Goal: Transaction & Acquisition: Book appointment/travel/reservation

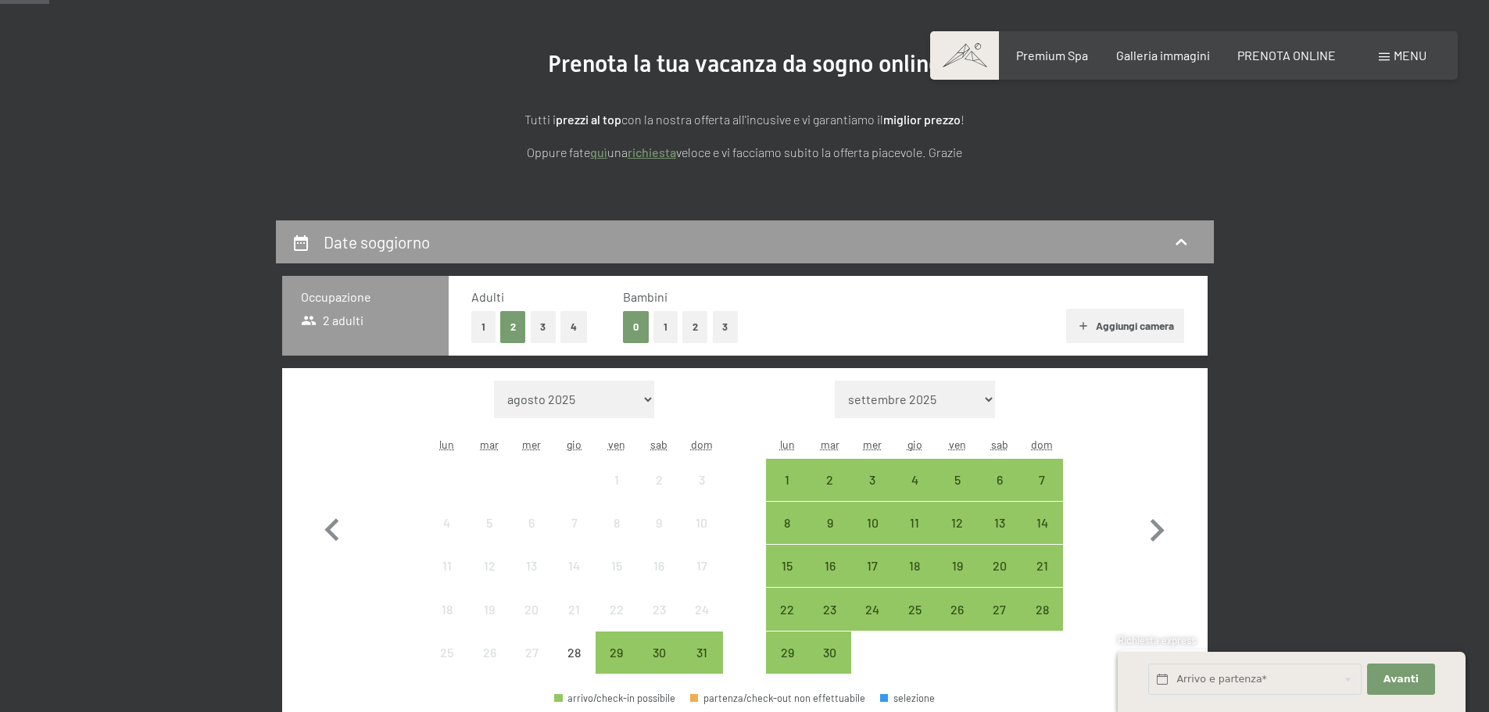
scroll to position [156, 0]
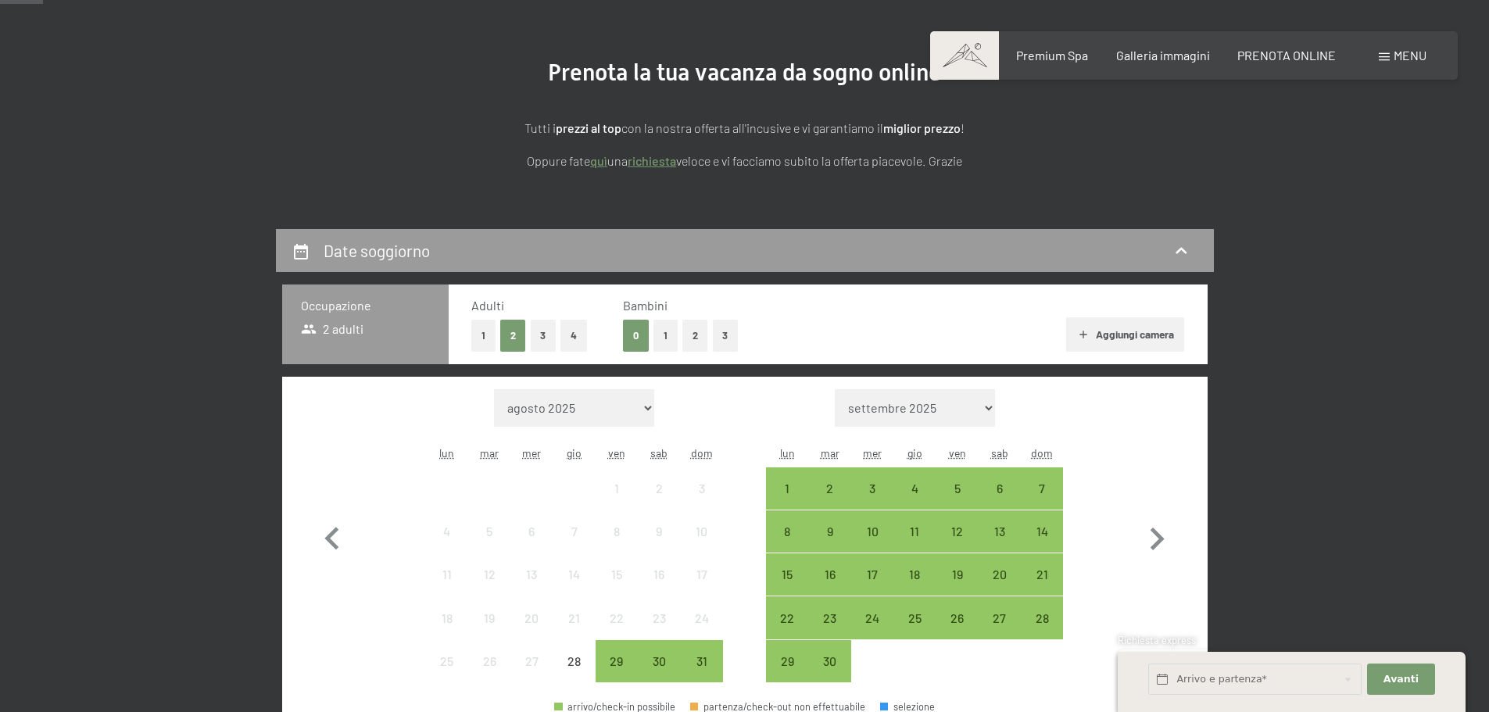
click at [671, 335] on button "1" at bounding box center [665, 336] width 24 height 32
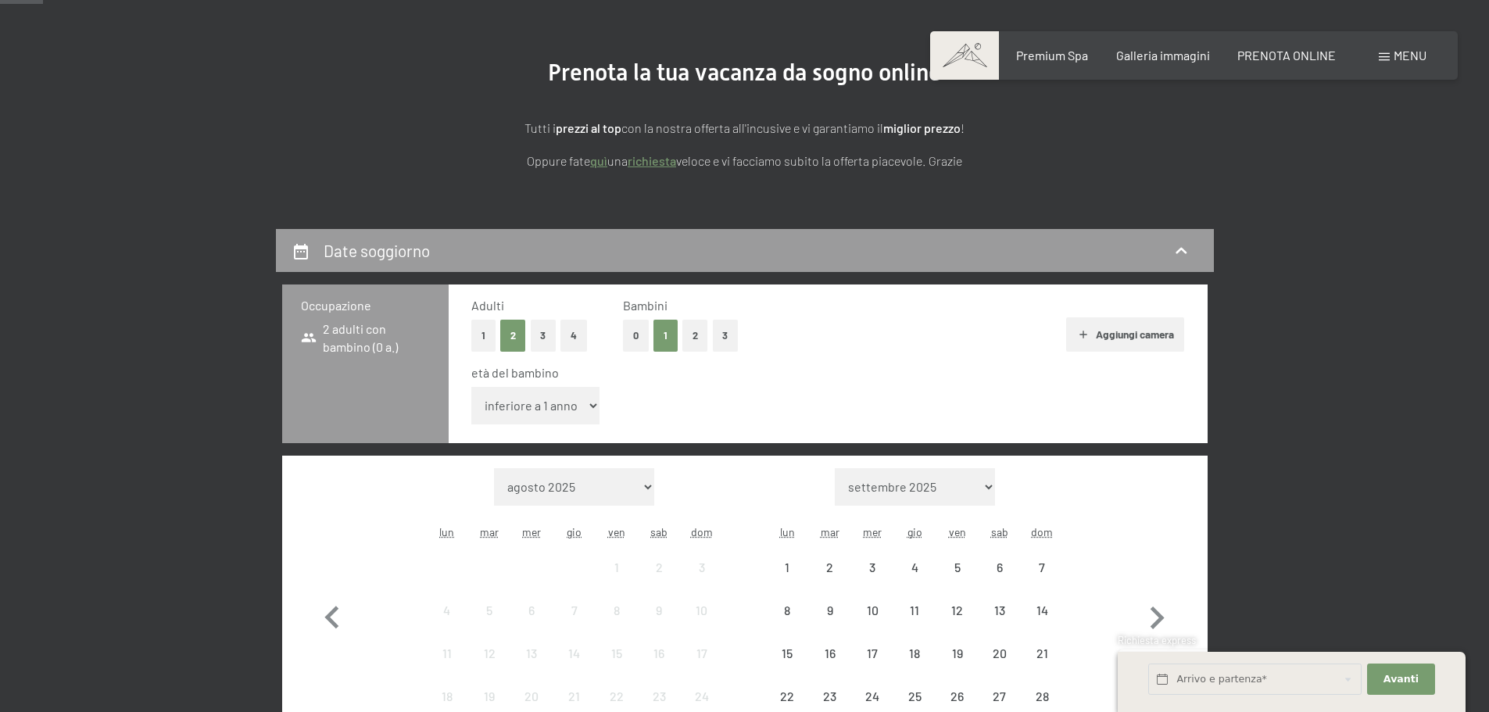
click at [550, 406] on select "inferiore a 1 anno 1 anno 2 anni 3 anni 4 anni 5 anni 6 anni 7 anni 8 anni 9 an…" at bounding box center [535, 406] width 129 height 38
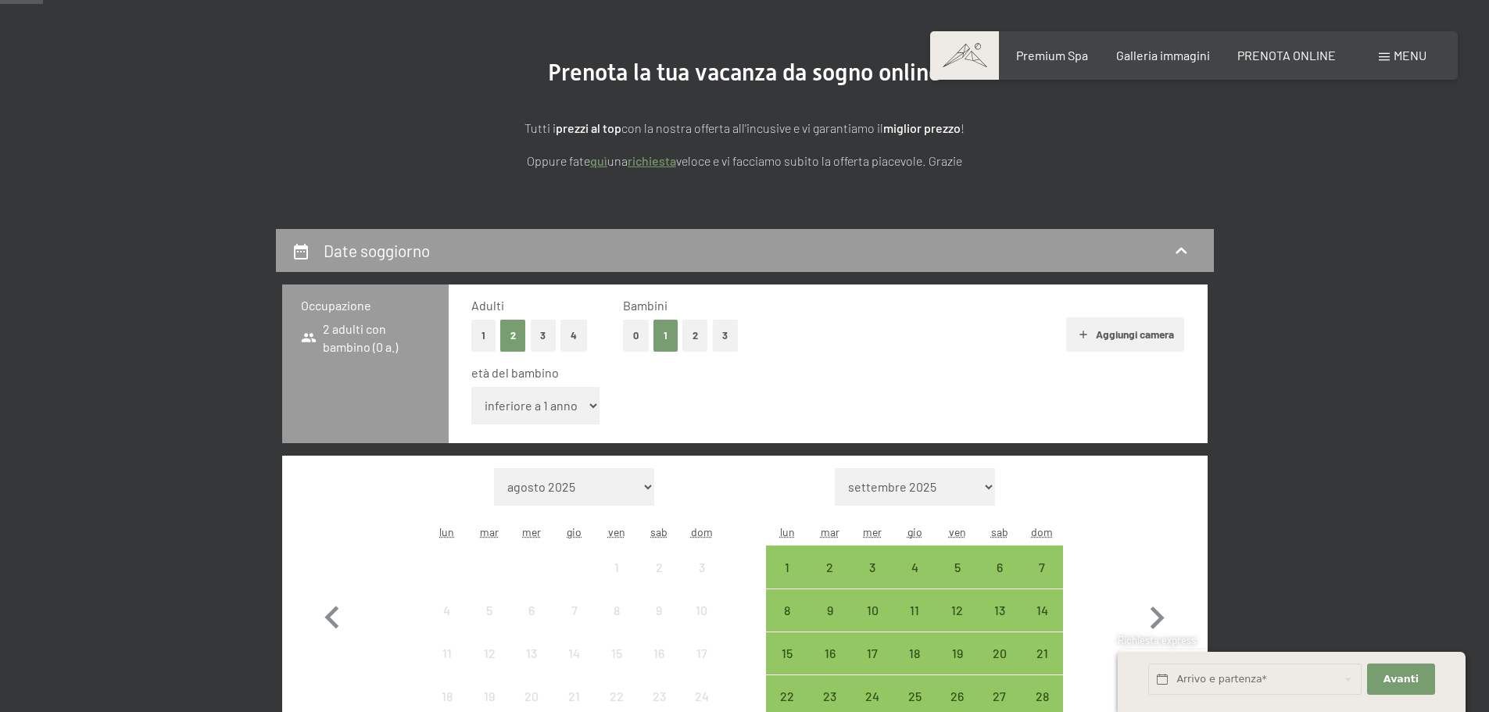
click at [550, 406] on select "inferiore a 1 anno 1 anno 2 anni 3 anni 4 anni 5 anni 6 anni 7 anni 8 anni 9 an…" at bounding box center [535, 406] width 129 height 38
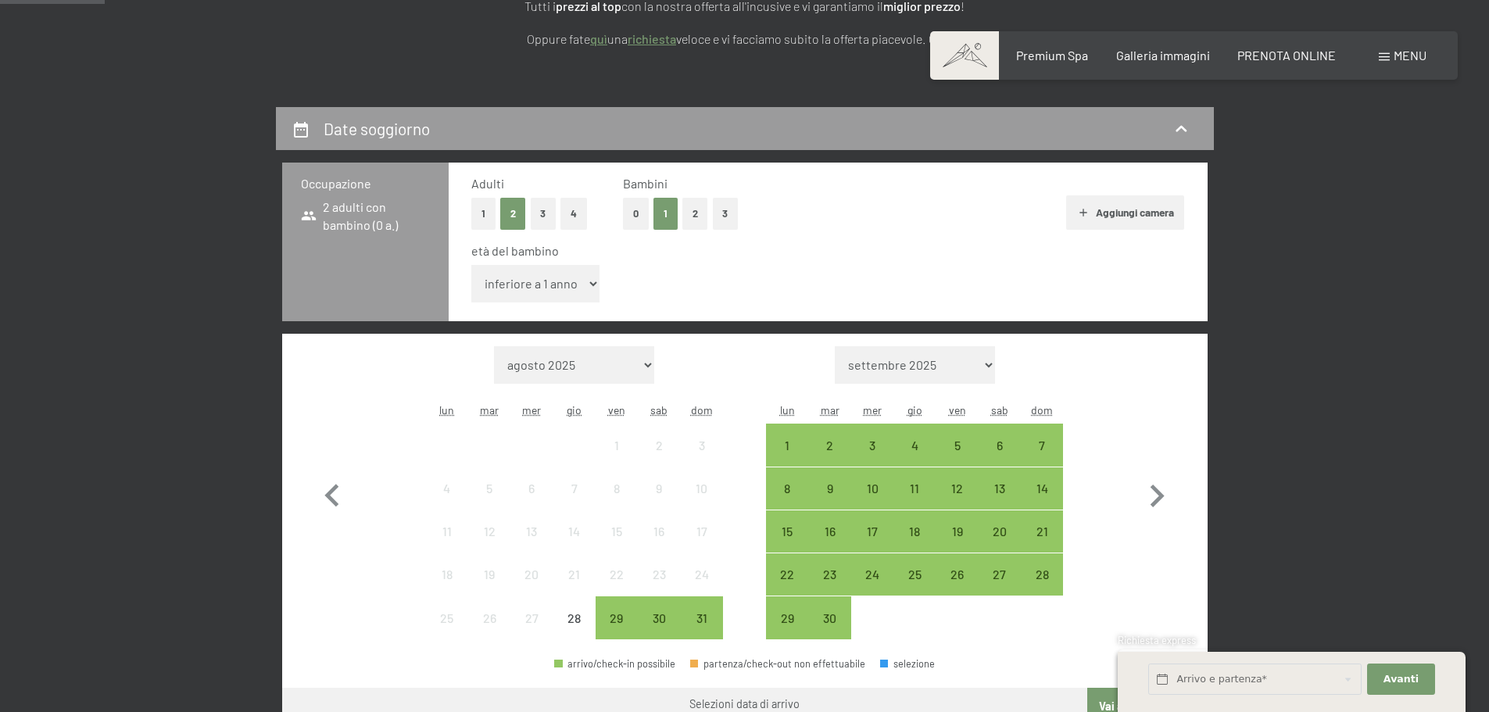
scroll to position [391, 0]
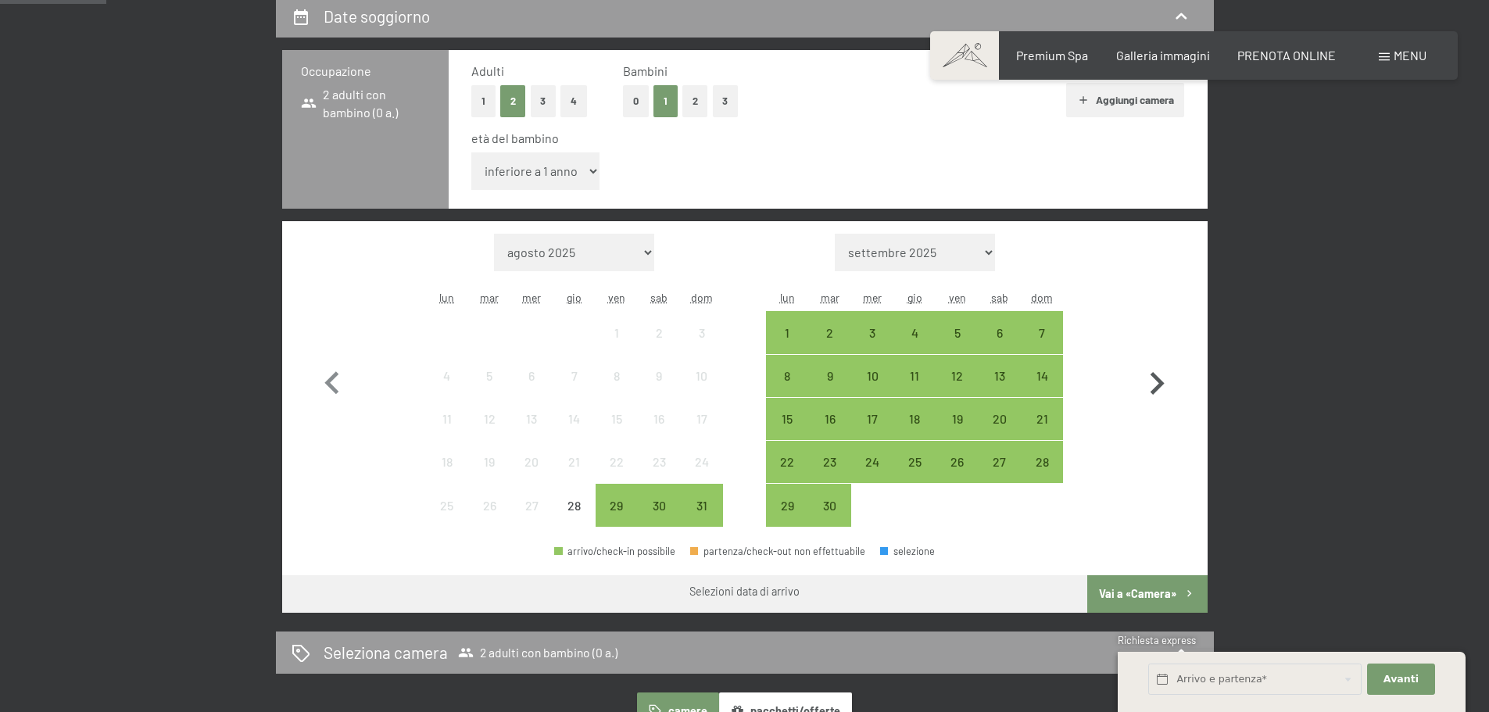
click at [1146, 385] on icon "button" at bounding box center [1156, 383] width 45 height 45
select select "2025-09-01"
select select "2025-10-01"
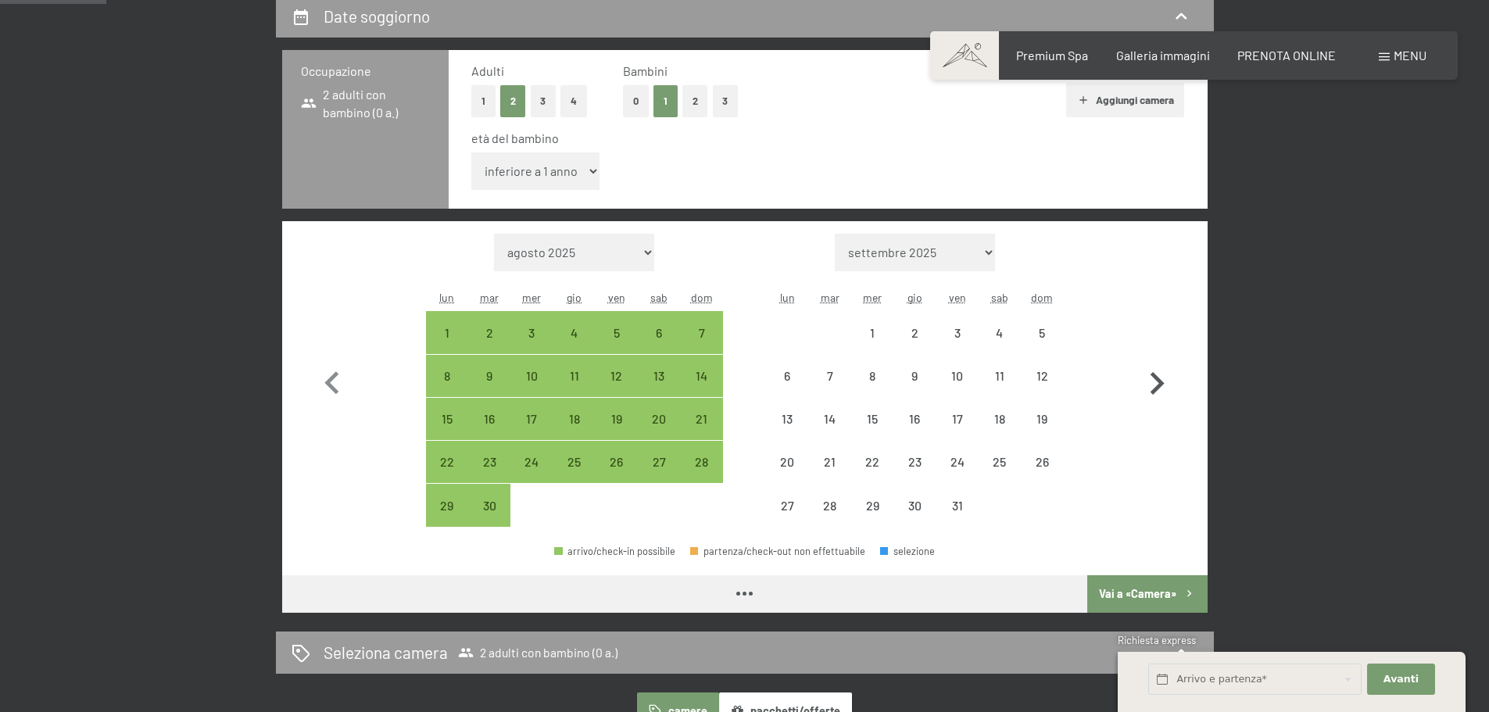
click at [1146, 385] on icon "button" at bounding box center [1156, 383] width 45 height 45
select select "2025-10-01"
select select "2025-11-01"
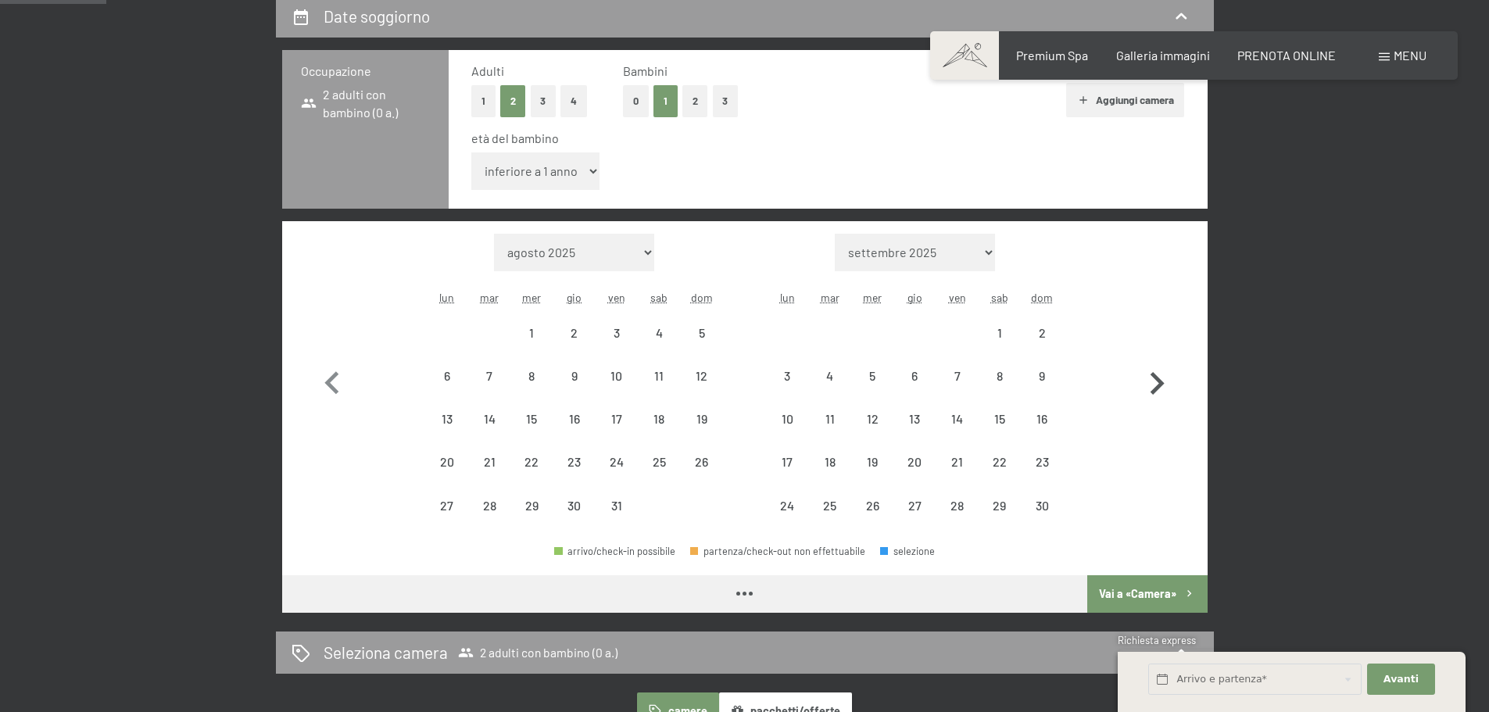
click at [1146, 385] on icon "button" at bounding box center [1156, 383] width 45 height 45
select select "2025-12-01"
select select "[DATE]"
click at [1146, 385] on icon "button" at bounding box center [1156, 383] width 45 height 45
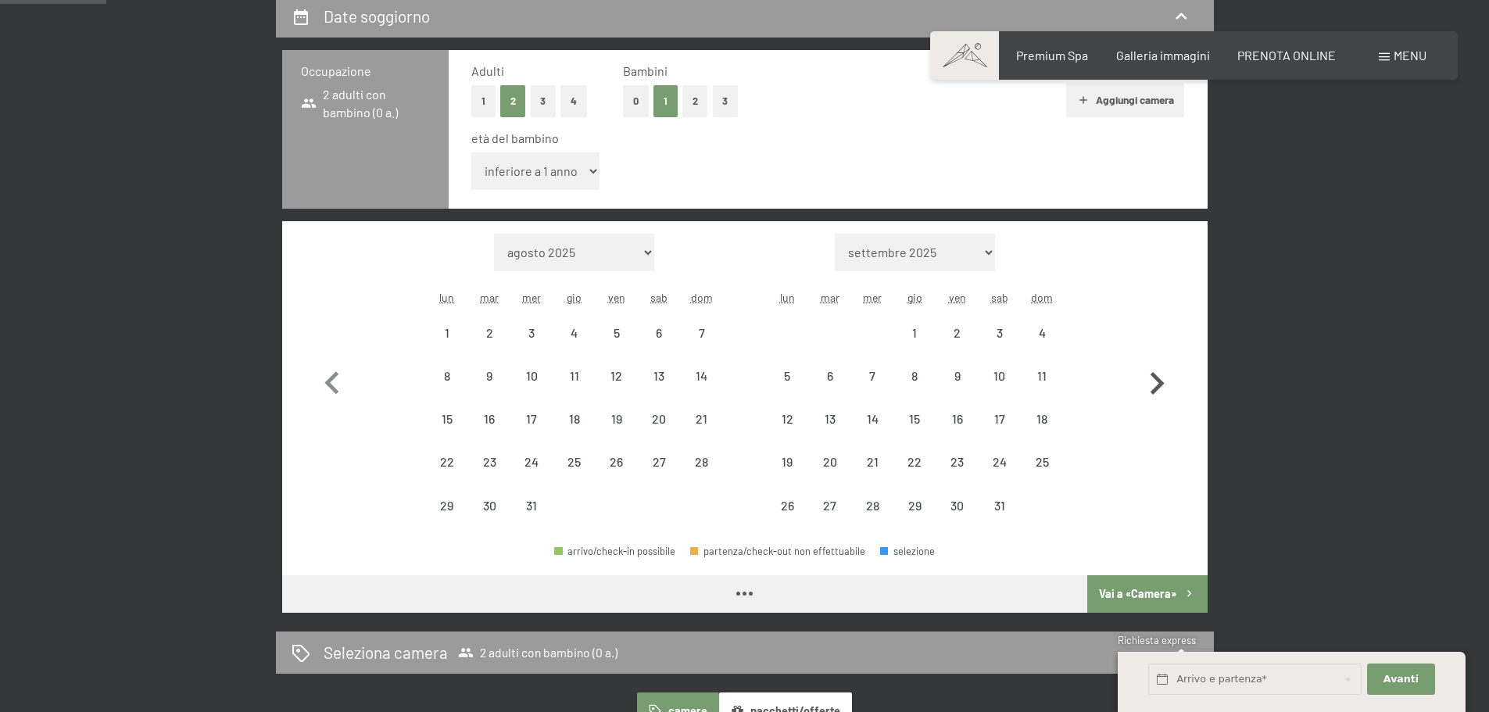
select select "[DATE]"
click at [1146, 385] on icon "button" at bounding box center [1156, 383] width 45 height 45
select select "[DATE]"
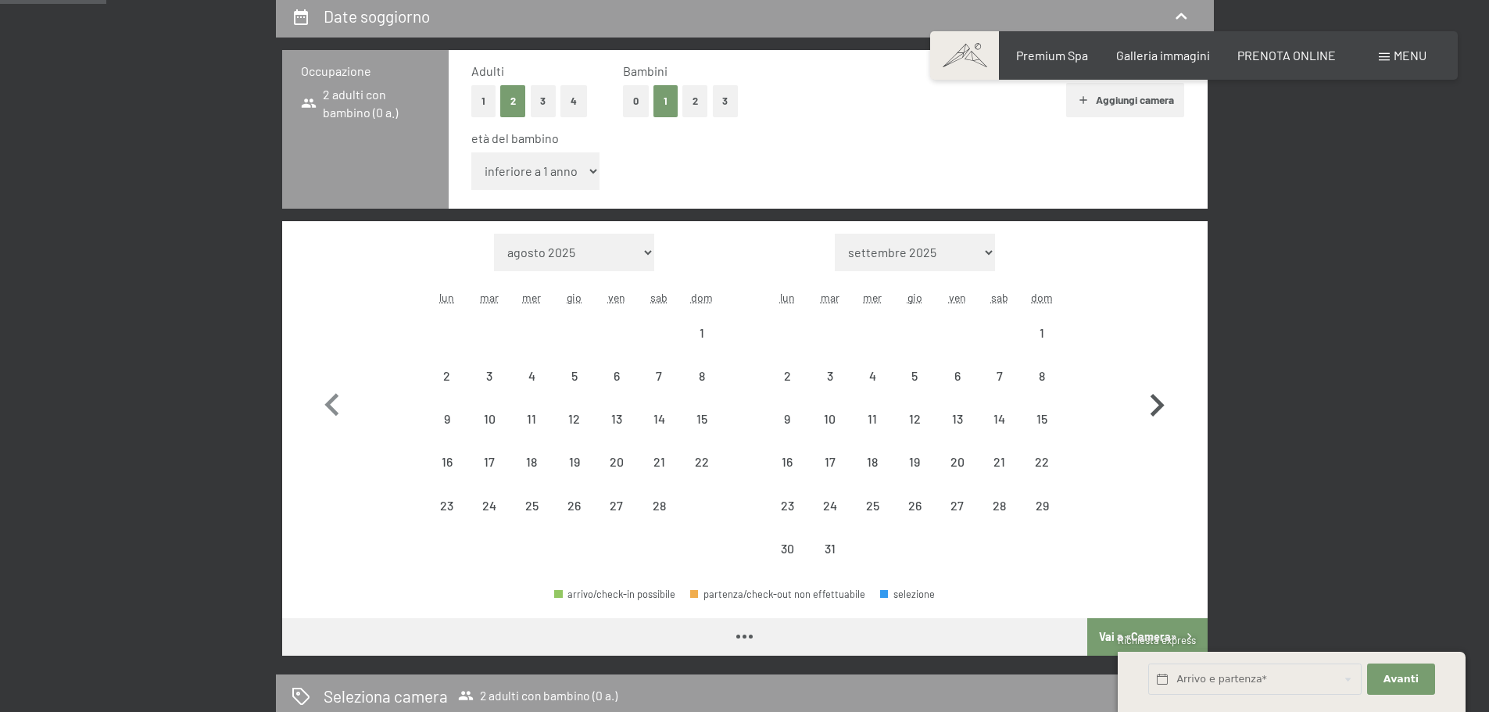
click at [1146, 385] on icon "button" at bounding box center [1156, 405] width 45 height 45
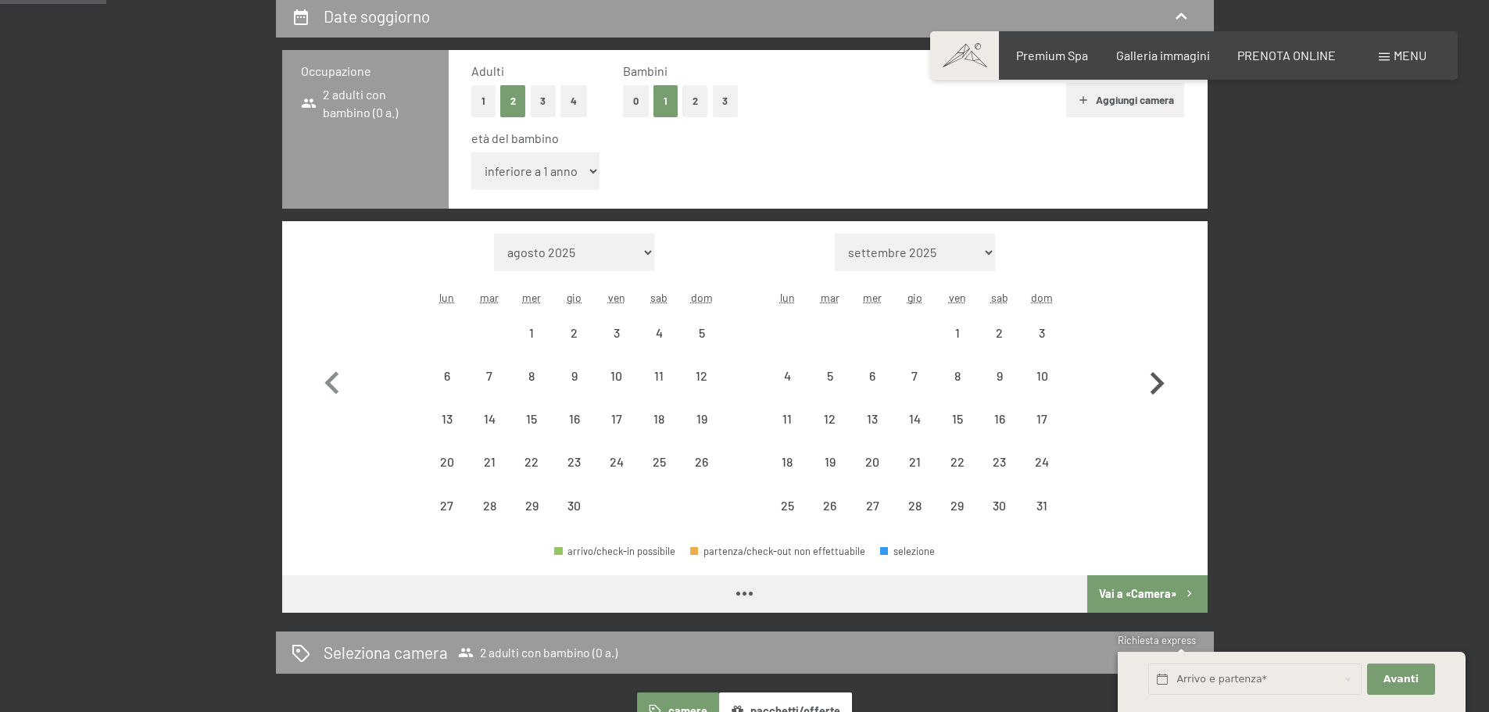
select select "[DATE]"
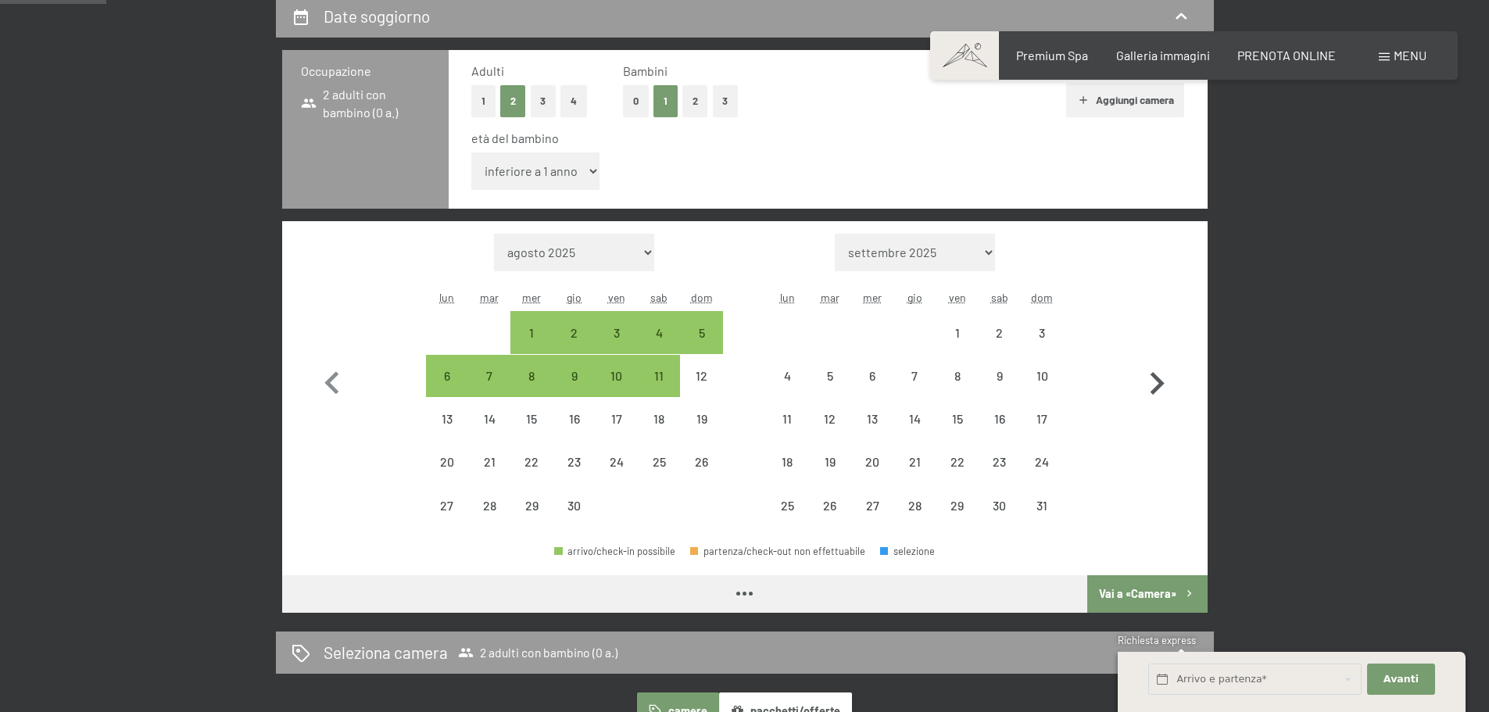
select select "[DATE]"
click at [1146, 385] on icon "button" at bounding box center [1156, 383] width 45 height 45
select select "[DATE]"
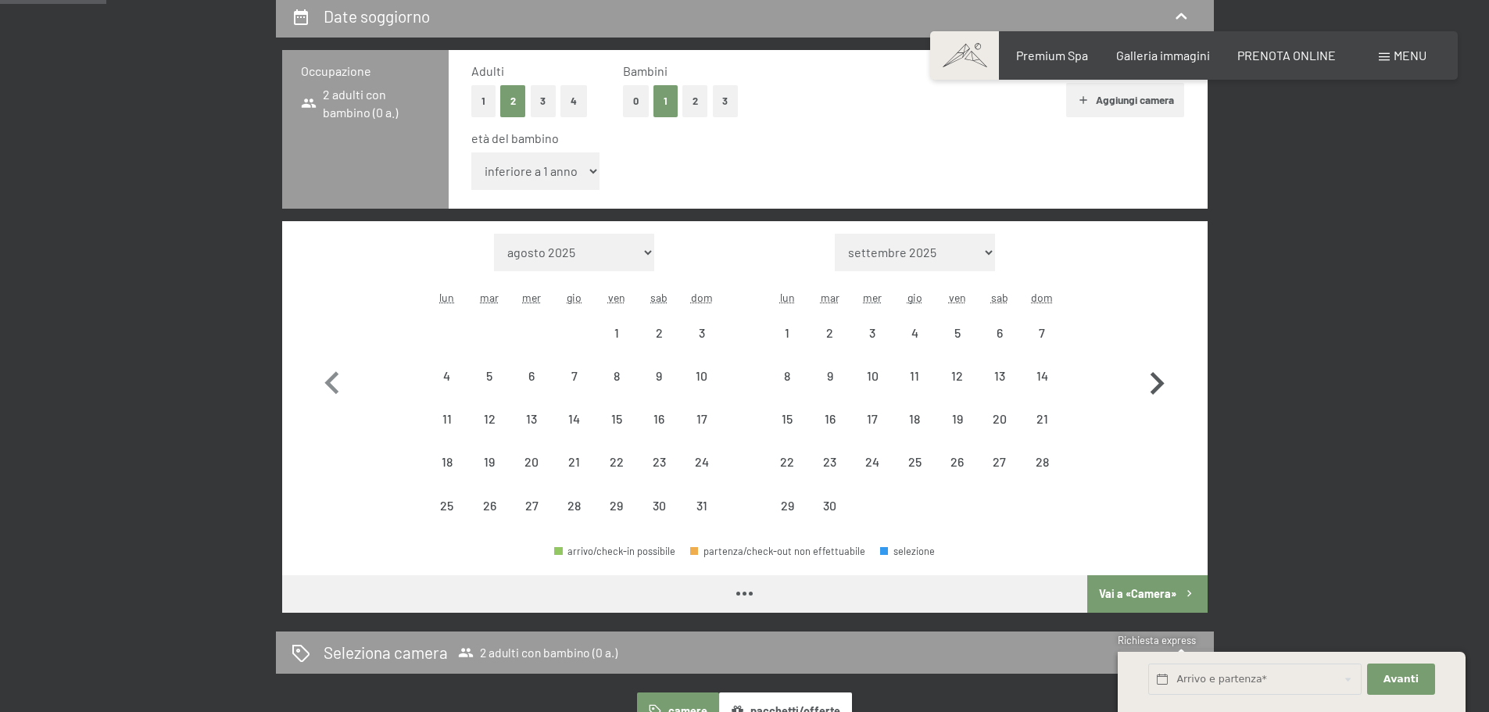
select select "[DATE]"
click at [1146, 385] on icon "button" at bounding box center [1156, 383] width 45 height 45
select select "[DATE]"
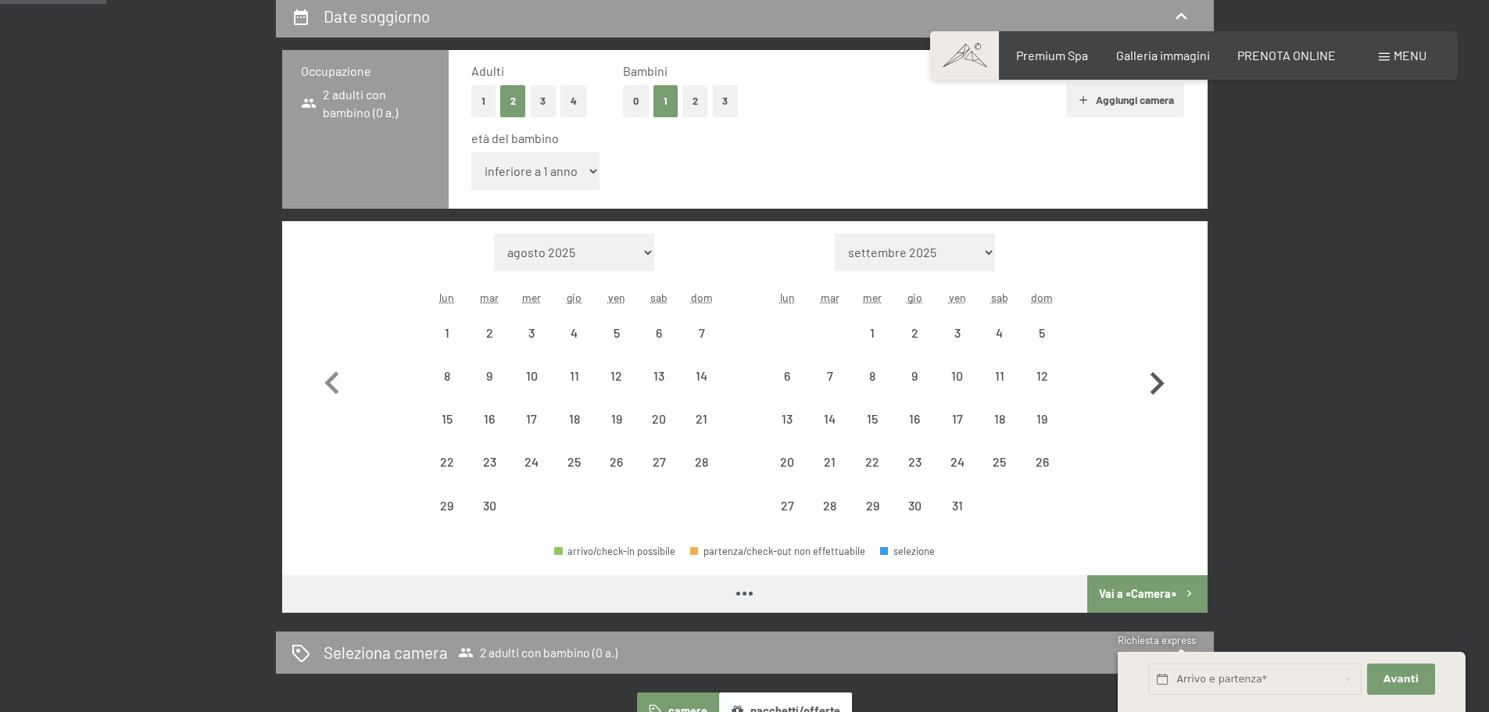
click at [1146, 385] on icon "button" at bounding box center [1156, 383] width 45 height 45
select select "[DATE]"
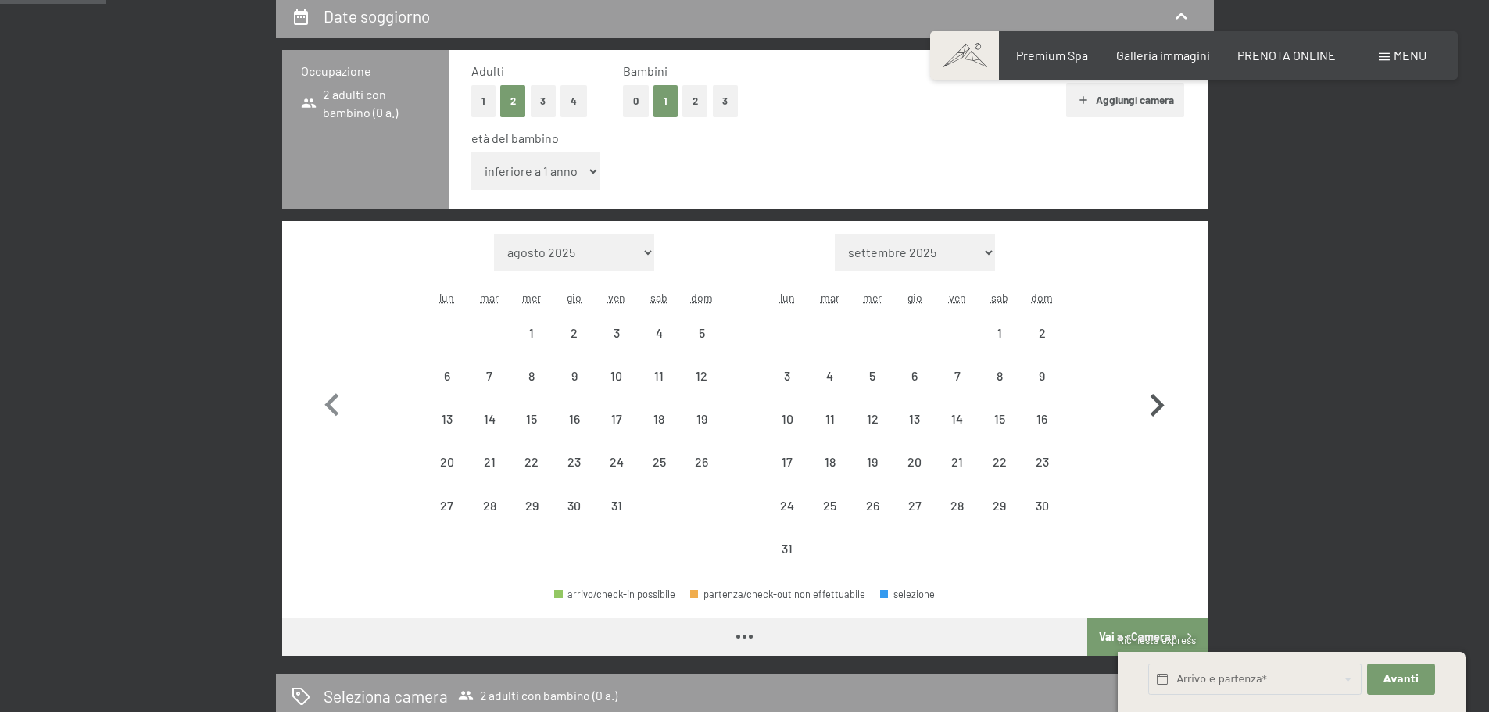
click at [1146, 385] on icon "button" at bounding box center [1156, 405] width 45 height 45
select select "[DATE]"
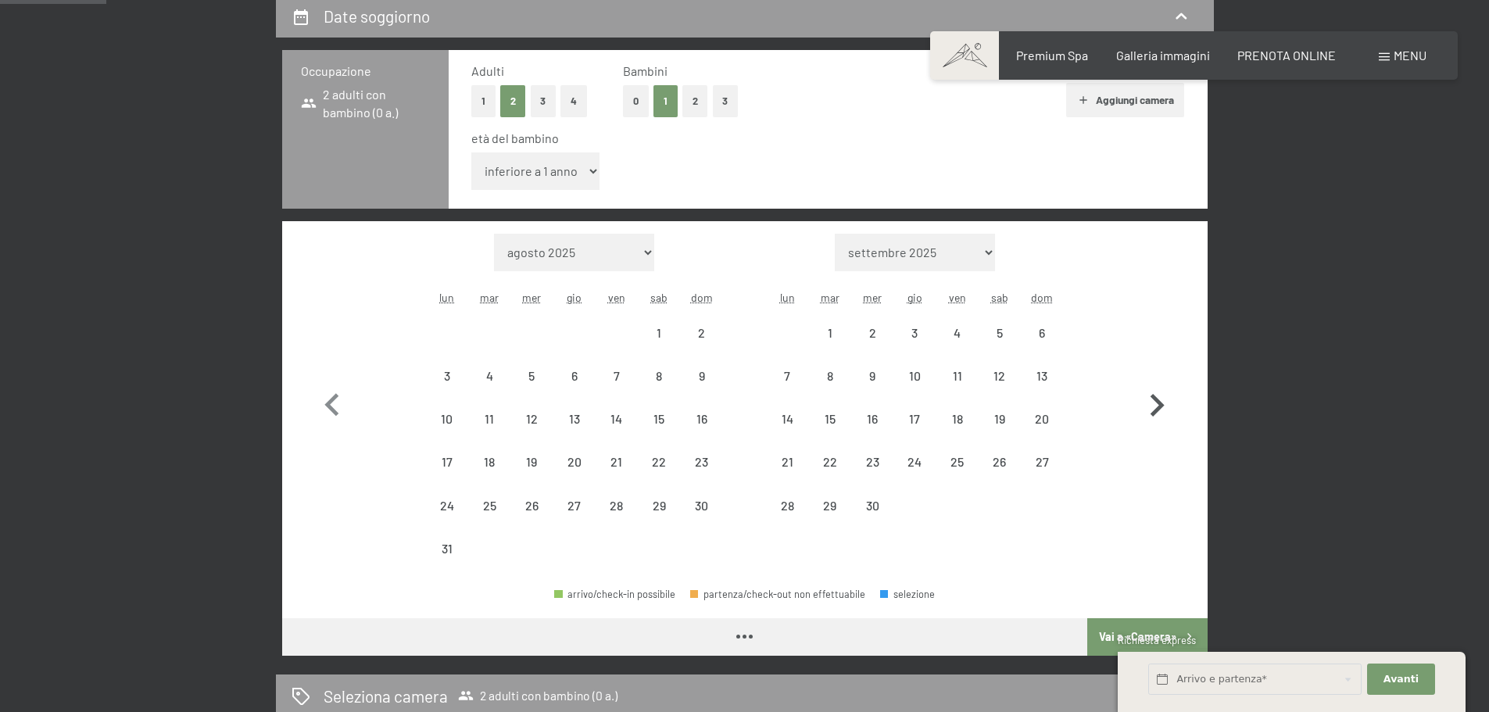
click at [1146, 385] on icon "button" at bounding box center [1156, 405] width 45 height 45
select select "[DATE]"
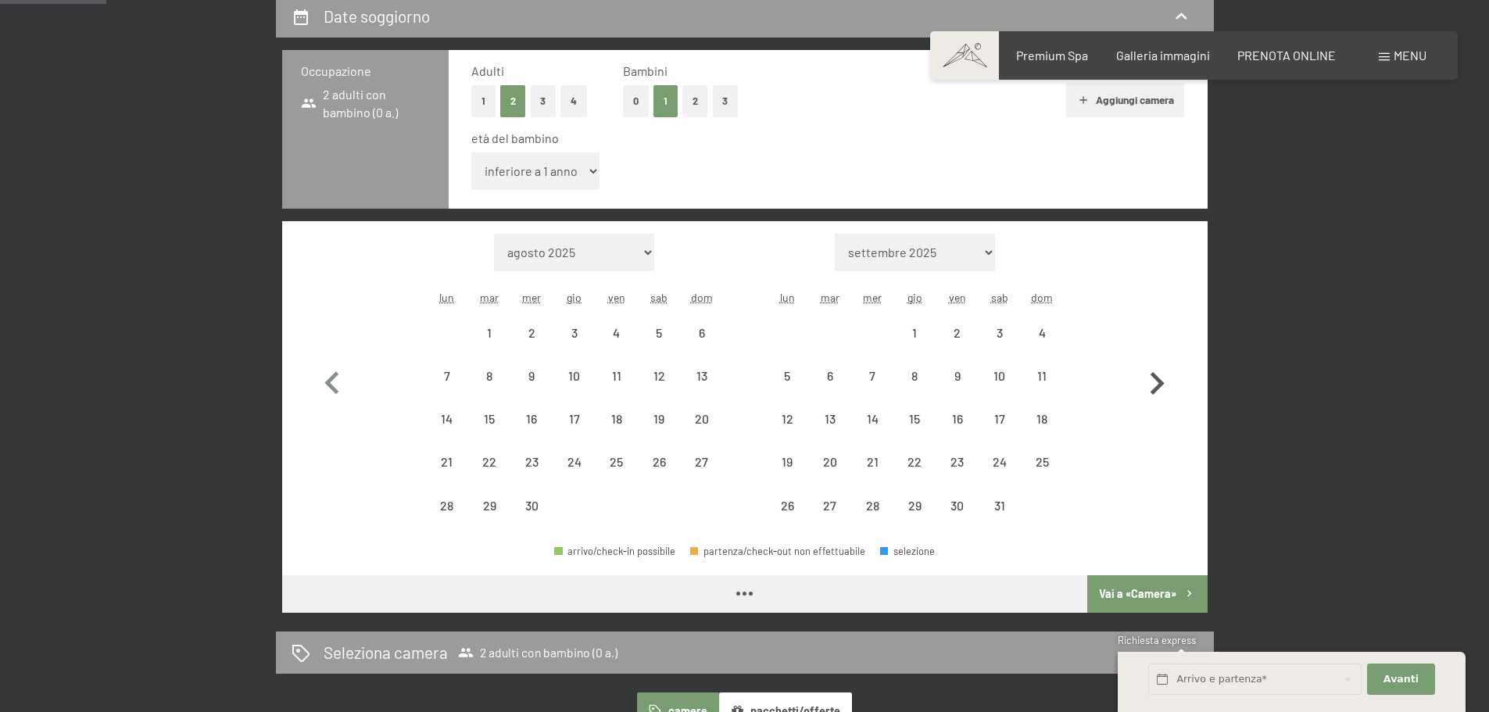
select select "[DATE]"
click at [1146, 385] on icon "button" at bounding box center [1156, 383] width 45 height 45
select select "[DATE]"
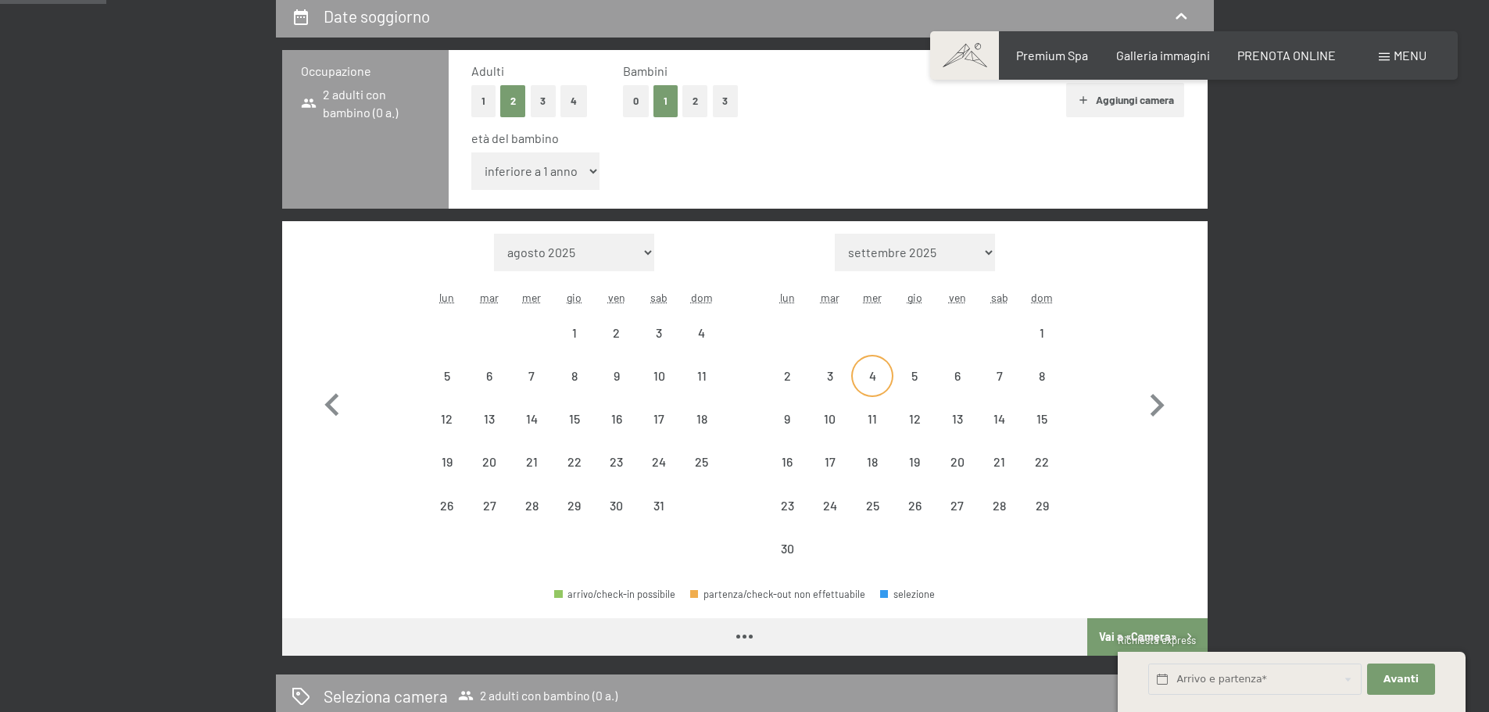
select select "[DATE]"
click at [955, 501] on div "27" at bounding box center [956, 518] width 39 height 39
select select "[DATE]"
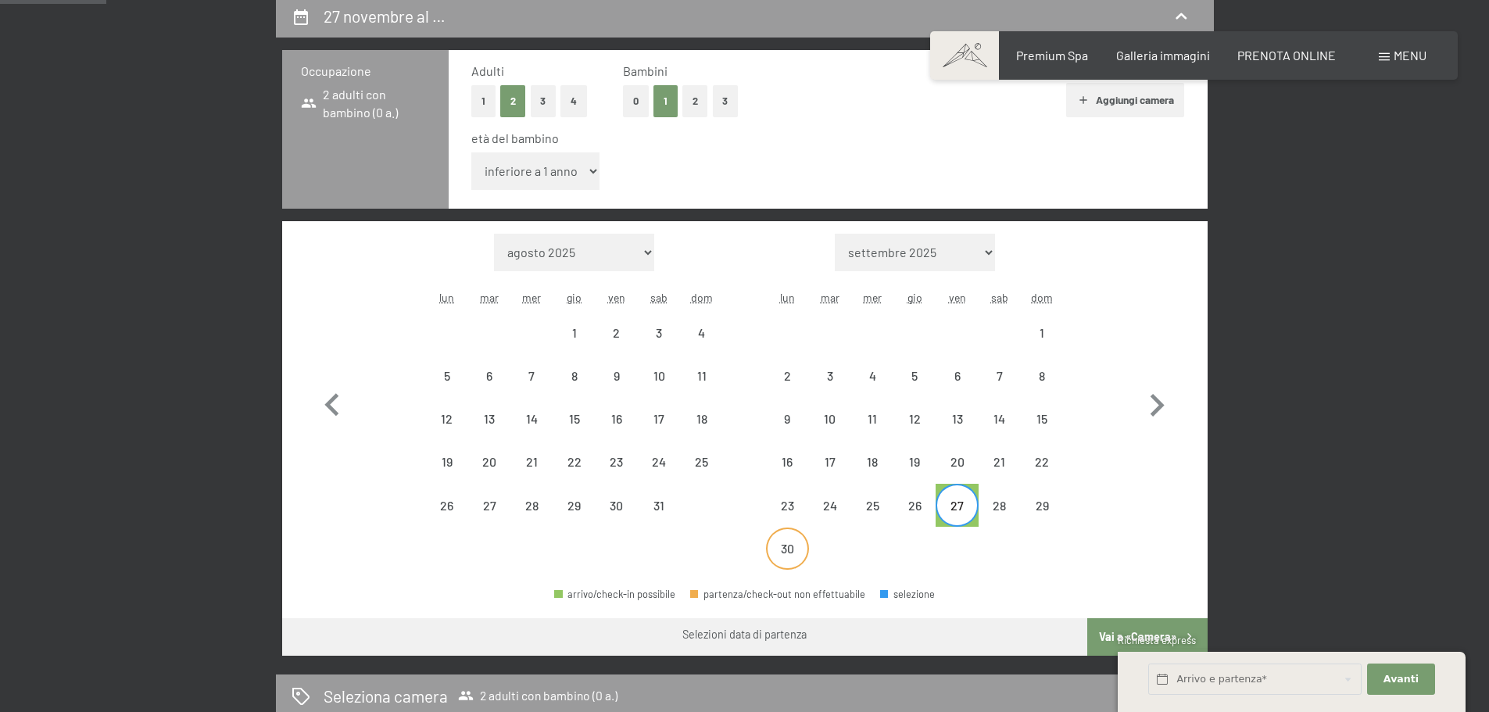
click at [781, 550] on div "30" at bounding box center [787, 561] width 39 height 39
select select "[DATE]"
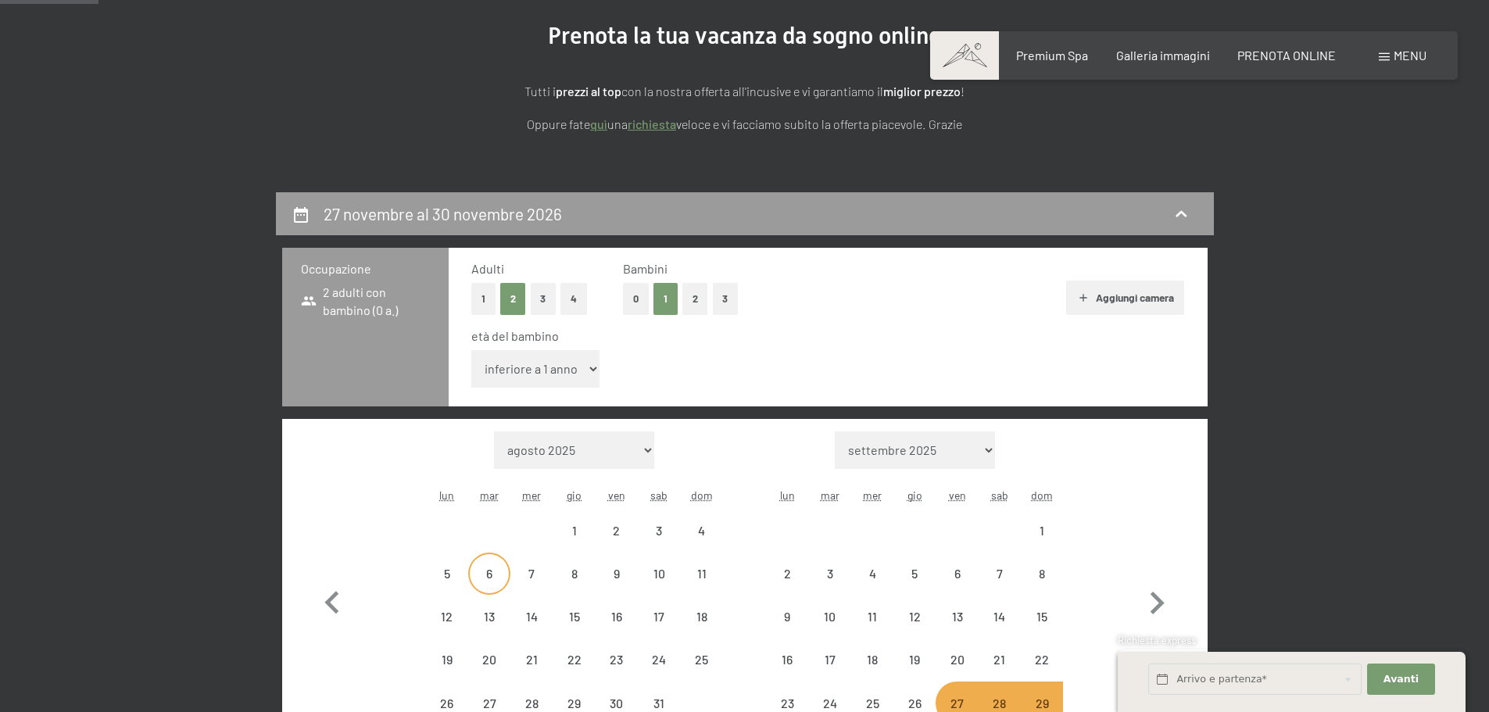
scroll to position [313, 0]
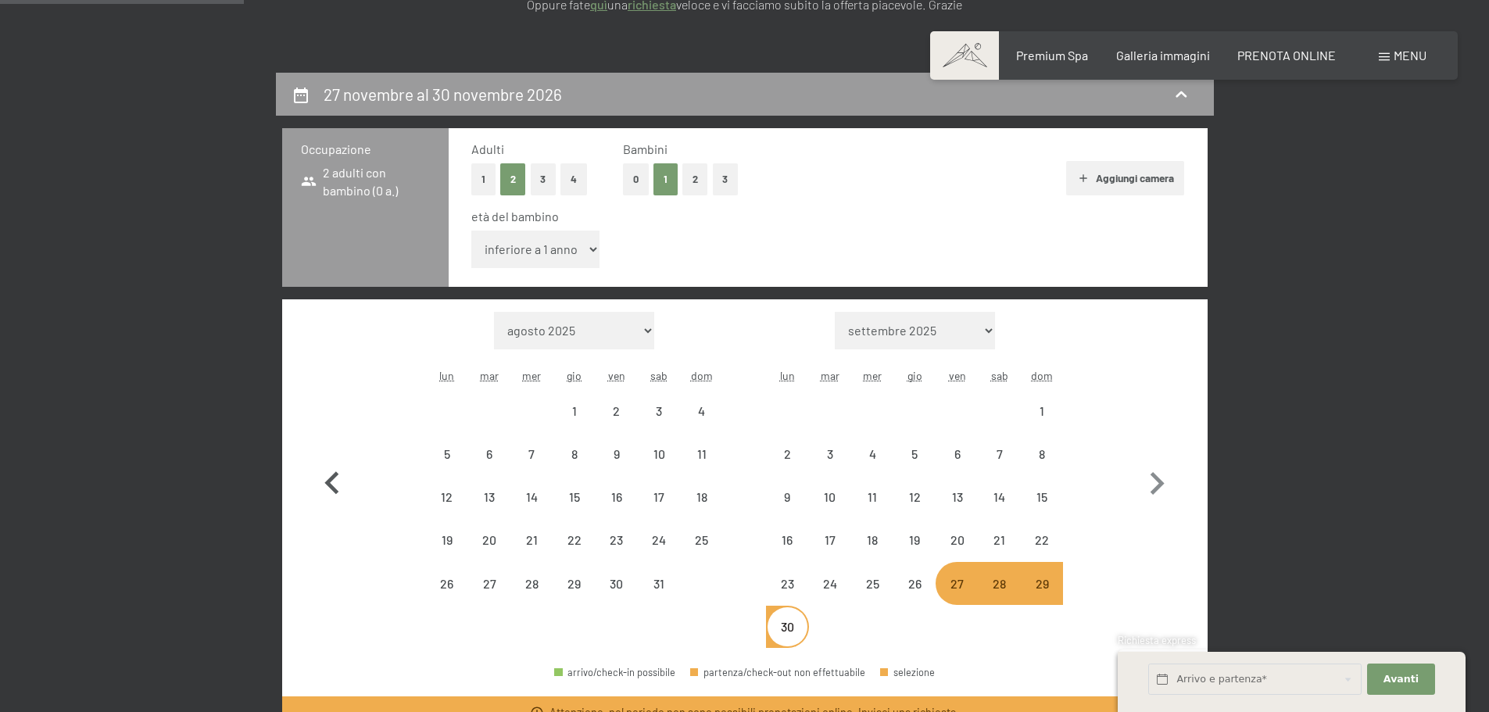
click at [329, 482] on icon "button" at bounding box center [331, 482] width 14 height 23
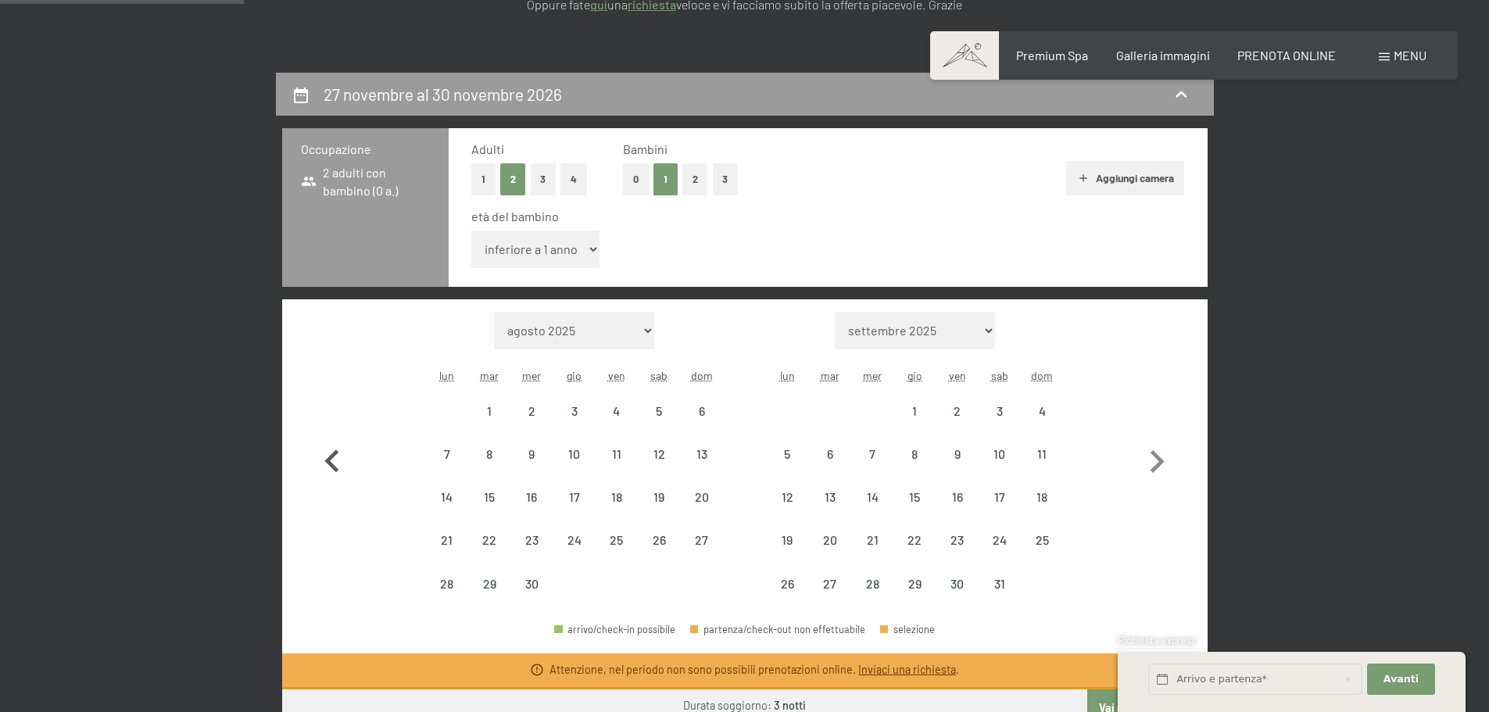
click at [329, 482] on icon "button" at bounding box center [332, 461] width 45 height 45
click at [329, 472] on icon "button" at bounding box center [331, 460] width 14 height 23
select select "[DATE]"
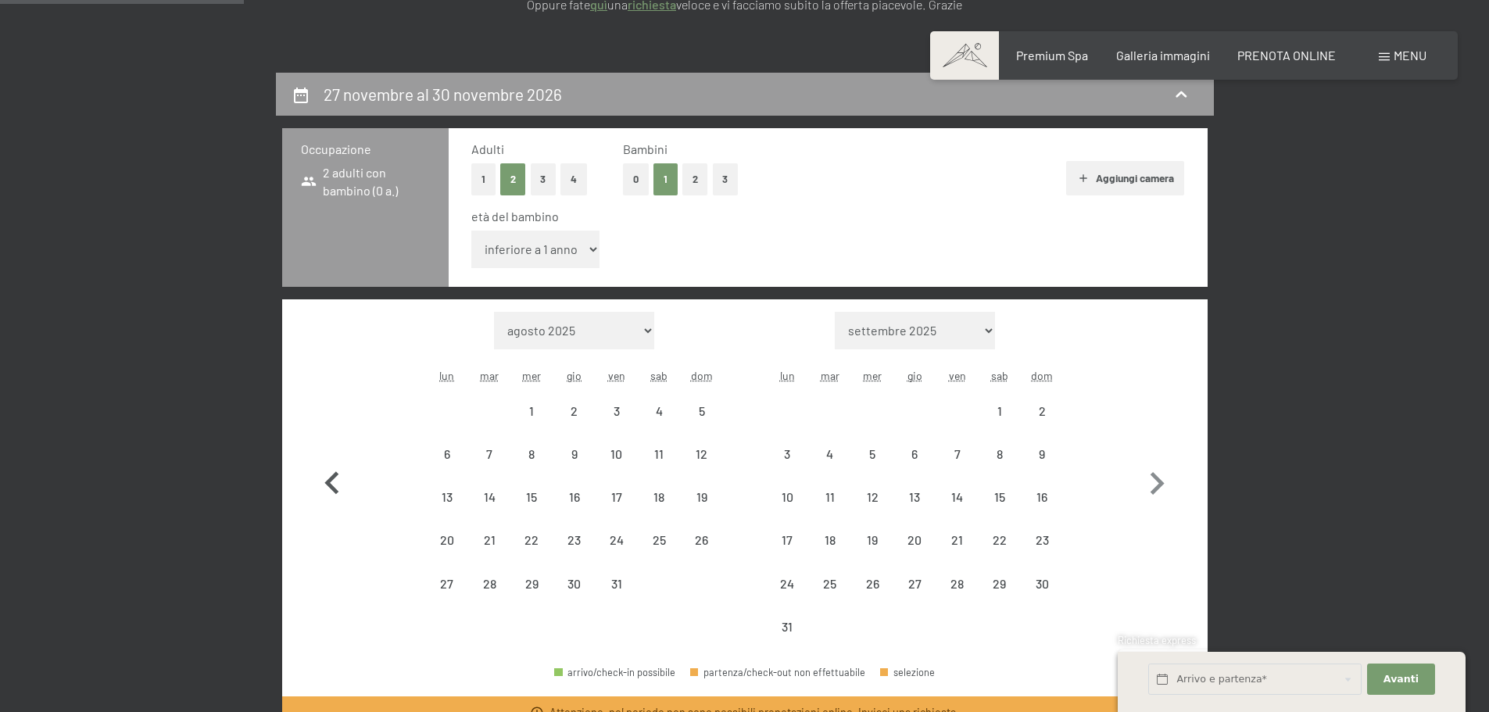
click at [329, 482] on icon "button" at bounding box center [331, 482] width 14 height 23
select select "[DATE]"
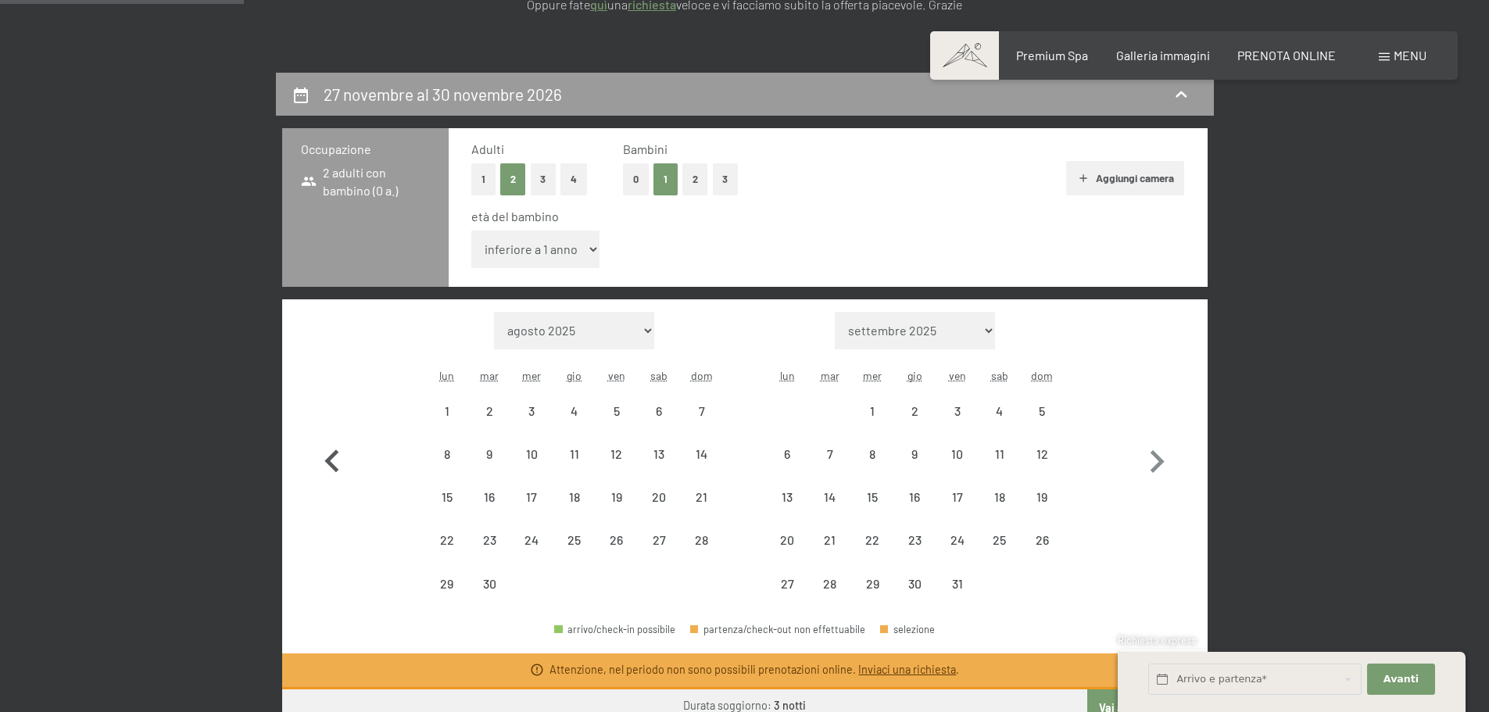
click at [329, 482] on icon "button" at bounding box center [332, 461] width 45 height 45
select select "[DATE]"
click at [329, 482] on icon "button" at bounding box center [332, 461] width 45 height 45
select select "[DATE]"
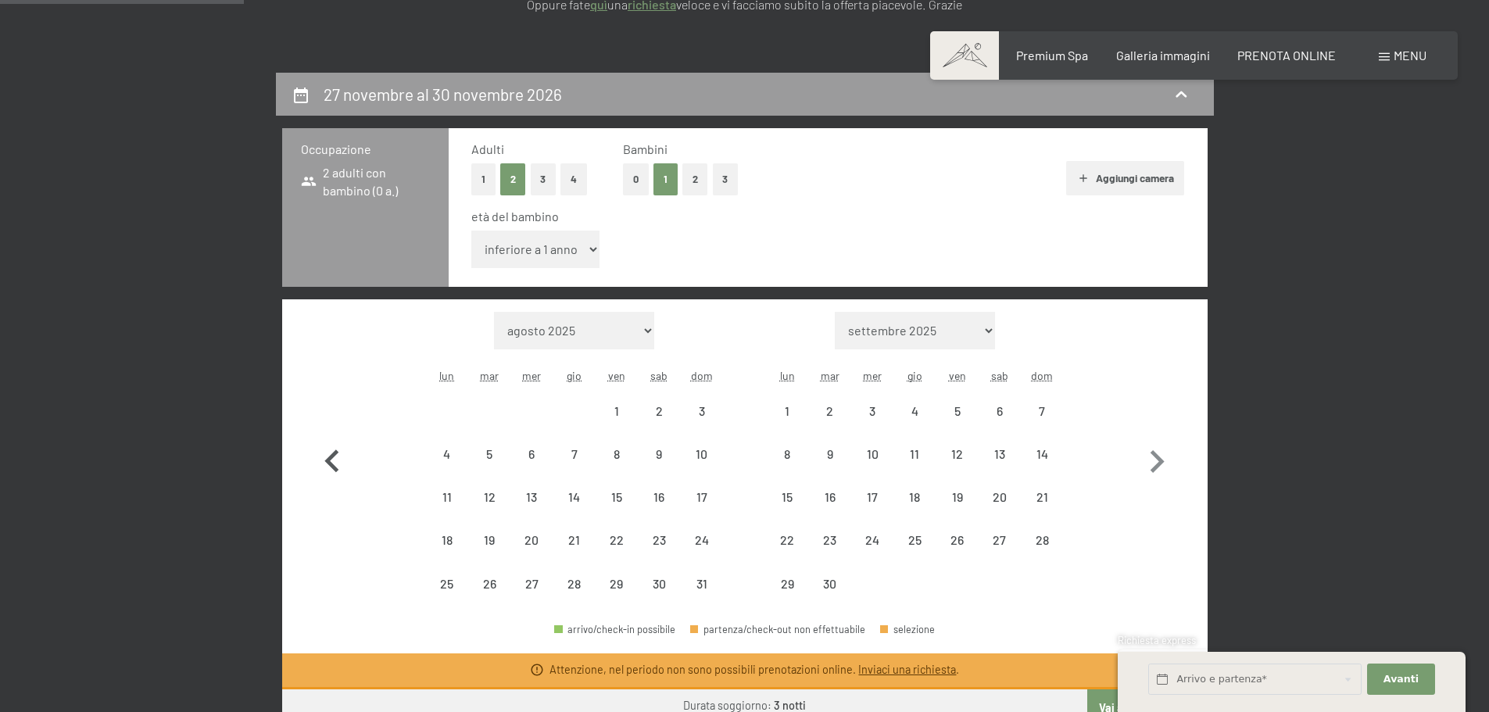
select select "[DATE]"
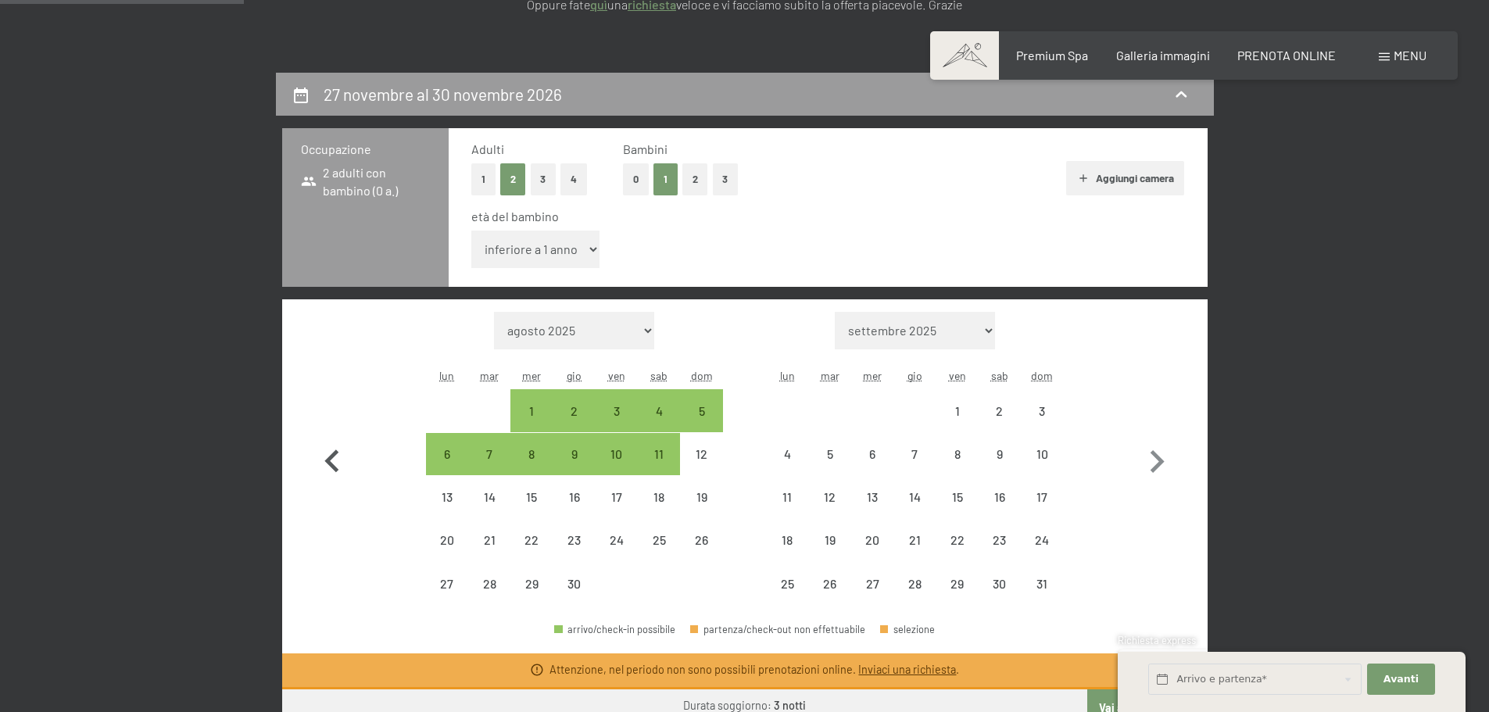
click at [329, 482] on icon "button" at bounding box center [332, 461] width 45 height 45
select select "[DATE]"
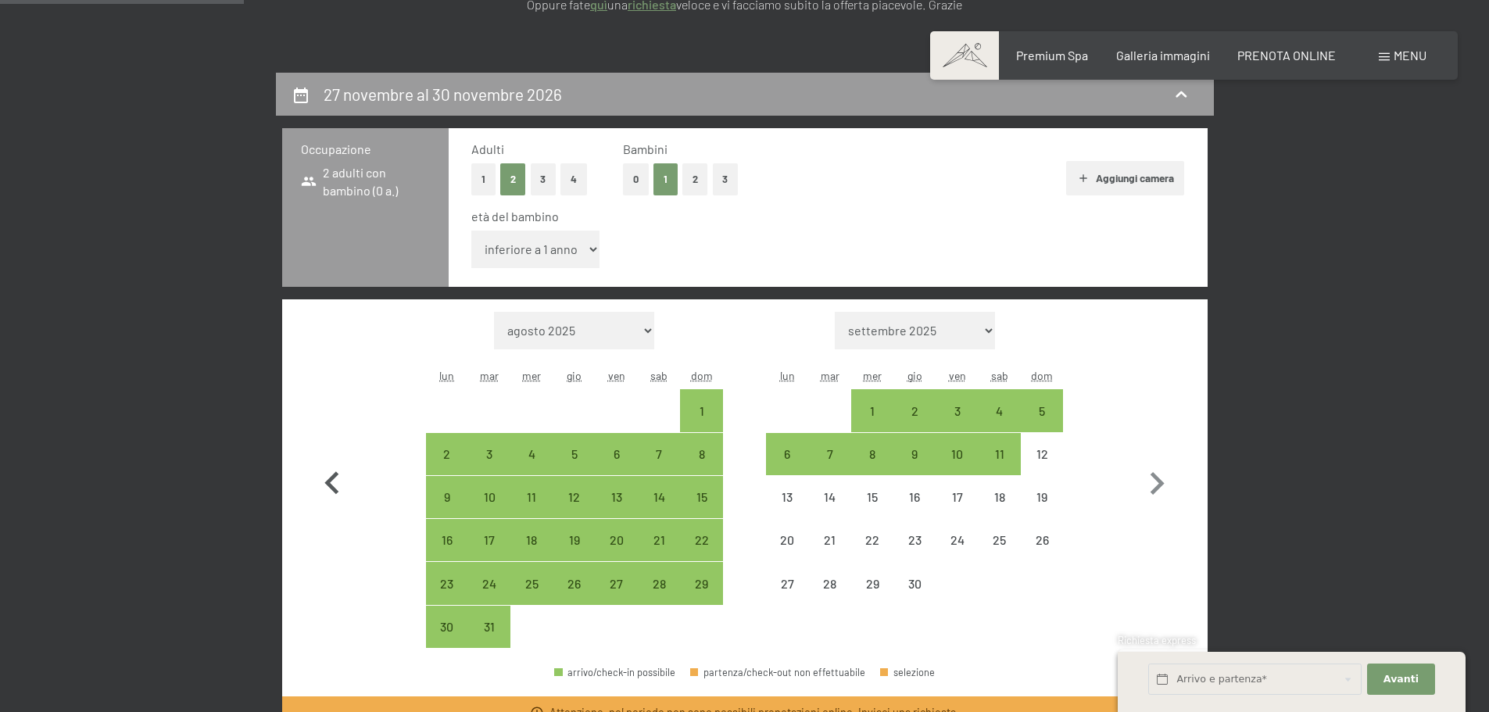
click at [329, 482] on icon "button" at bounding box center [331, 482] width 14 height 23
select select "[DATE]"
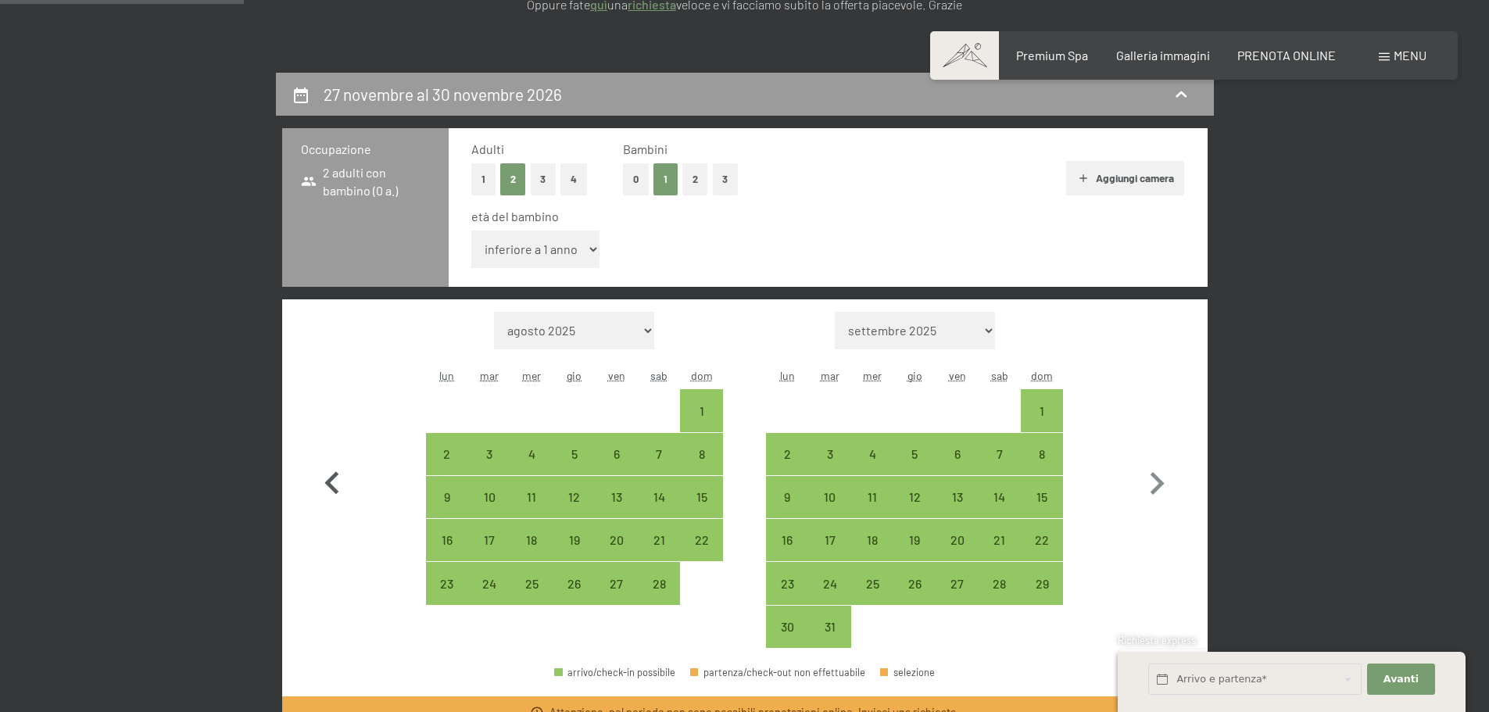
click at [329, 482] on icon "button" at bounding box center [331, 482] width 14 height 23
select select "[DATE]"
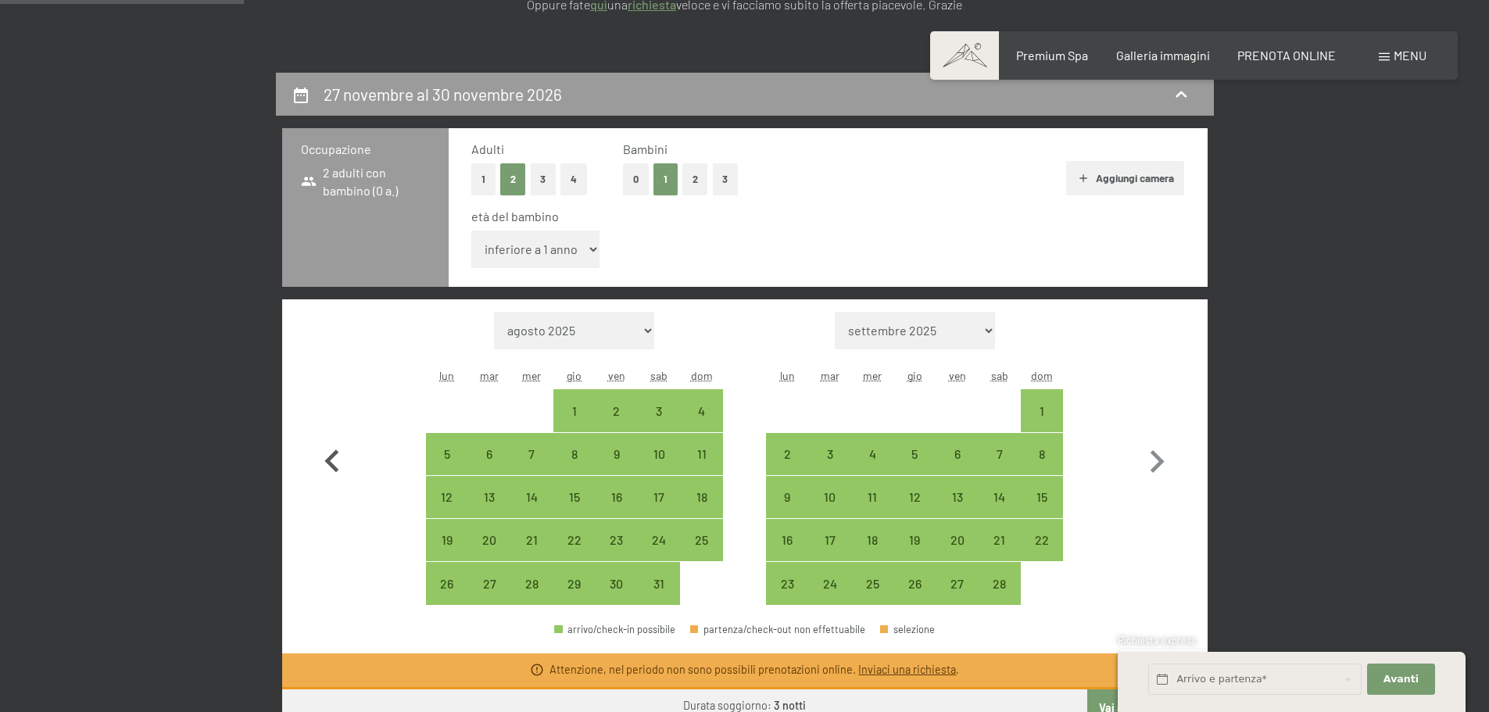
click at [329, 482] on icon "button" at bounding box center [332, 461] width 45 height 45
select select "[DATE]"
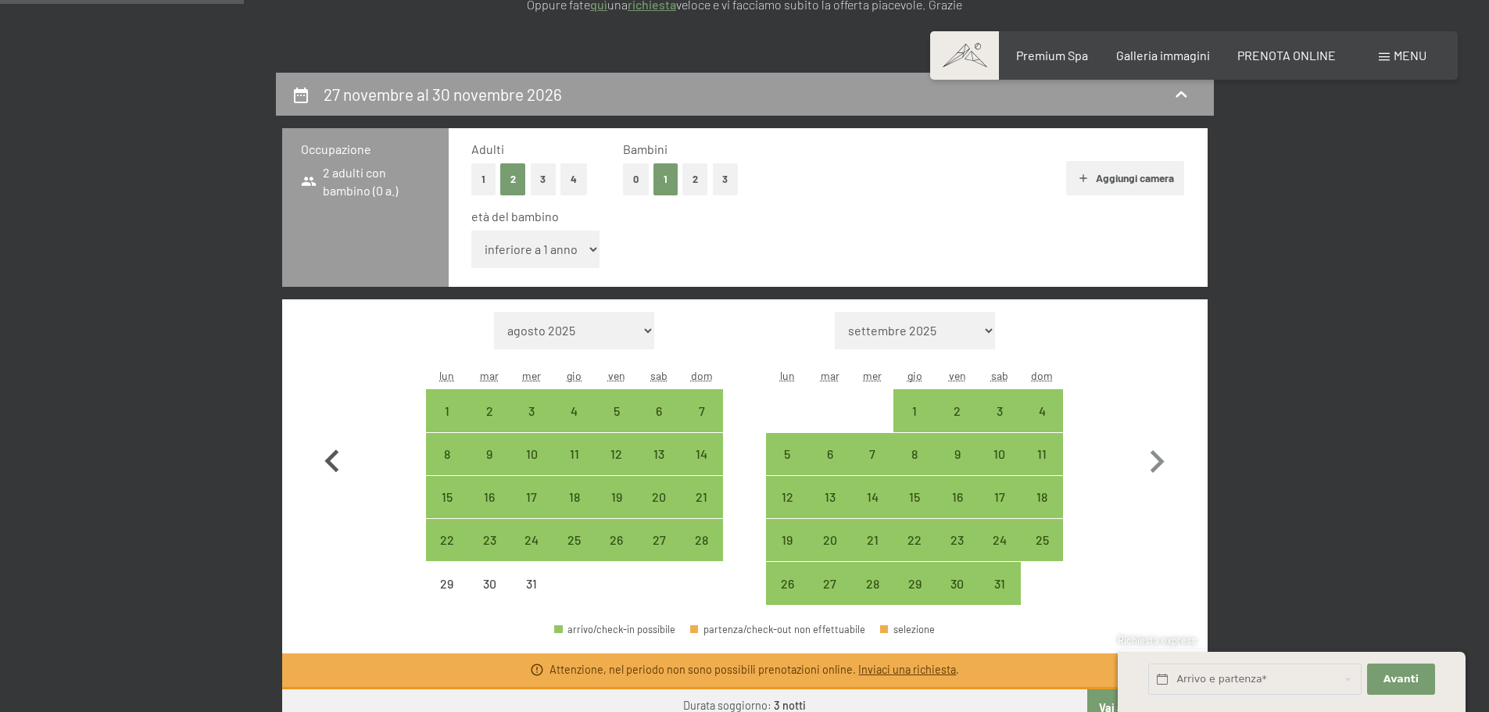
click at [329, 482] on icon "button" at bounding box center [332, 461] width 45 height 45
select select "[DATE]"
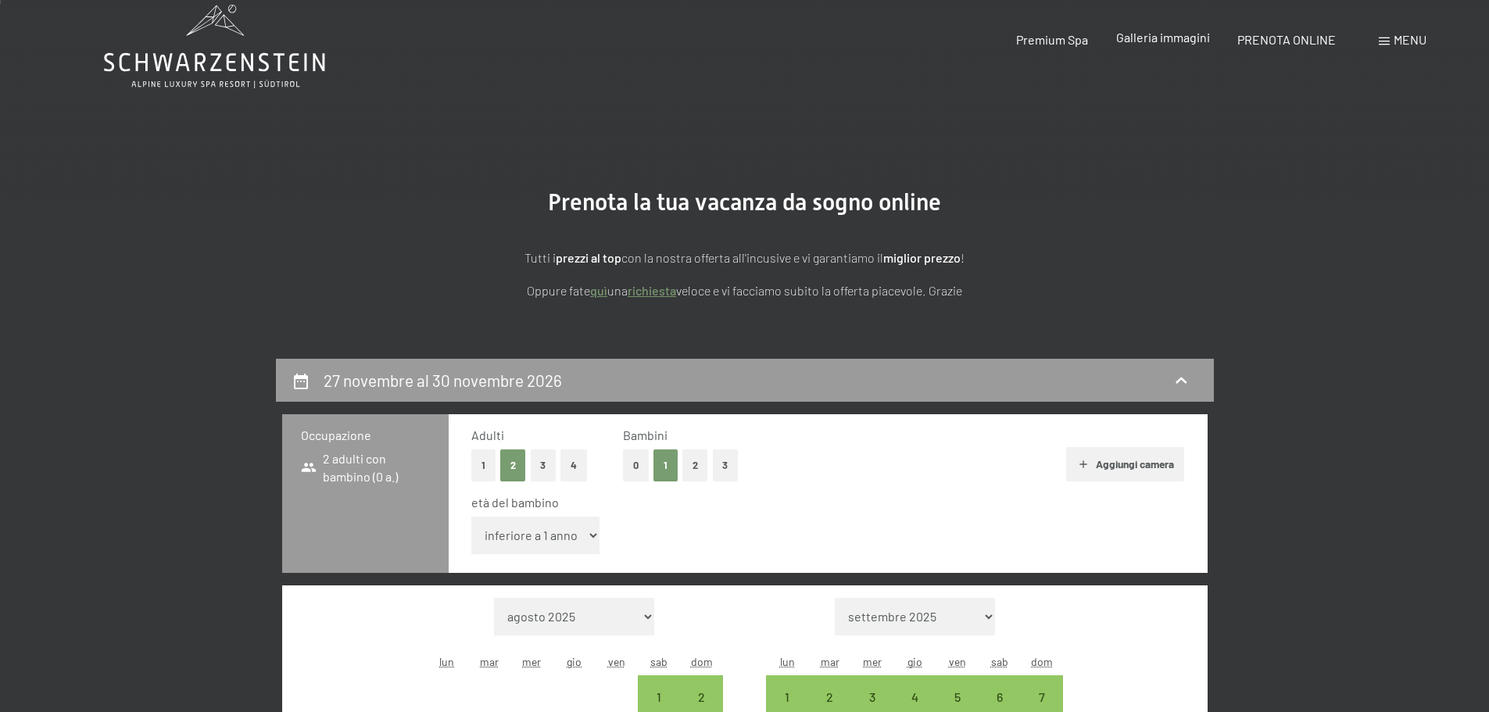
scroll to position [0, 0]
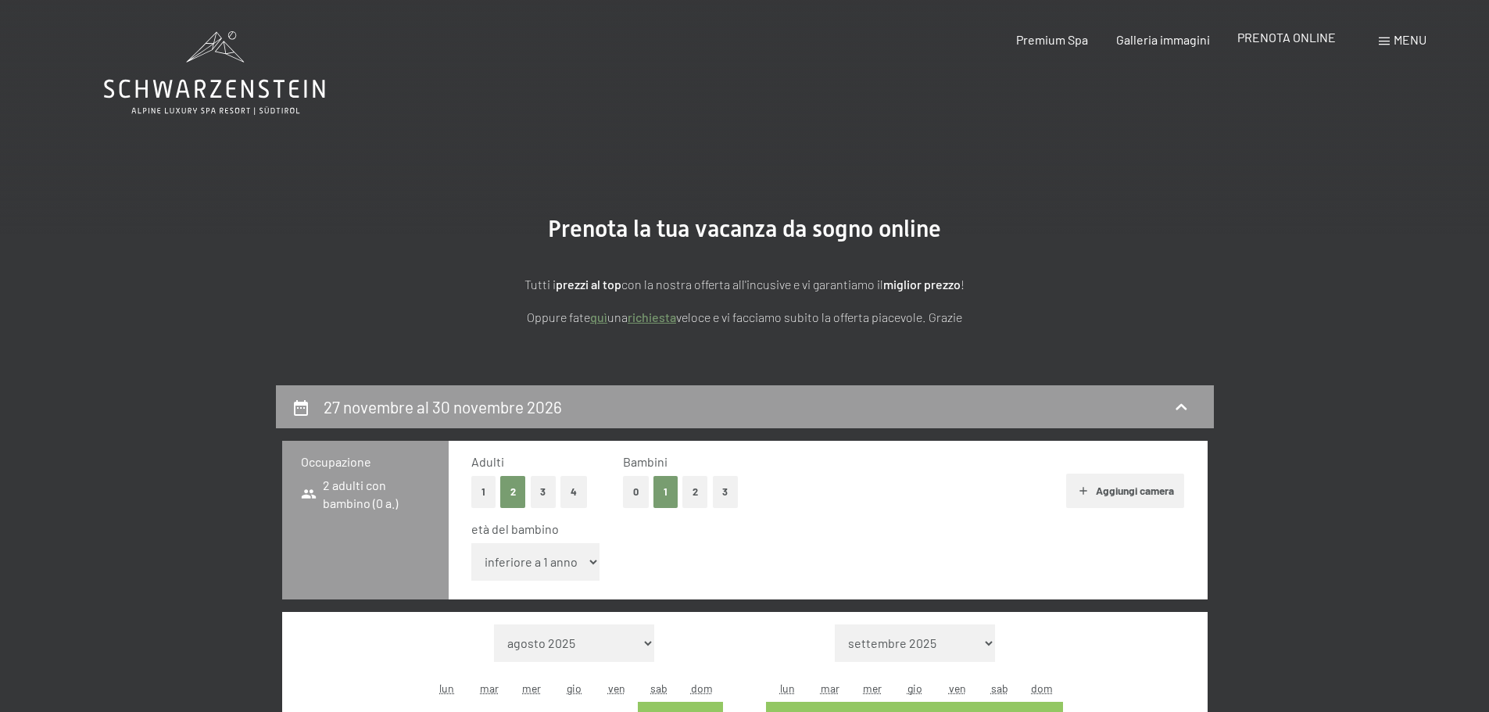
click at [1302, 41] on span "PRENOTA ONLINE" at bounding box center [1286, 37] width 98 height 15
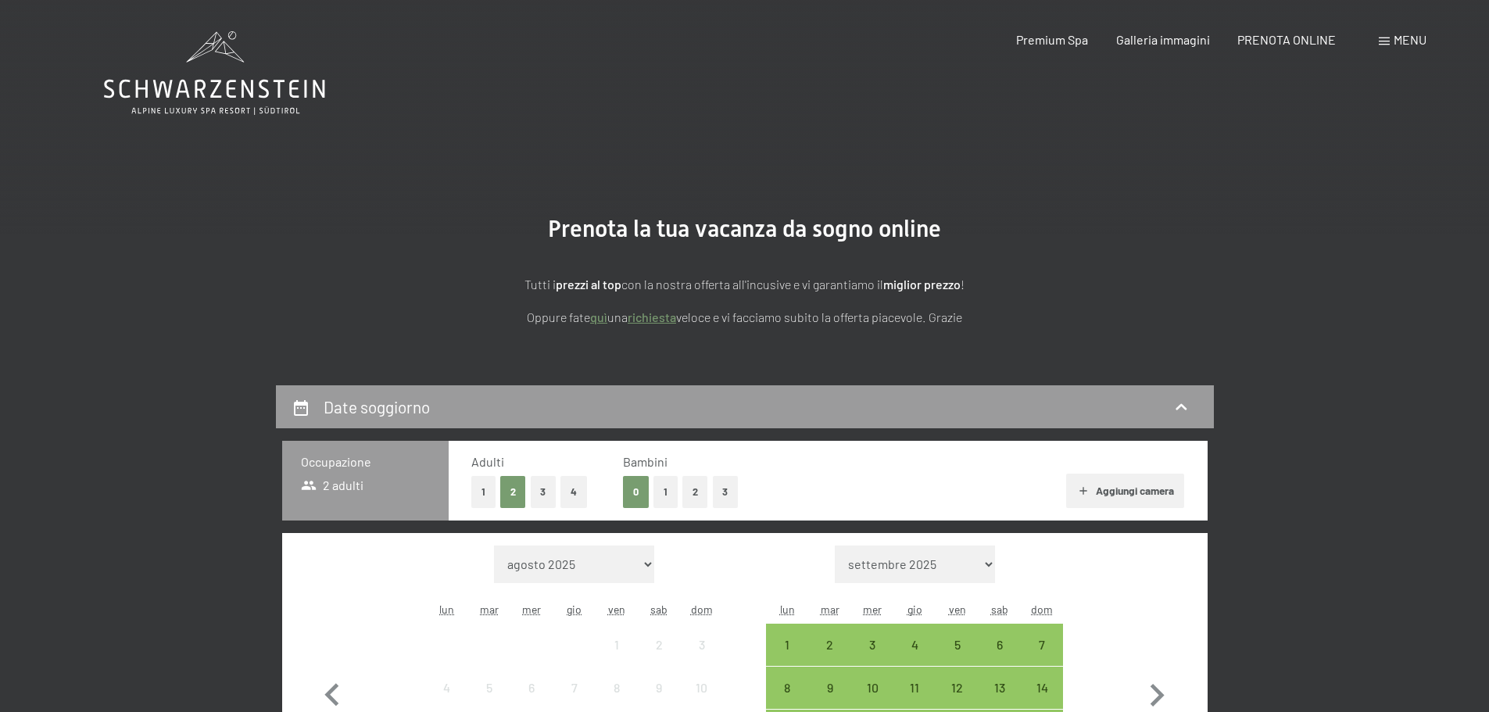
click at [1400, 33] on span "Menu" at bounding box center [1410, 39] width 33 height 15
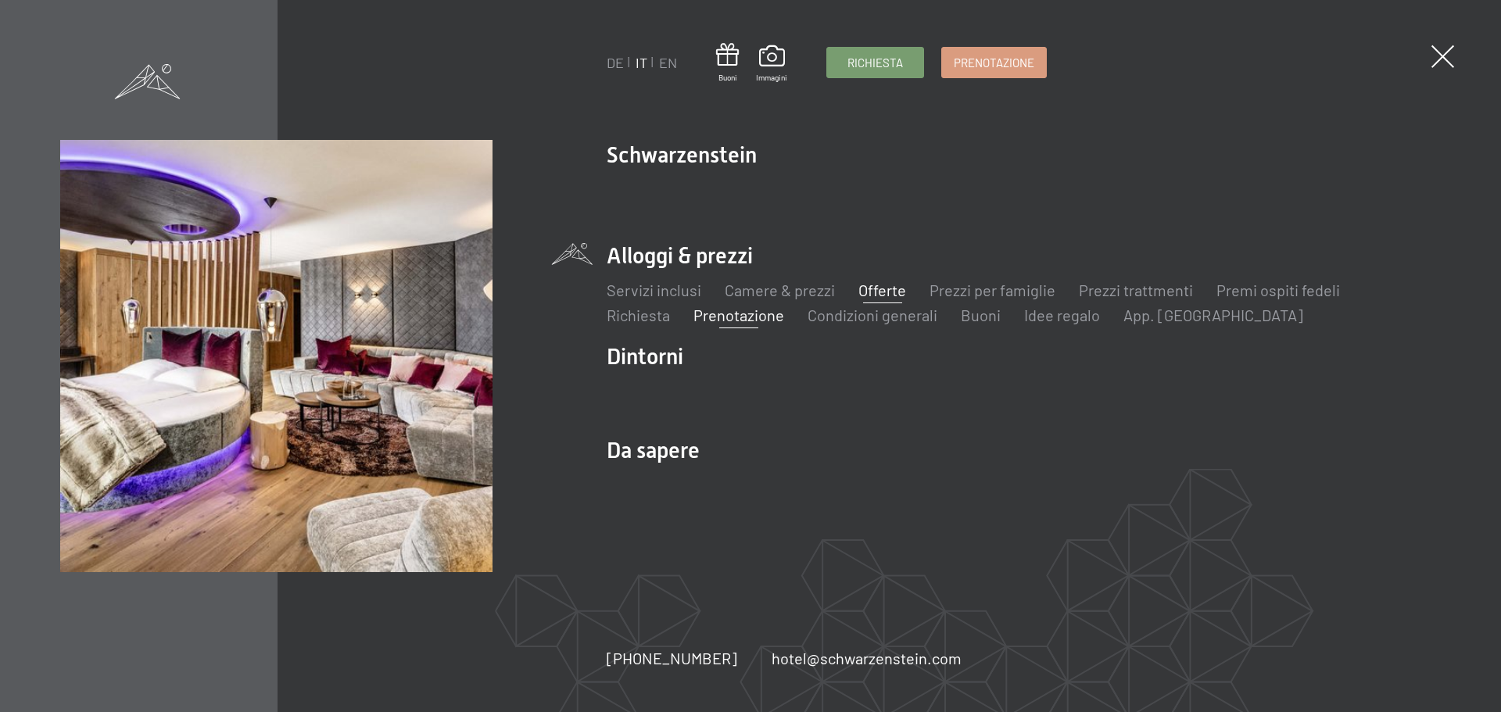
click at [897, 289] on link "Offerte" at bounding box center [882, 290] width 48 height 19
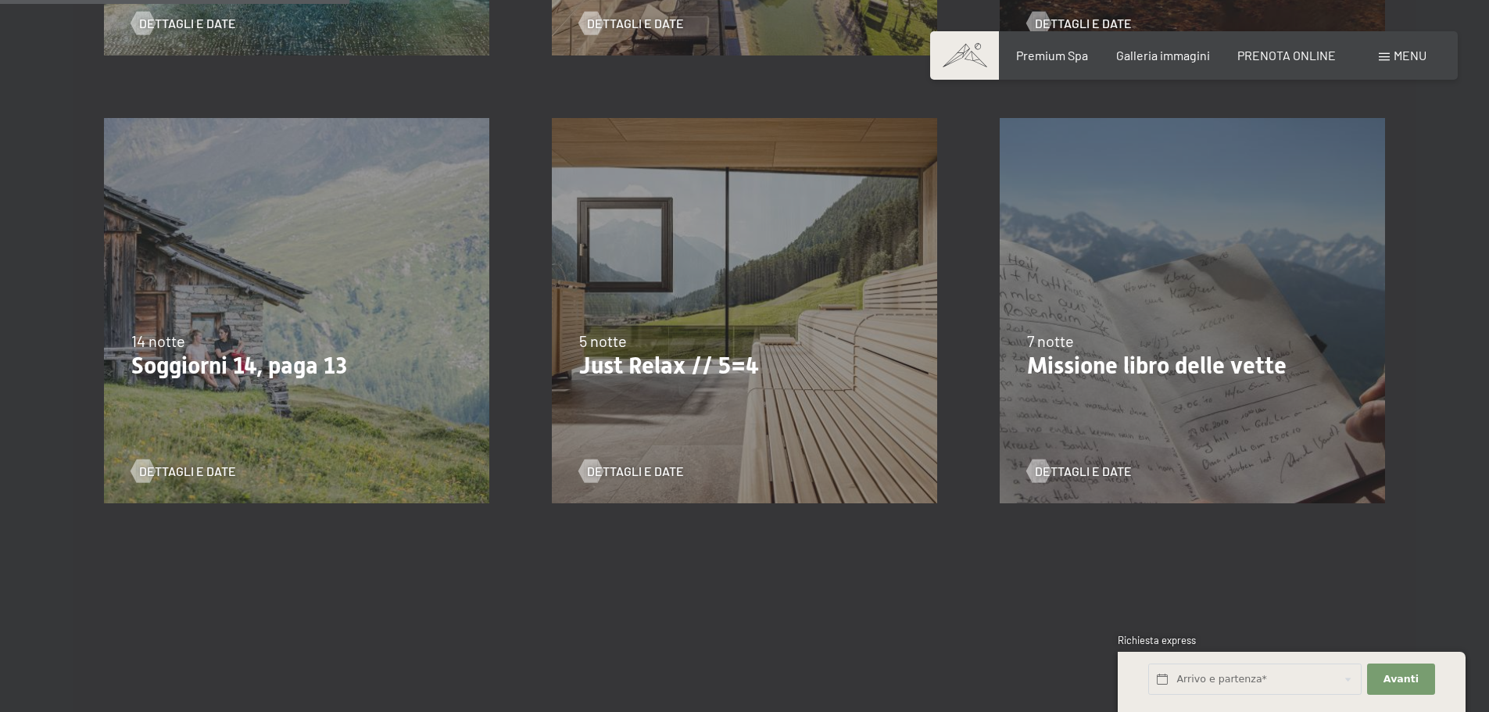
scroll to position [938, 0]
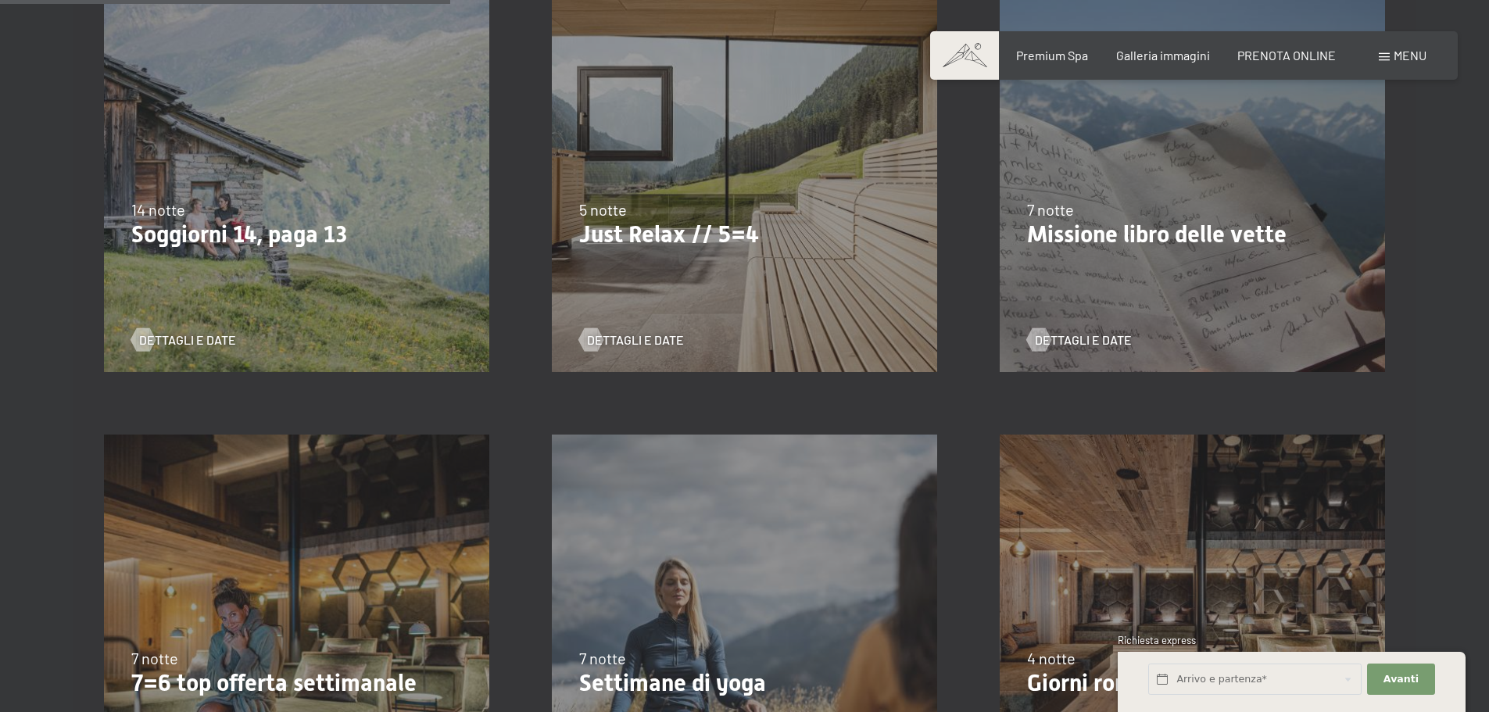
click at [636, 330] on div "Dettagli e Date" at bounding box center [738, 328] width 319 height 41
click at [596, 338] on div at bounding box center [590, 339] width 13 height 23
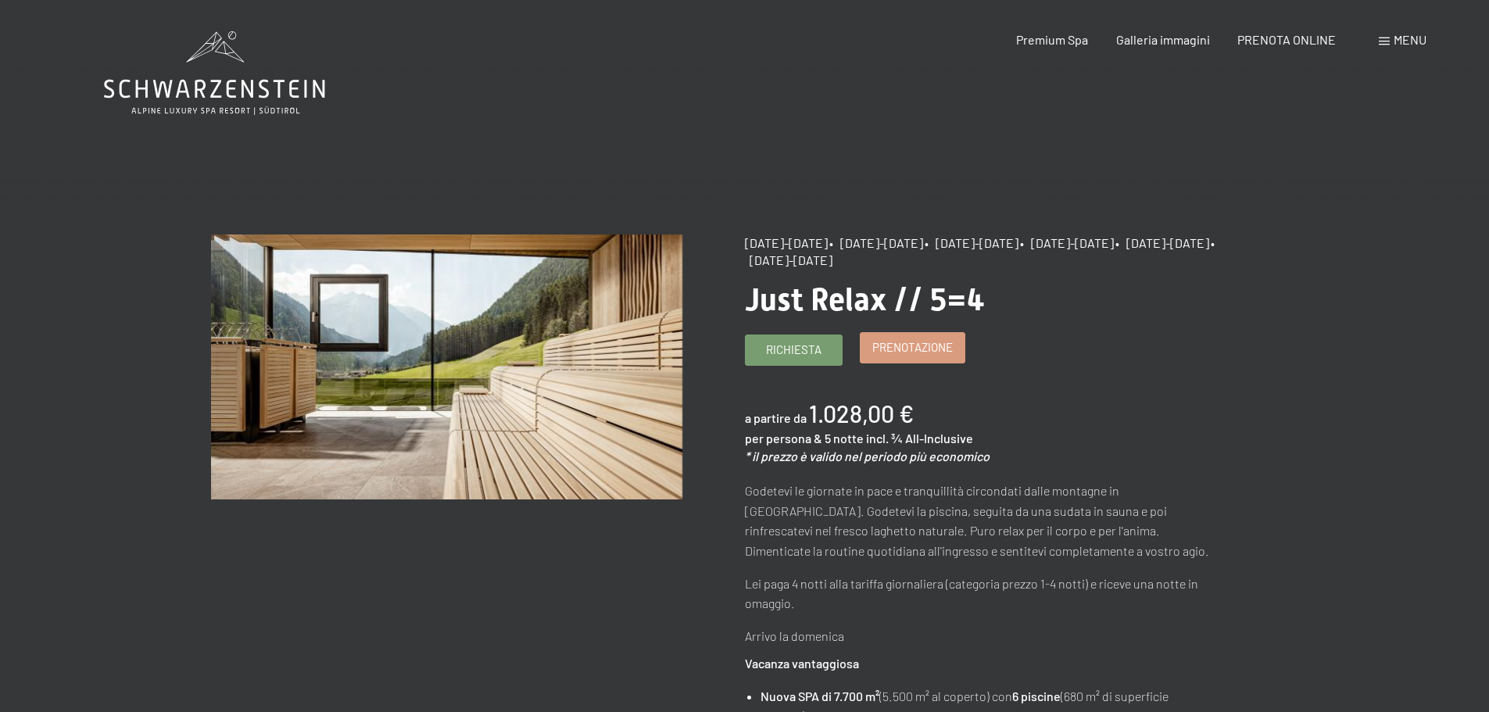
click at [911, 352] on span "Prenotazione" at bounding box center [912, 347] width 81 height 16
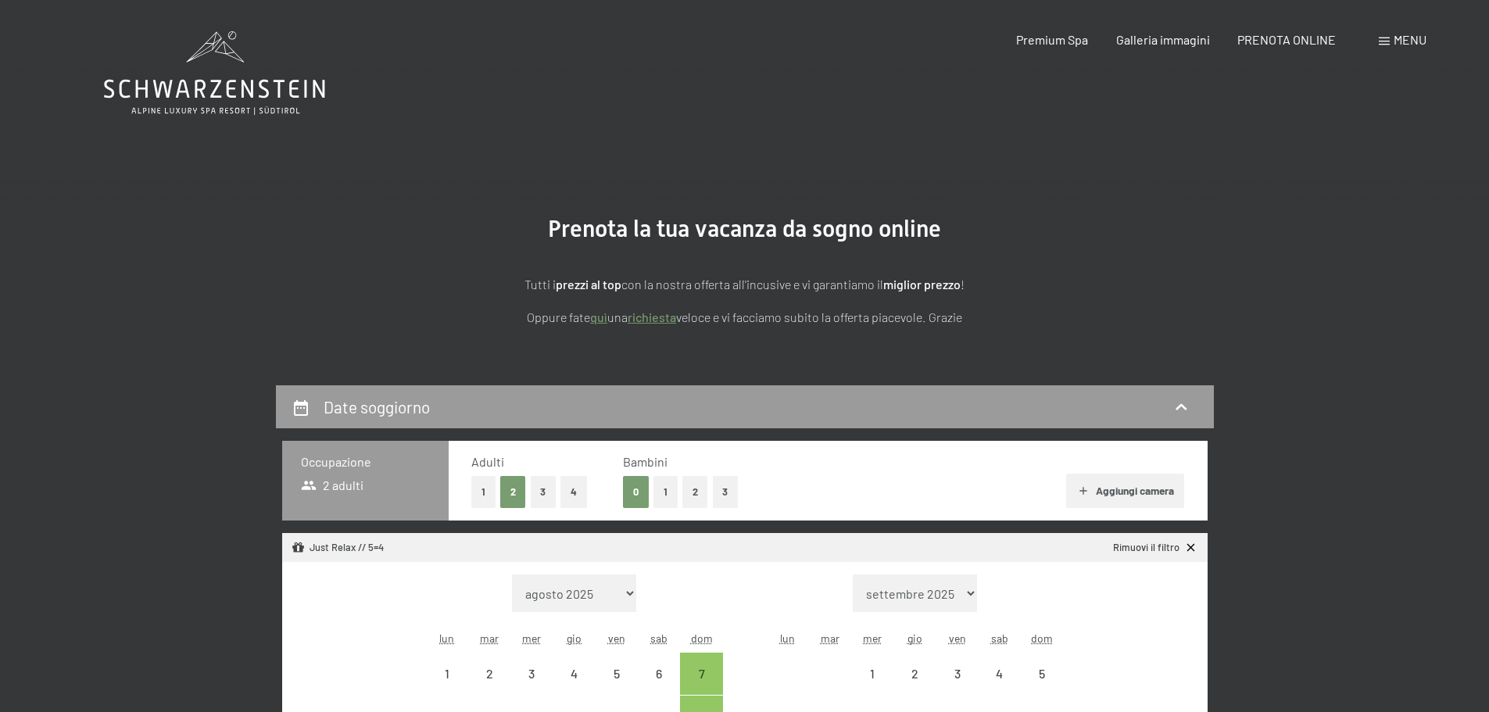
select select "[DATE]"
select select "2025-10-01"
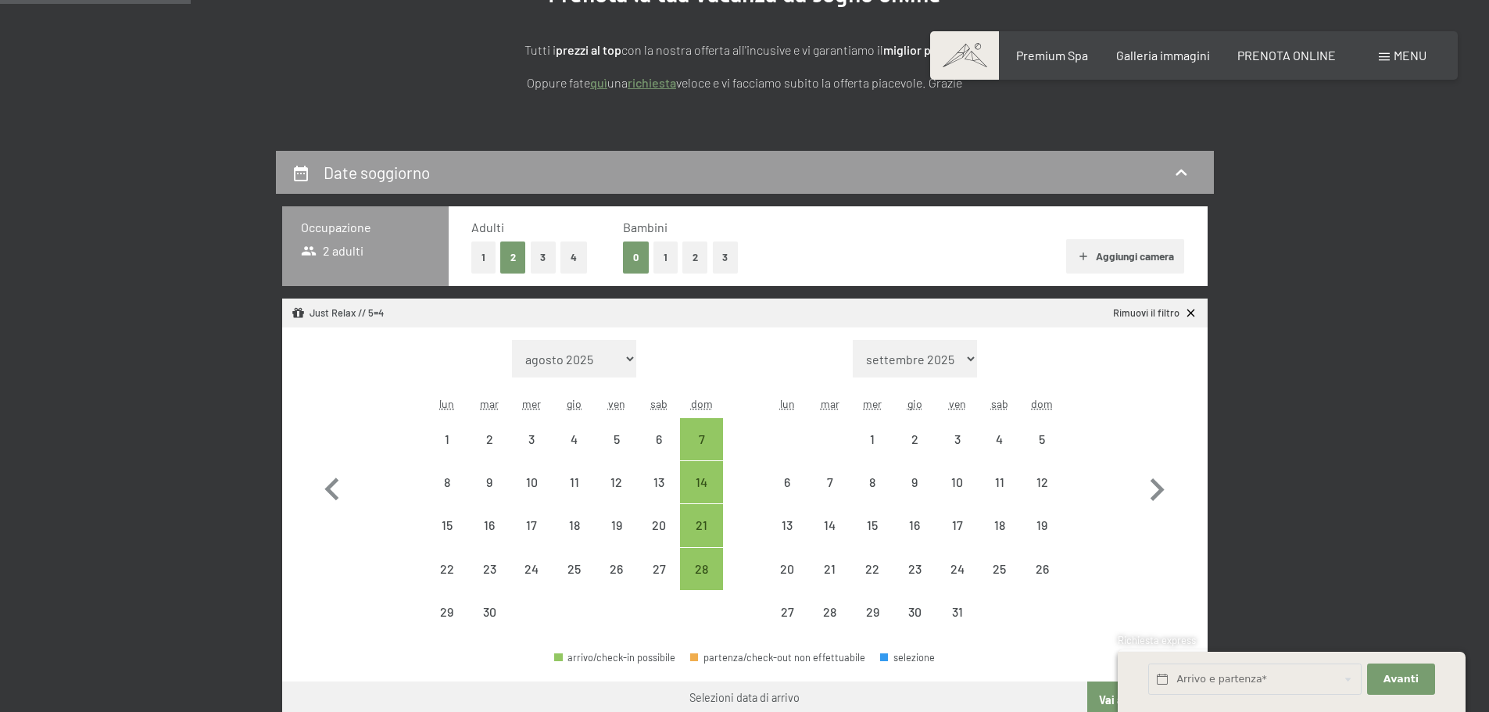
click at [578, 353] on select "agosto 2025 settembre 2025 ottobre 2025 novembre 2025 dicembre 2025 gennaio 202…" at bounding box center [574, 359] width 124 height 38
select select "2025-11-01"
select select "2025-12-01"
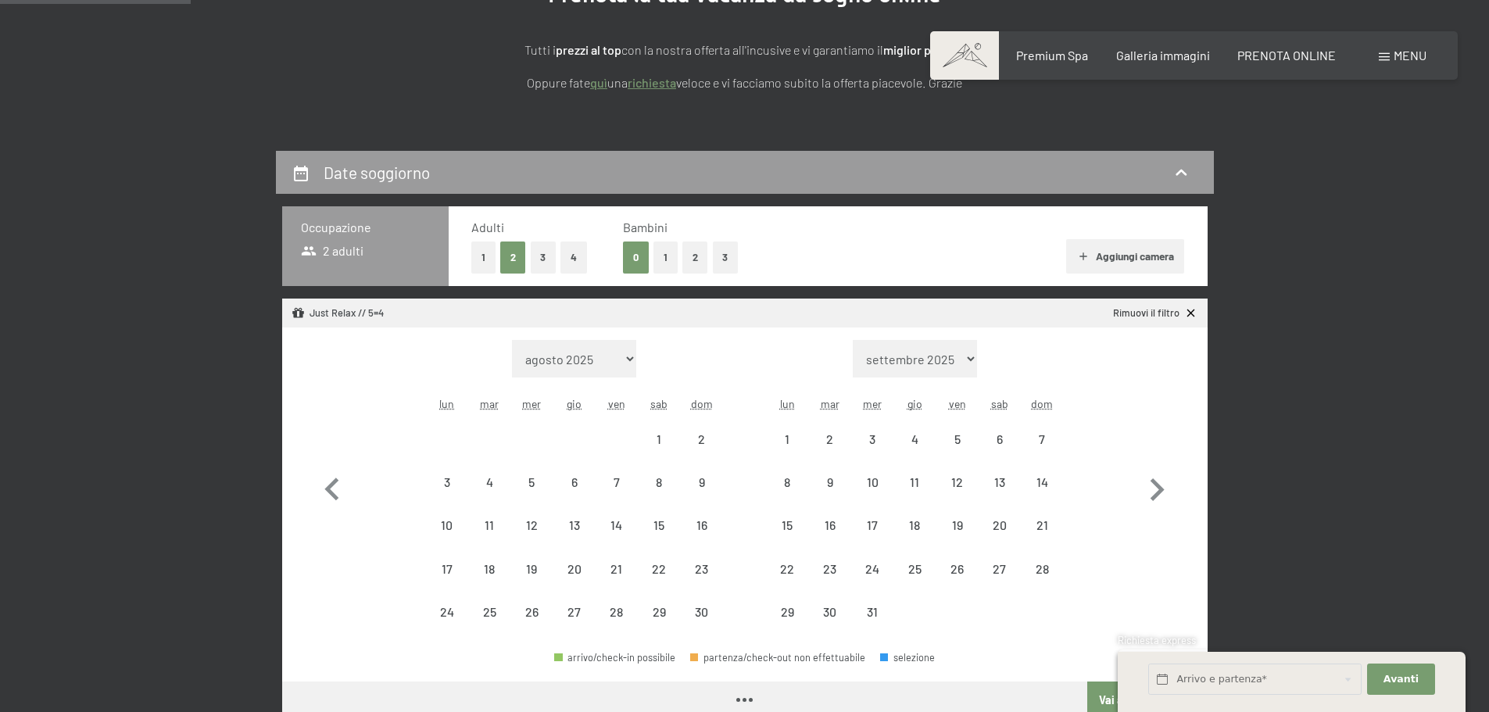
select select "2025-11-01"
select select "2025-12-01"
click at [600, 353] on select "agosto 2025 settembre 2025 ottobre 2025 novembre 2025 dicembre 2025 gennaio 202…" at bounding box center [574, 359] width 124 height 38
select select "[DATE]"
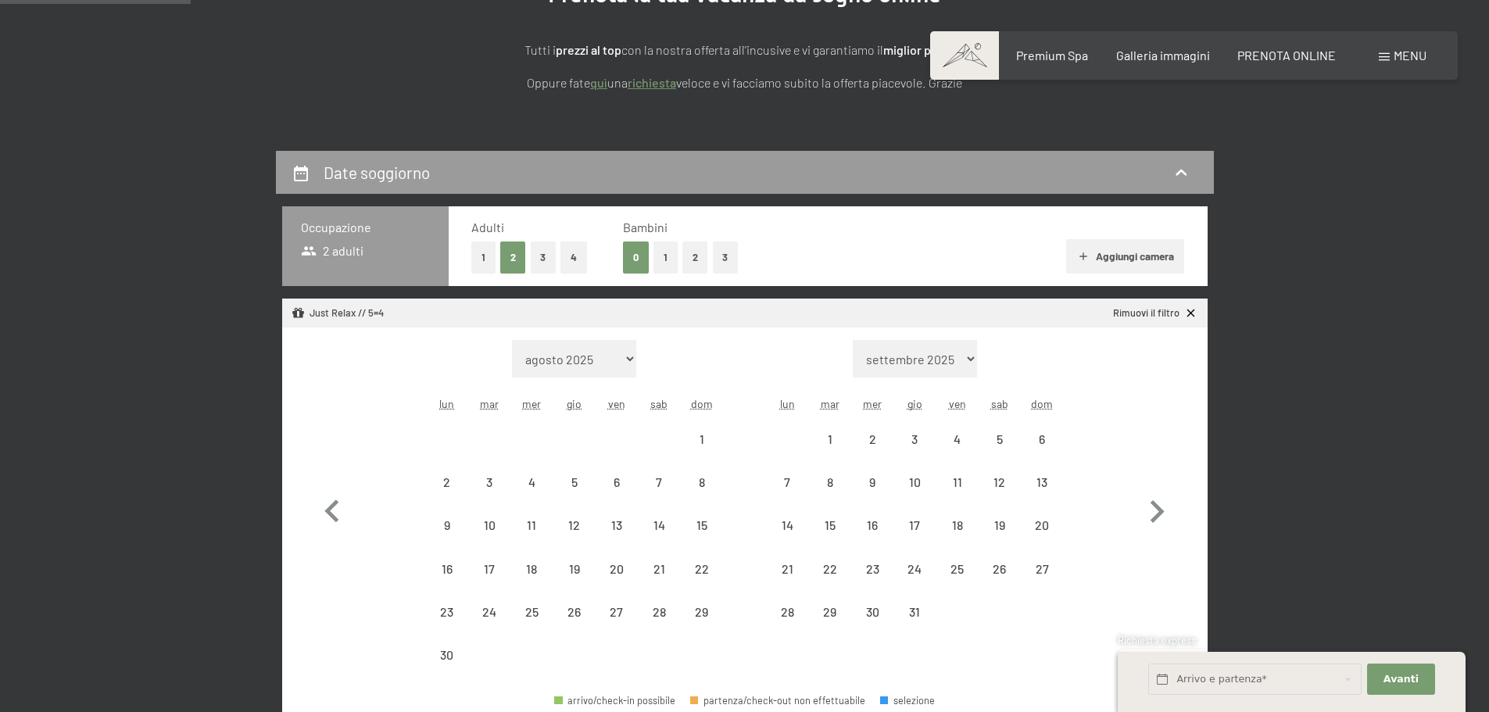
select select "[DATE]"
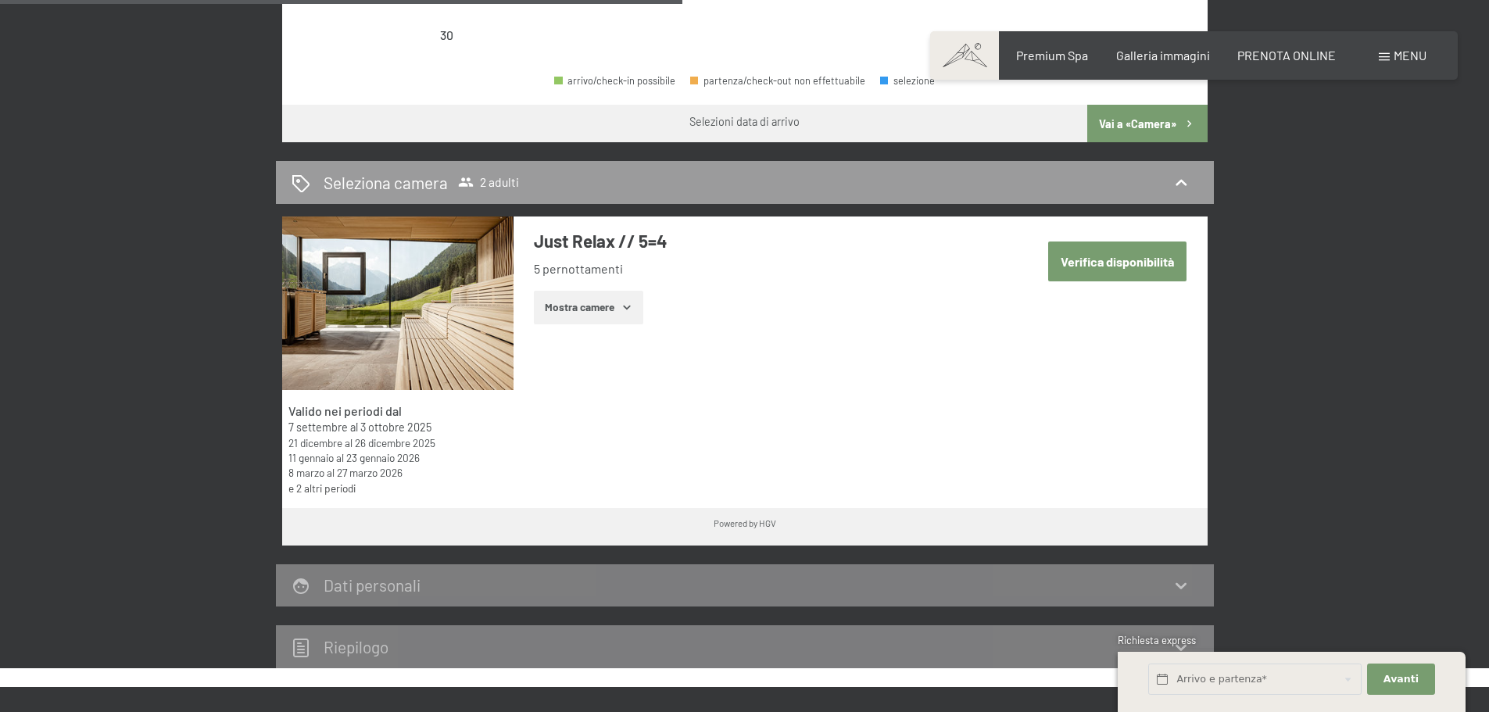
scroll to position [860, 0]
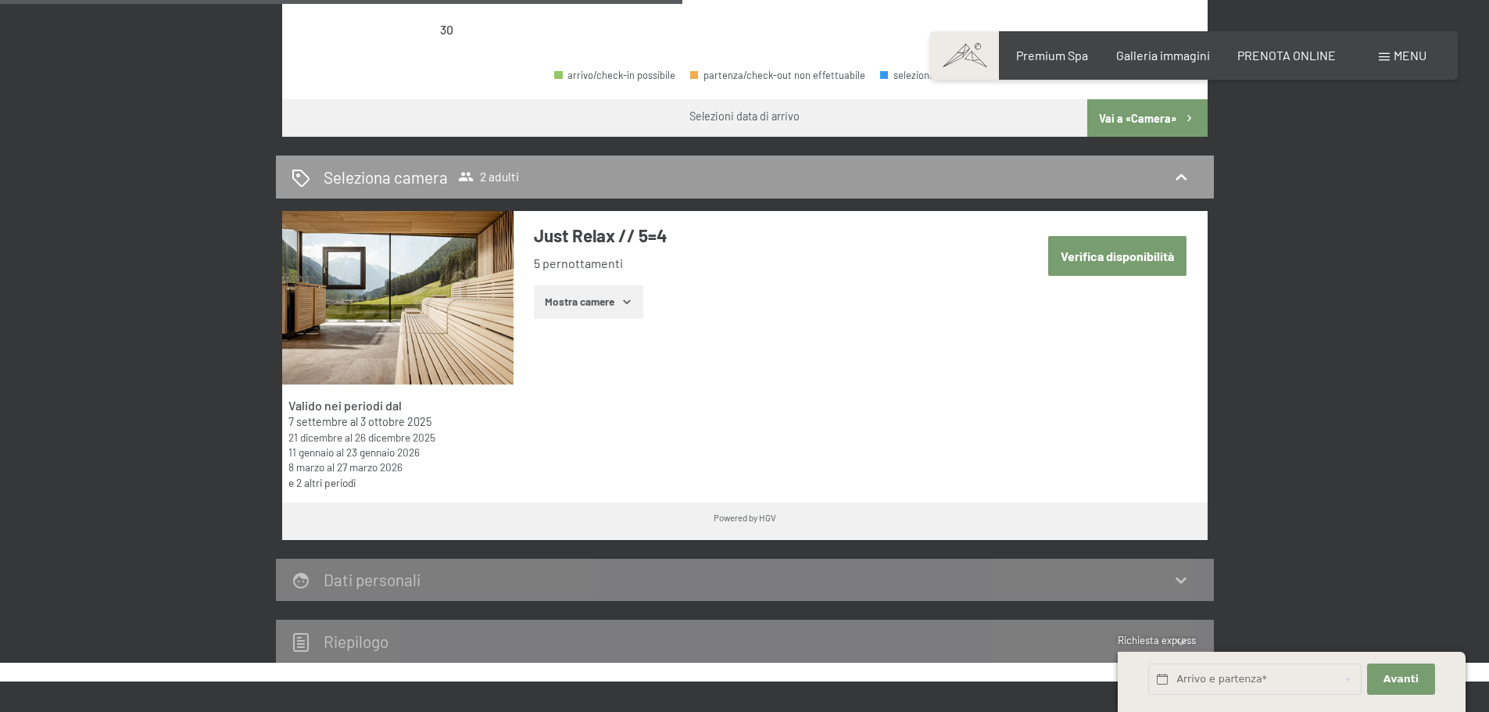
click at [347, 481] on link "e 2 altri periodi" at bounding box center [321, 482] width 67 height 13
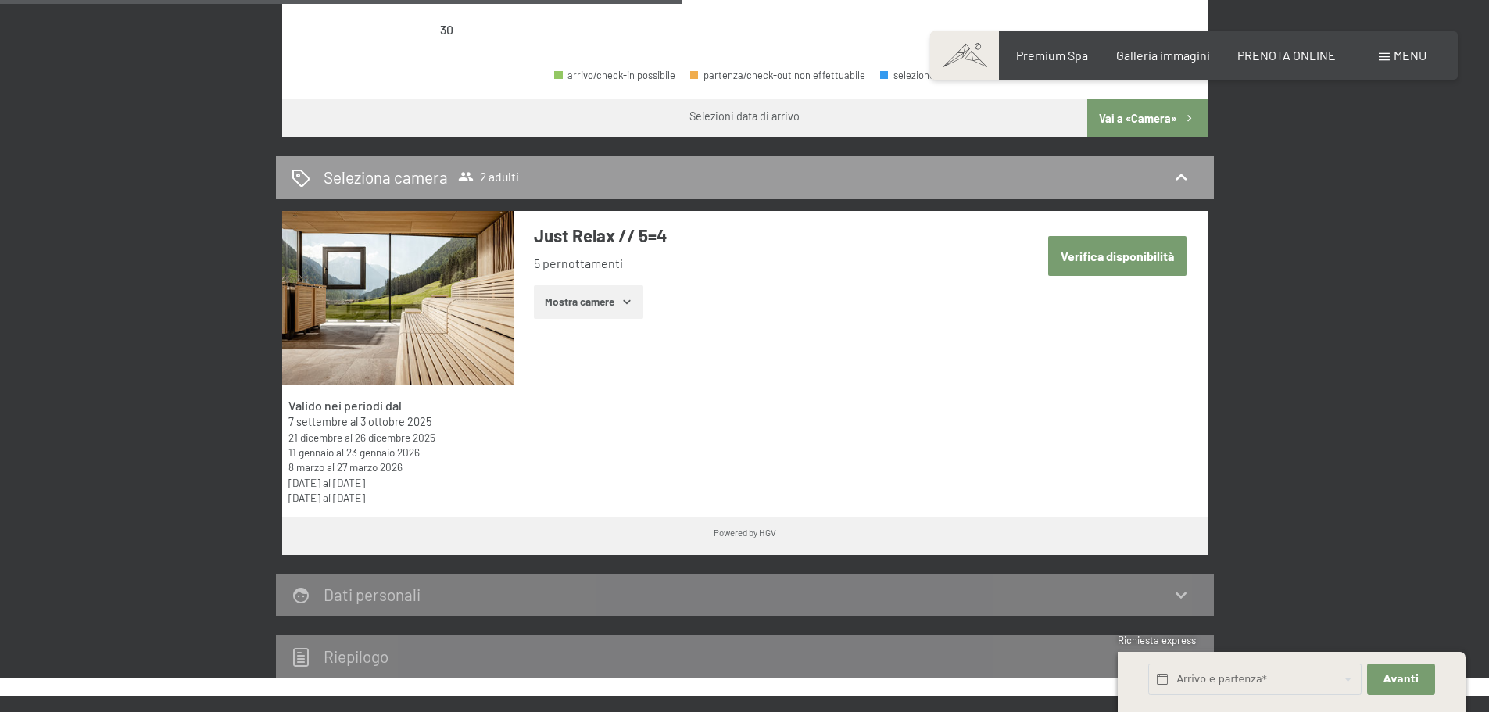
click at [560, 310] on button "Mostra camere" at bounding box center [588, 302] width 109 height 34
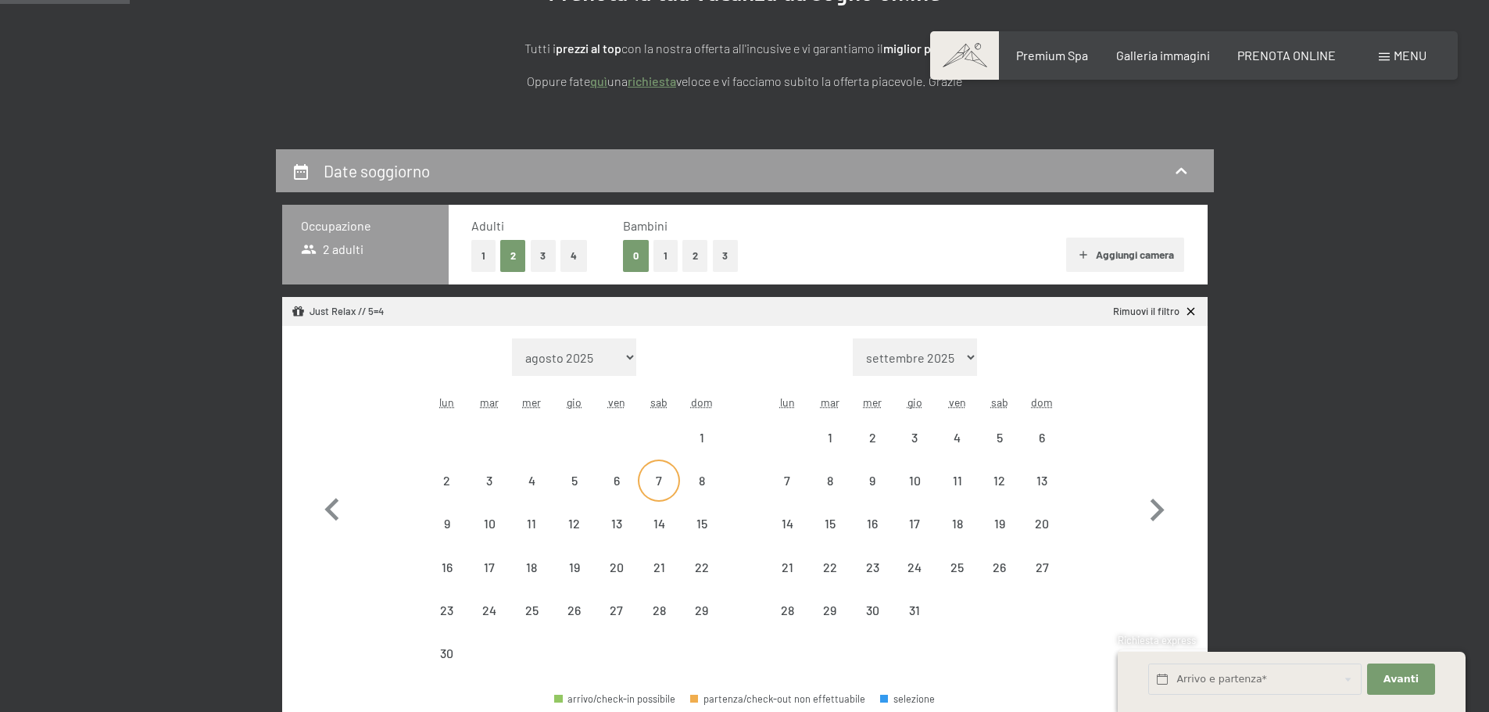
scroll to position [235, 0]
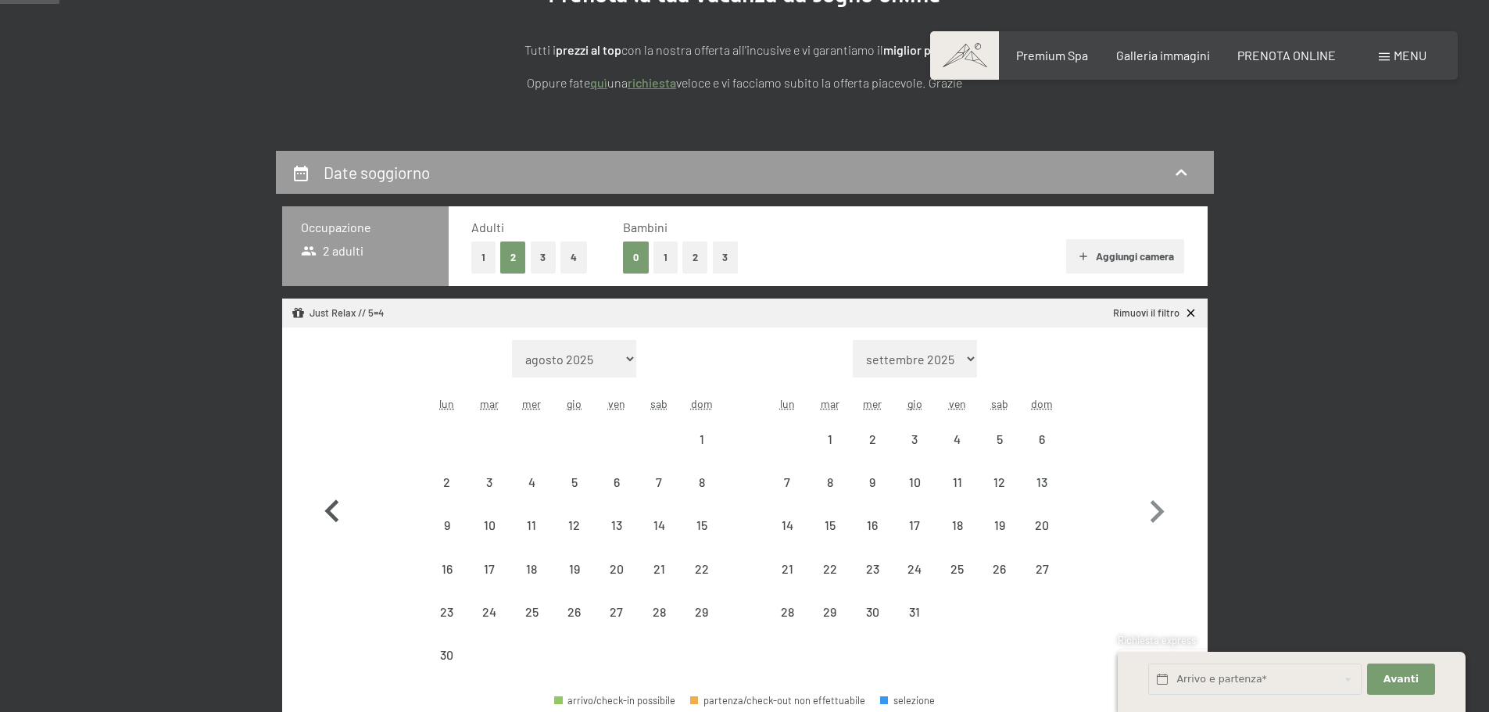
click at [338, 513] on icon "button" at bounding box center [332, 511] width 45 height 45
select select "[DATE]"
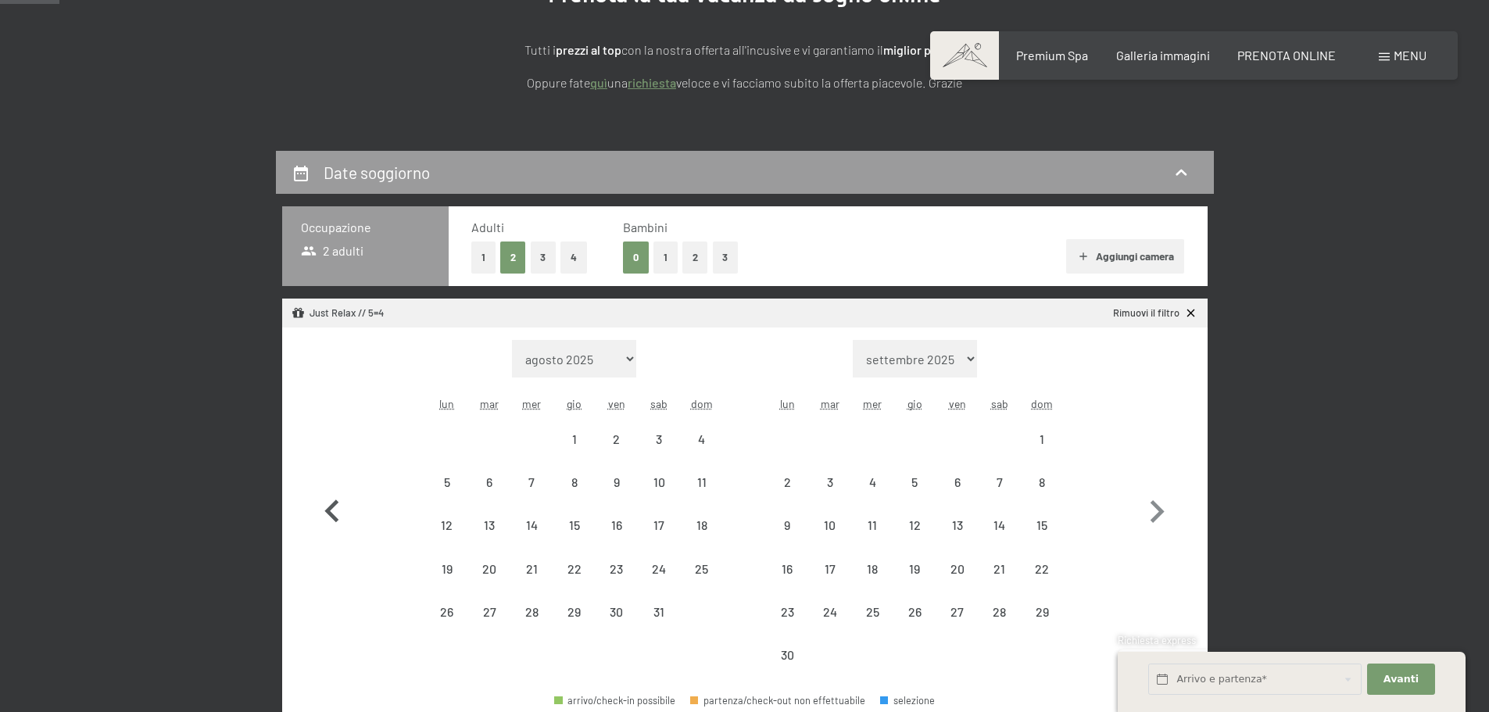
click at [338, 513] on icon "button" at bounding box center [332, 511] width 45 height 45
select select "[DATE]"
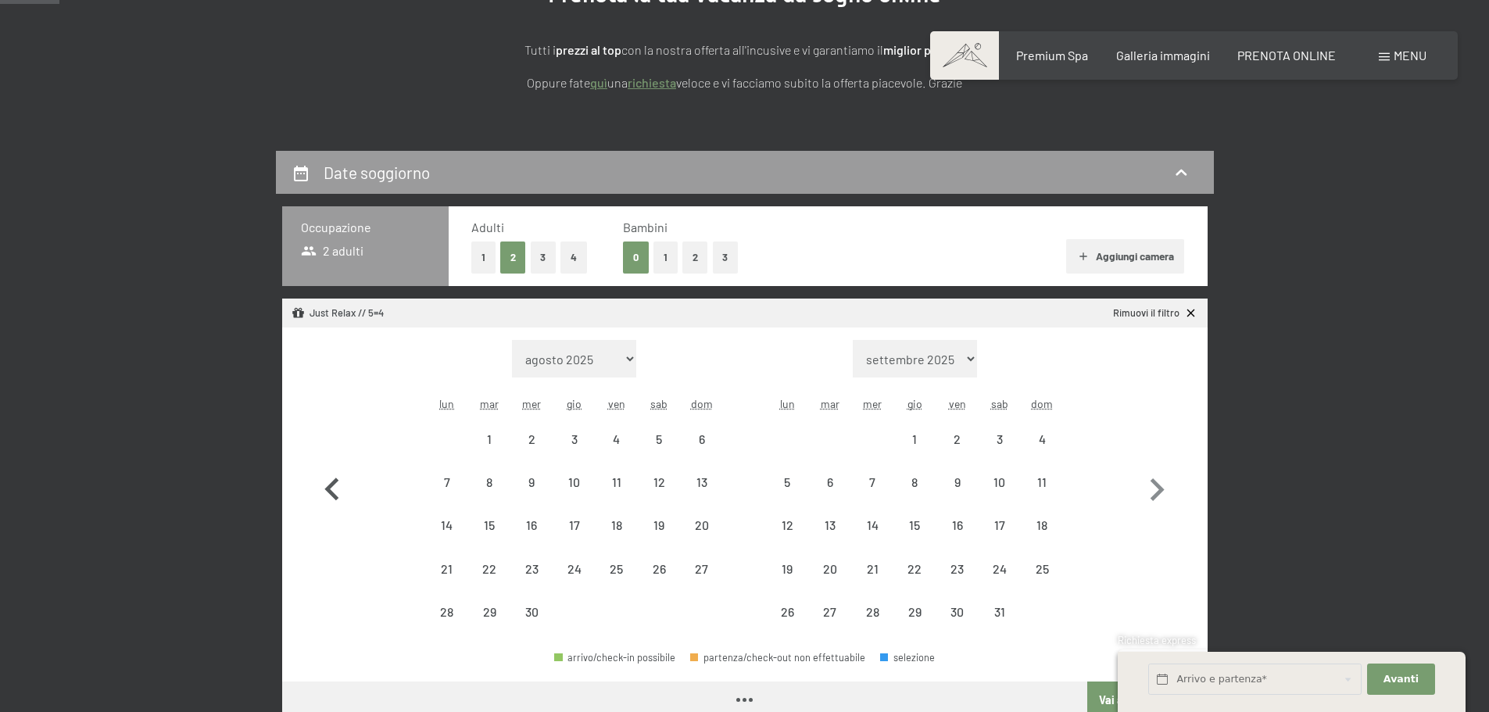
select select "[DATE]"
click at [338, 513] on icon "button" at bounding box center [332, 489] width 45 height 45
select select "[DATE]"
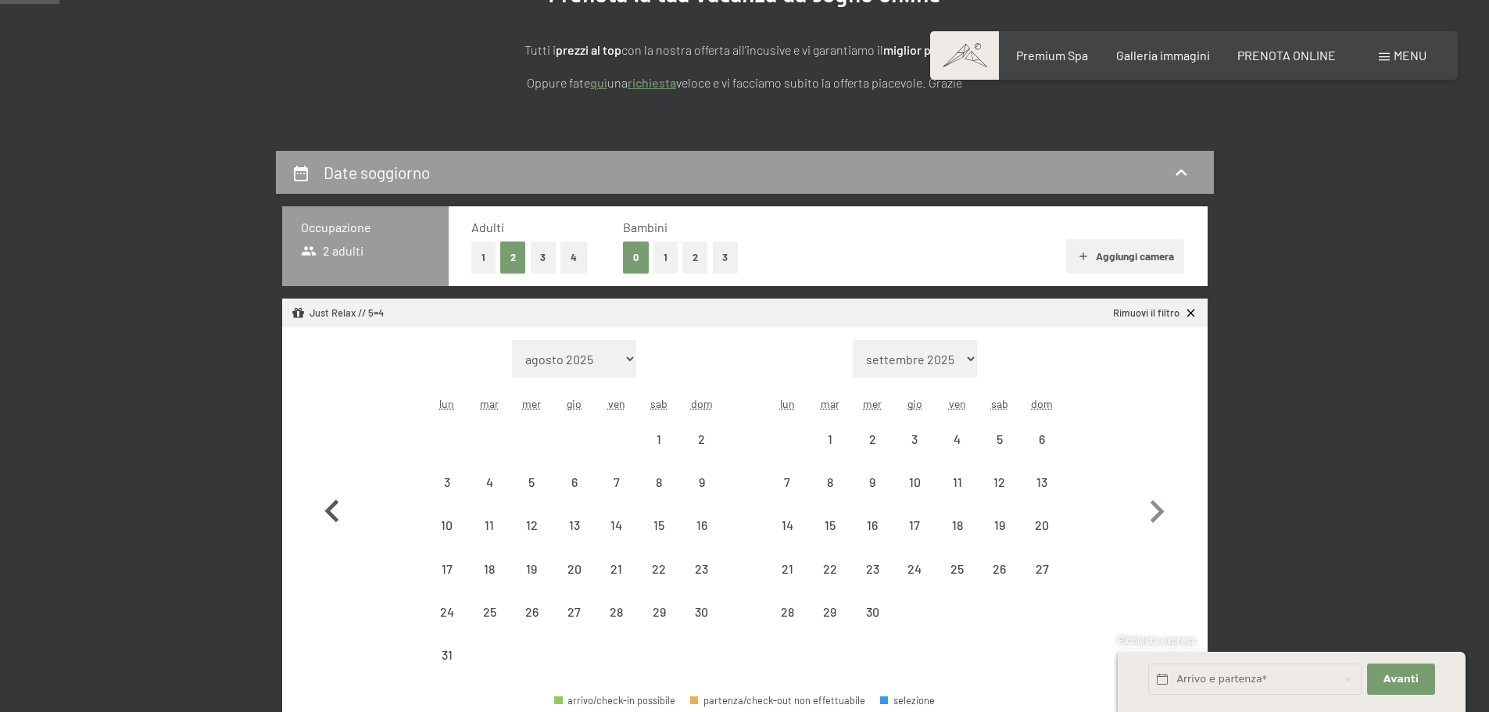
click at [338, 513] on icon "button" at bounding box center [332, 511] width 45 height 45
select select "[DATE]"
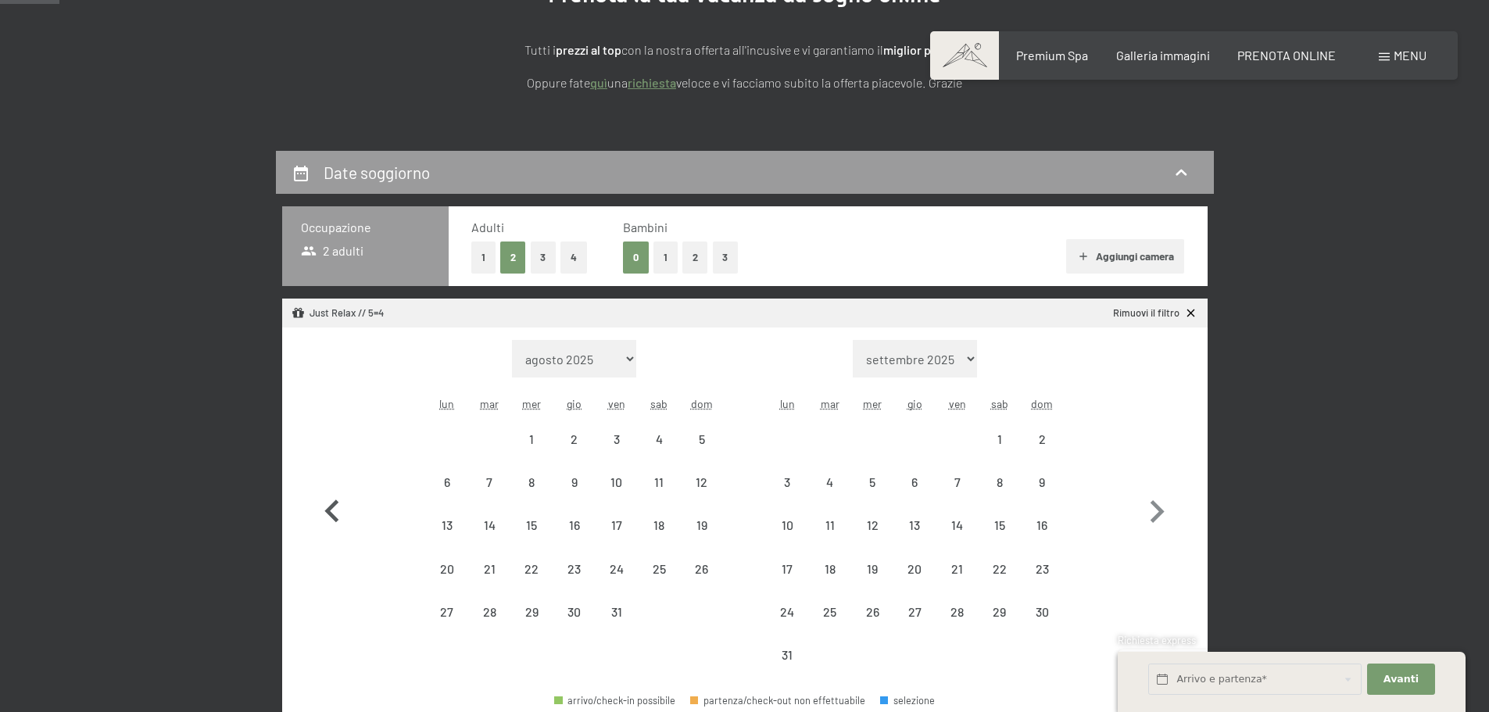
click at [338, 513] on icon "button" at bounding box center [332, 511] width 45 height 45
select select "[DATE]"
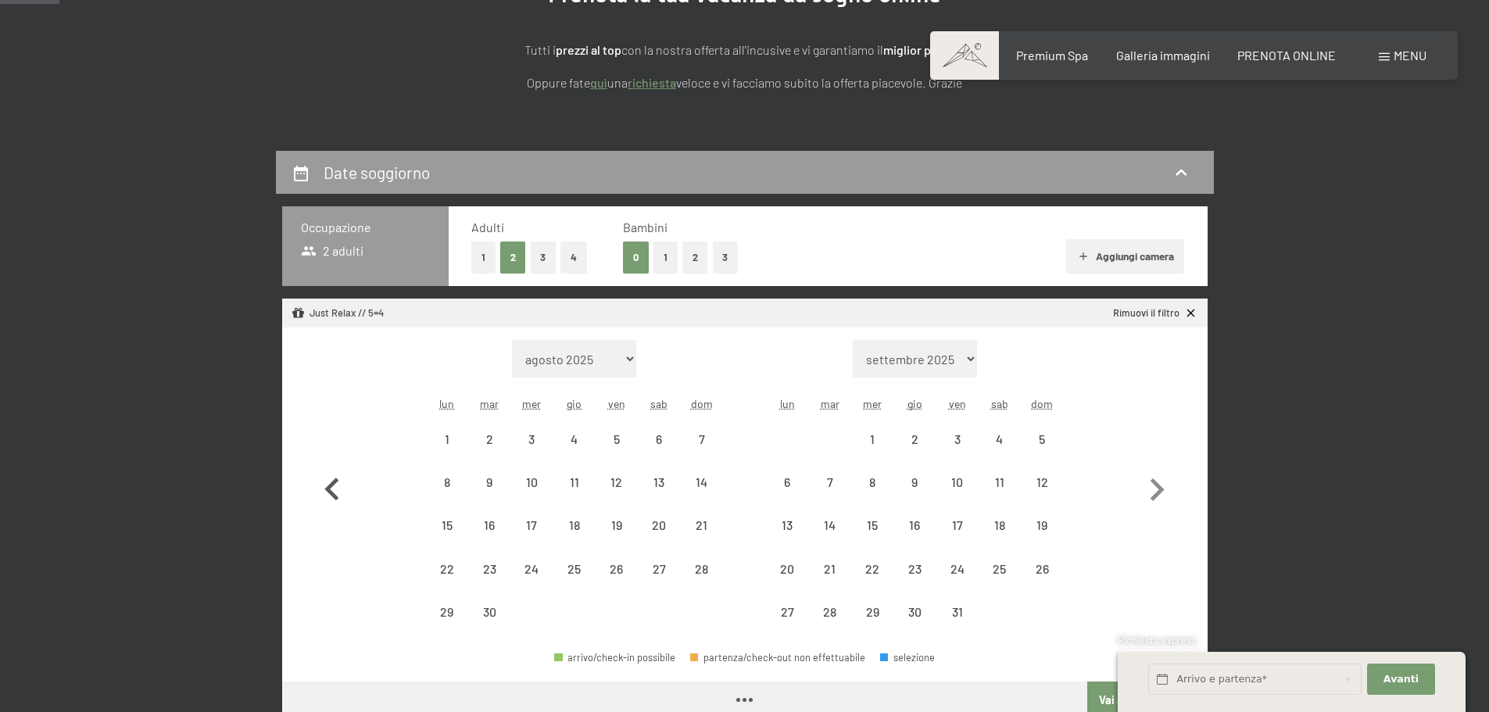
click at [338, 513] on icon "button" at bounding box center [332, 489] width 45 height 45
select select "[DATE]"
click at [338, 513] on icon "button" at bounding box center [332, 489] width 45 height 45
select select "[DATE]"
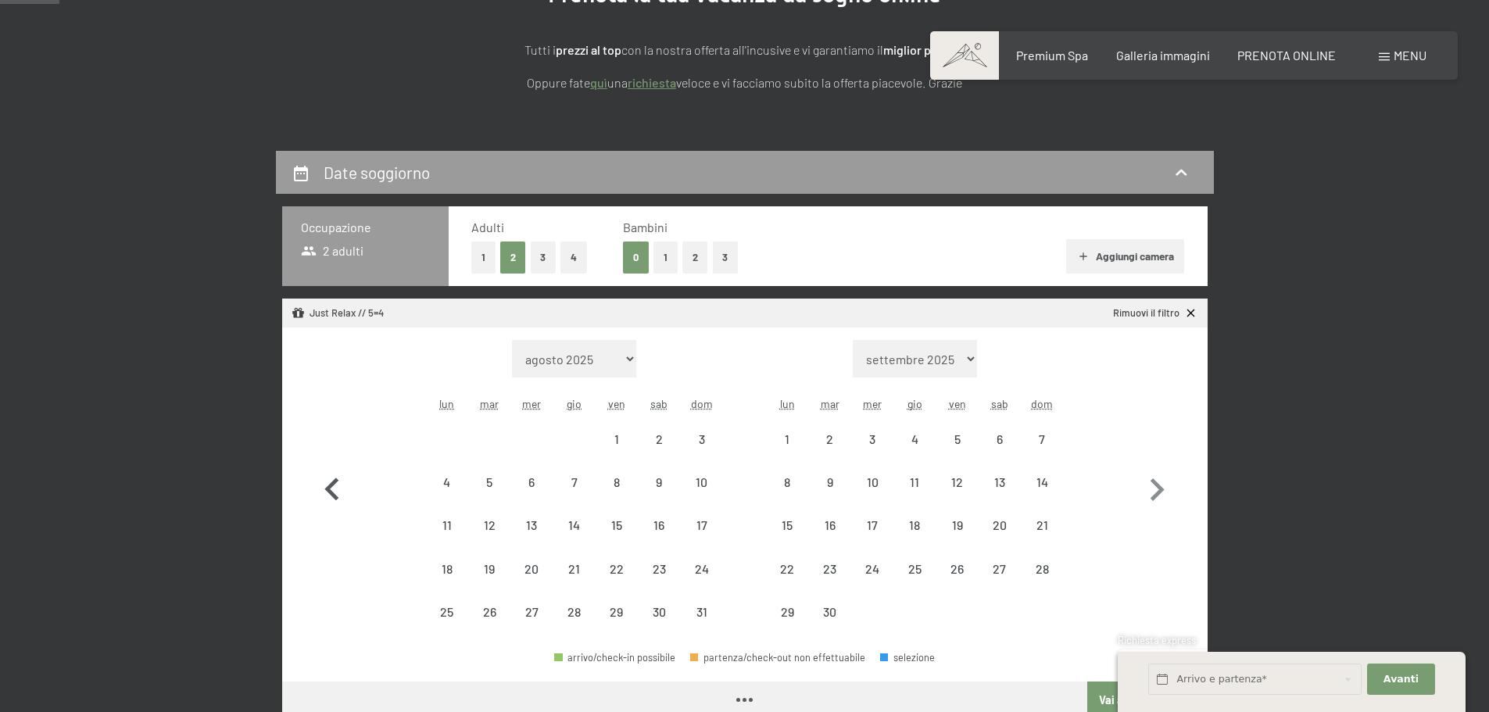
select select "[DATE]"
click at [338, 513] on icon "button" at bounding box center [332, 489] width 45 height 45
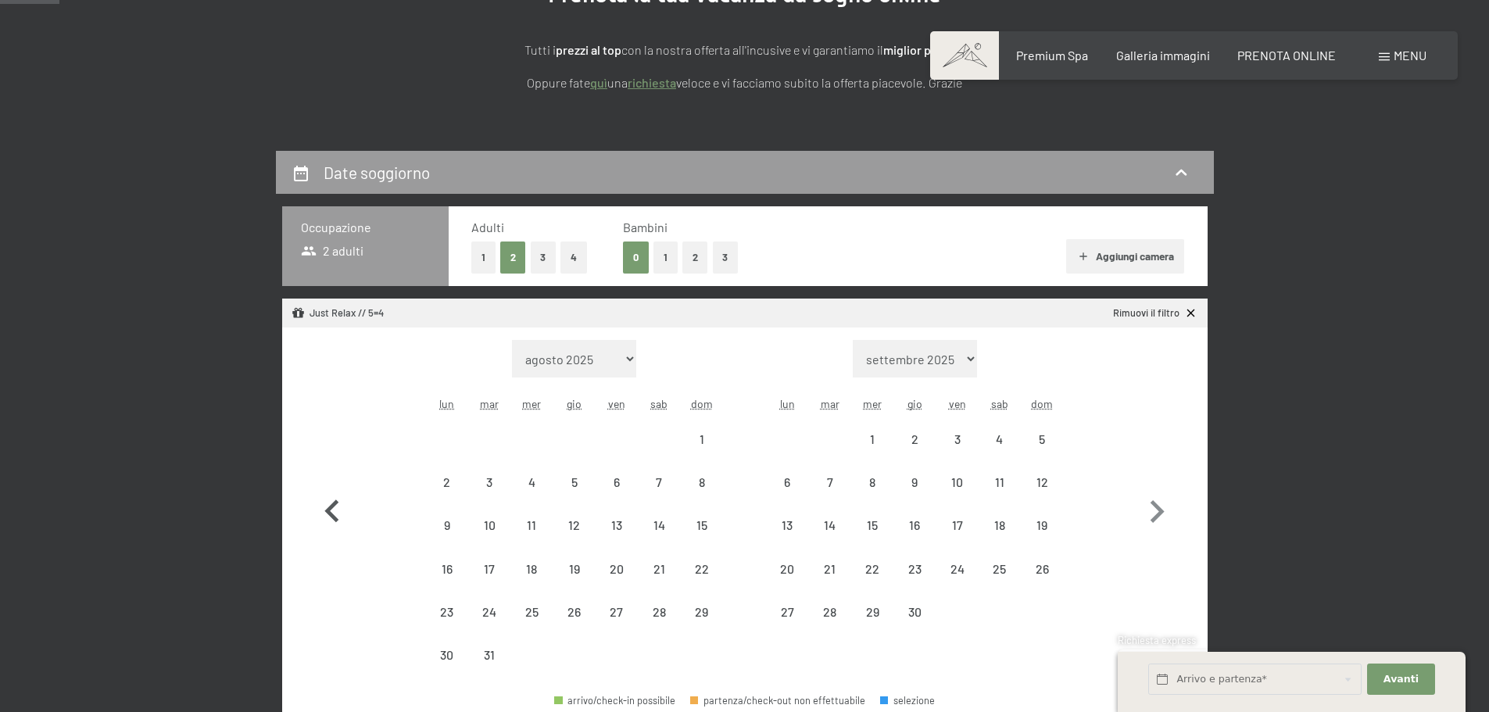
click at [338, 513] on icon "button" at bounding box center [332, 511] width 45 height 45
select select "[DATE]"
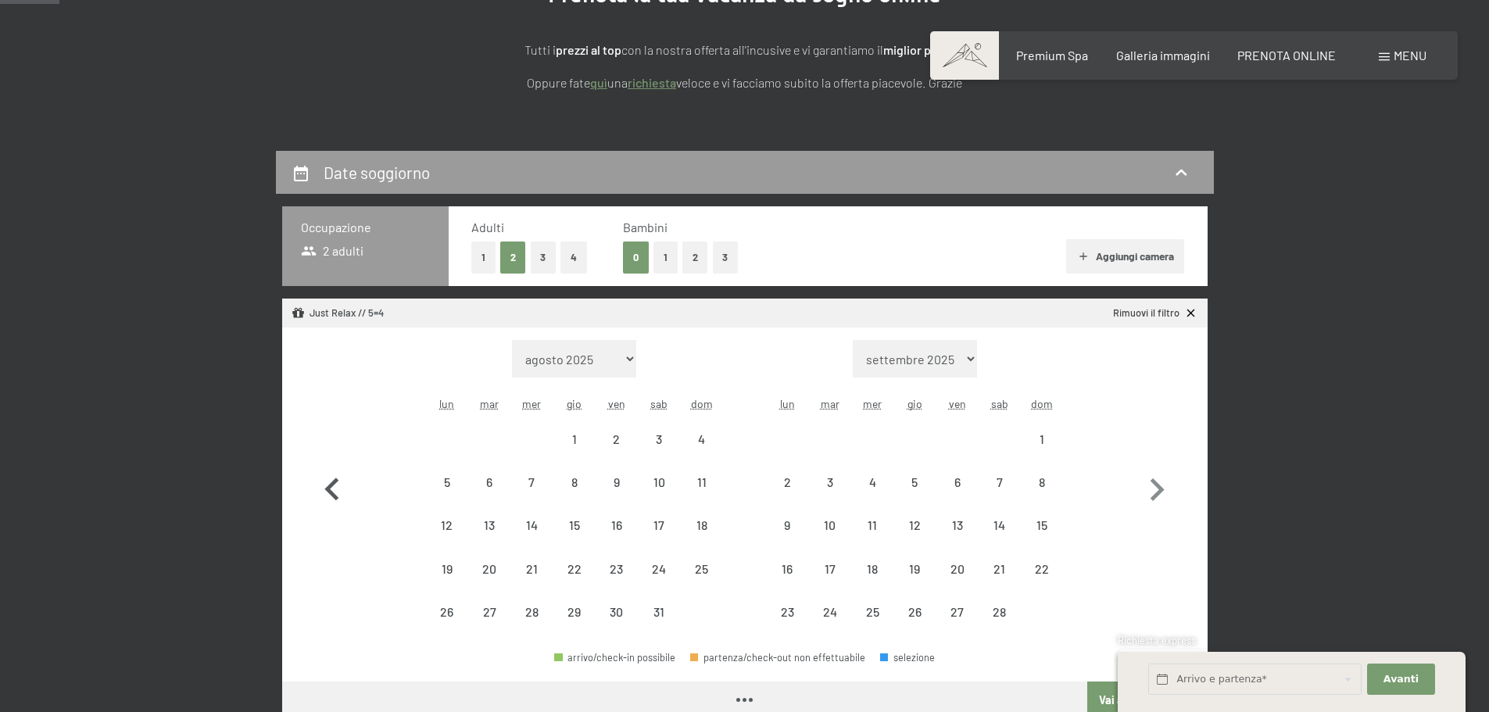
click at [338, 513] on icon "button" at bounding box center [332, 489] width 45 height 45
select select "[DATE]"
click at [1140, 488] on icon "button" at bounding box center [1156, 489] width 45 height 45
select select "[DATE]"
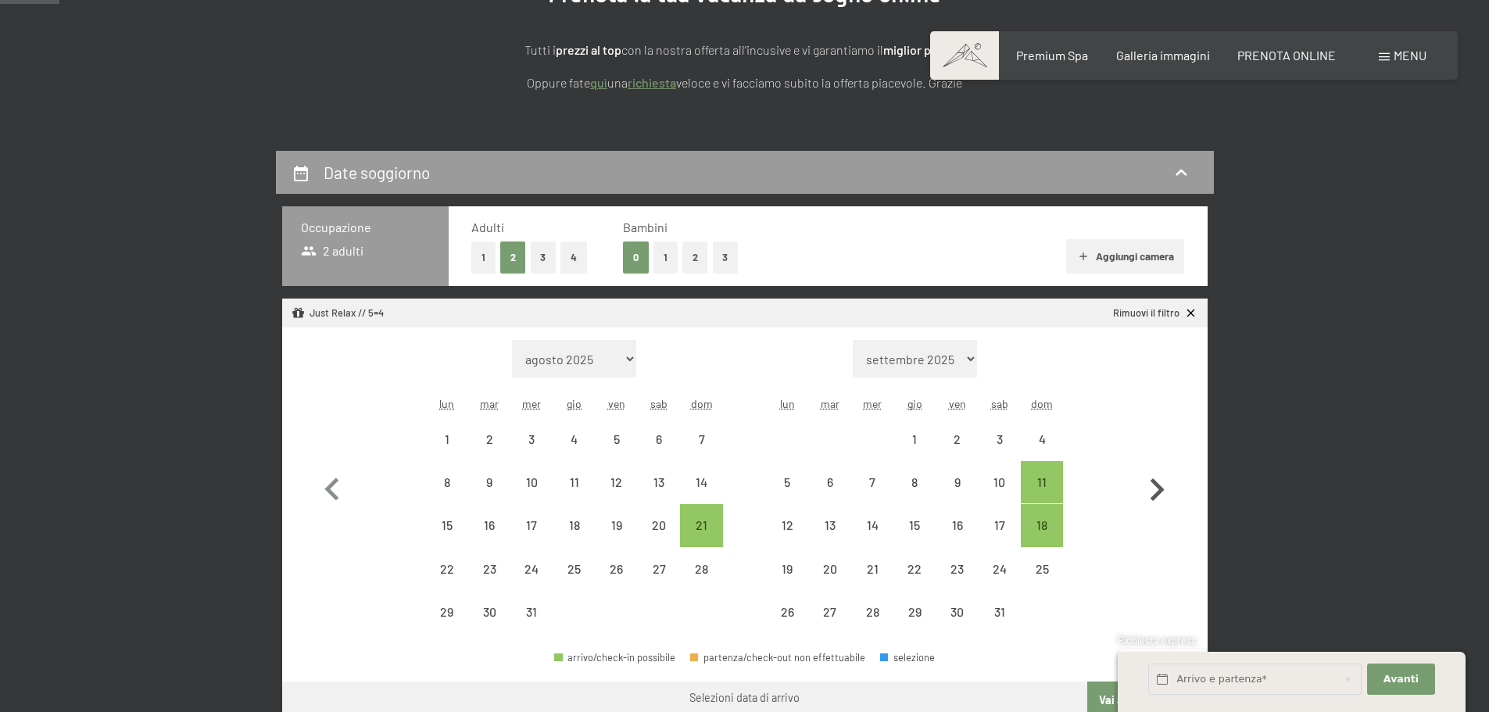
select select "[DATE]"
click at [345, 478] on icon "button" at bounding box center [332, 489] width 45 height 45
select select "[DATE]"
click at [342, 478] on icon "button" at bounding box center [332, 489] width 45 height 45
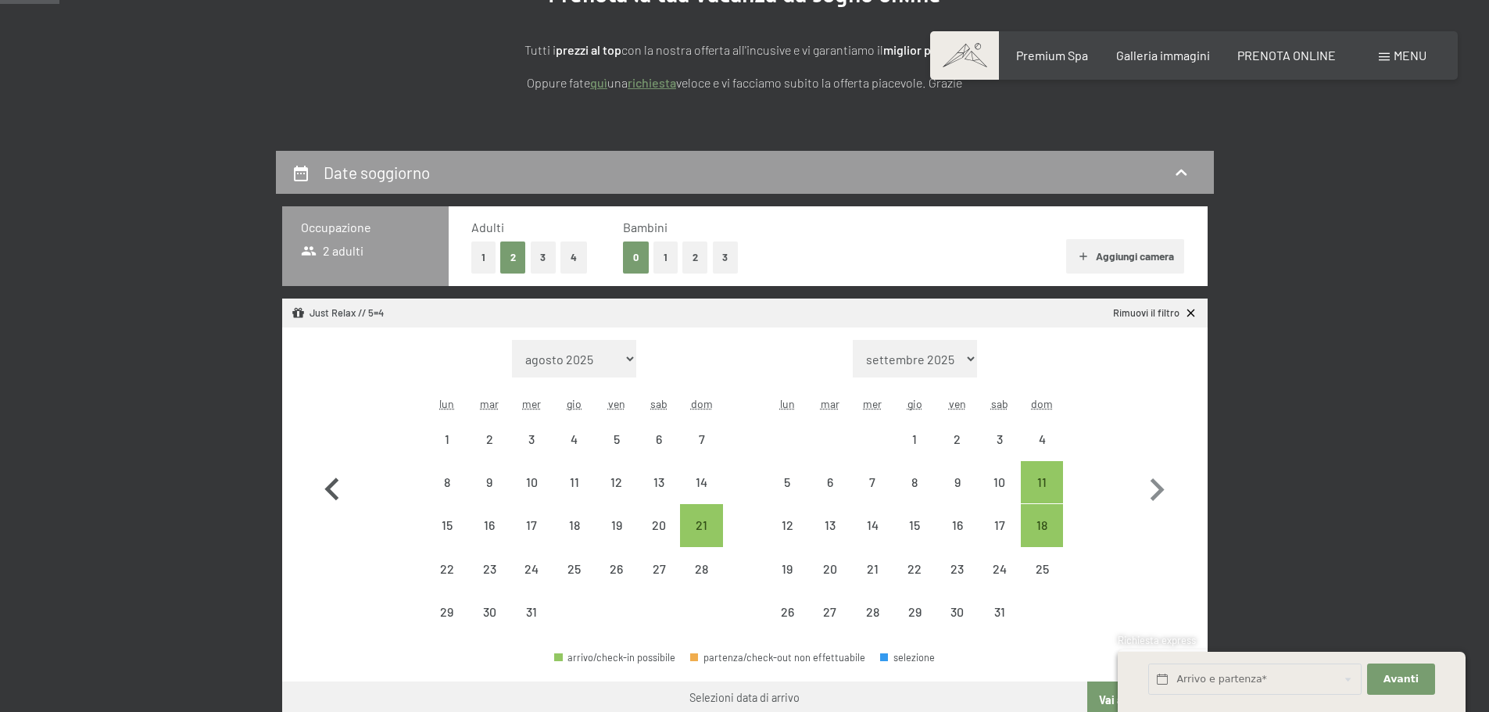
select select "[DATE]"
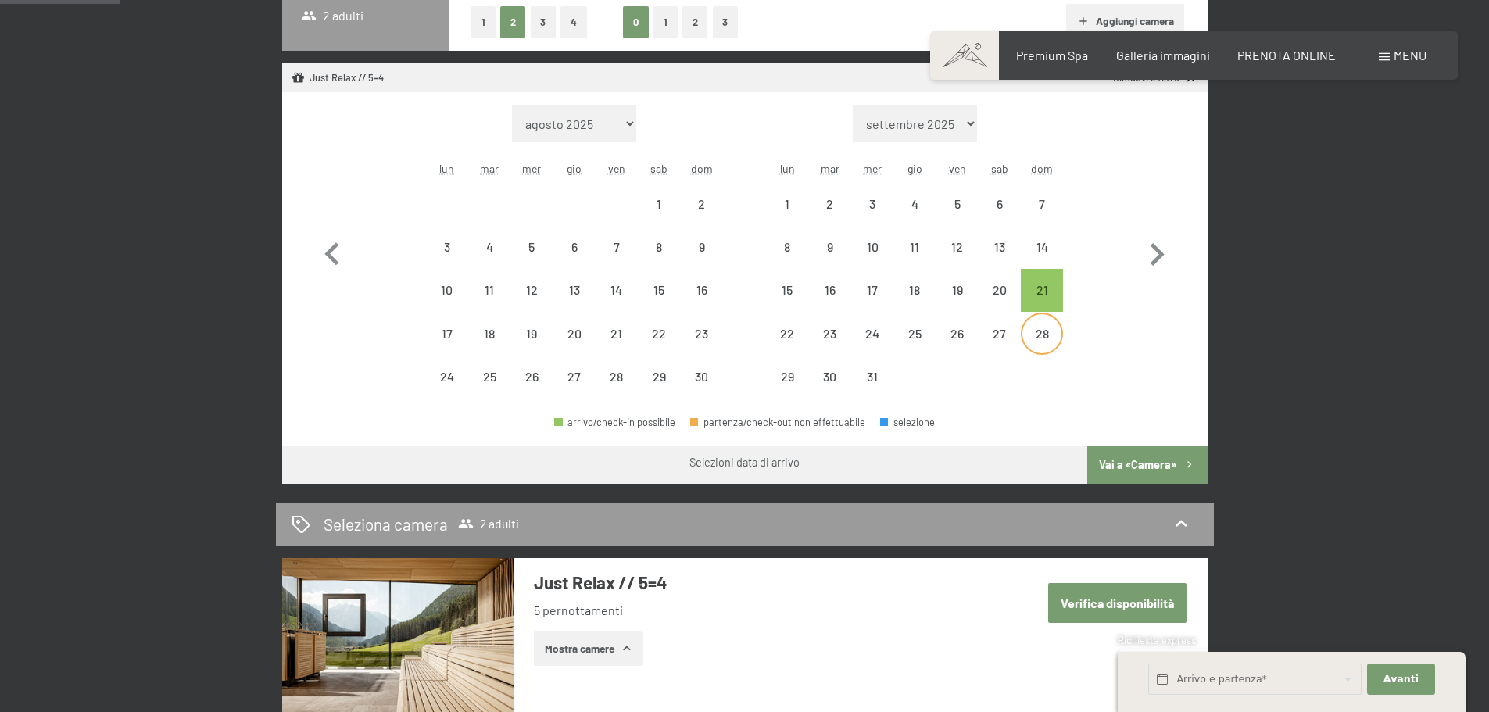
scroll to position [469, 0]
click at [1047, 294] on div "21" at bounding box center [1041, 304] width 39 height 39
select select "[DATE]"
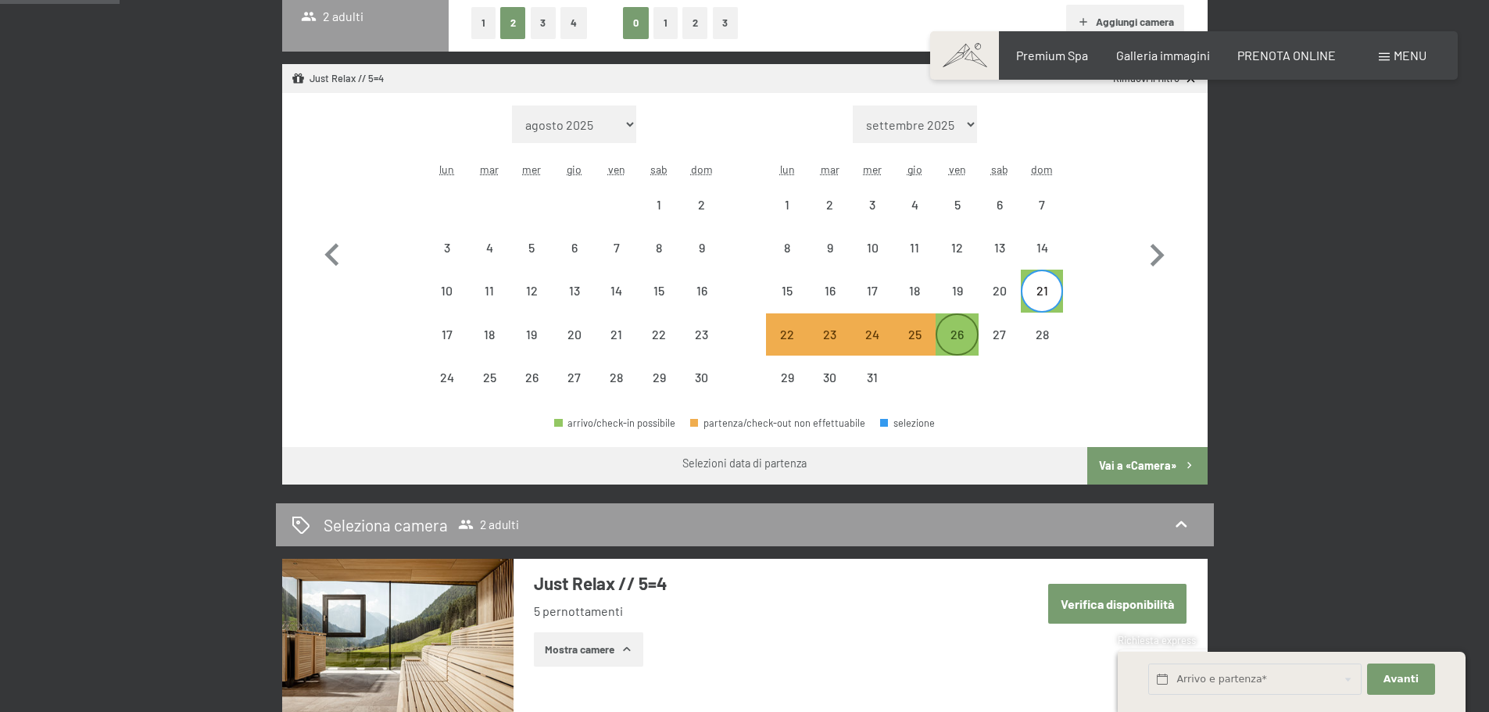
click at [951, 341] on div "26" at bounding box center [956, 347] width 39 height 39
select select "[DATE]"
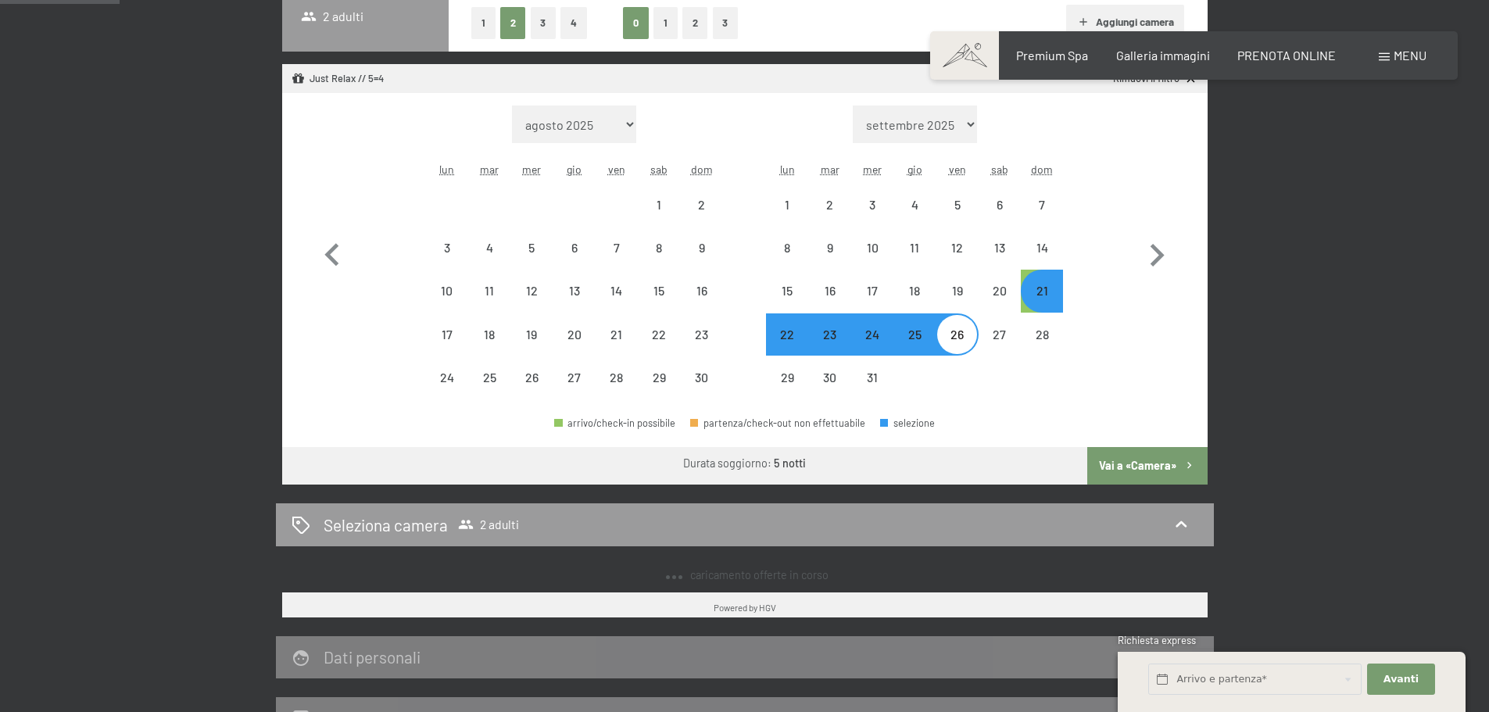
select select "2025-09-01"
select select "2025-10-01"
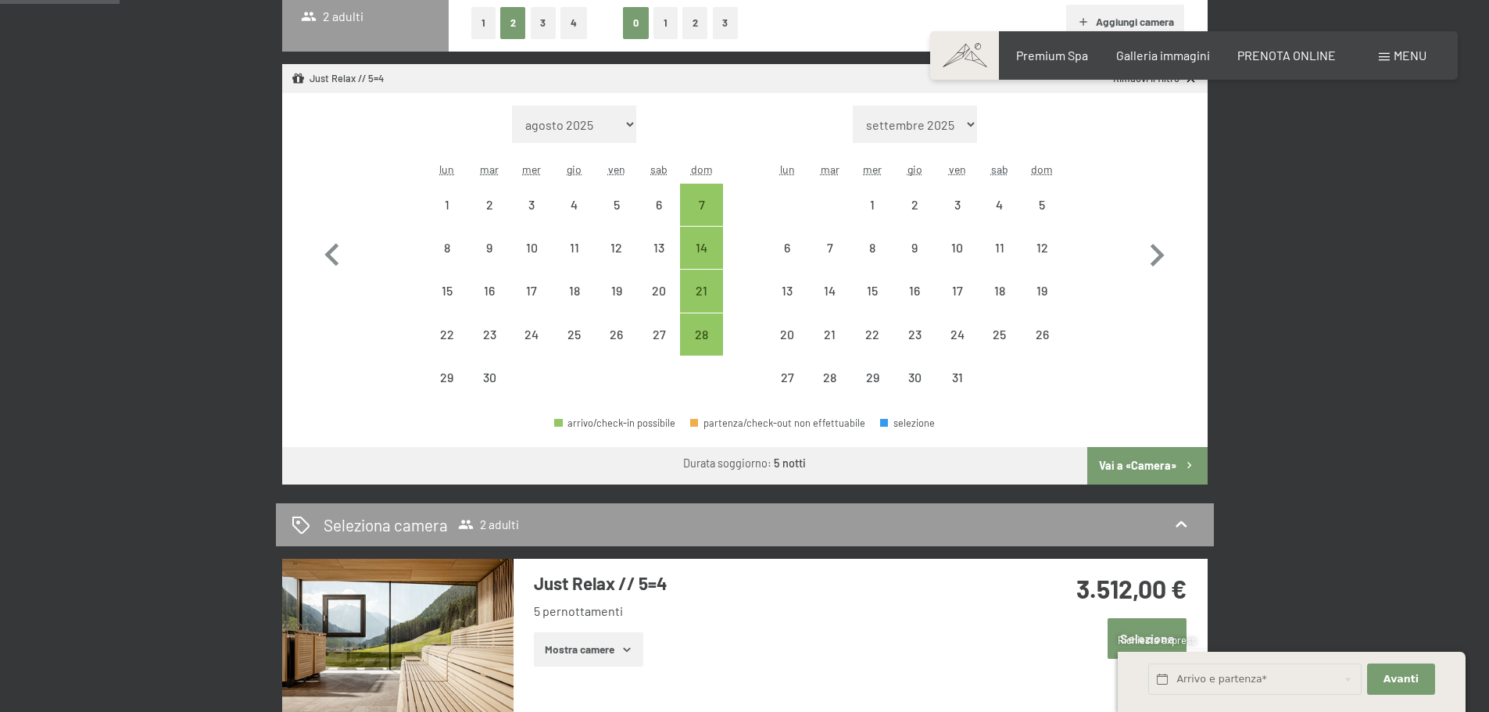
drag, startPoint x: 1190, startPoint y: 487, endPoint x: 1148, endPoint y: 449, distance: 57.0
click at [1187, 484] on div "21 dicembre al 26 dicembre 2025 Occupazione 2 adulti Adulti 1 2 3 4 Bambini 0 1…" at bounding box center [745, 457] width 938 height 1082
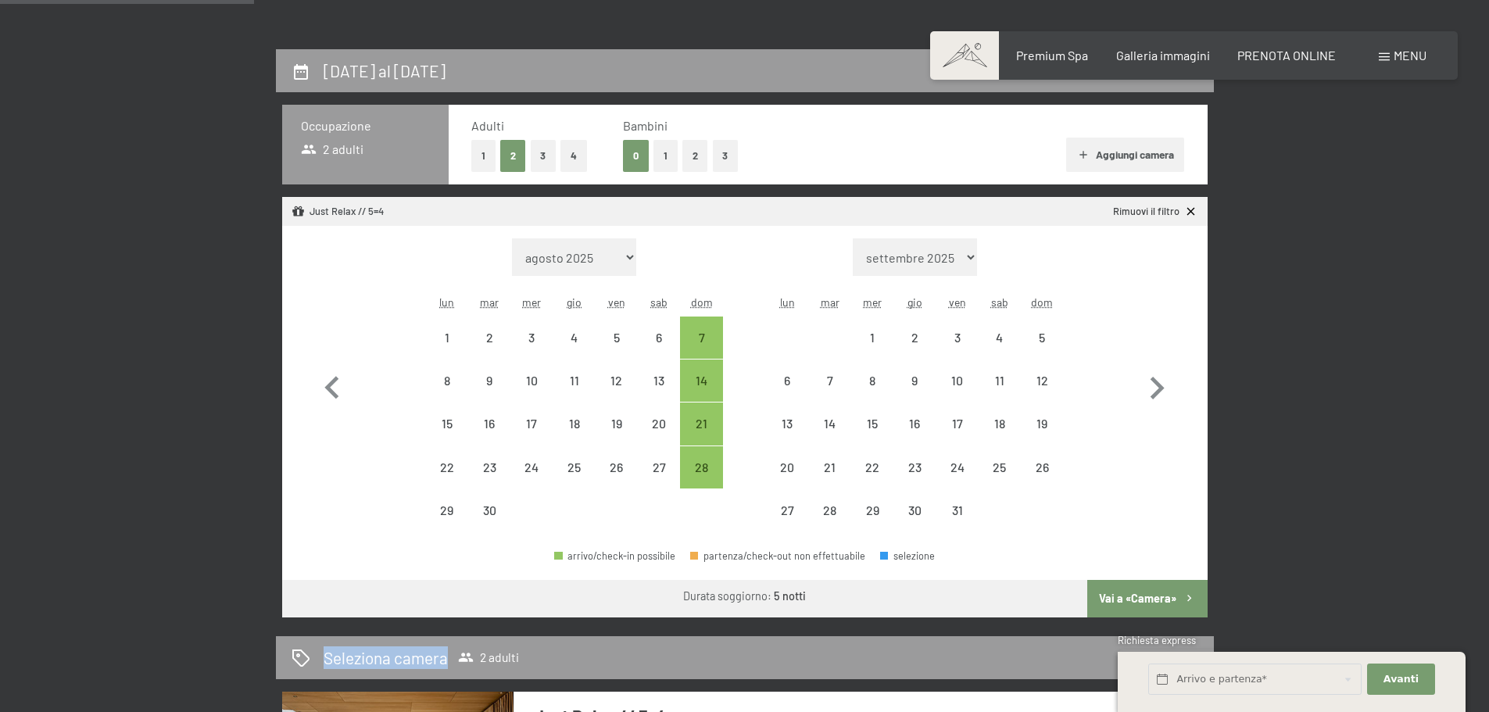
scroll to position [313, 0]
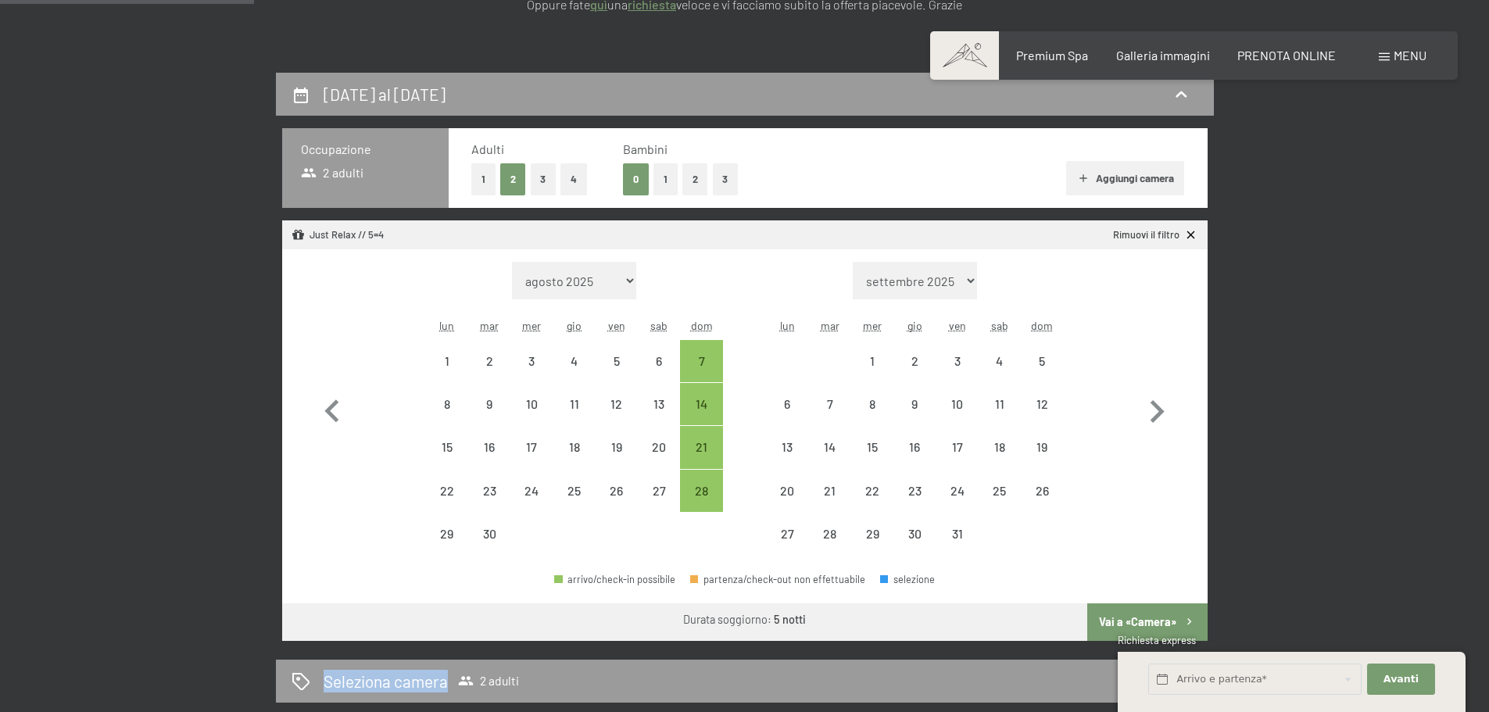
click at [1166, 615] on button "Vai a «Camera»" at bounding box center [1147, 622] width 120 height 38
select select "2025-09-01"
select select "2025-10-01"
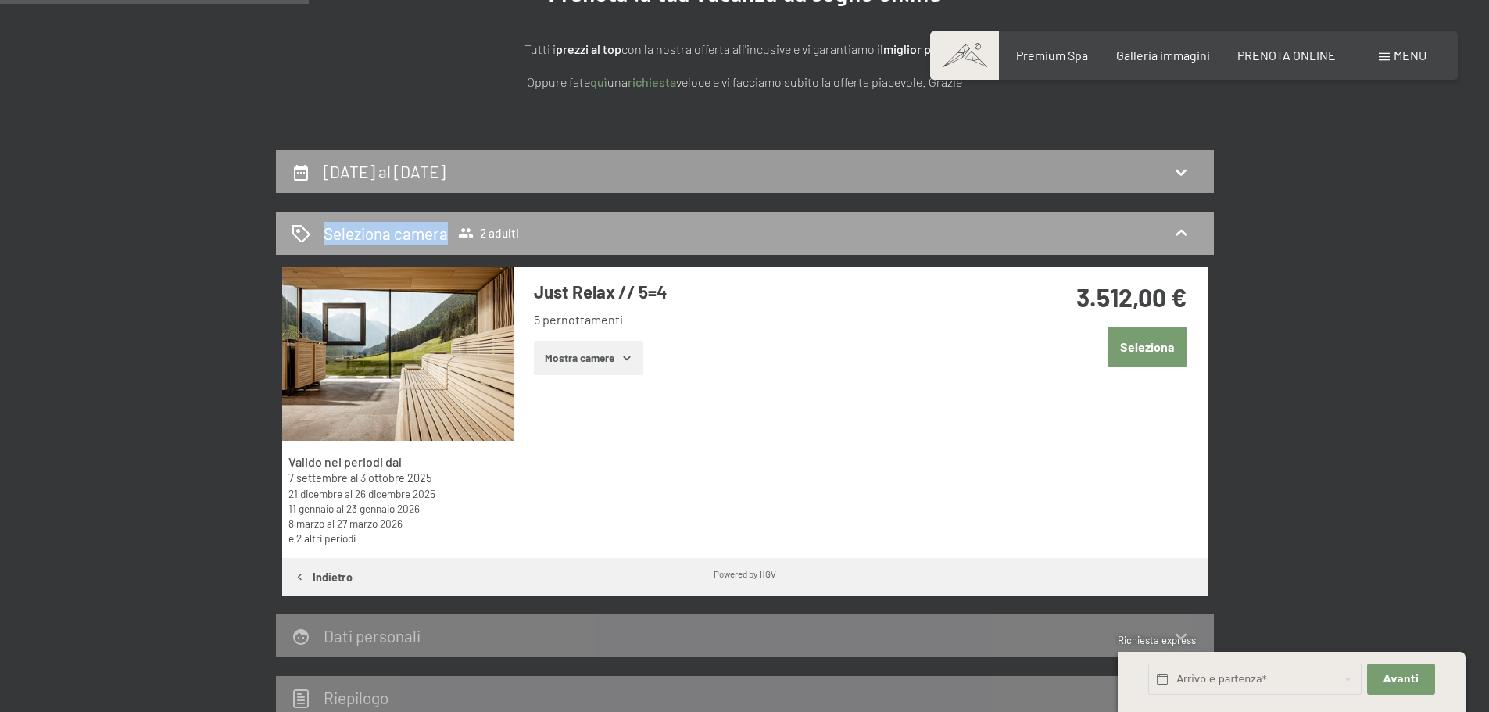
scroll to position [229, 0]
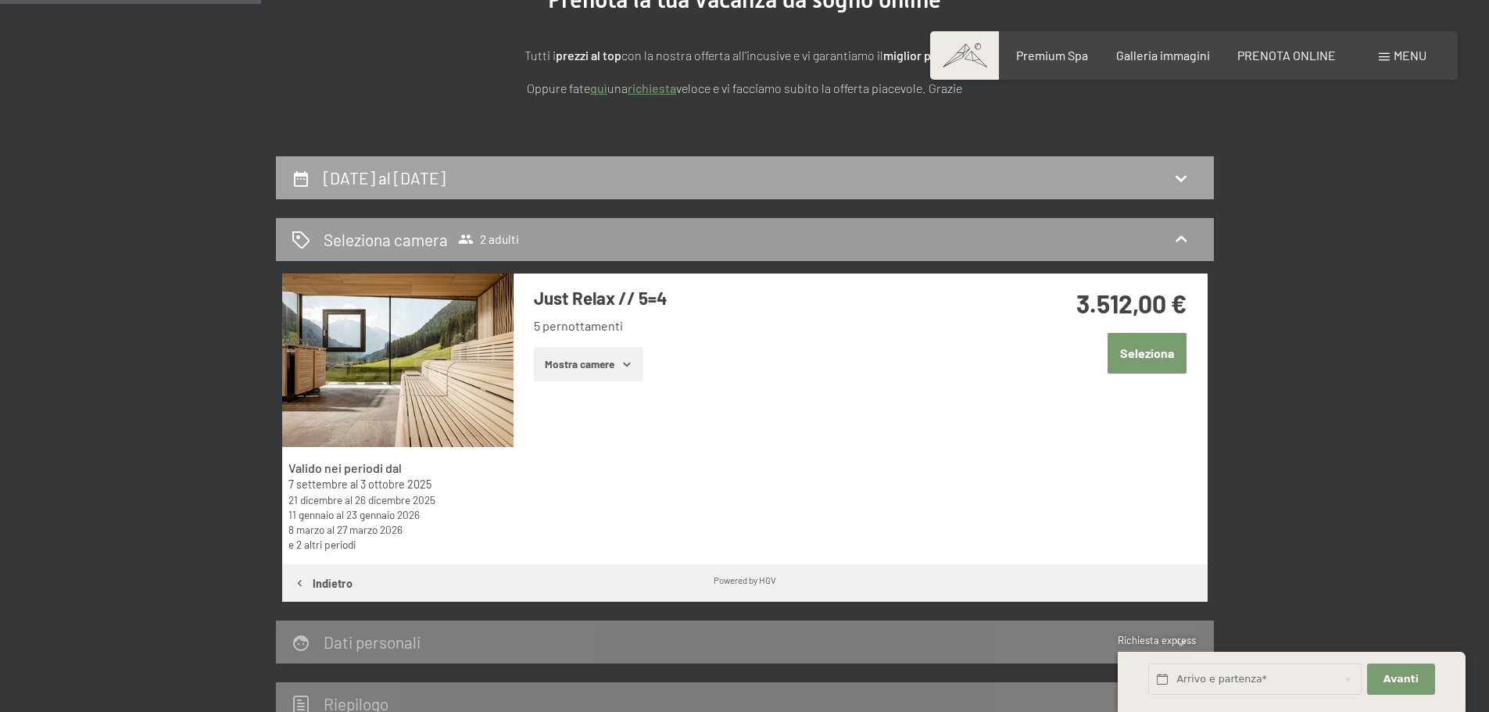
click at [472, 164] on div "21 dicembre al 26 dicembre 2025" at bounding box center [745, 177] width 938 height 43
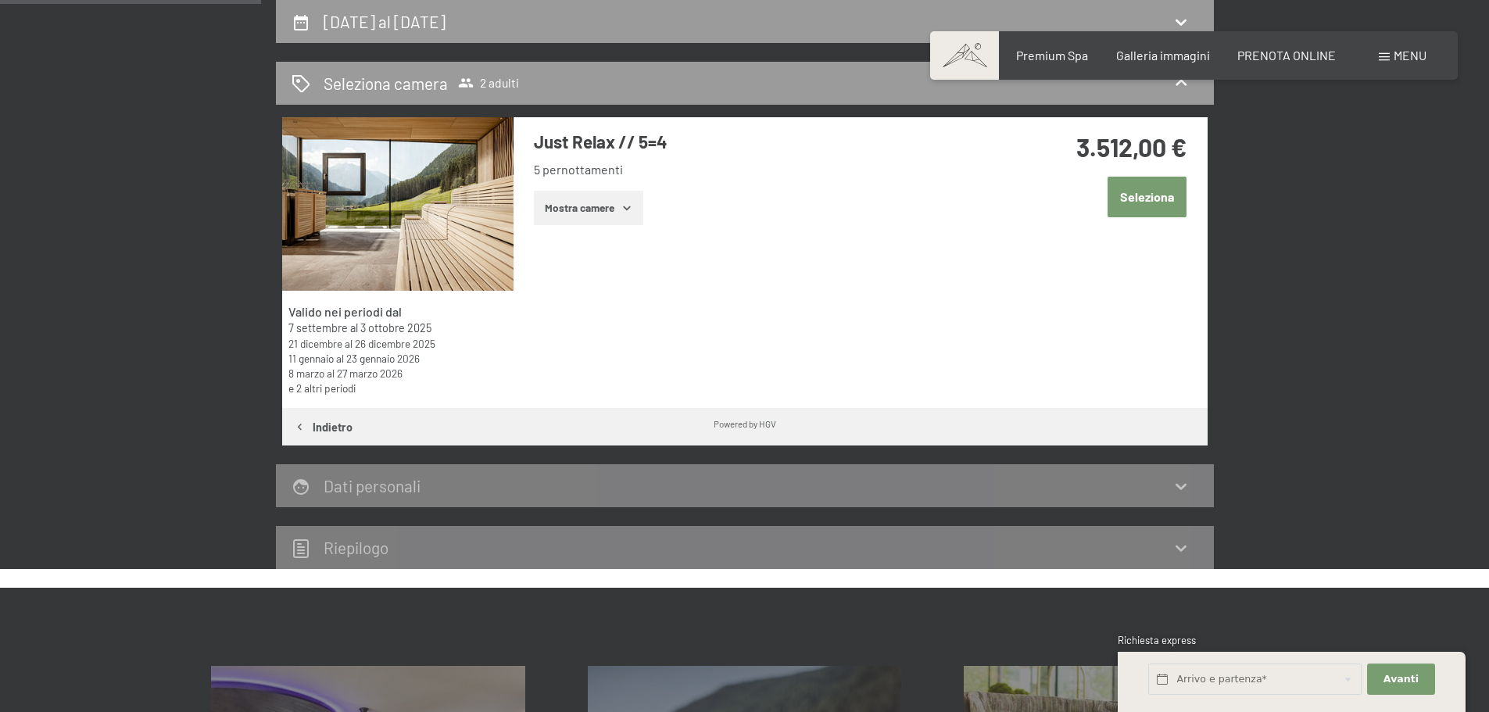
select select "2025-09-01"
select select "2025-10-01"
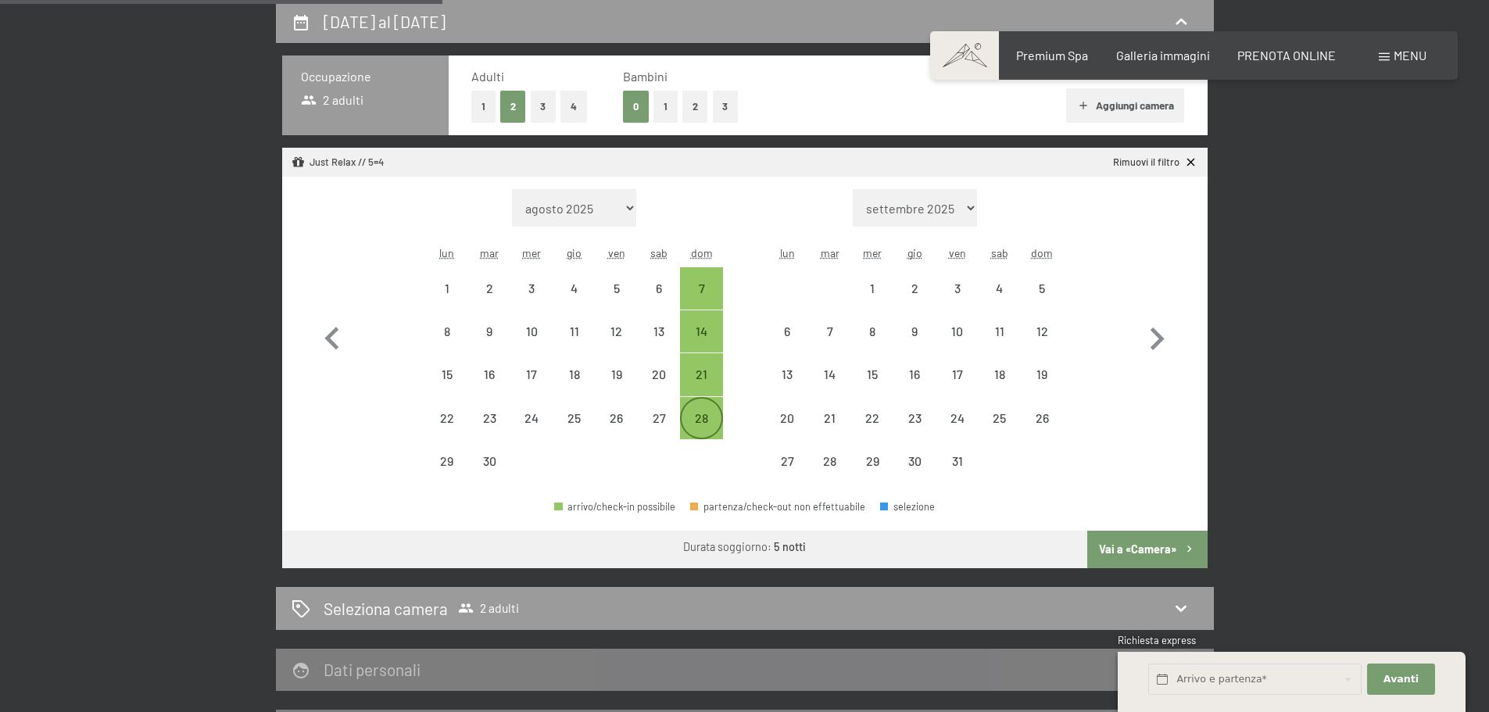
click at [697, 410] on div "28" at bounding box center [701, 418] width 39 height 39
select select "2025-09-01"
select select "2025-10-01"
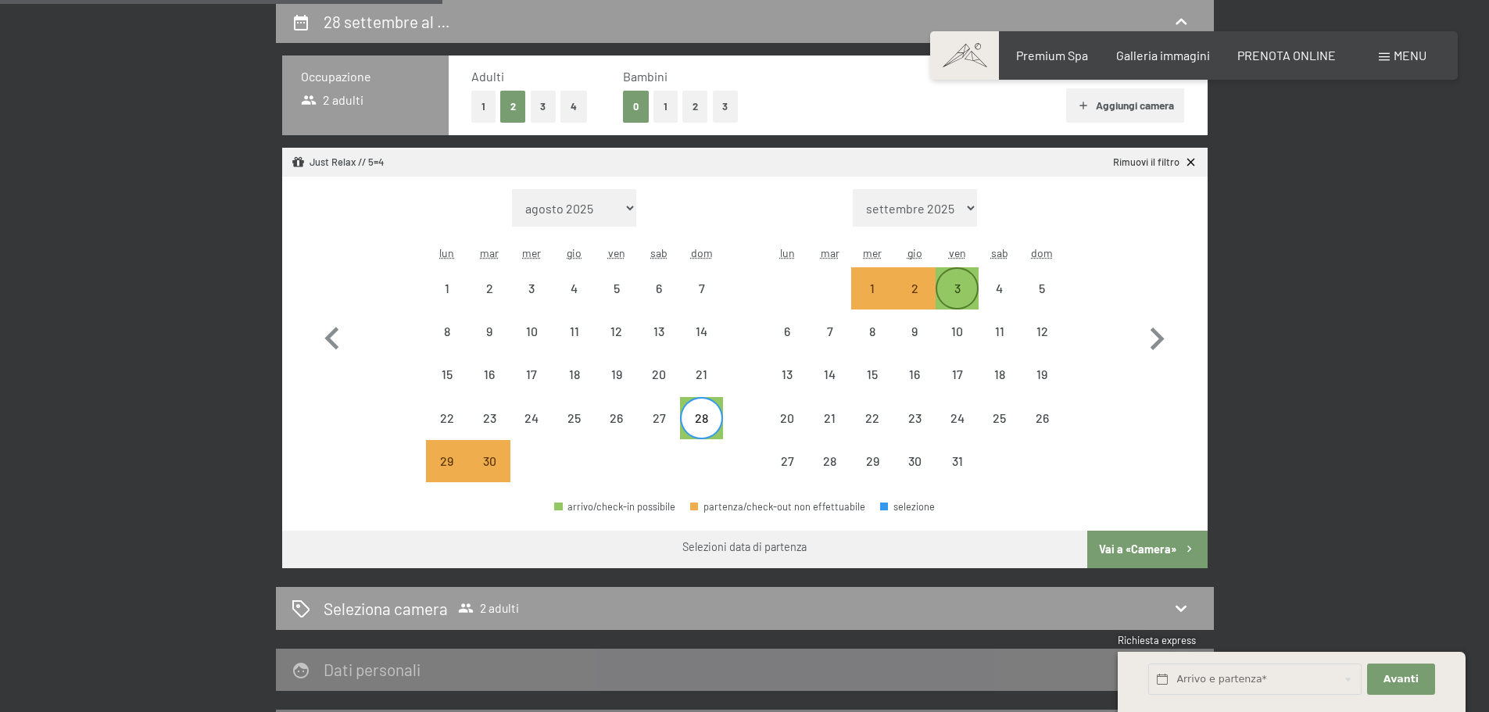
click at [951, 295] on div "3" at bounding box center [956, 301] width 39 height 39
select select "2025-09-01"
select select "2025-10-01"
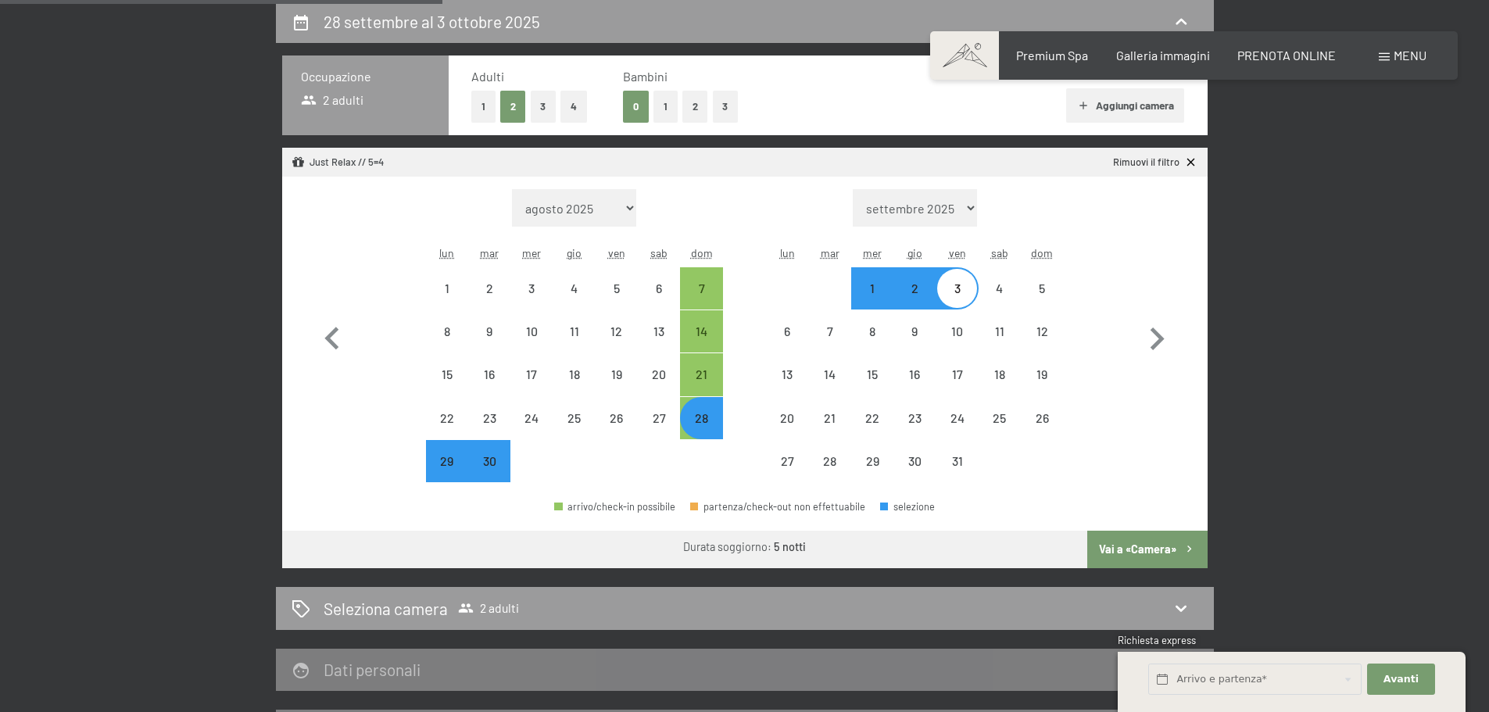
select select "2025-09-01"
select select "2025-10-01"
click at [1144, 553] on button "Vai a «Camera»" at bounding box center [1147, 550] width 120 height 38
select select "2025-09-01"
select select "2025-10-01"
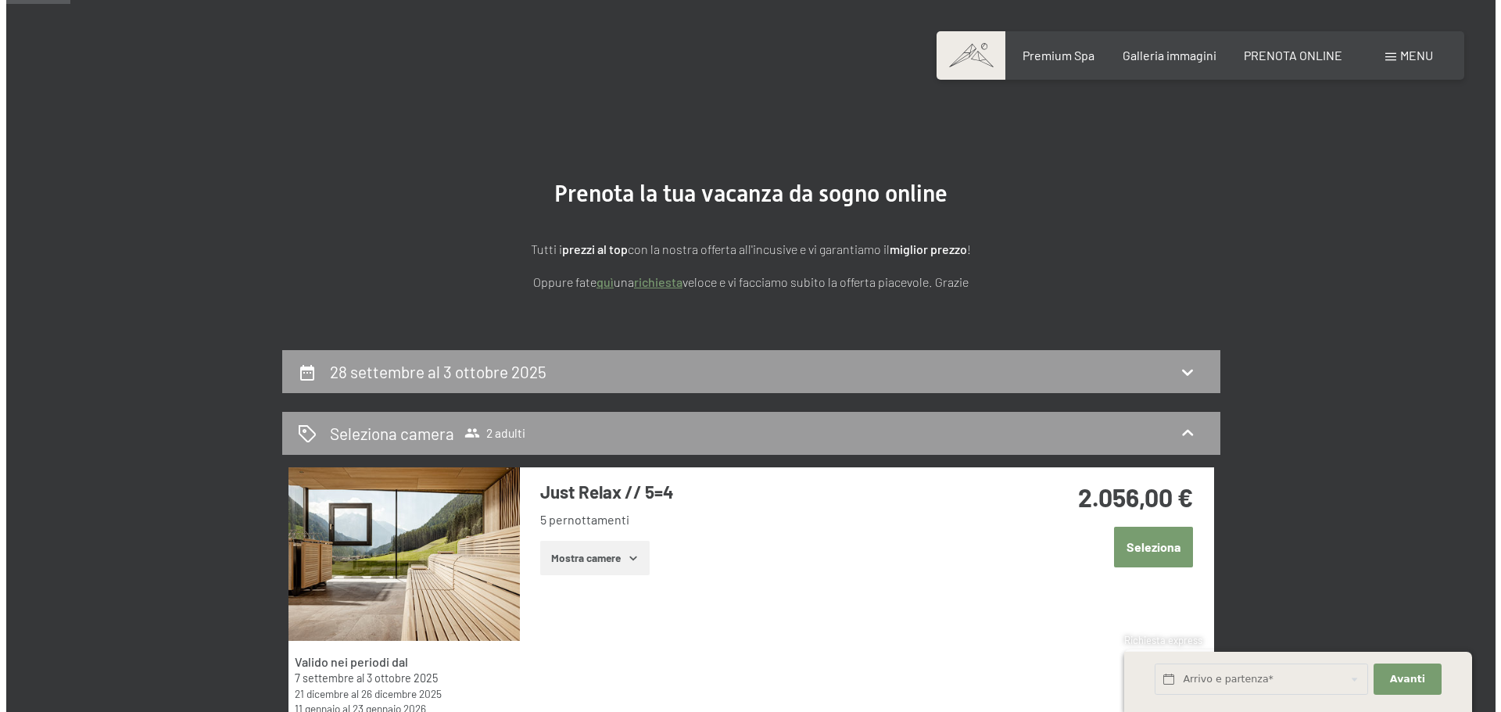
scroll to position [0, 0]
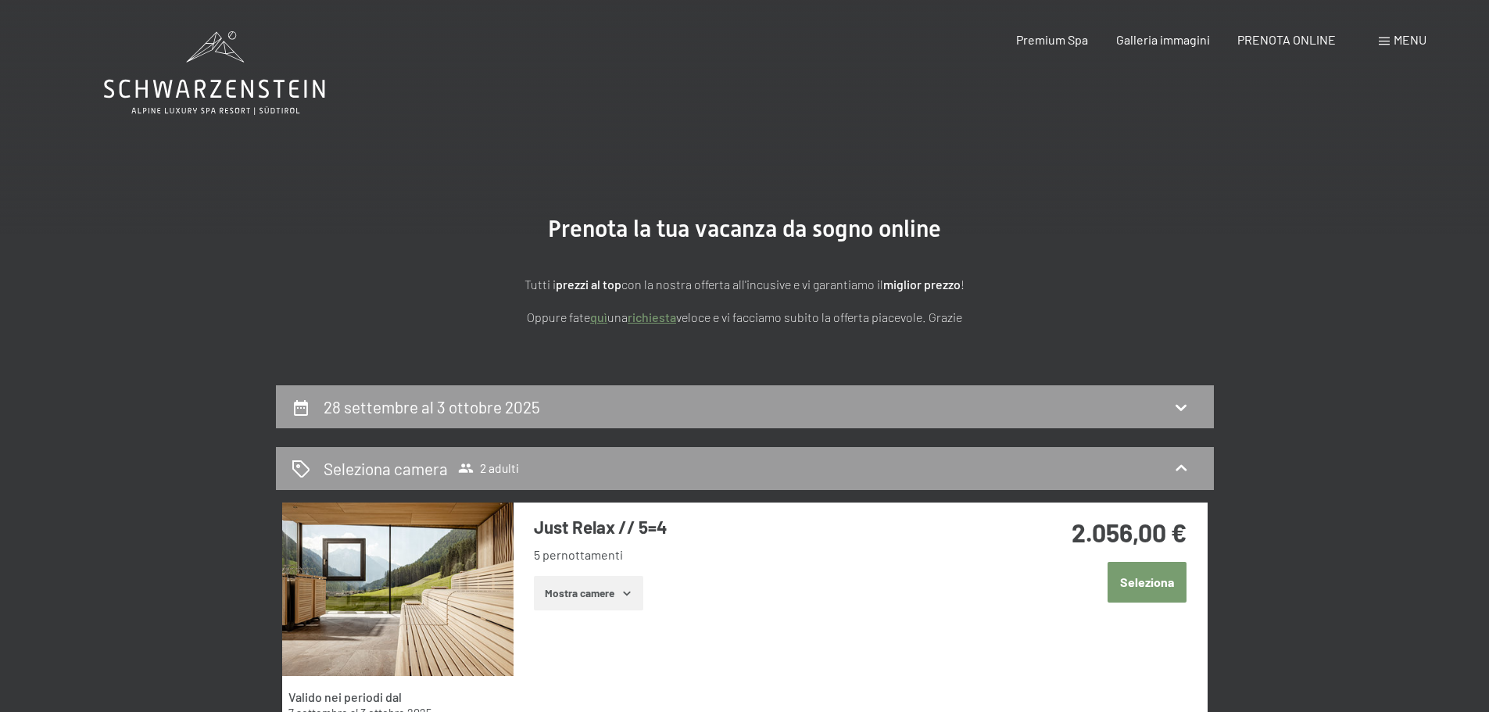
click at [1385, 40] on span at bounding box center [1384, 42] width 11 height 8
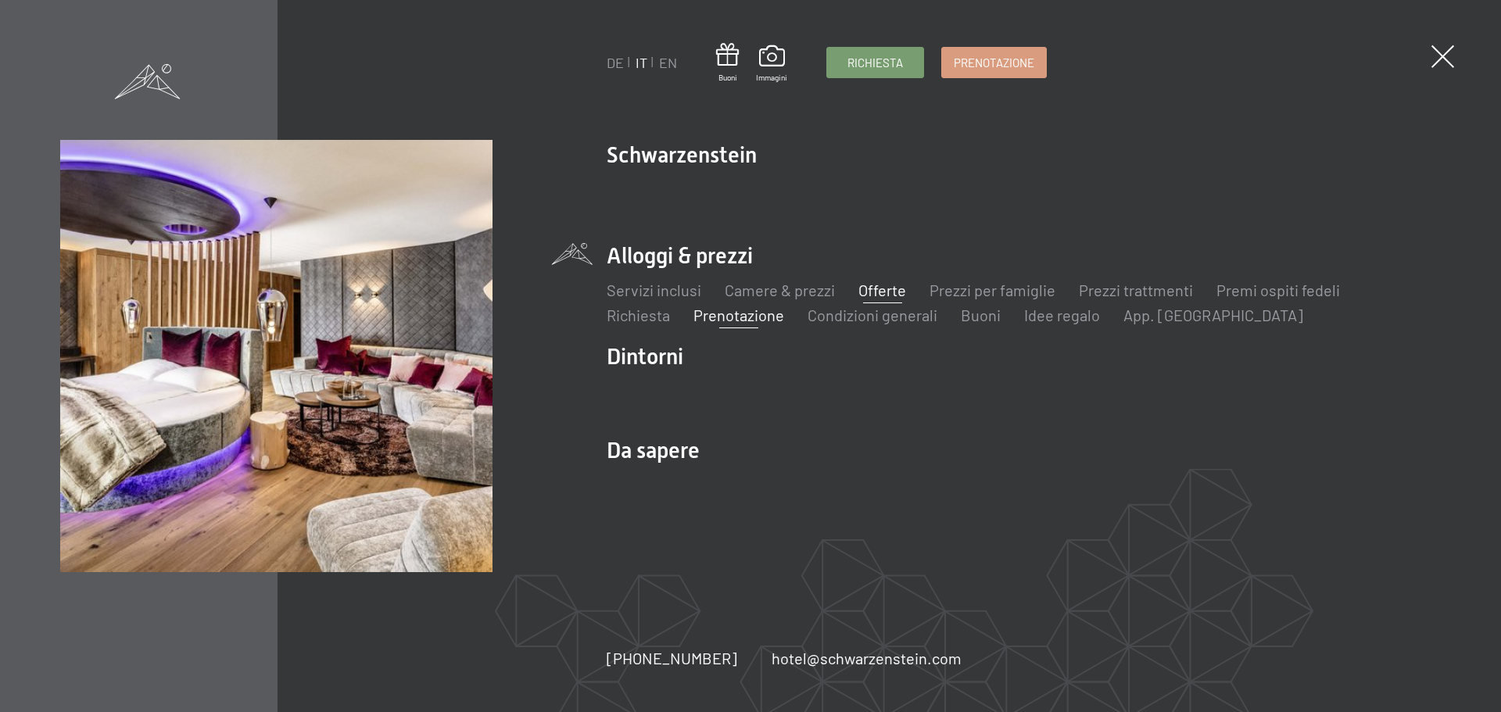
click at [890, 291] on link "Offerte" at bounding box center [882, 290] width 48 height 19
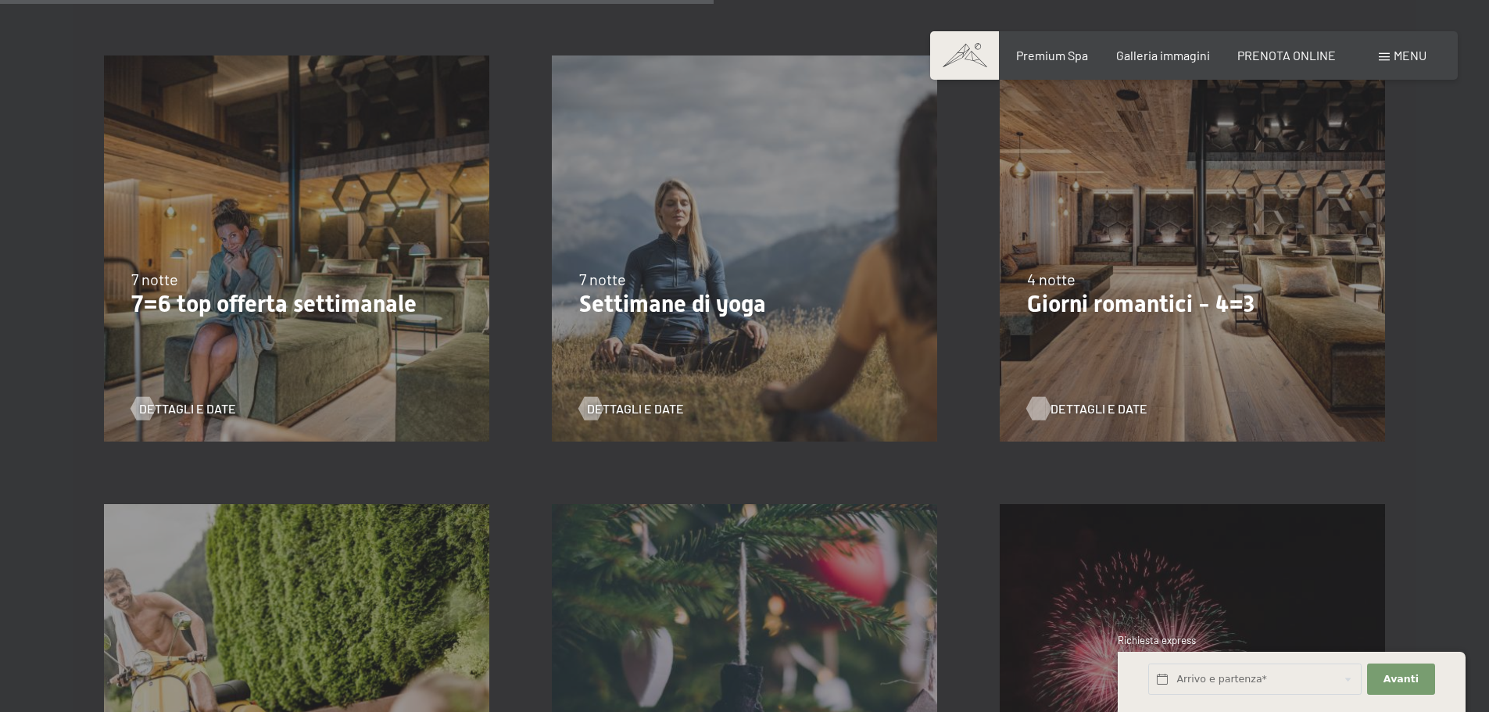
scroll to position [1485, 0]
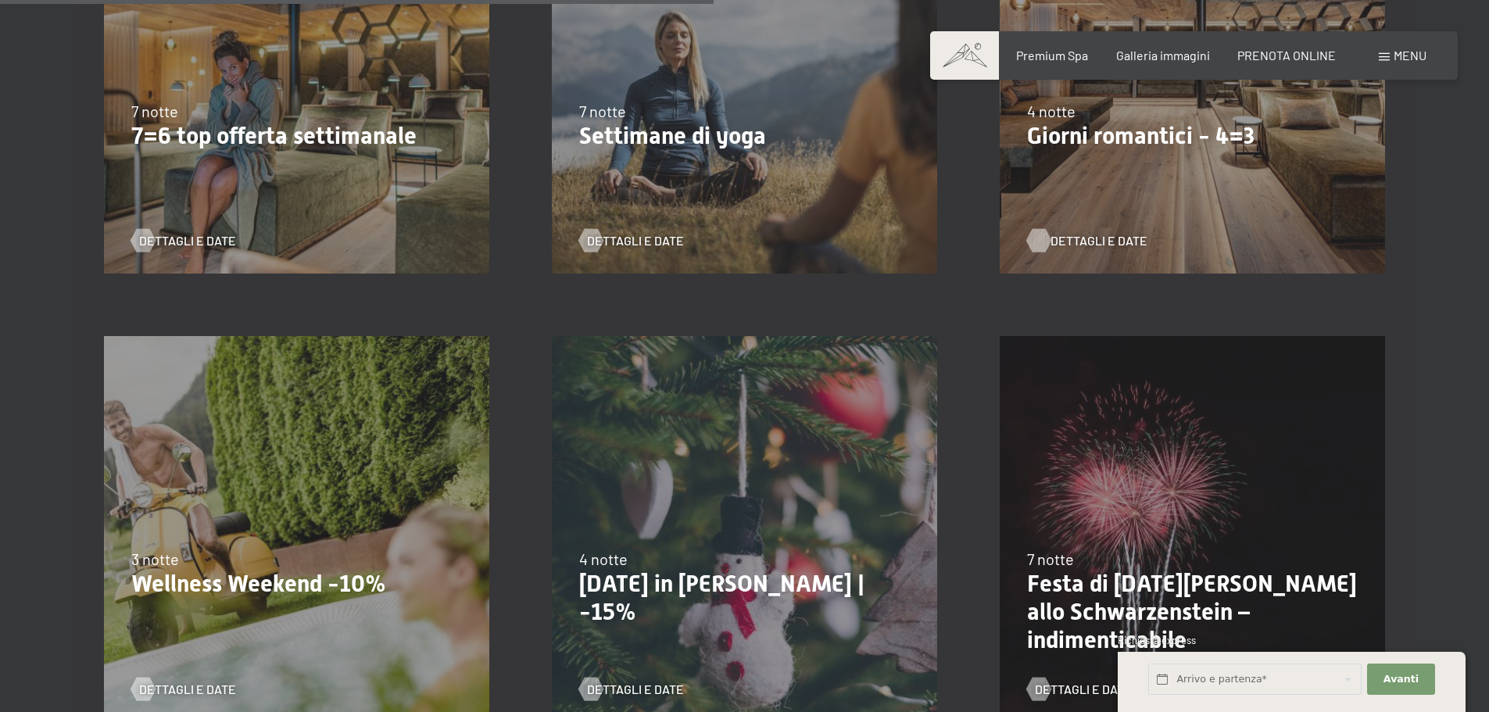
click at [1094, 238] on span "Dettagli e Date" at bounding box center [1099, 240] width 97 height 17
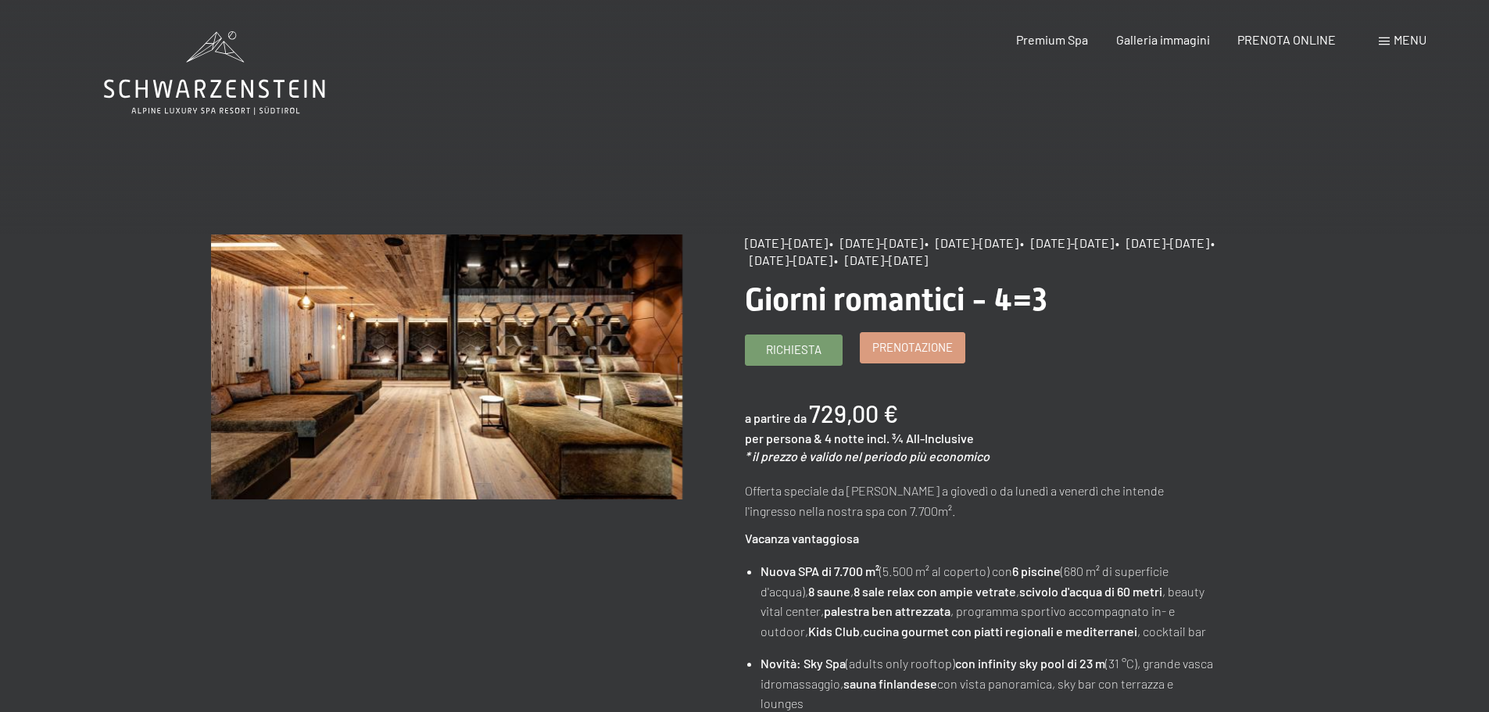
click at [881, 344] on span "Prenotazione" at bounding box center [912, 347] width 81 height 16
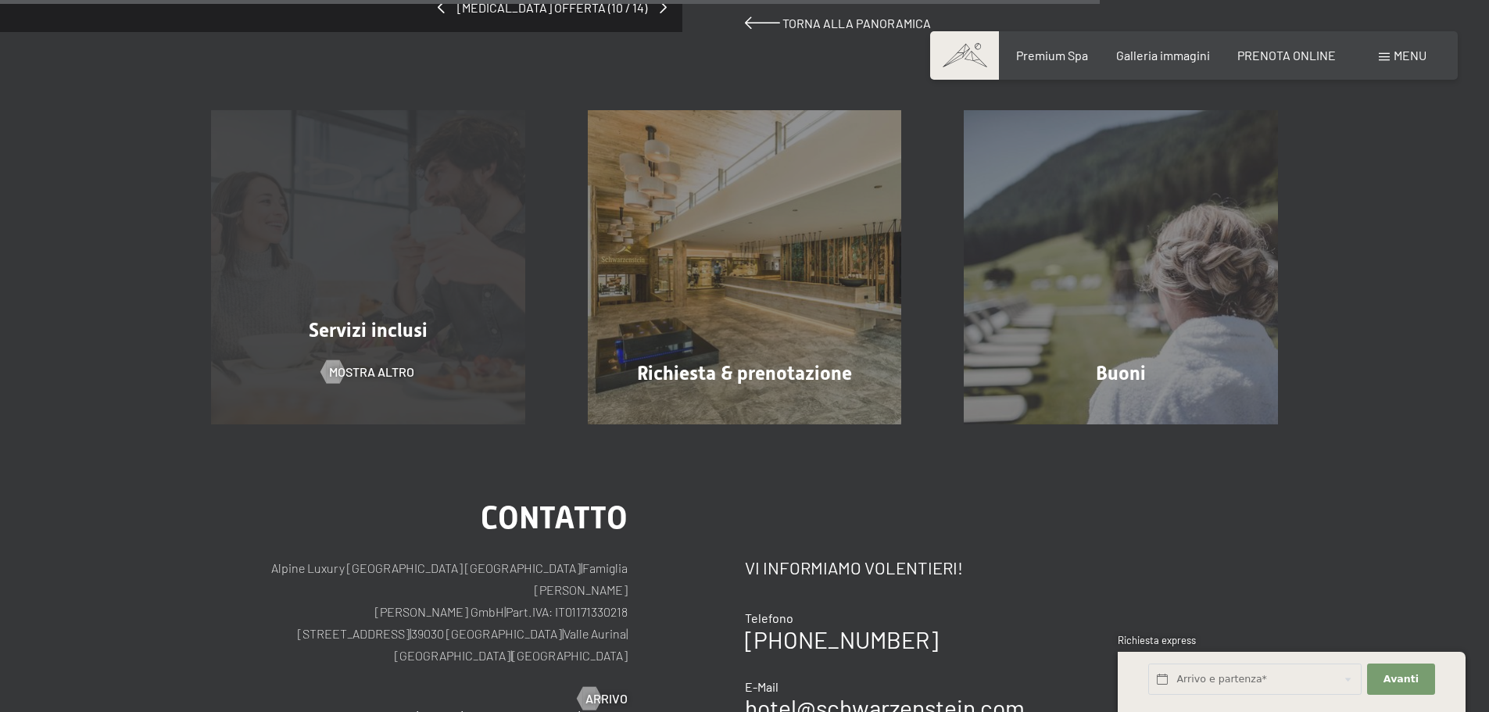
scroll to position [1407, 0]
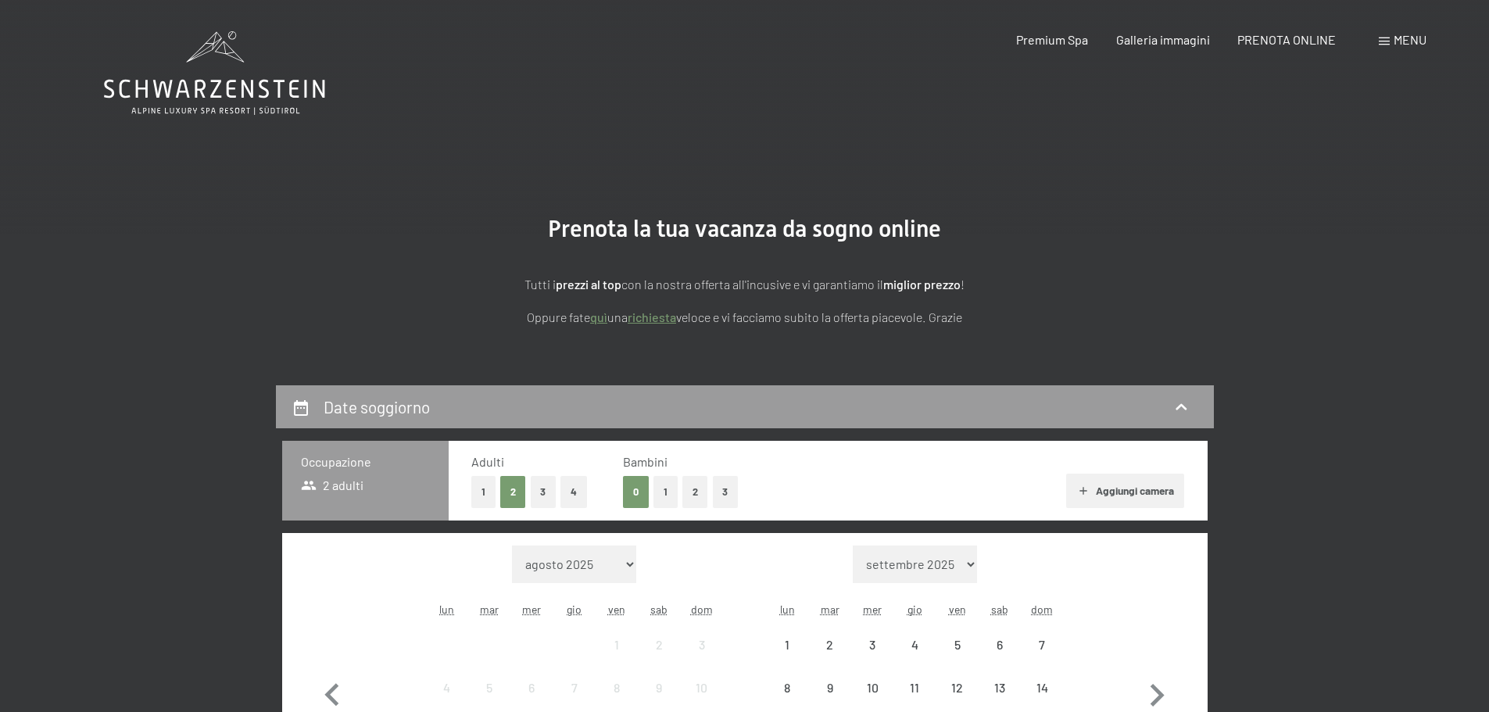
select select "[DATE]"
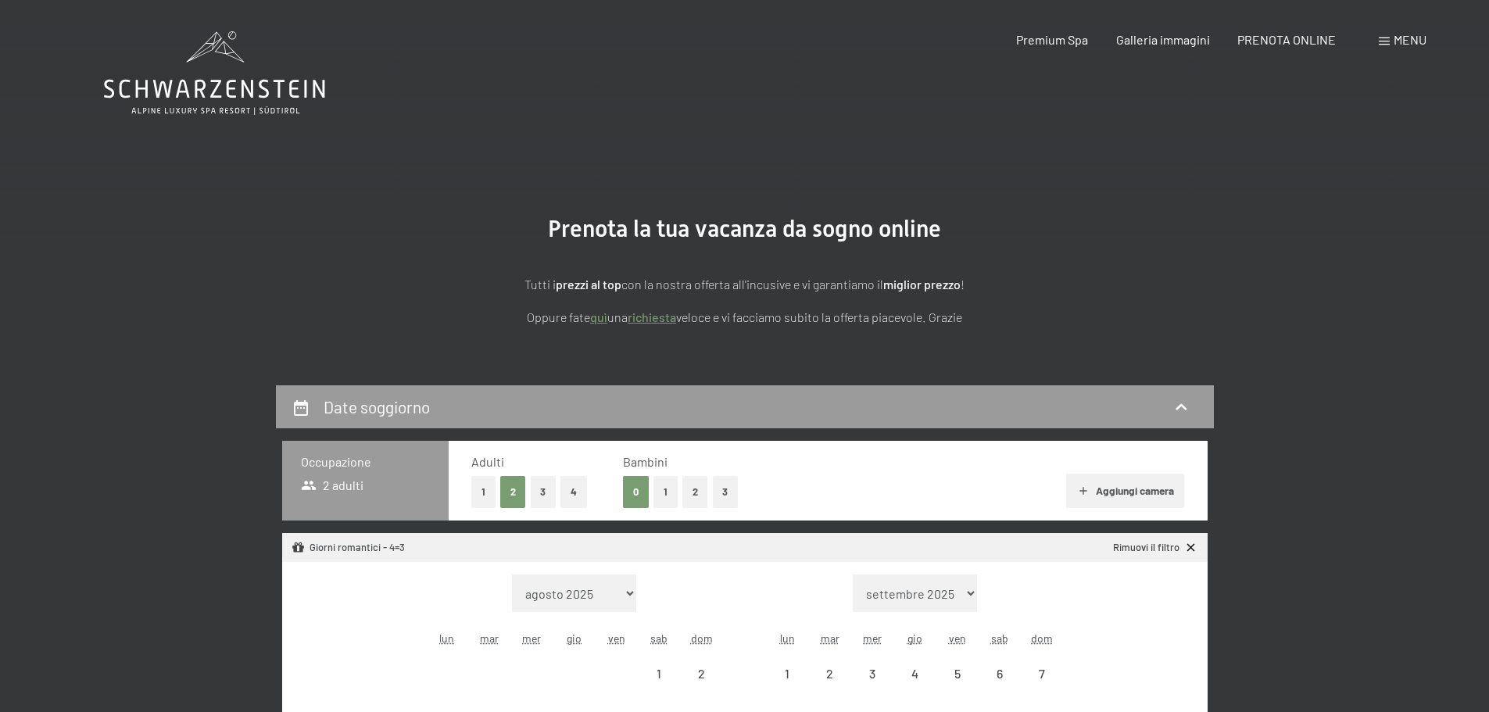
select select "[DATE]"
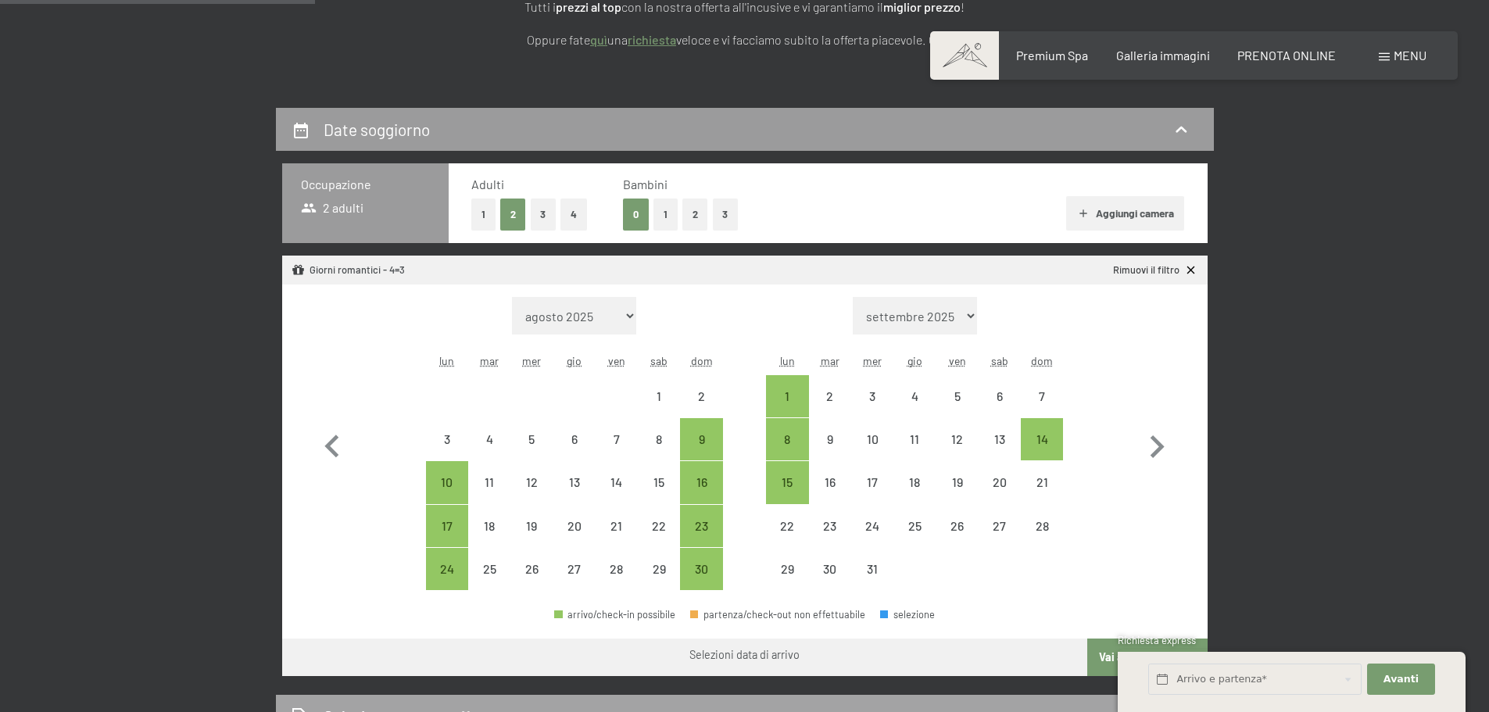
scroll to position [391, 0]
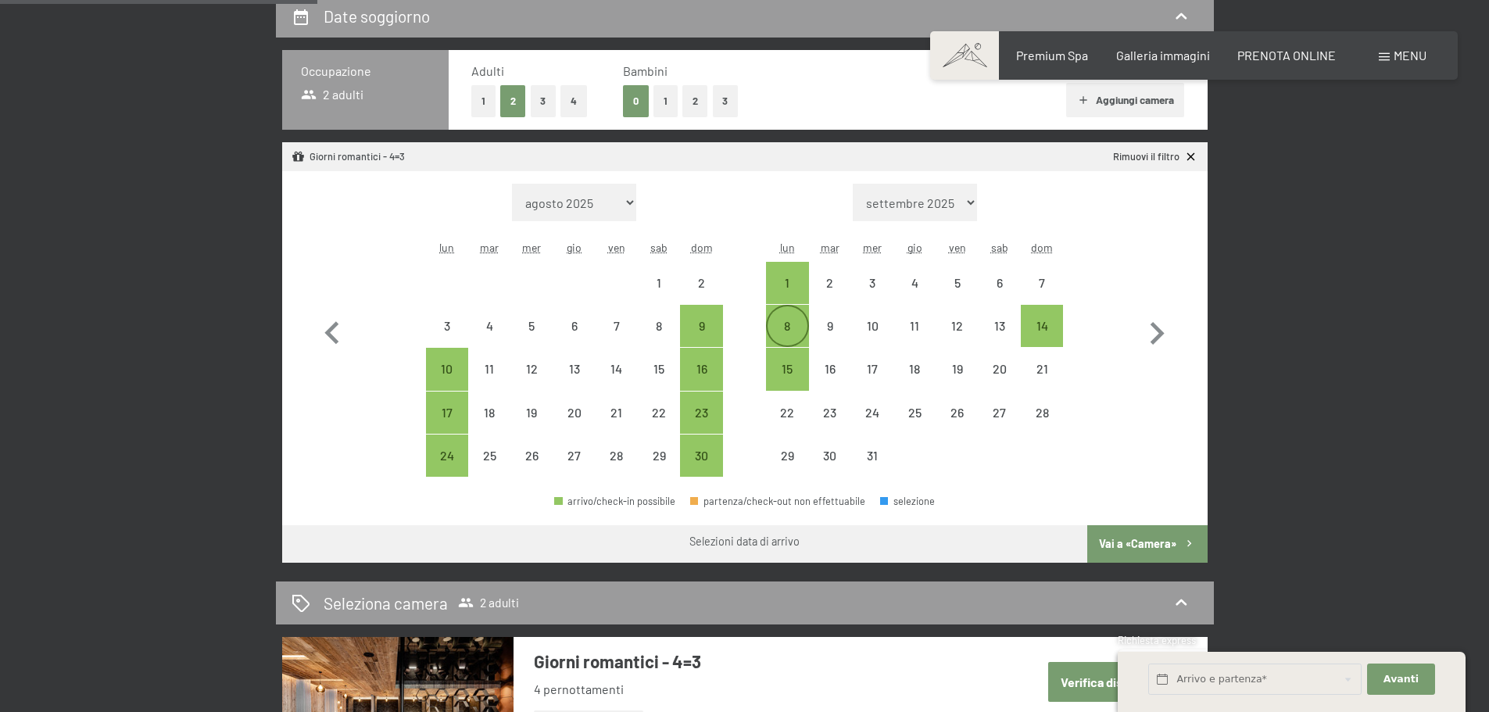
click at [779, 328] on div "8" at bounding box center [787, 339] width 39 height 39
select select "[DATE]"
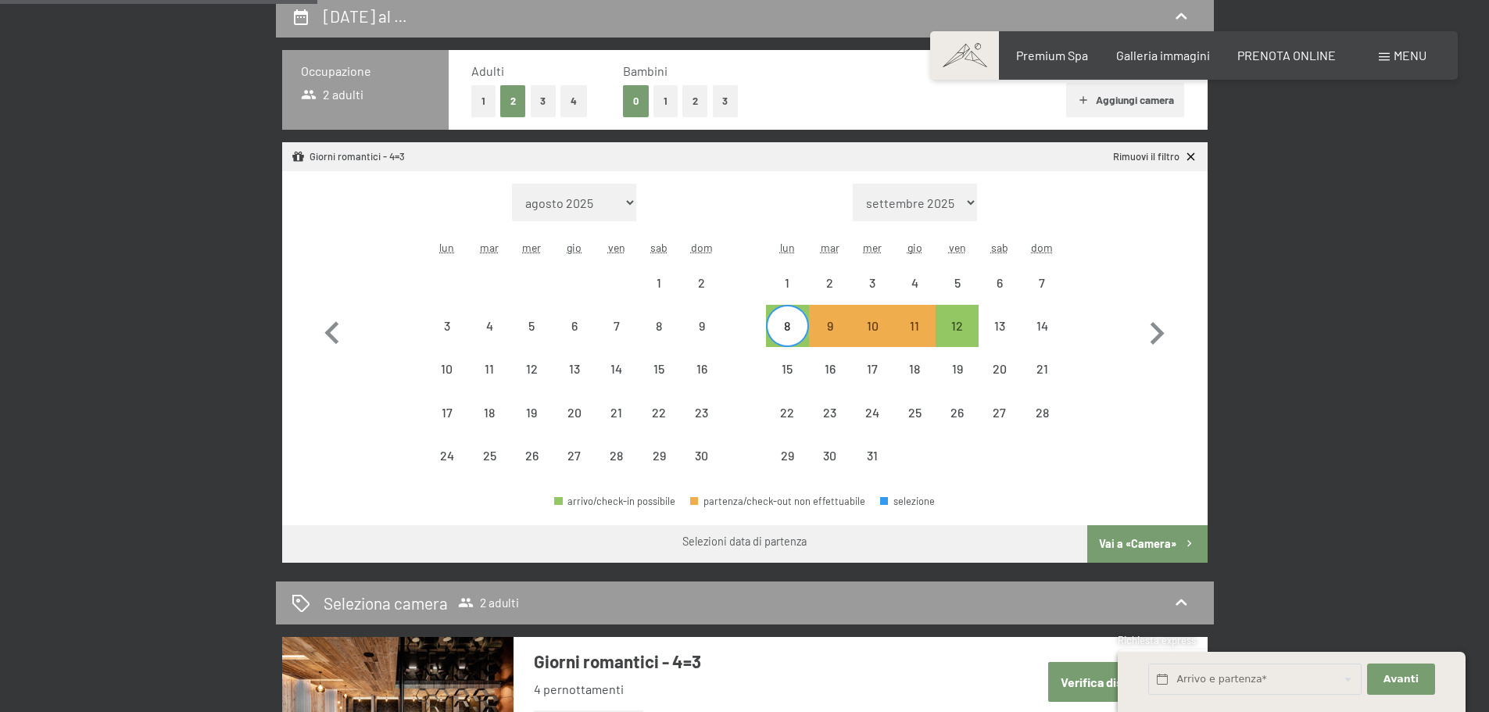
click at [793, 323] on div "8" at bounding box center [787, 339] width 39 height 39
select select "[DATE]"
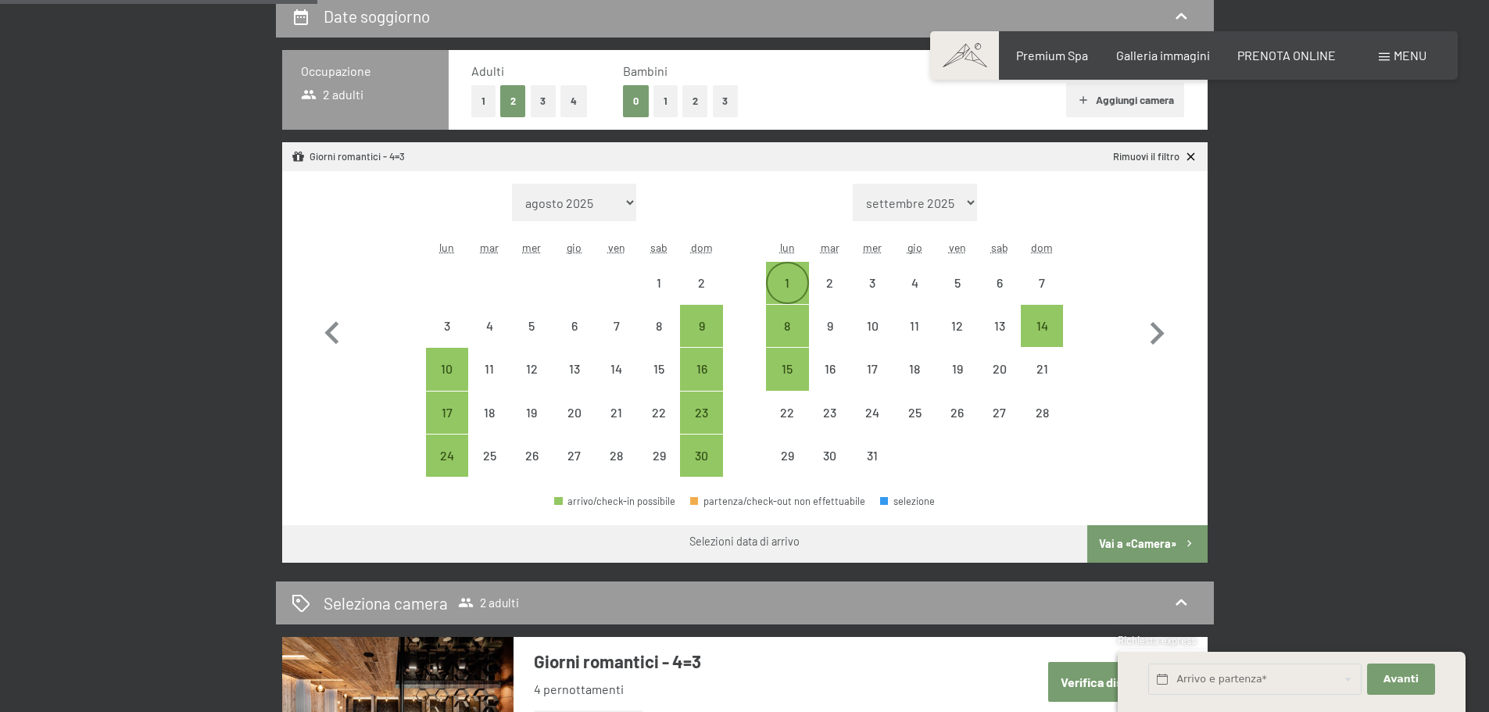
click at [772, 279] on div "1" at bounding box center [787, 296] width 39 height 39
select select "[DATE]"
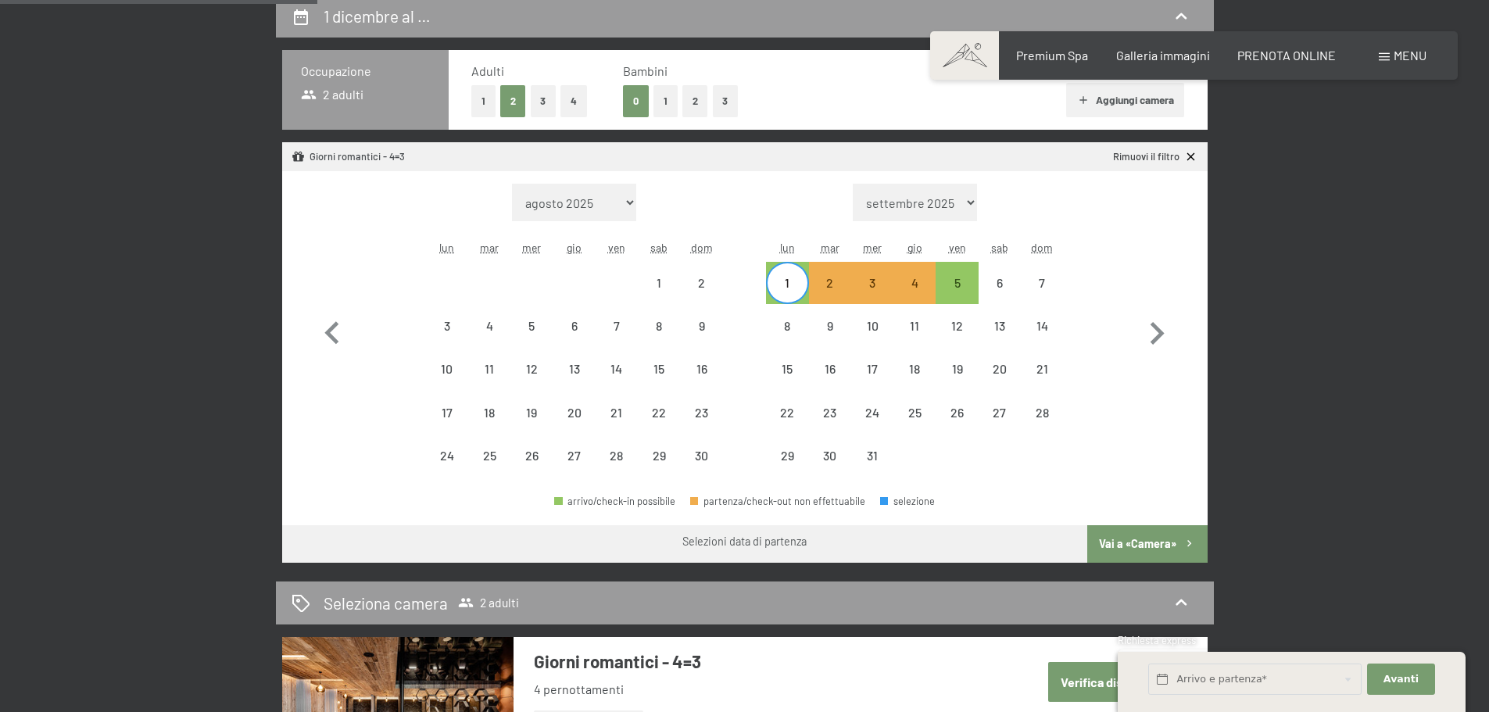
click at [797, 268] on div "1" at bounding box center [787, 282] width 39 height 39
select select "[DATE]"
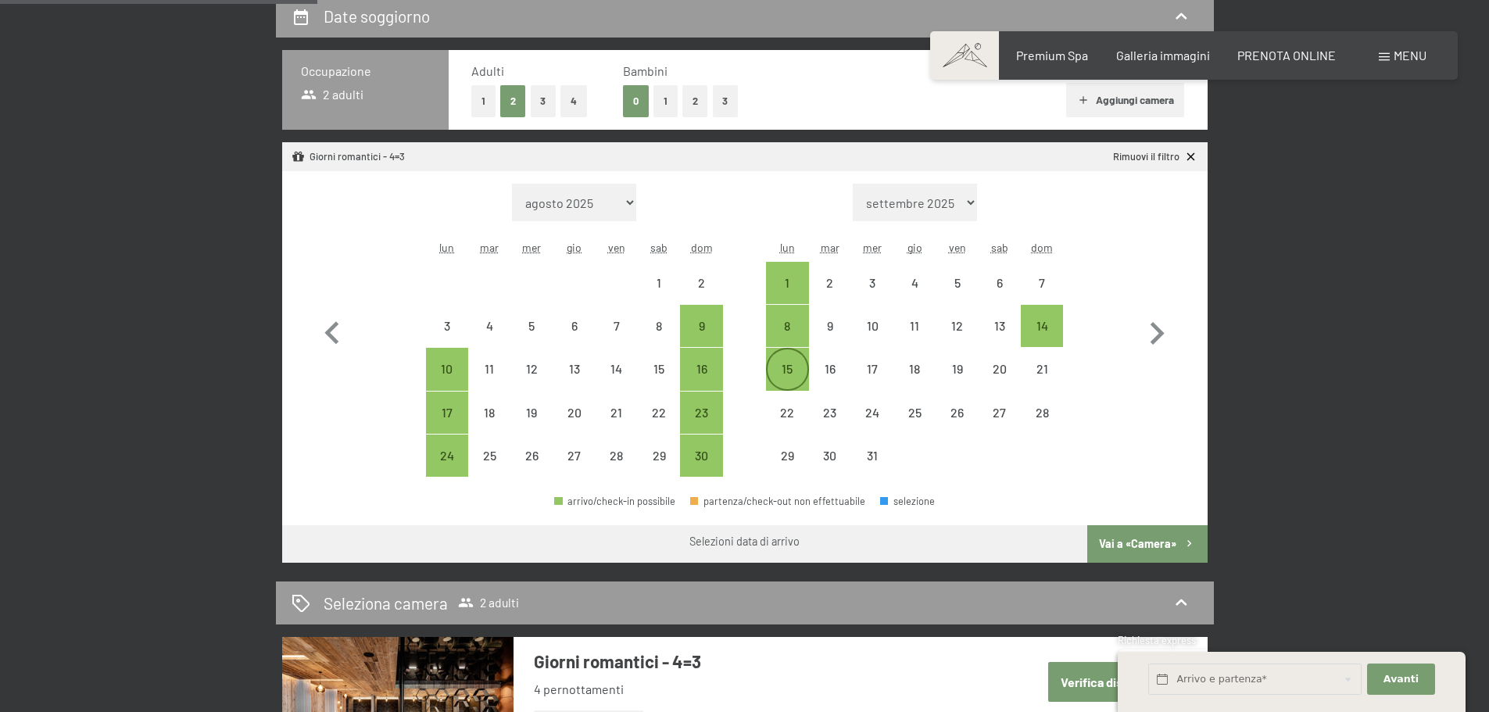
click at [787, 372] on div "15" at bounding box center [787, 382] width 39 height 39
select select "[DATE]"
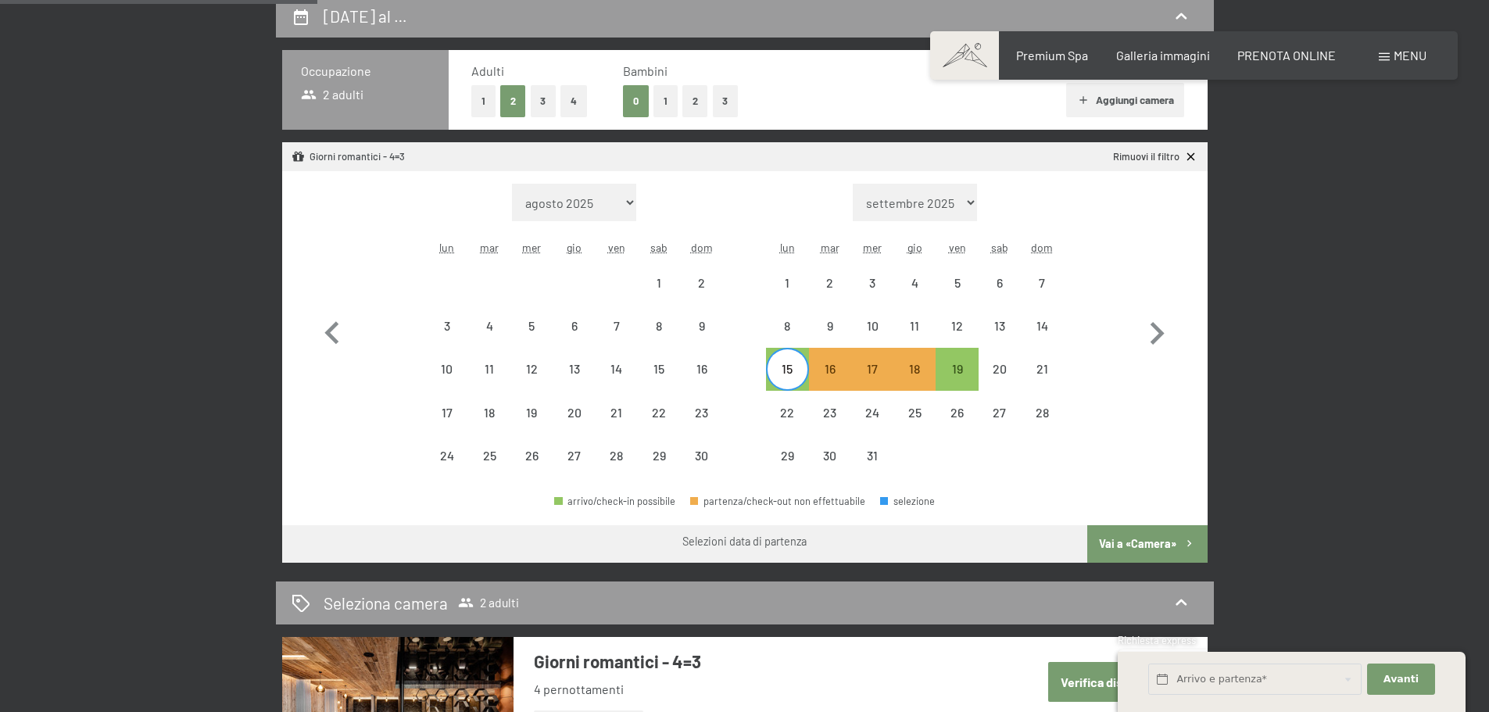
click at [1101, 545] on button "Vai a «Camera»" at bounding box center [1147, 544] width 120 height 38
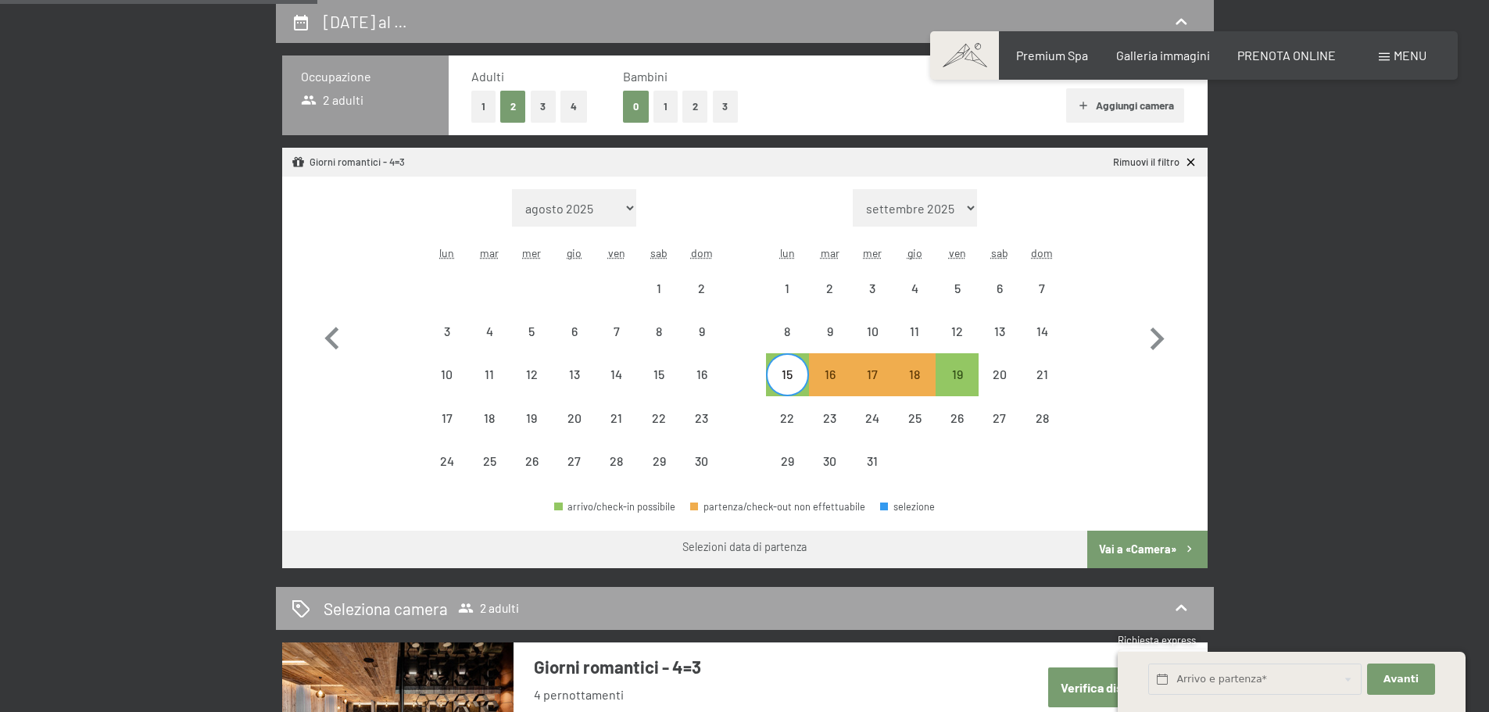
select select "[DATE]"
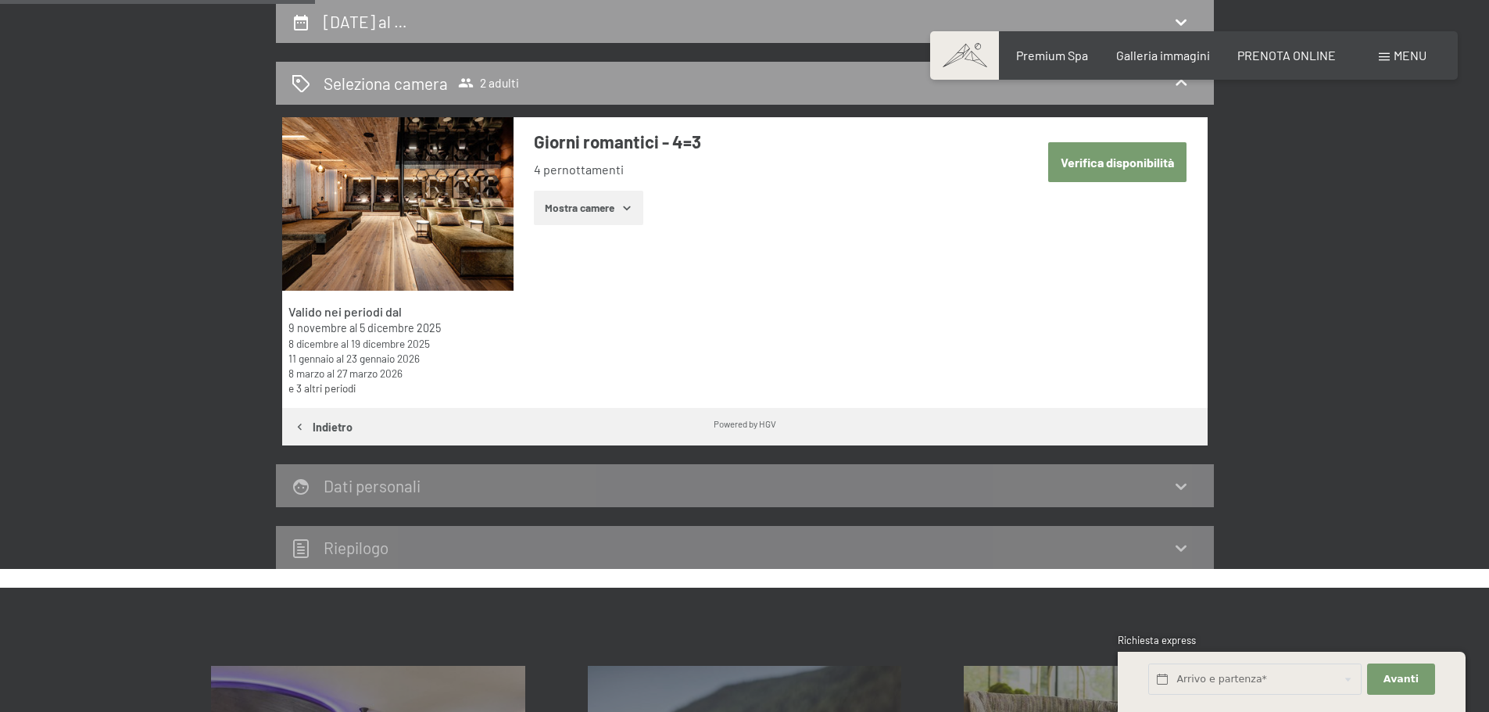
click at [1126, 155] on button "Verifica disponibilità" at bounding box center [1117, 162] width 138 height 40
select select "[DATE]"
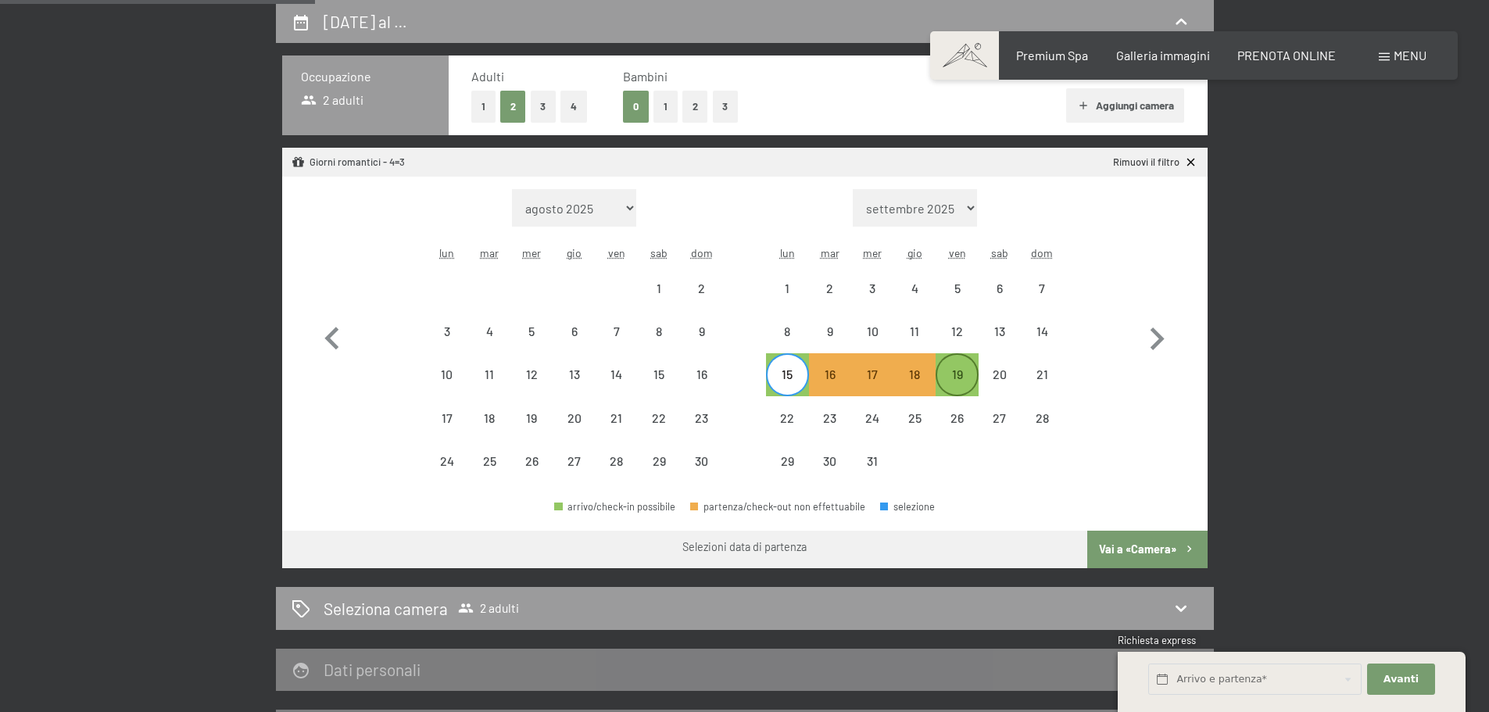
click at [947, 386] on div "19" at bounding box center [956, 387] width 39 height 39
select select "[DATE]"
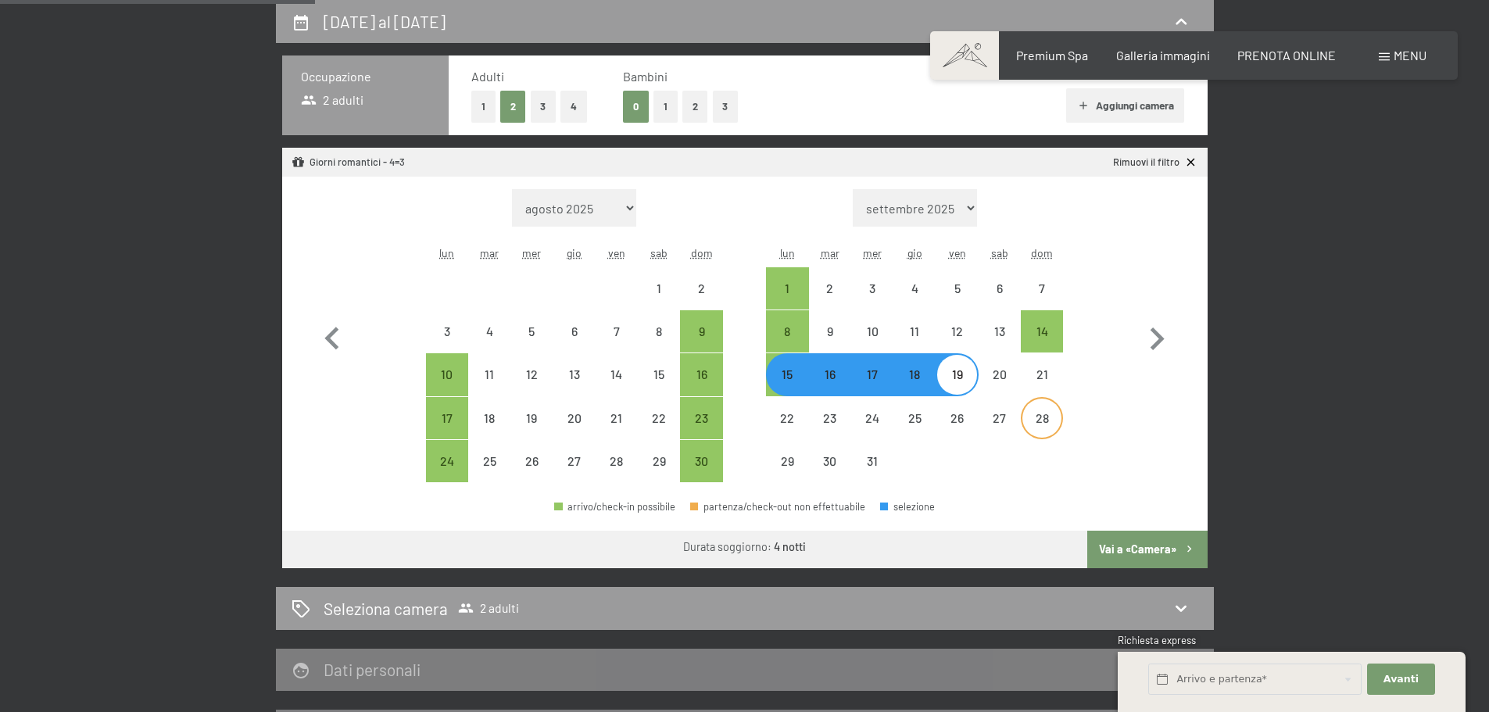
select select "[DATE]"
click at [967, 376] on div "19" at bounding box center [956, 387] width 39 height 39
select select "[DATE]"
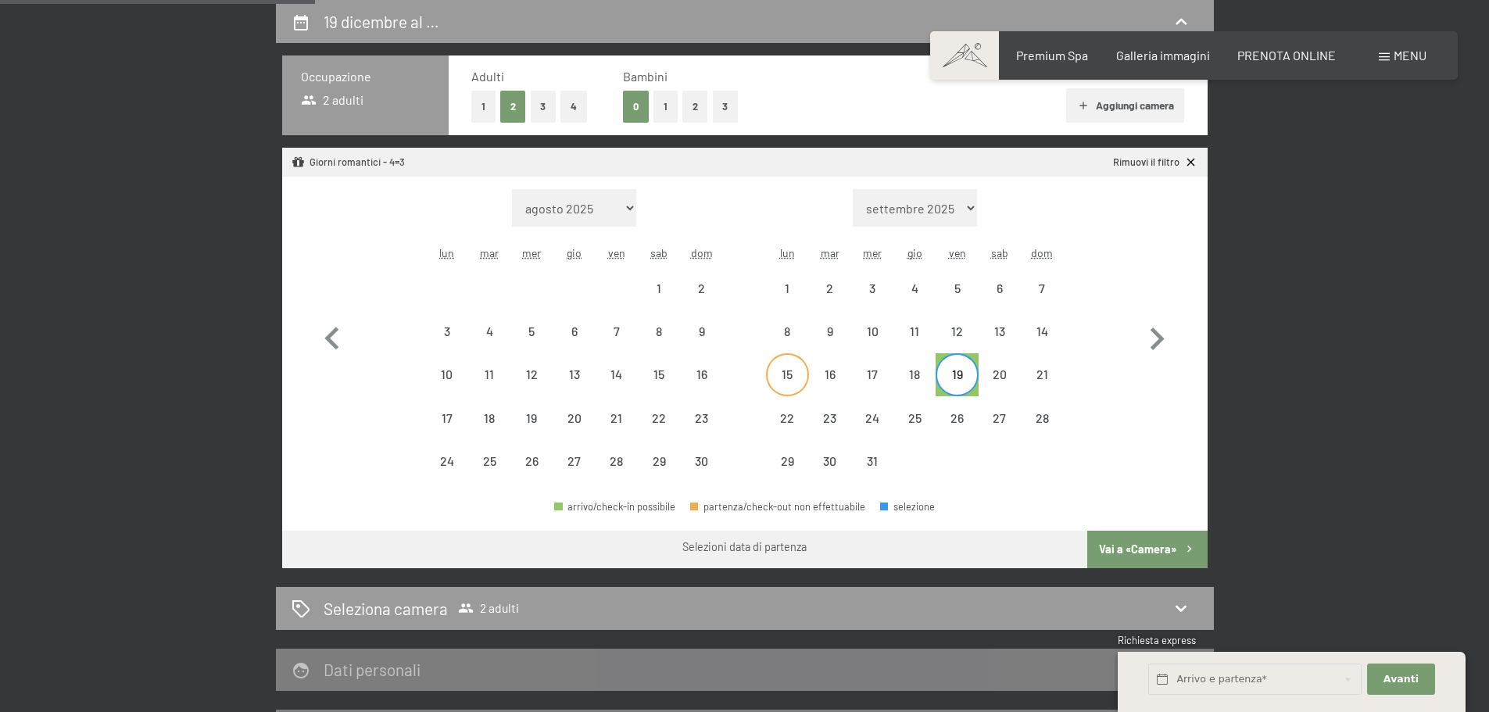
click at [795, 378] on div "15" at bounding box center [787, 387] width 39 height 39
select select "[DATE]"
click at [798, 378] on div "15" at bounding box center [787, 387] width 39 height 39
select select "[DATE]"
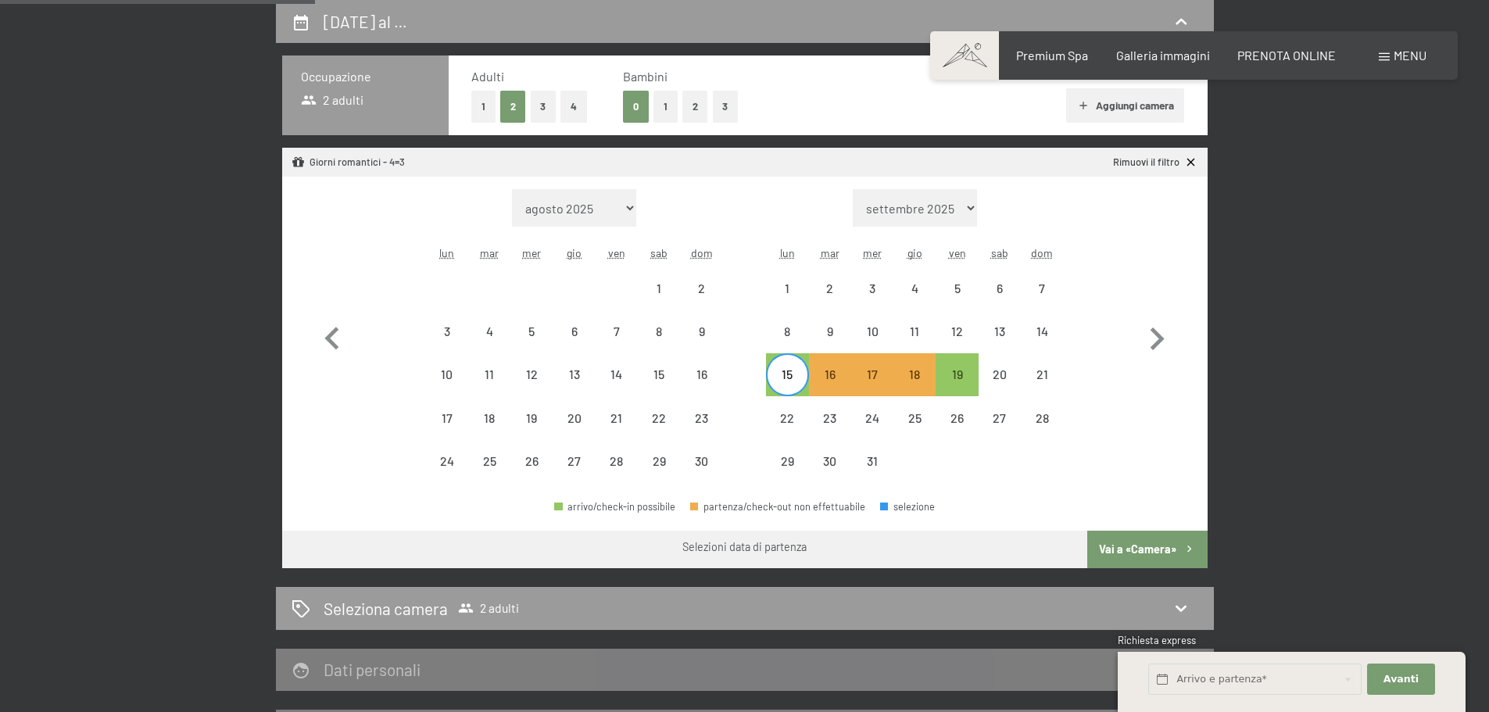
select select "[DATE]"
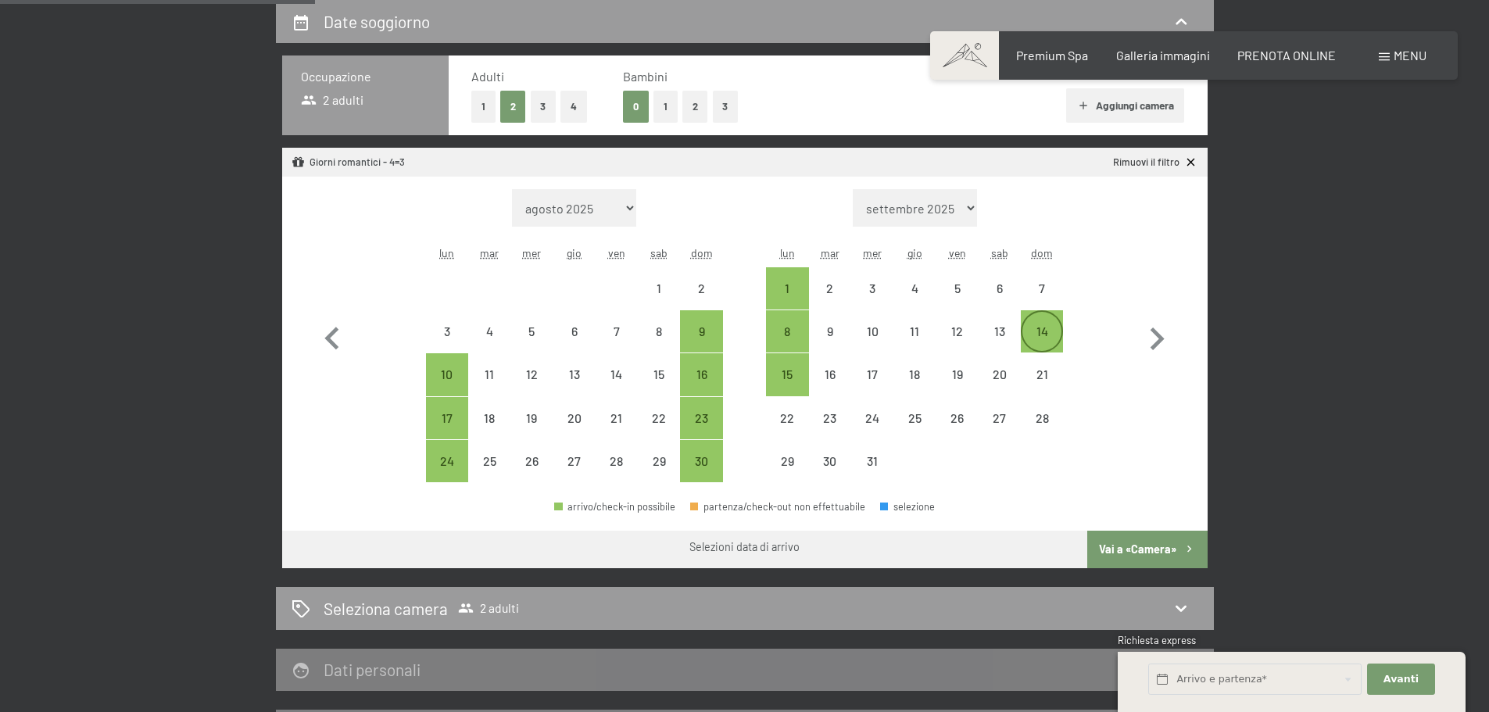
click at [1031, 334] on div "14" at bounding box center [1041, 344] width 39 height 39
select select "[DATE]"
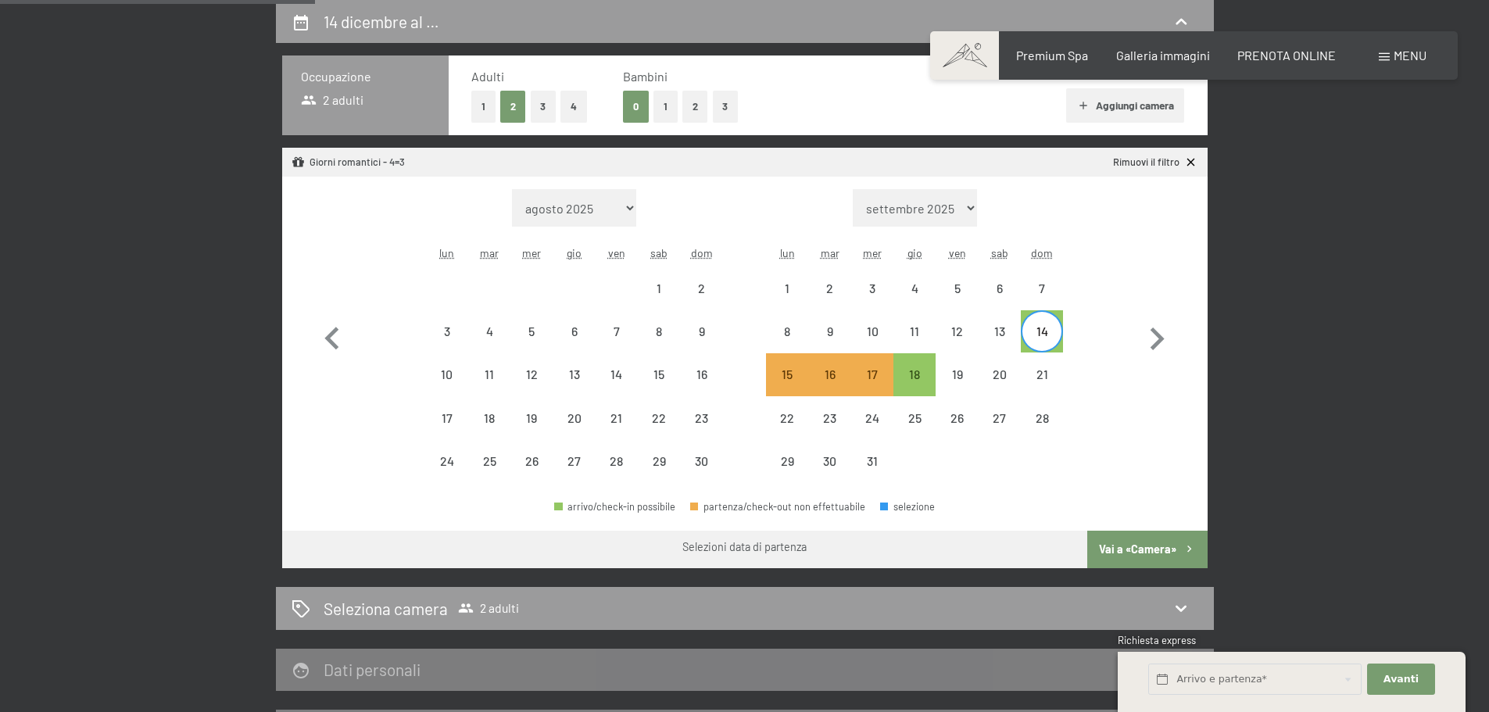
click at [1142, 556] on button "Vai a «Camera»" at bounding box center [1147, 550] width 120 height 38
select select "[DATE]"
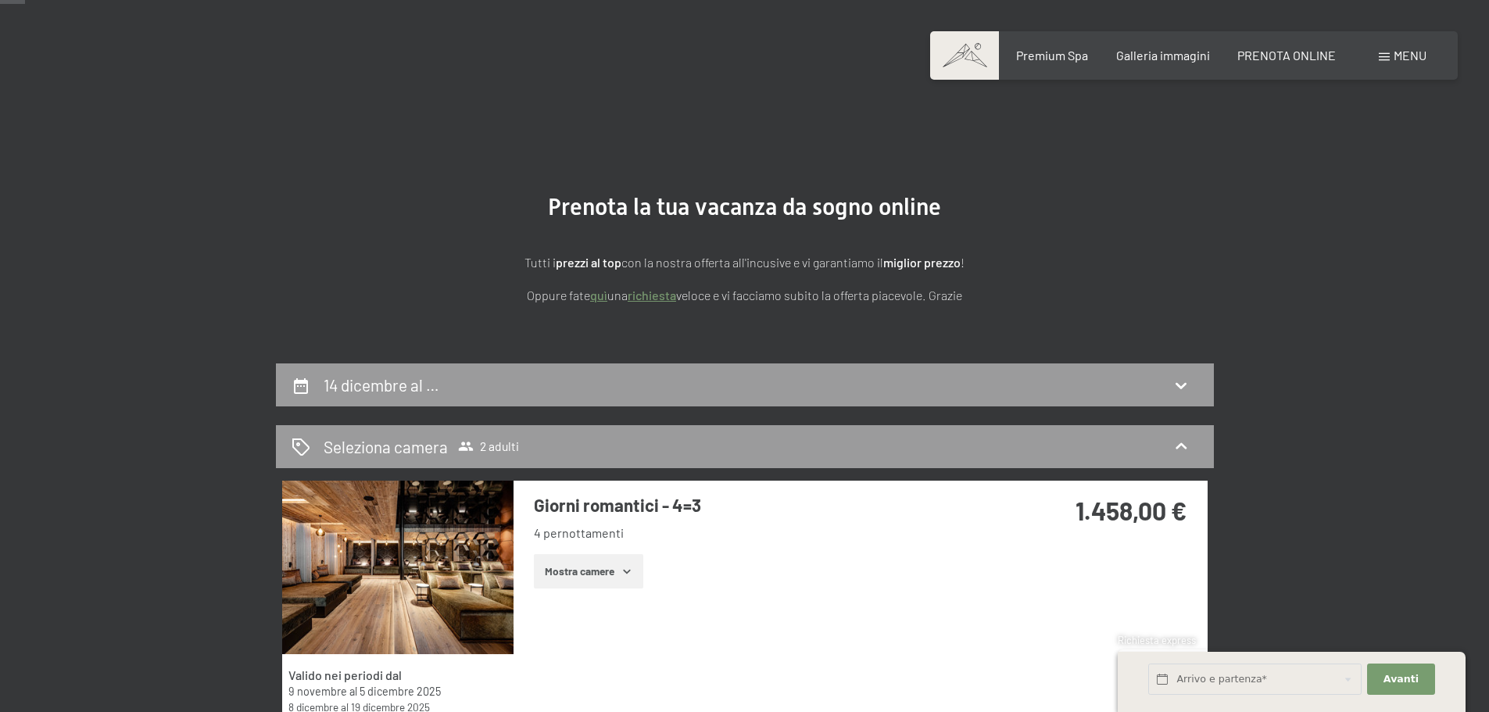
scroll to position [0, 0]
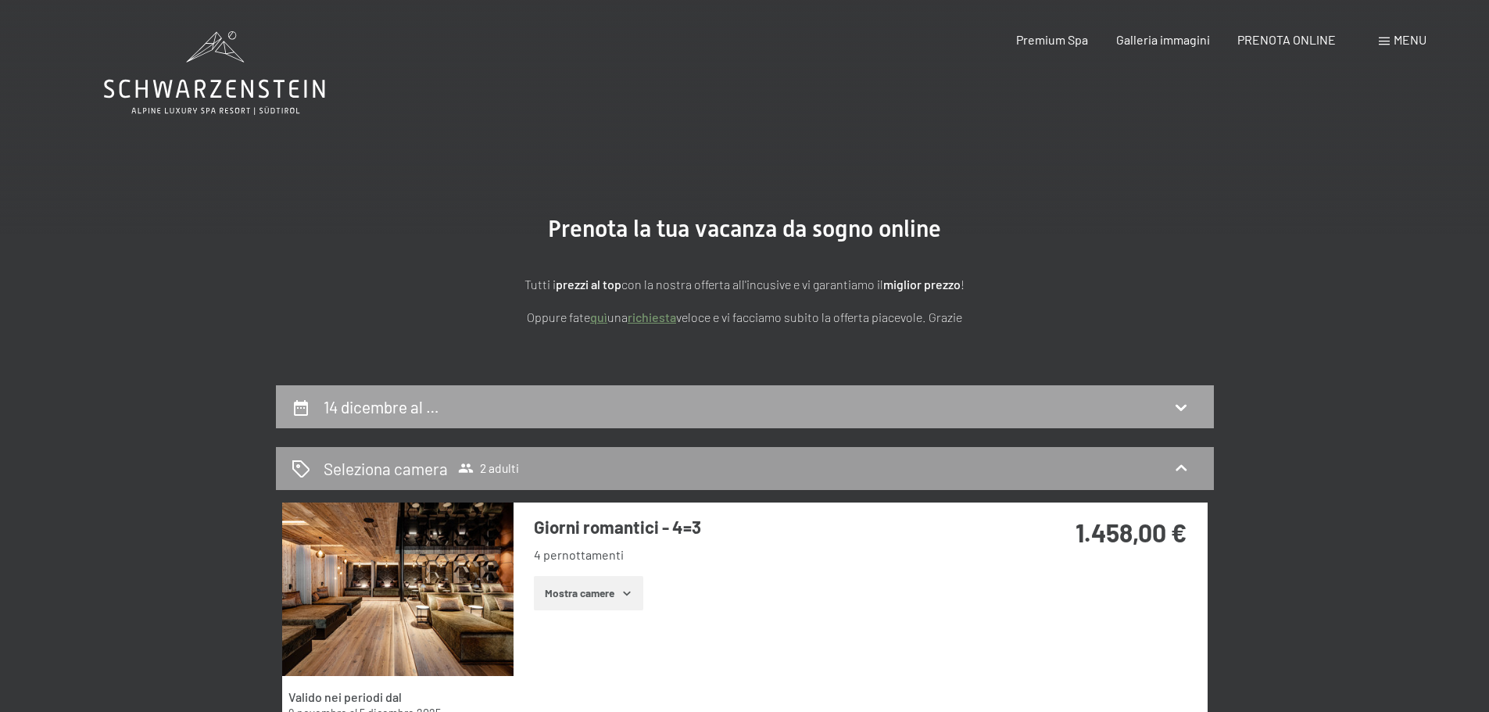
click at [482, 403] on div "14 dicembre al …" at bounding box center [745, 407] width 907 height 23
select select "[DATE]"
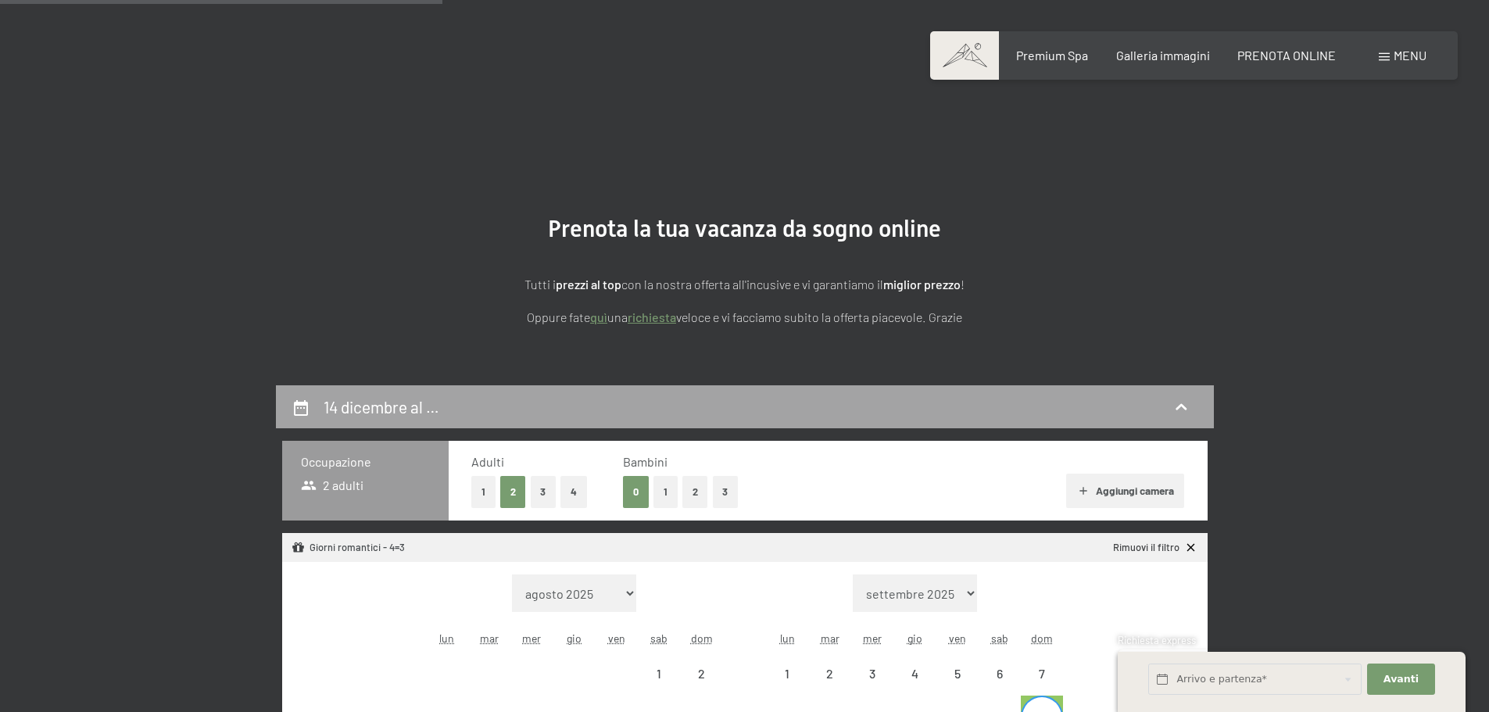
scroll to position [385, 0]
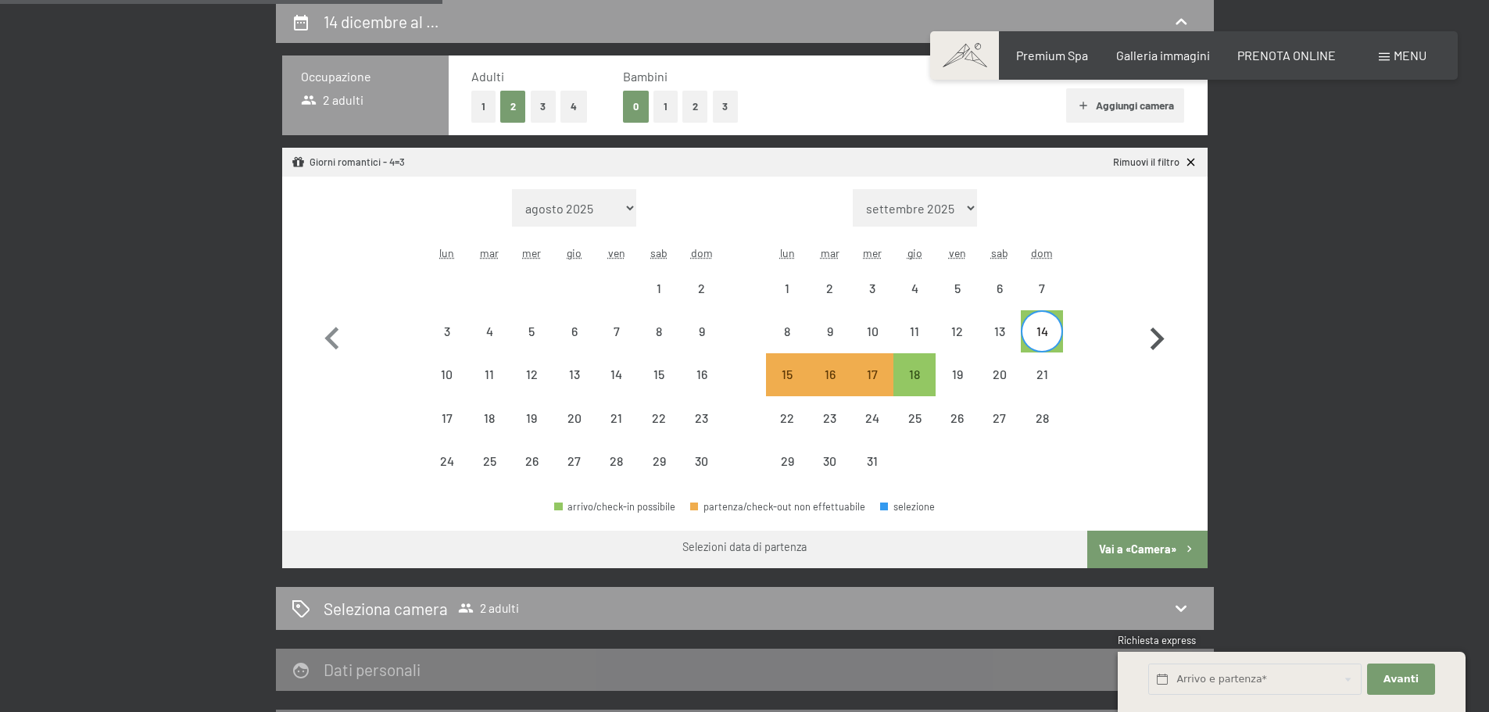
click at [1162, 341] on icon "button" at bounding box center [1158, 339] width 14 height 23
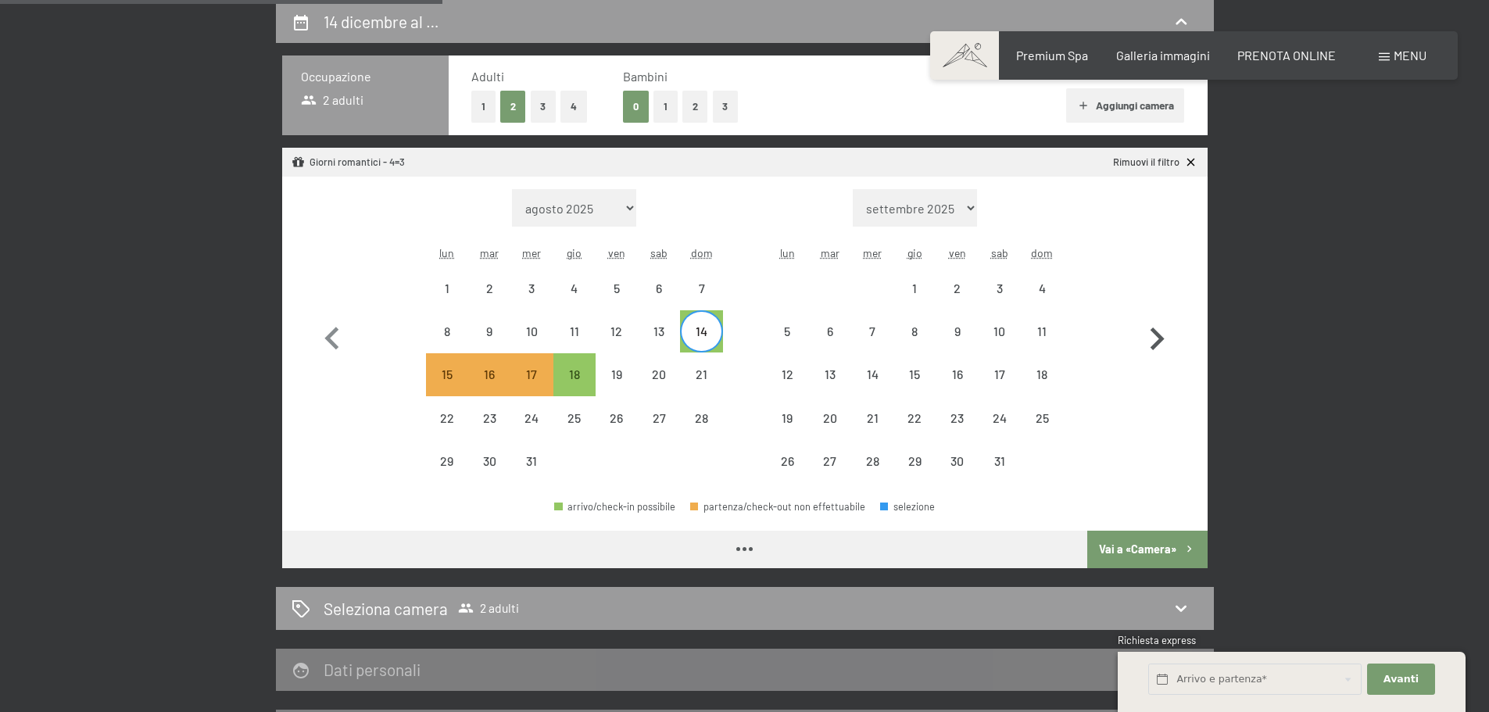
click at [1162, 341] on icon "button" at bounding box center [1158, 339] width 14 height 23
select select "[DATE]"
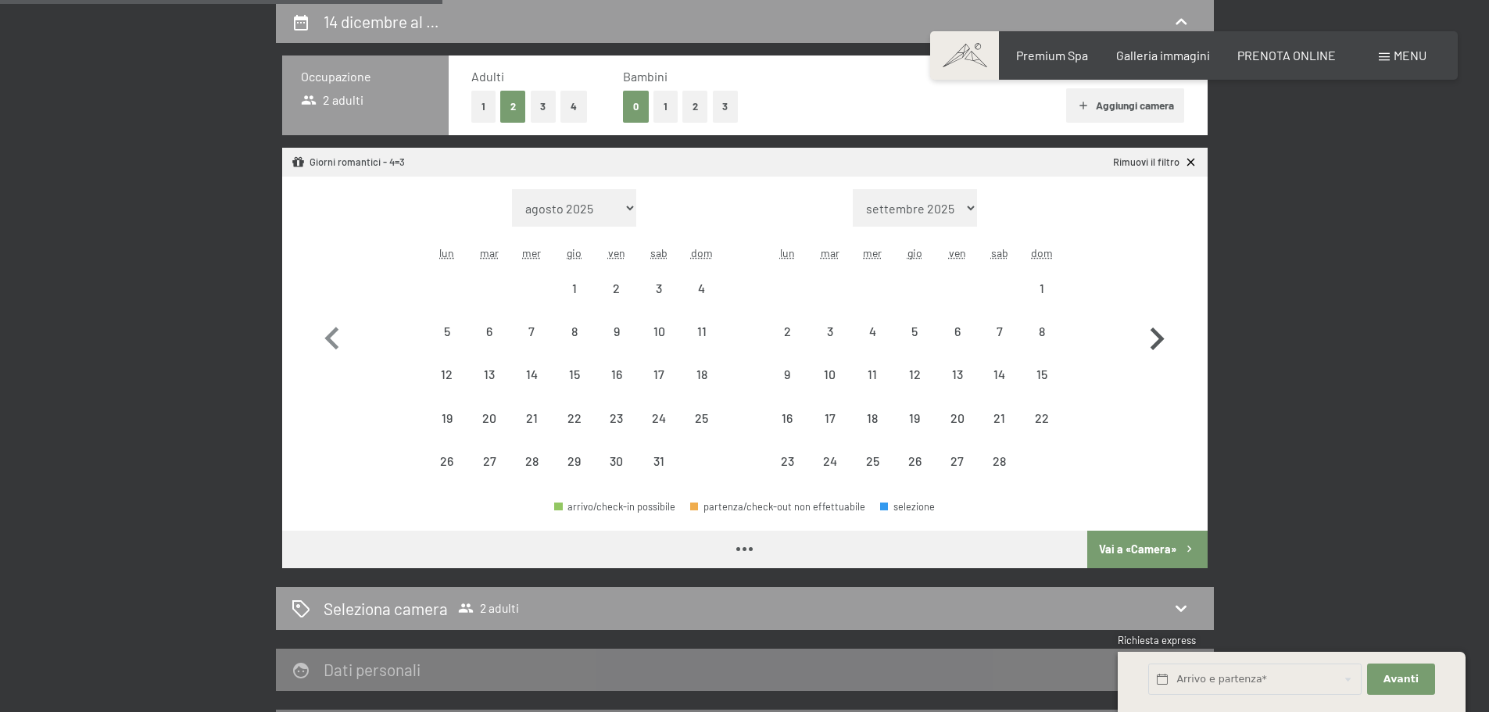
select select "[DATE]"
click at [325, 339] on icon "button" at bounding box center [332, 339] width 45 height 45
select select "[DATE]"
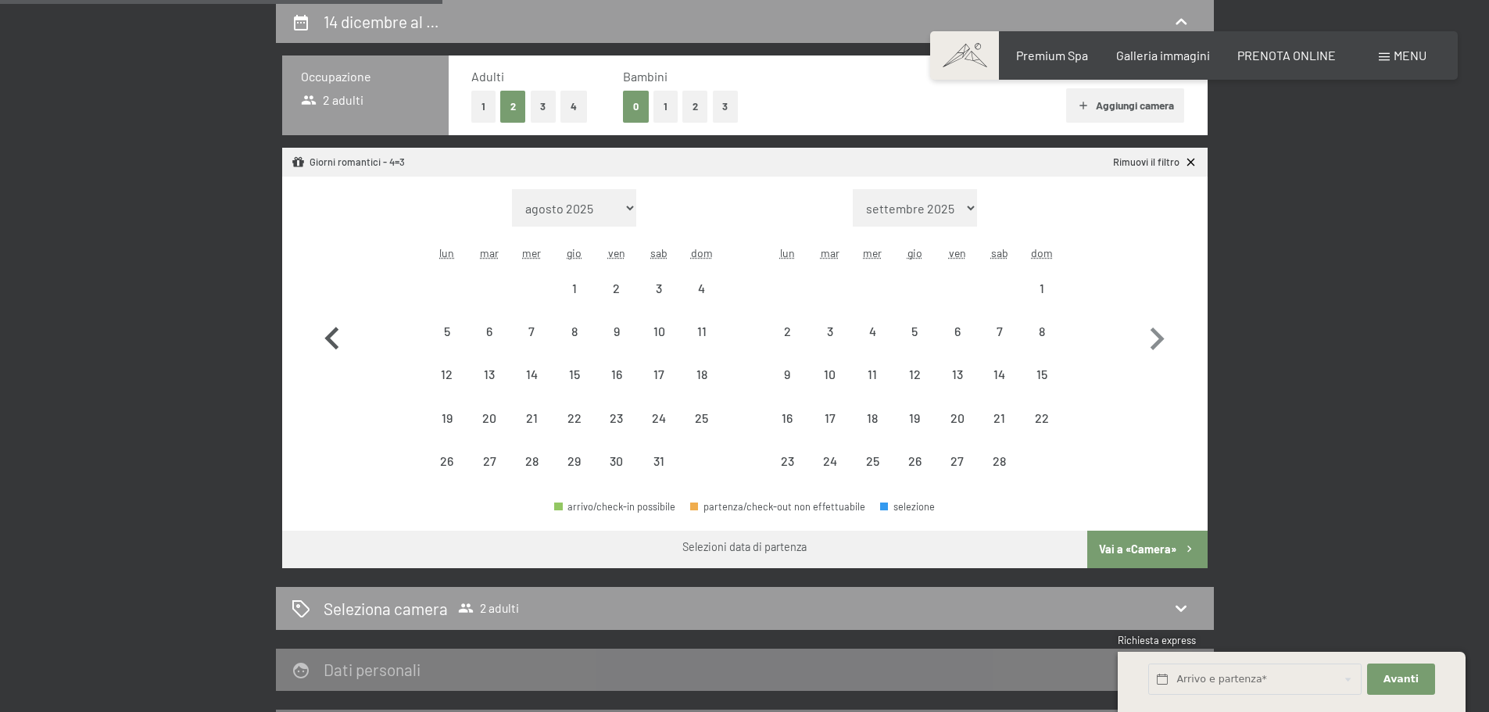
select select "[DATE]"
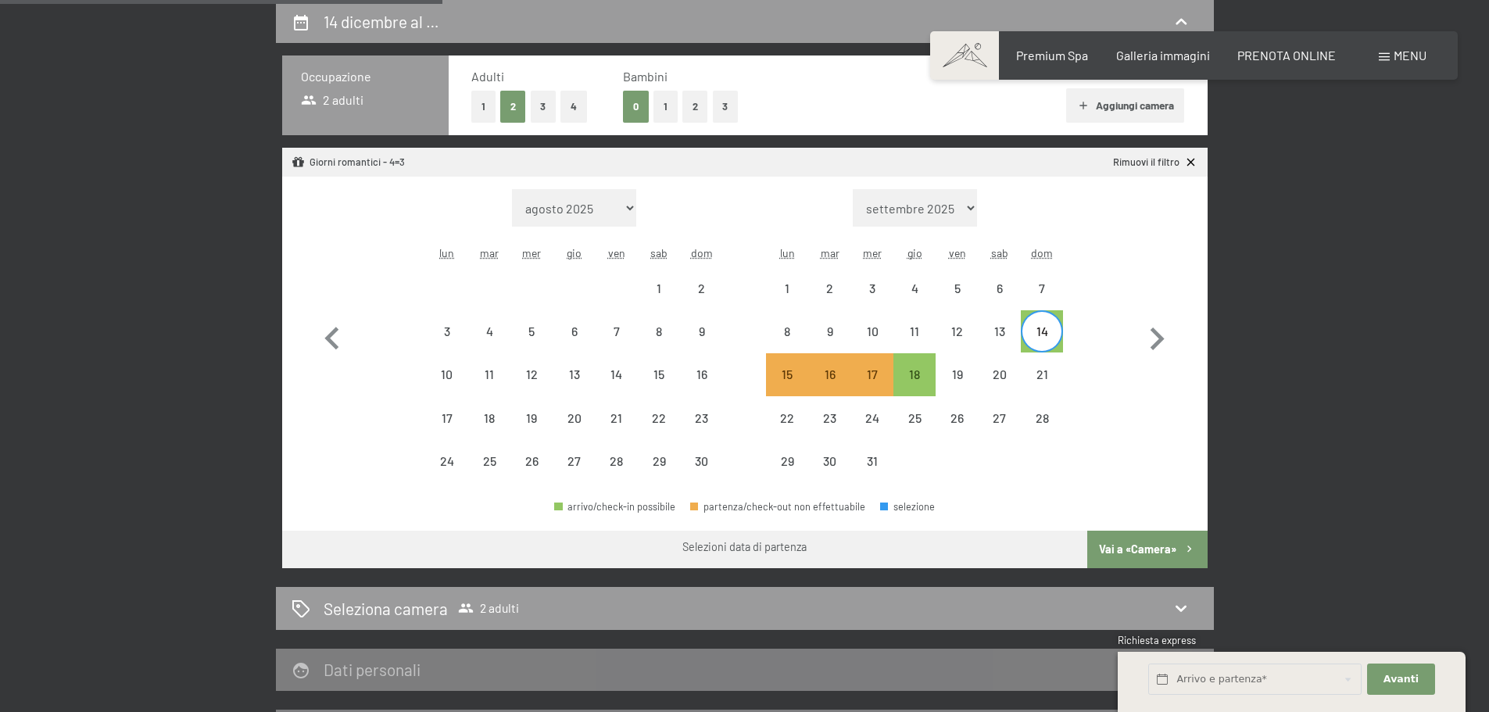
click at [1045, 337] on div "14" at bounding box center [1041, 344] width 39 height 39
select select "[DATE]"
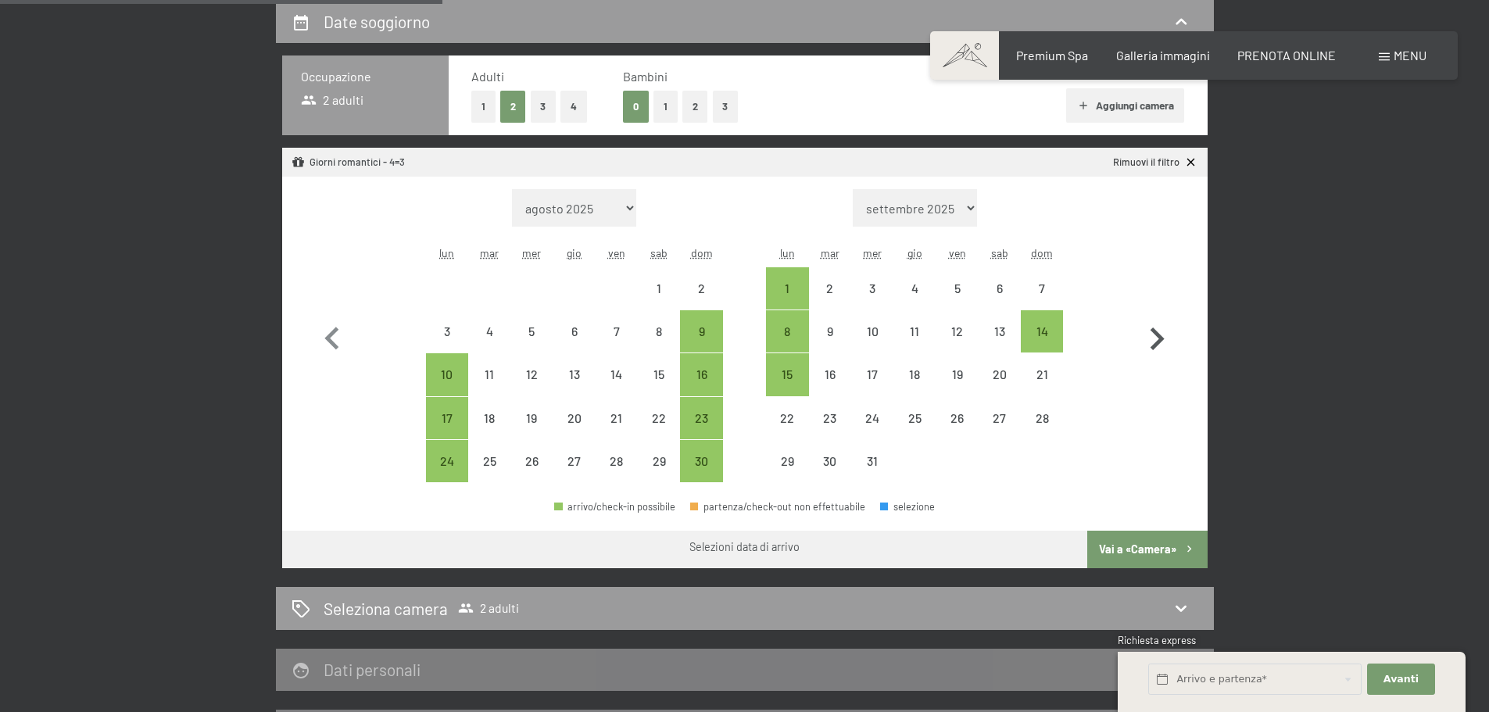
click at [1167, 342] on icon "button" at bounding box center [1156, 339] width 45 height 45
select select "[DATE]"
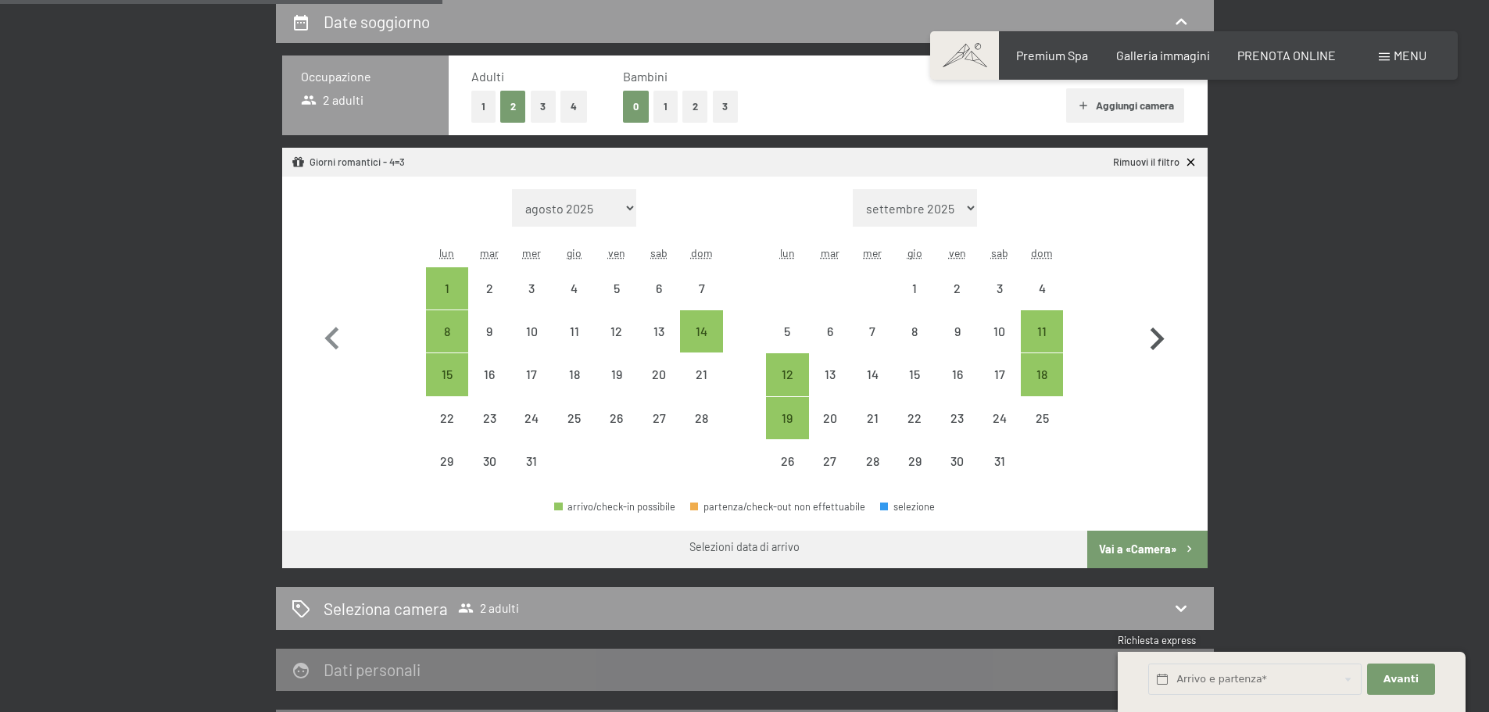
click at [1167, 342] on icon "button" at bounding box center [1156, 339] width 45 height 45
select select "[DATE]"
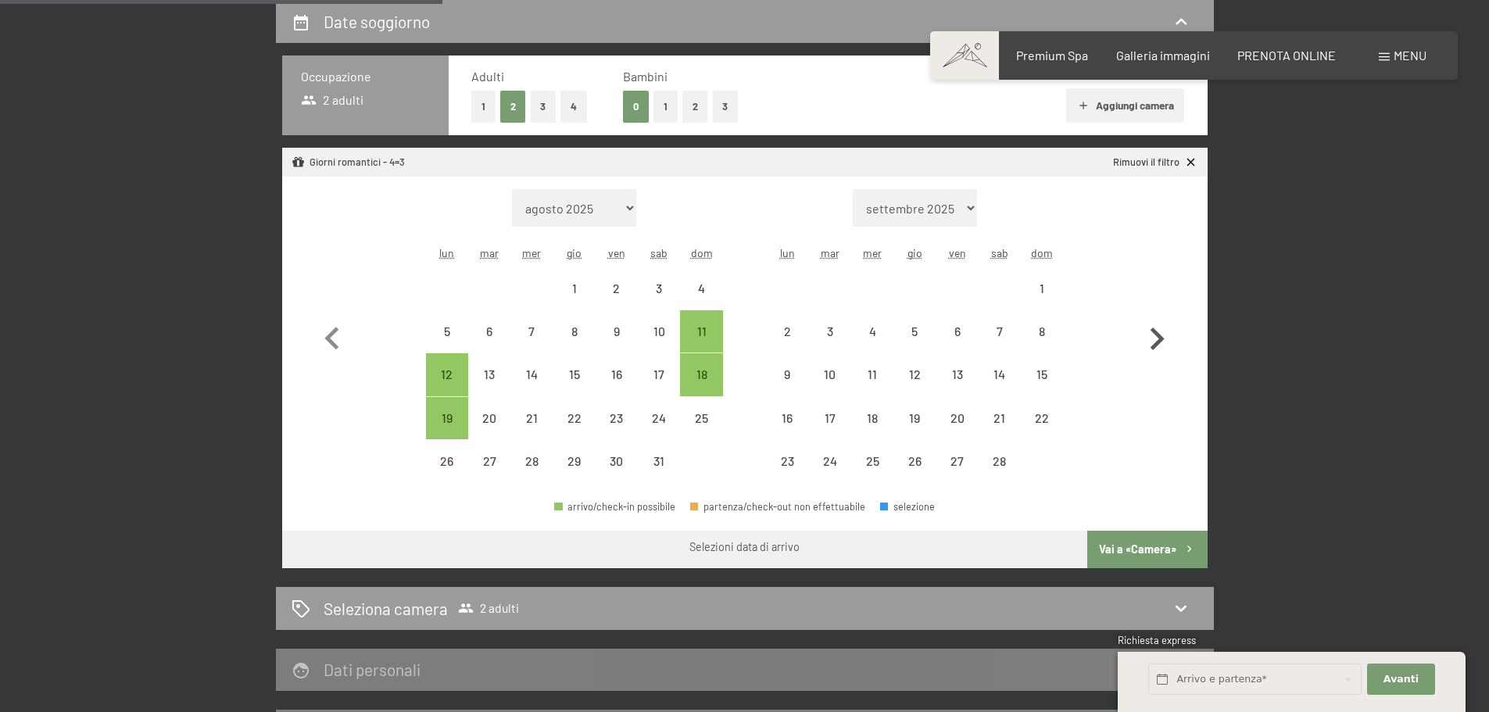
click at [1167, 342] on icon "button" at bounding box center [1156, 339] width 45 height 45
select select "[DATE]"
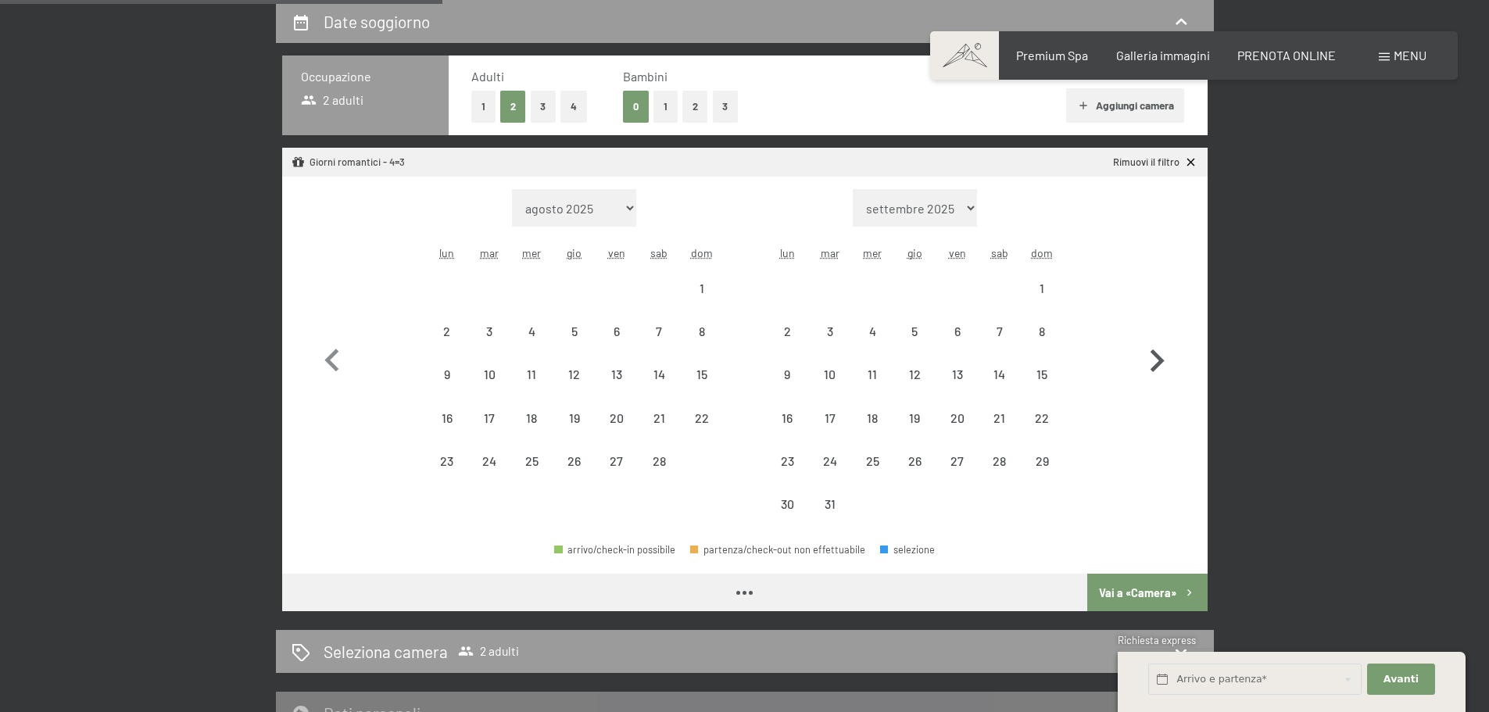
select select "[DATE]"
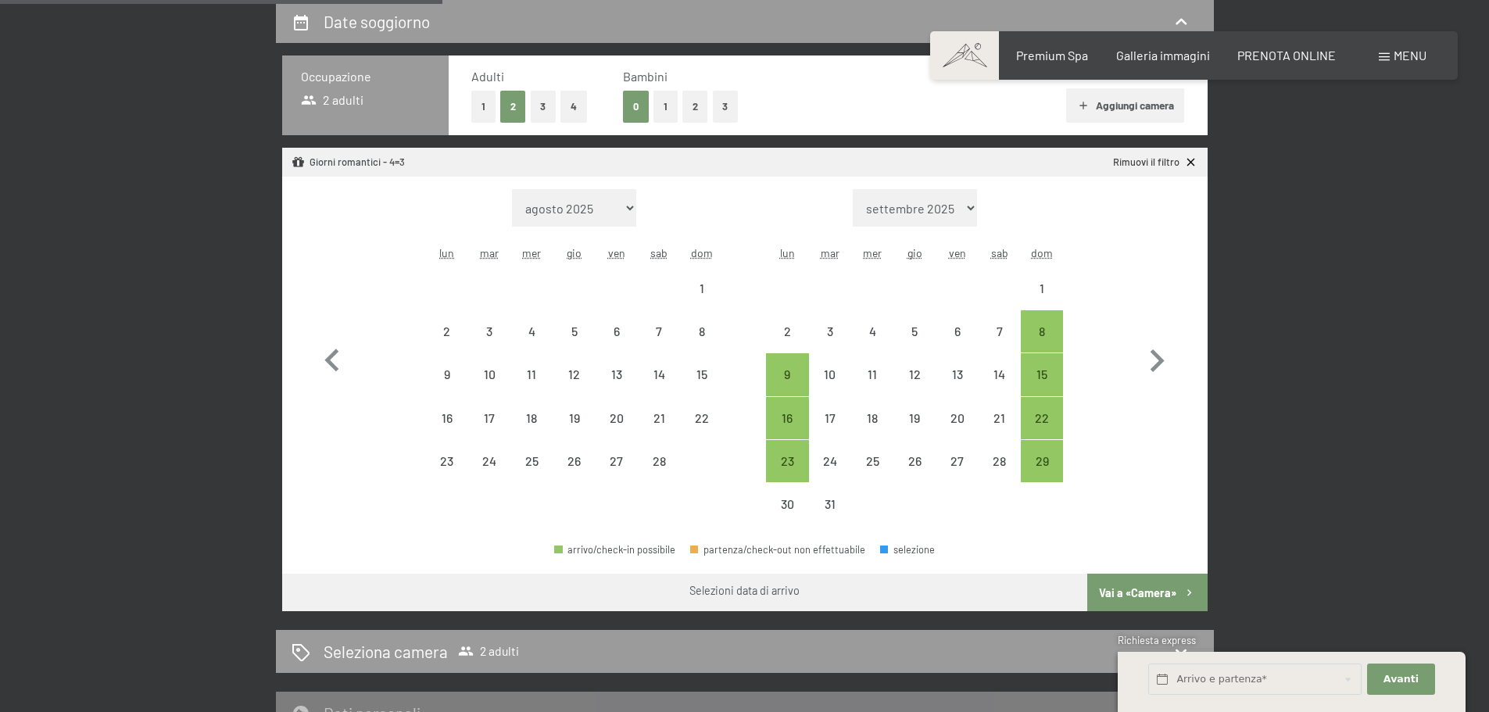
click at [763, 453] on div "Mese/anno [DATE] [DATE] [DATE] [DATE] [DATE] [DATE] [DATE] [DATE] [DATE] [DATE]…" at bounding box center [745, 357] width 870 height 337
click at [783, 457] on div "23" at bounding box center [787, 474] width 39 height 39
select select "[DATE]"
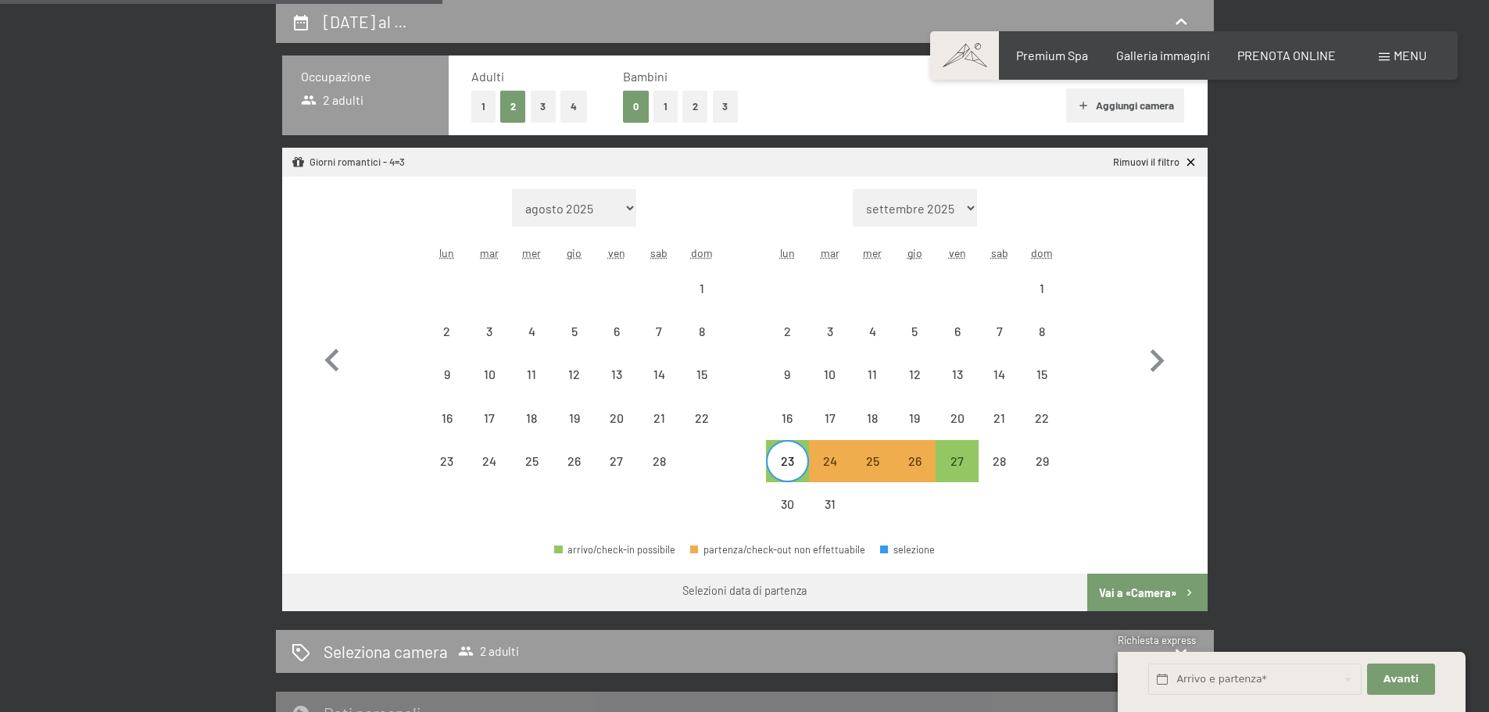
click at [1150, 585] on button "Vai a «Camera»" at bounding box center [1147, 593] width 120 height 38
select select "[DATE]"
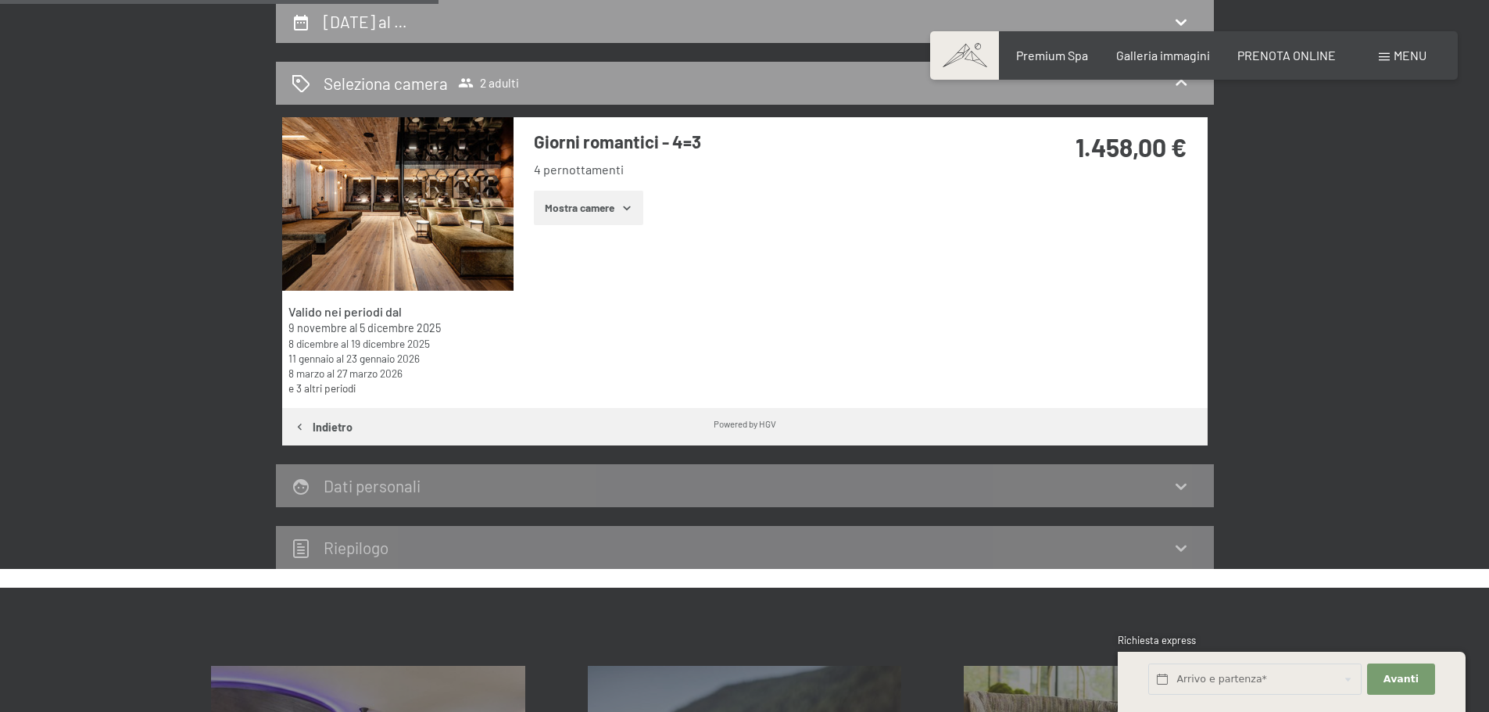
click at [603, 211] on button "Mostra camere" at bounding box center [588, 208] width 109 height 34
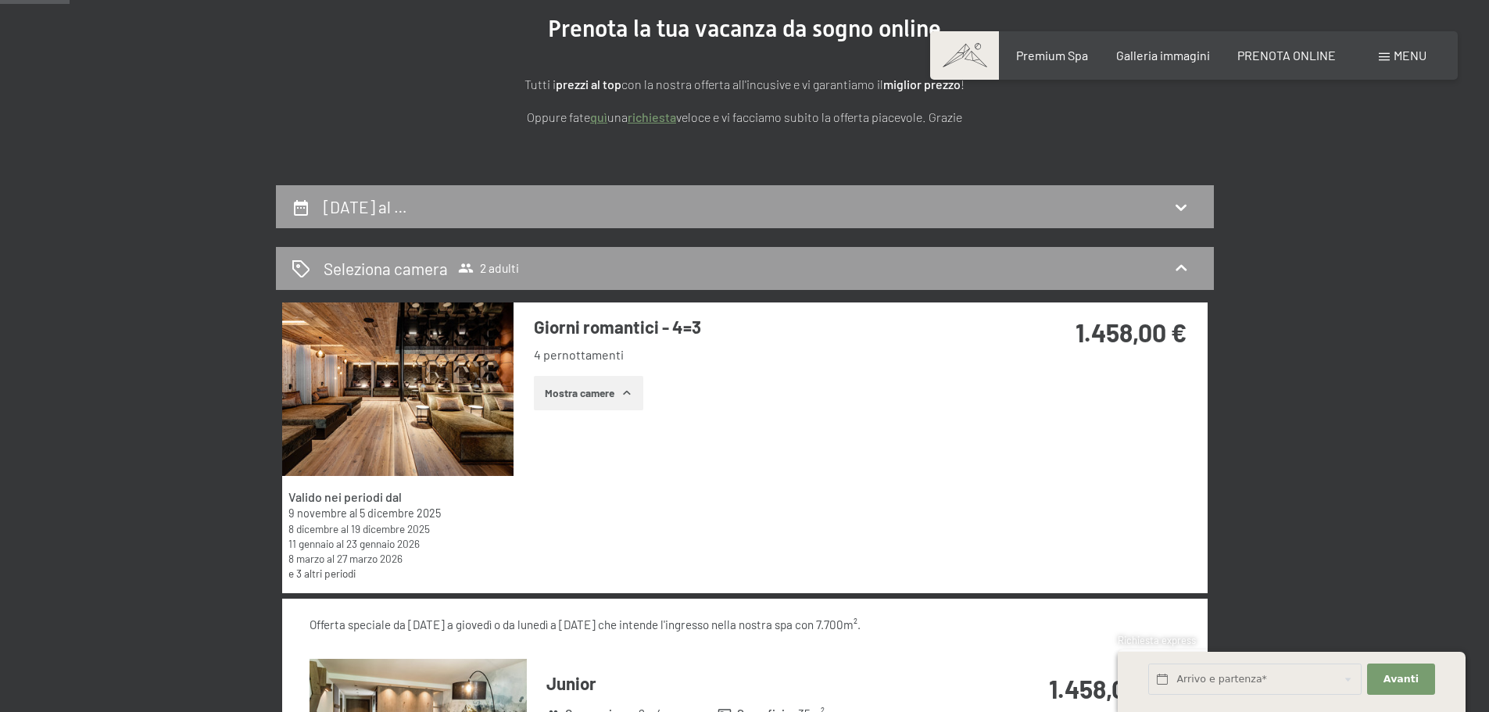
scroll to position [73, 0]
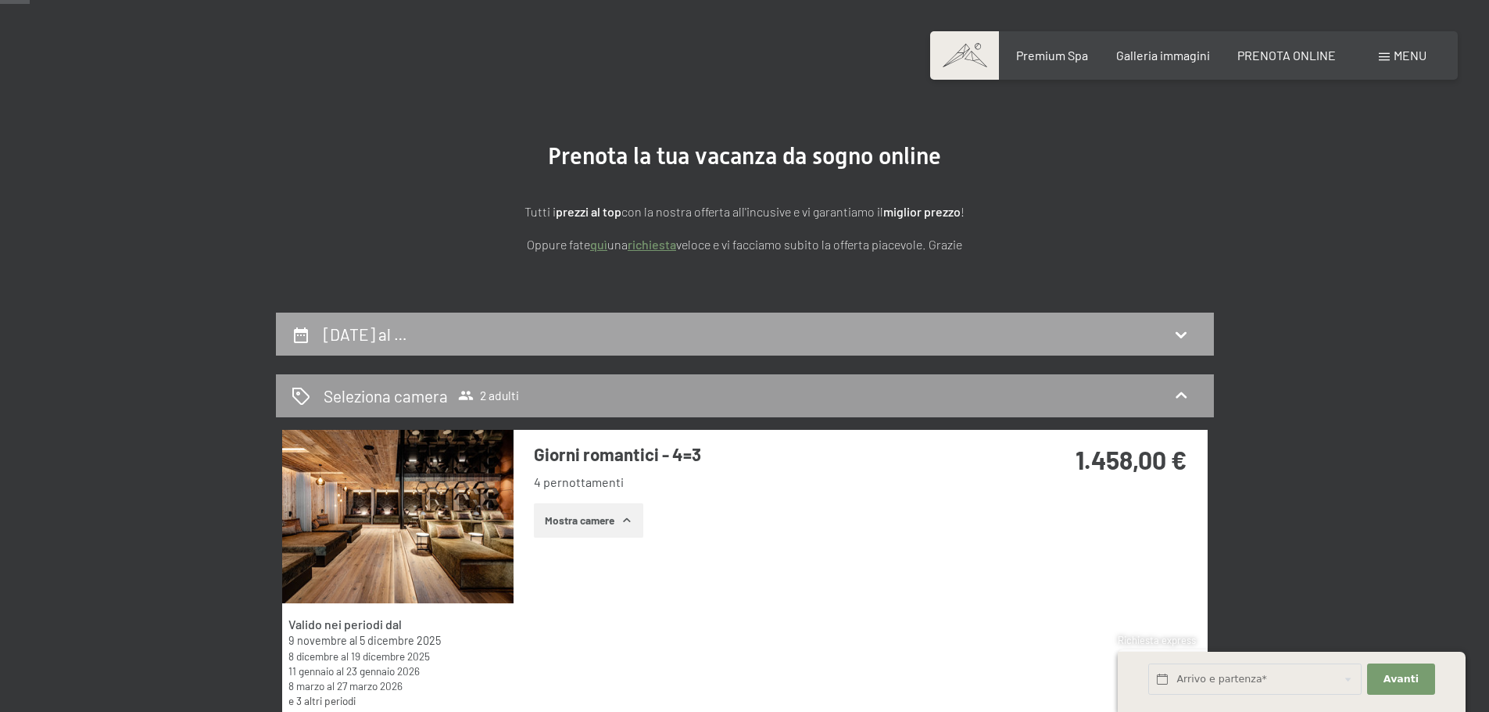
click at [541, 335] on div "[DATE] al …" at bounding box center [745, 334] width 907 height 23
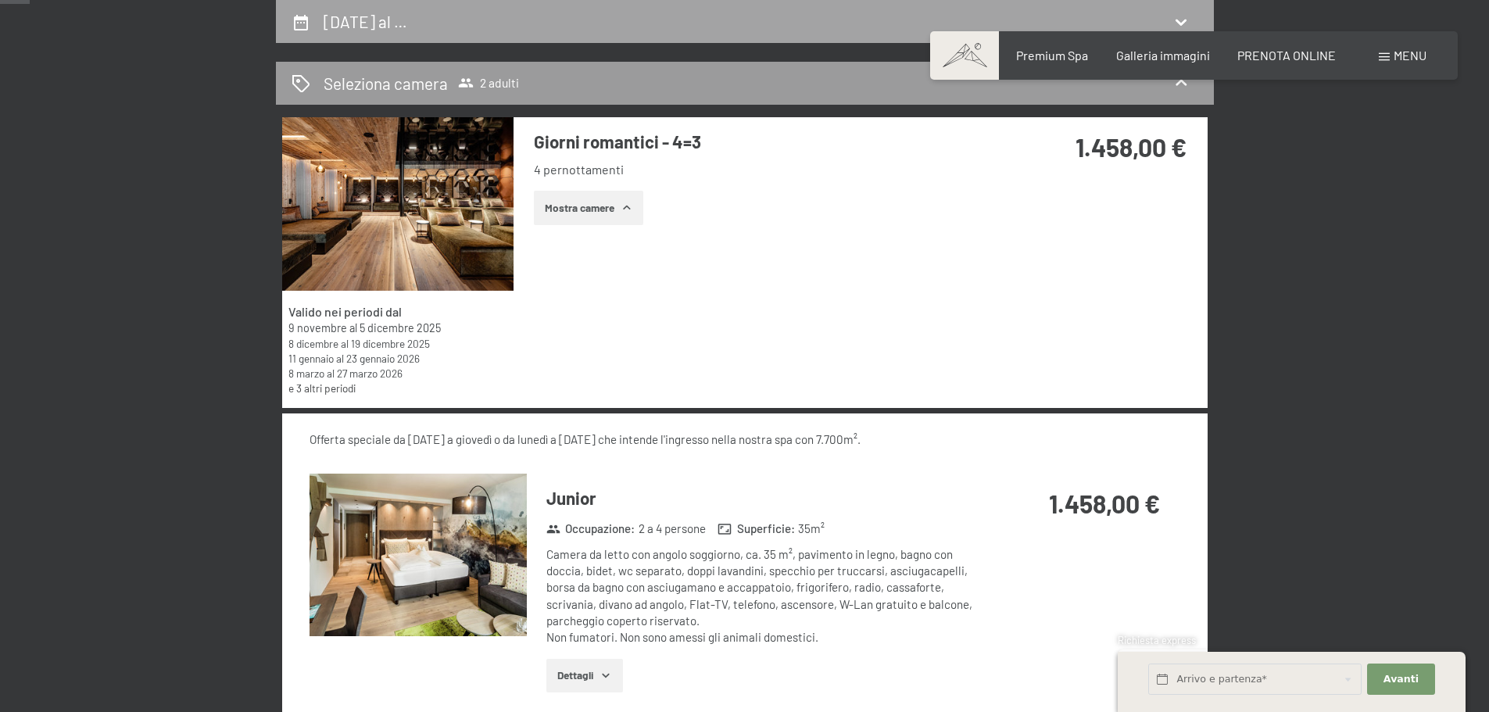
select select "[DATE]"
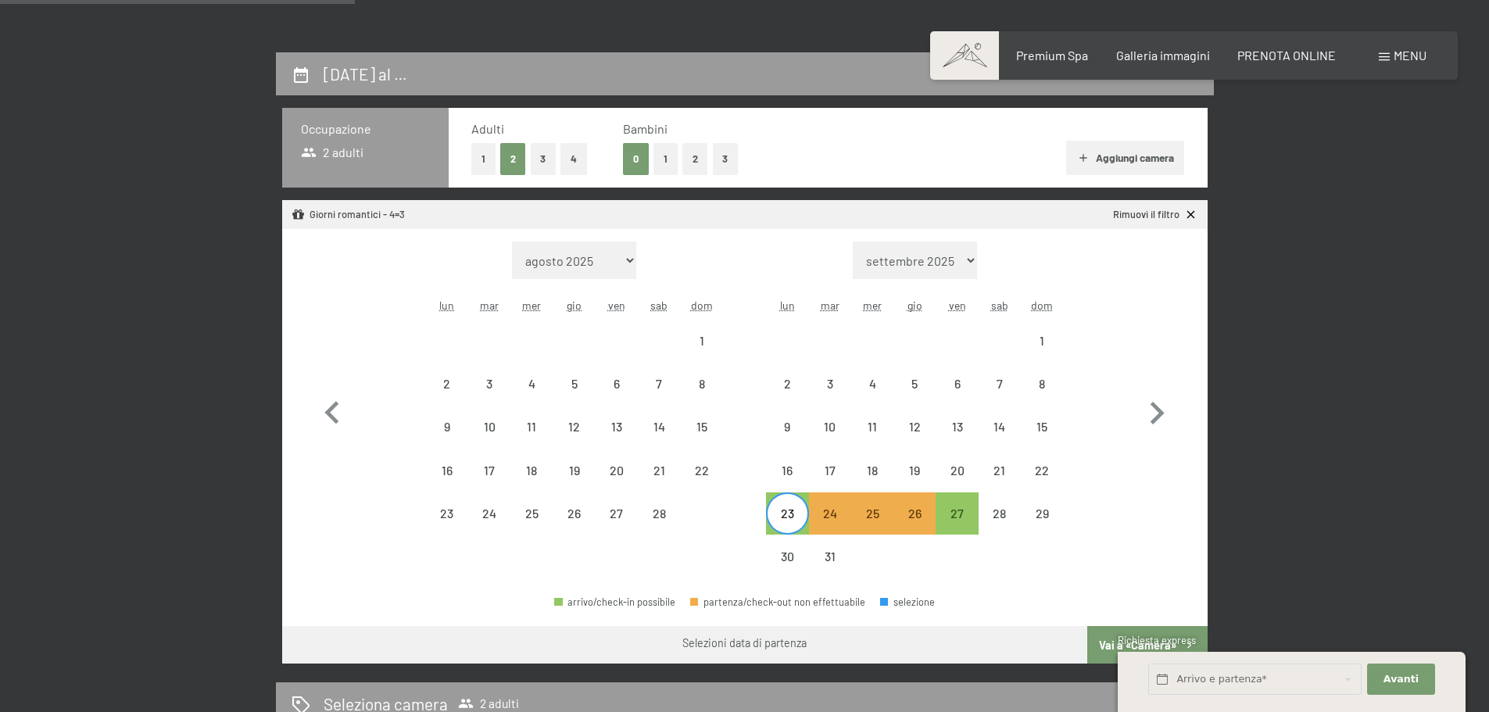
scroll to position [307, 0]
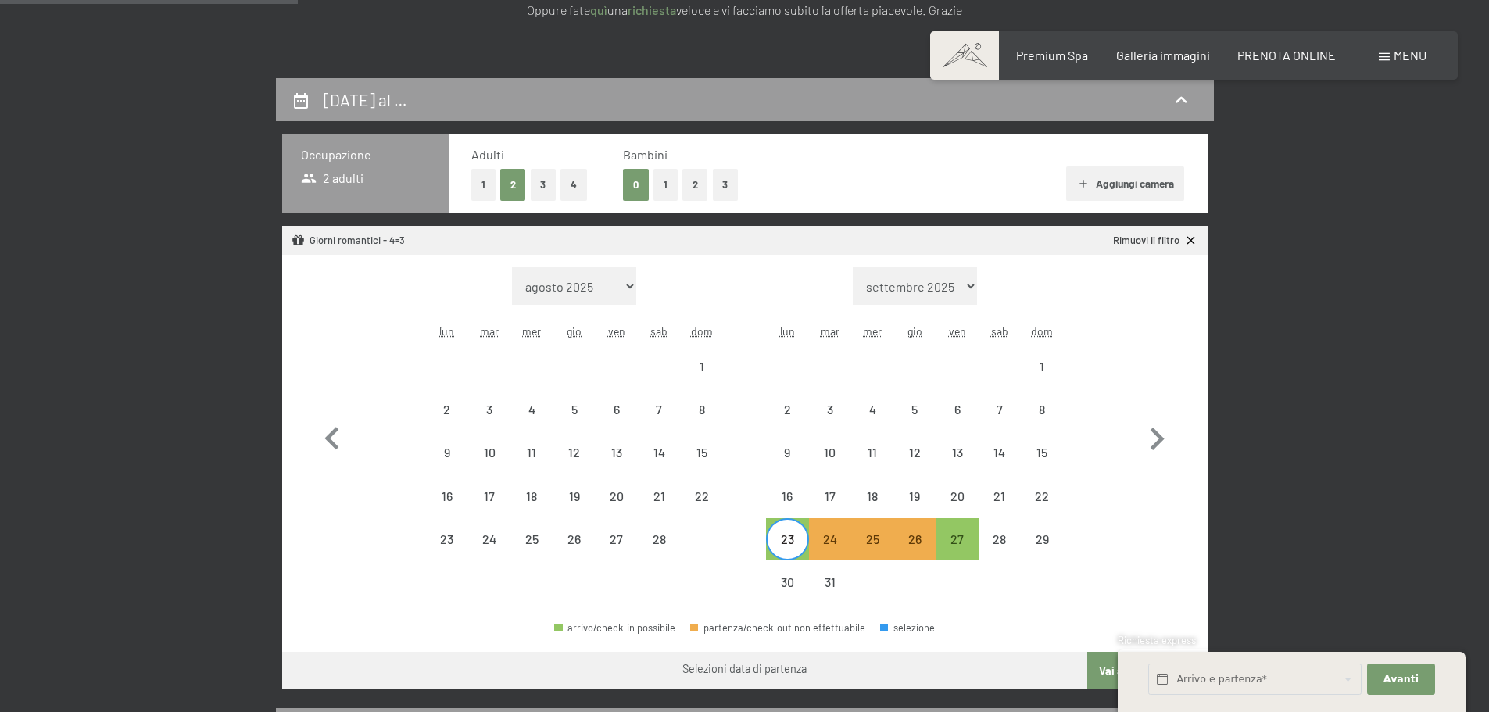
click at [783, 539] on div "23" at bounding box center [787, 552] width 39 height 39
select select "[DATE]"
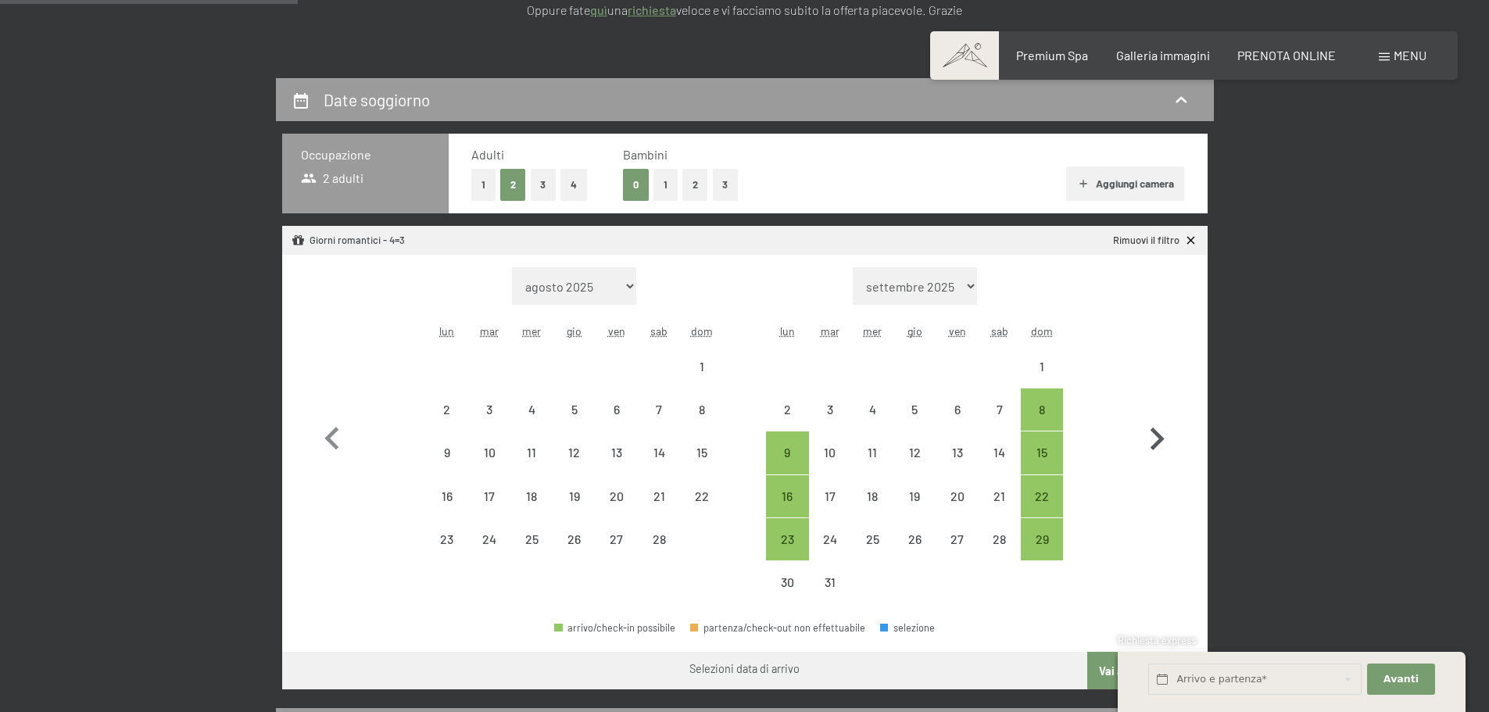
click at [1155, 441] on icon "button" at bounding box center [1156, 439] width 45 height 45
select select "[DATE]"
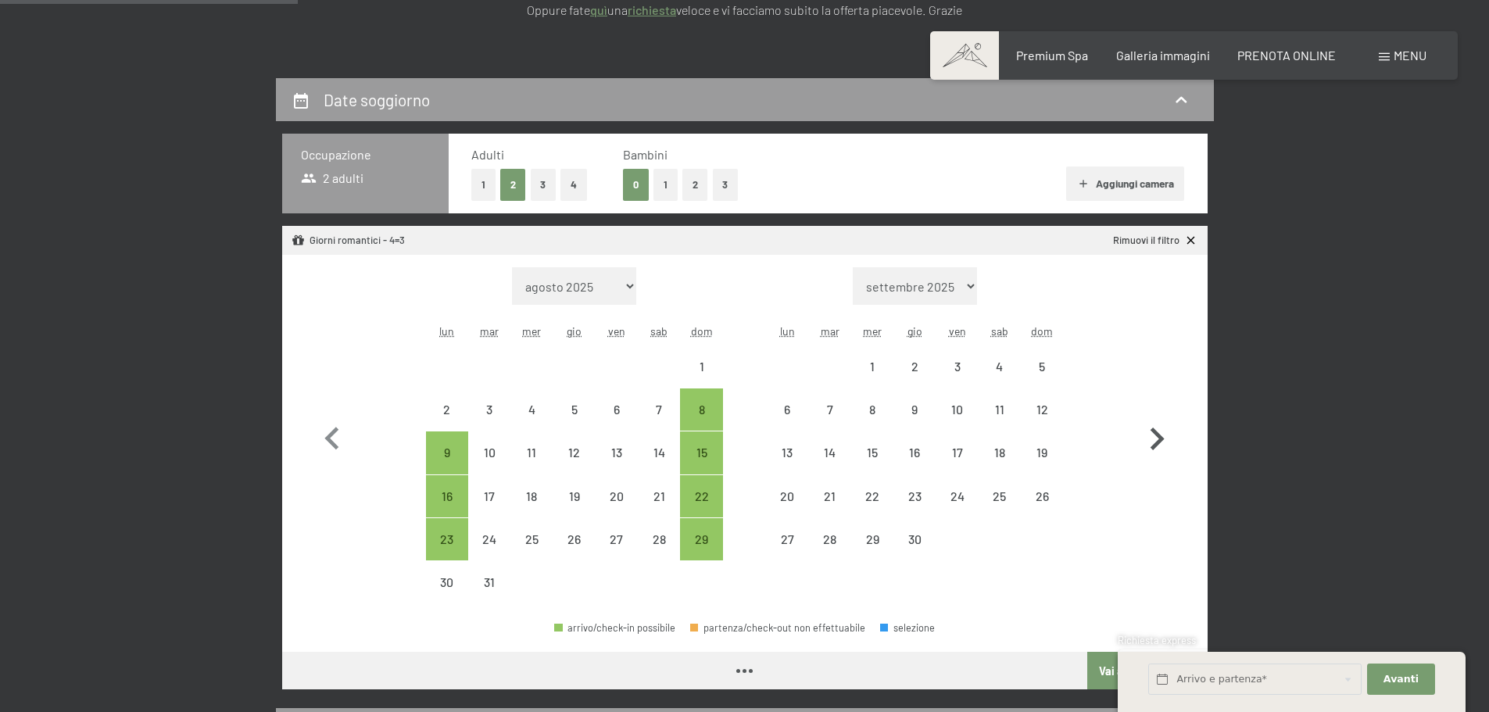
select select "[DATE]"
click at [1155, 441] on icon "button" at bounding box center [1156, 439] width 45 height 45
select select "[DATE]"
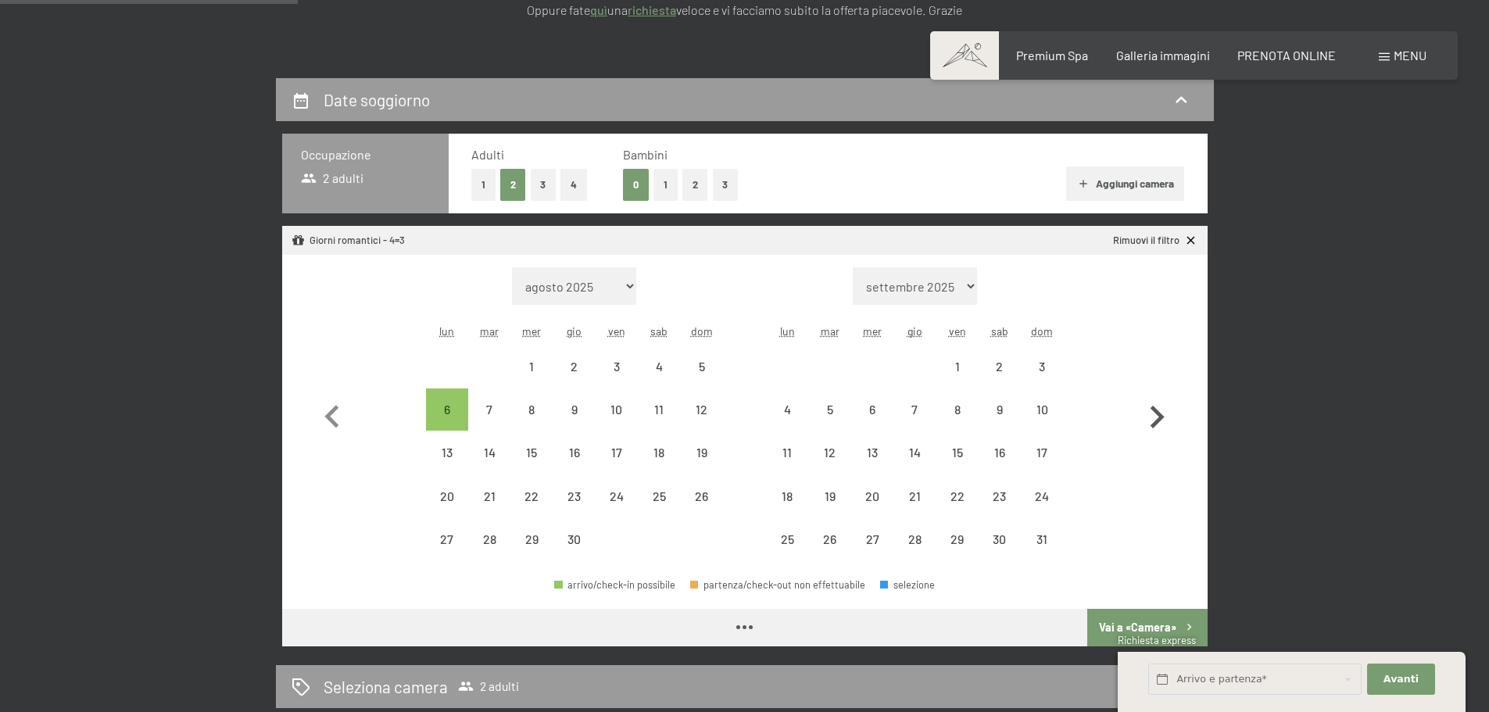
select select "[DATE]"
click at [1157, 424] on icon "button" at bounding box center [1158, 417] width 14 height 23
select select "[DATE]"
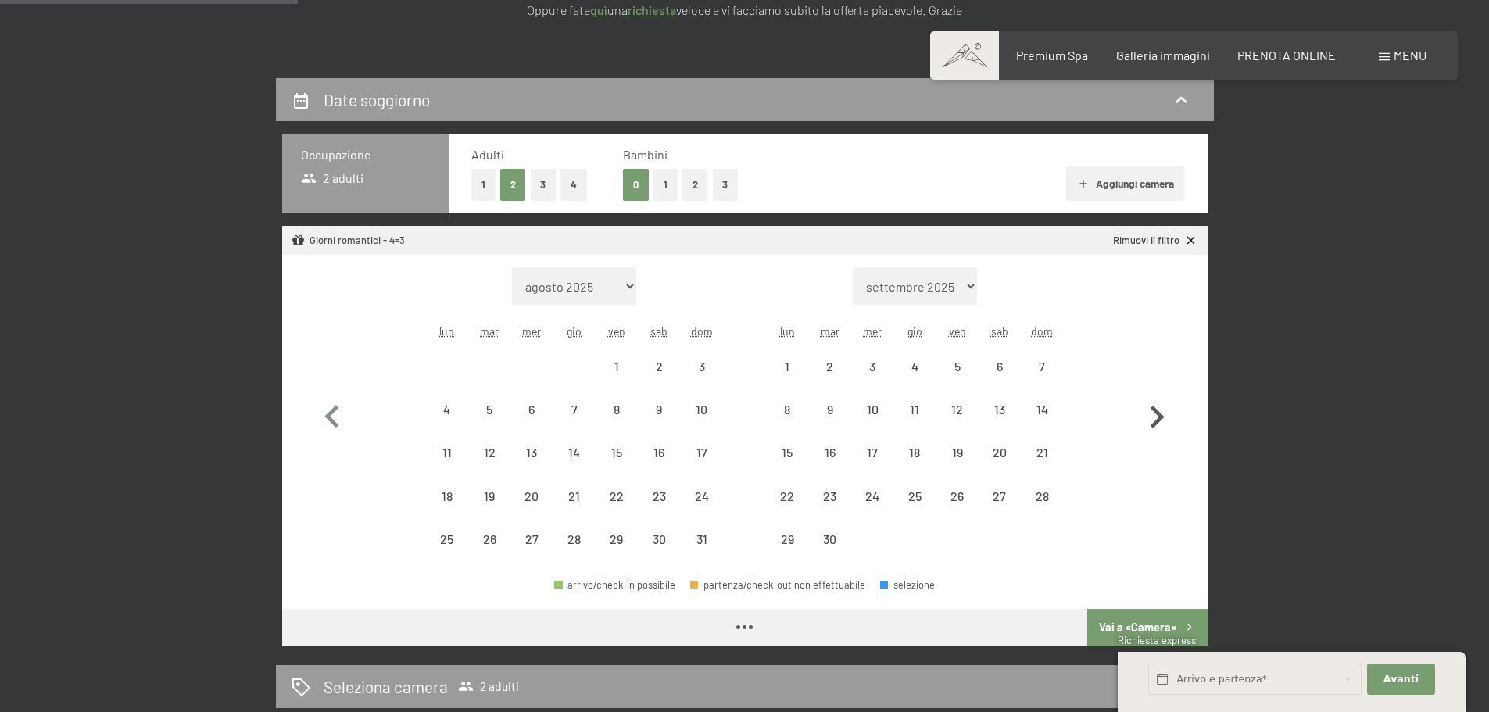
click at [1157, 424] on icon "button" at bounding box center [1158, 417] width 14 height 23
select select "[DATE]"
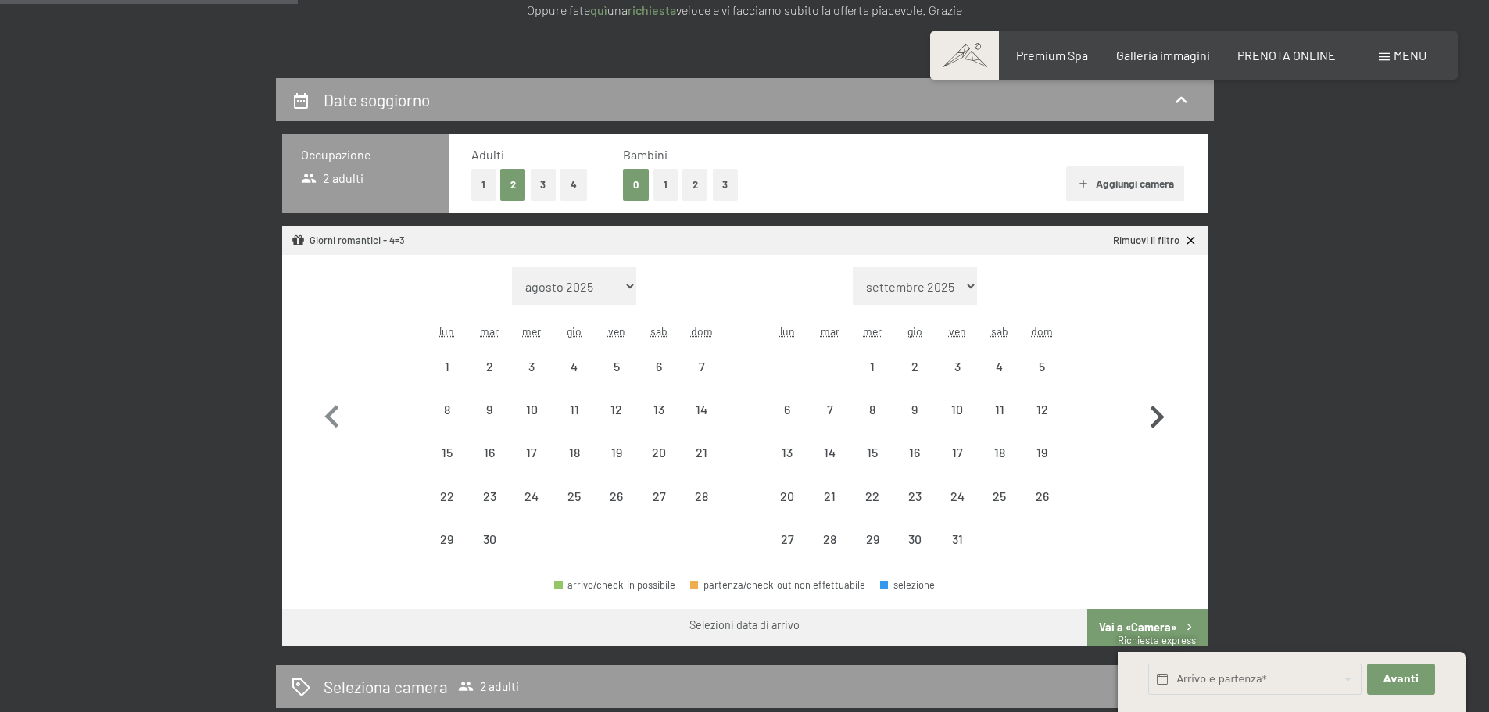
click at [1157, 424] on icon "button" at bounding box center [1158, 417] width 14 height 23
select select "[DATE]"
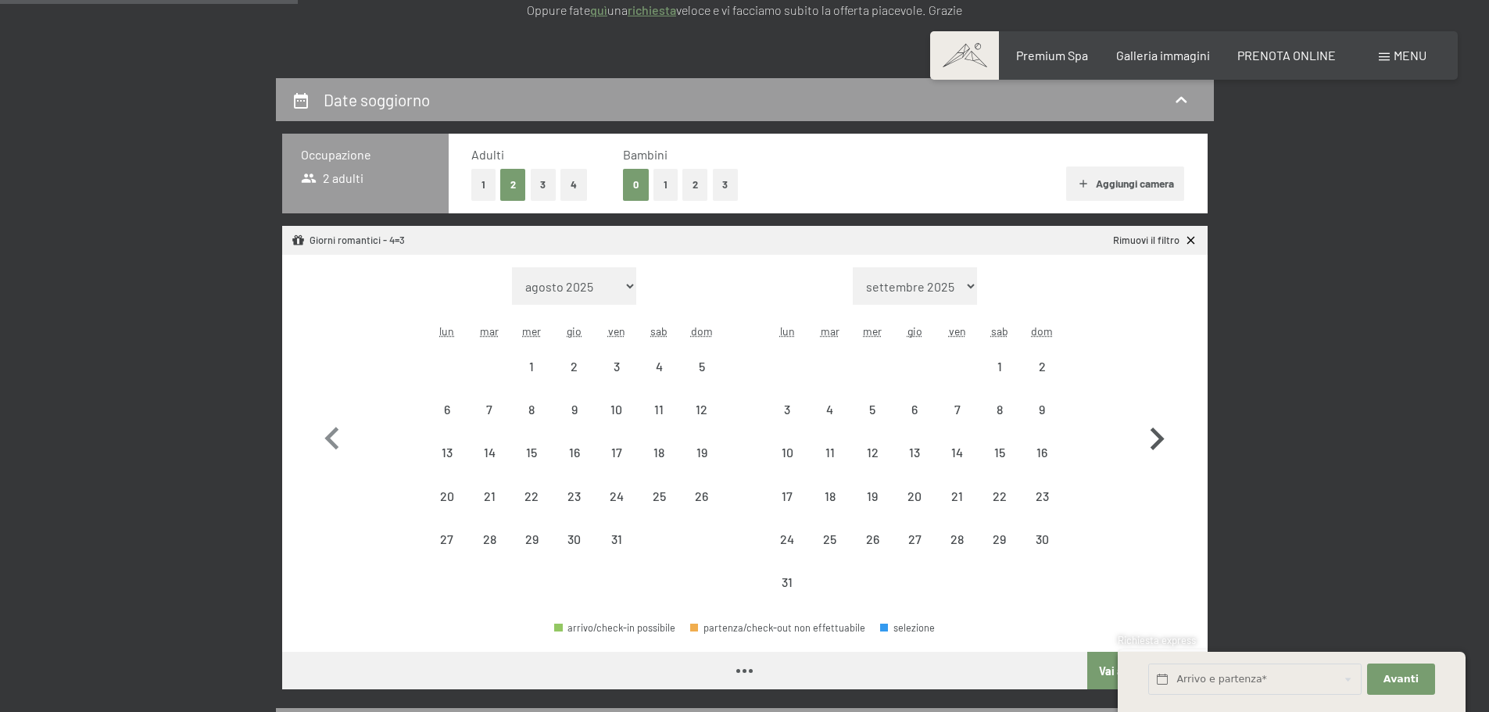
select select "[DATE]"
click at [1157, 424] on icon "button" at bounding box center [1156, 439] width 45 height 45
select select "[DATE]"
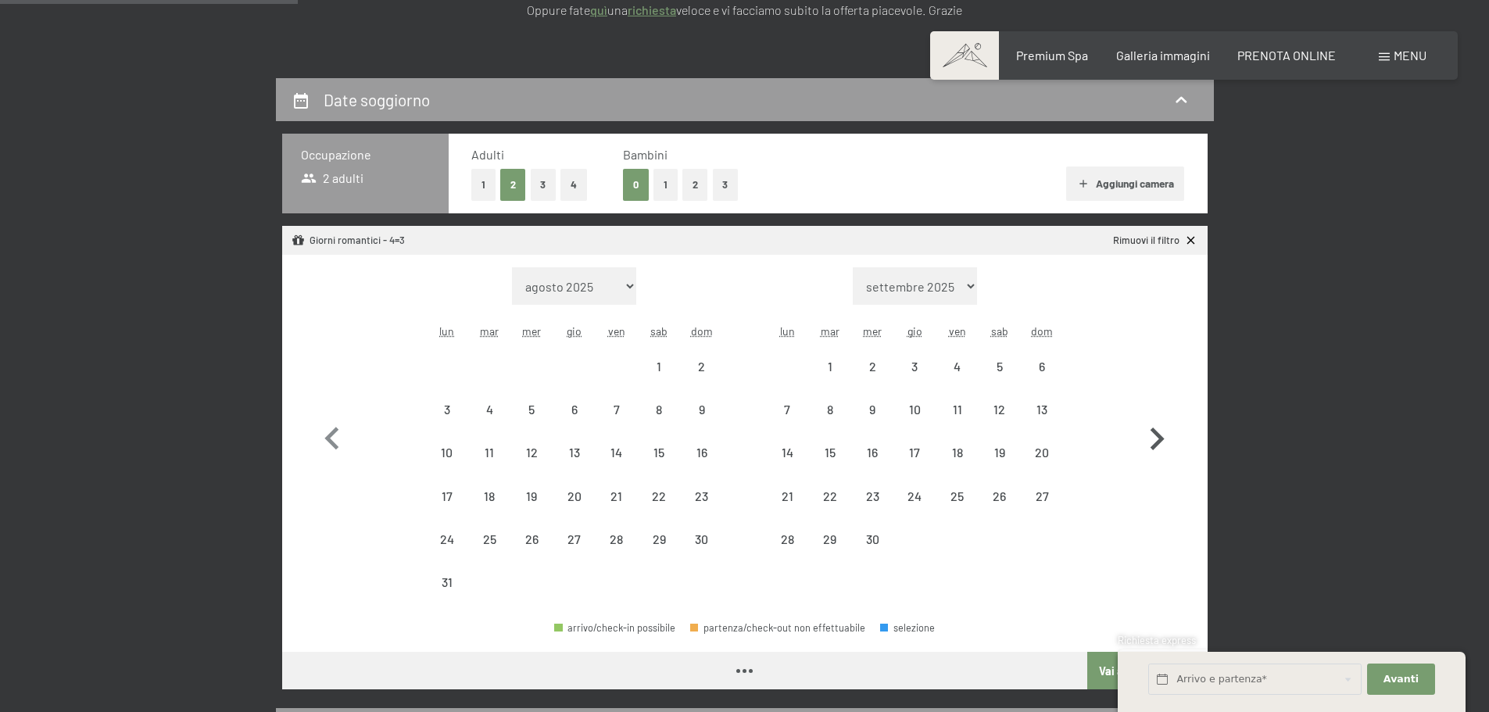
select select "[DATE]"
click at [1157, 424] on icon "button" at bounding box center [1156, 439] width 45 height 45
select select "[DATE]"
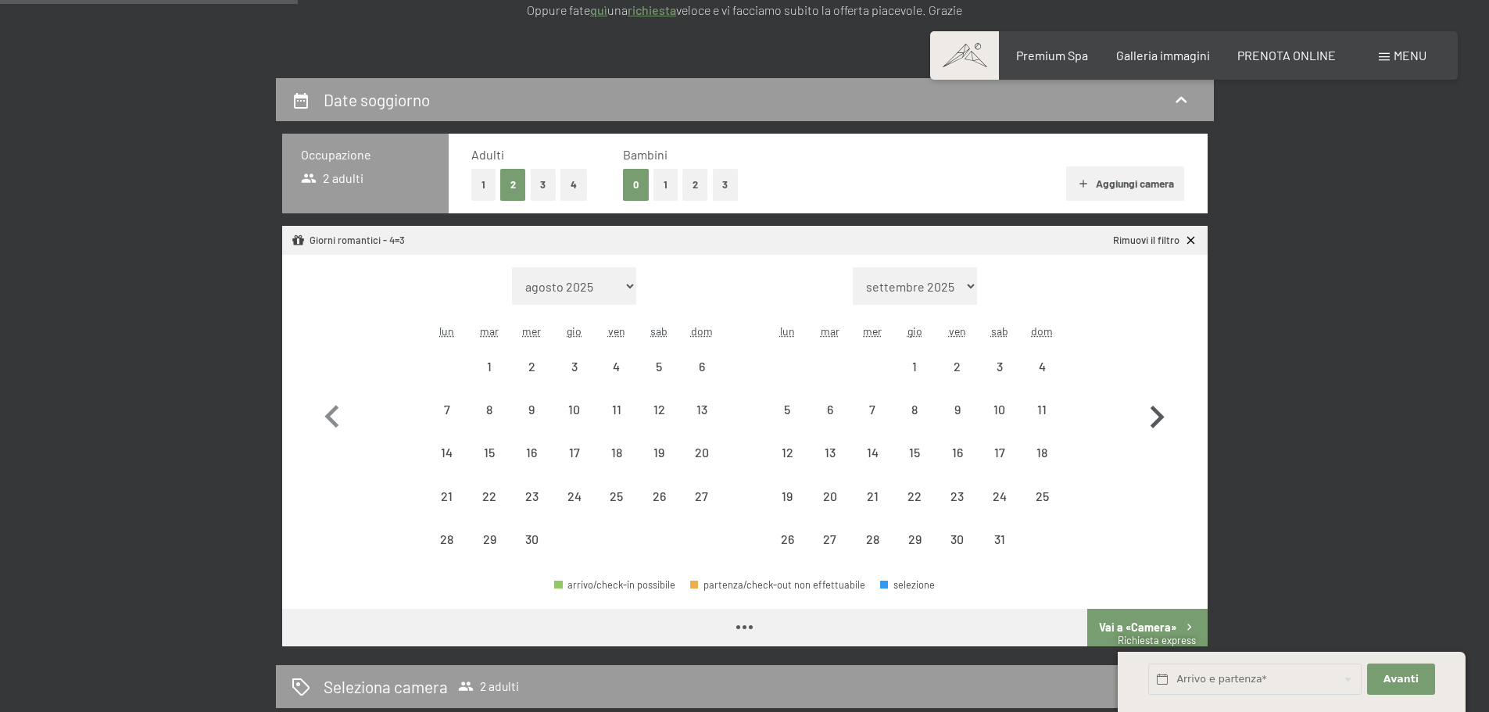
select select "[DATE]"
click at [1157, 424] on icon "button" at bounding box center [1158, 417] width 14 height 23
select select "[DATE]"
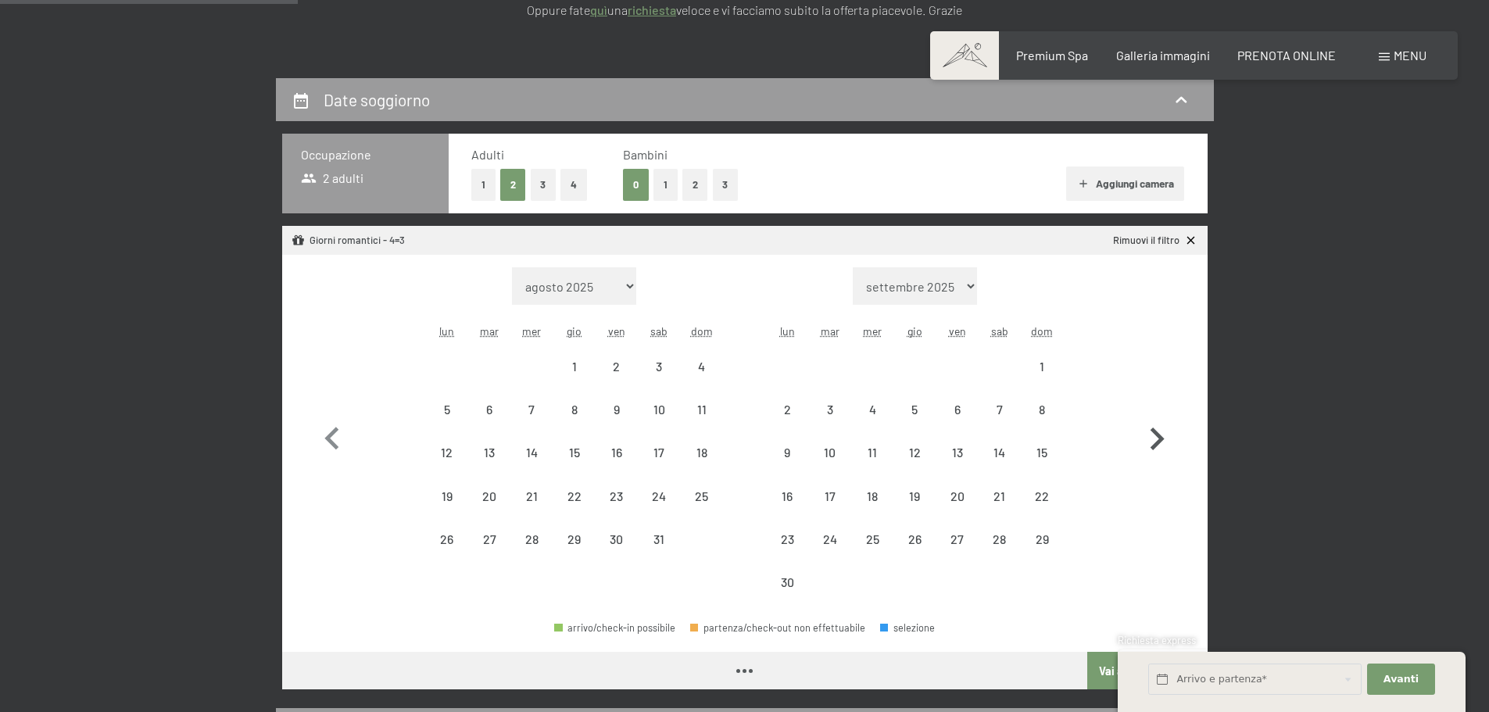
select select "[DATE]"
click at [1150, 439] on icon "button" at bounding box center [1156, 439] width 45 height 45
select select "[DATE]"
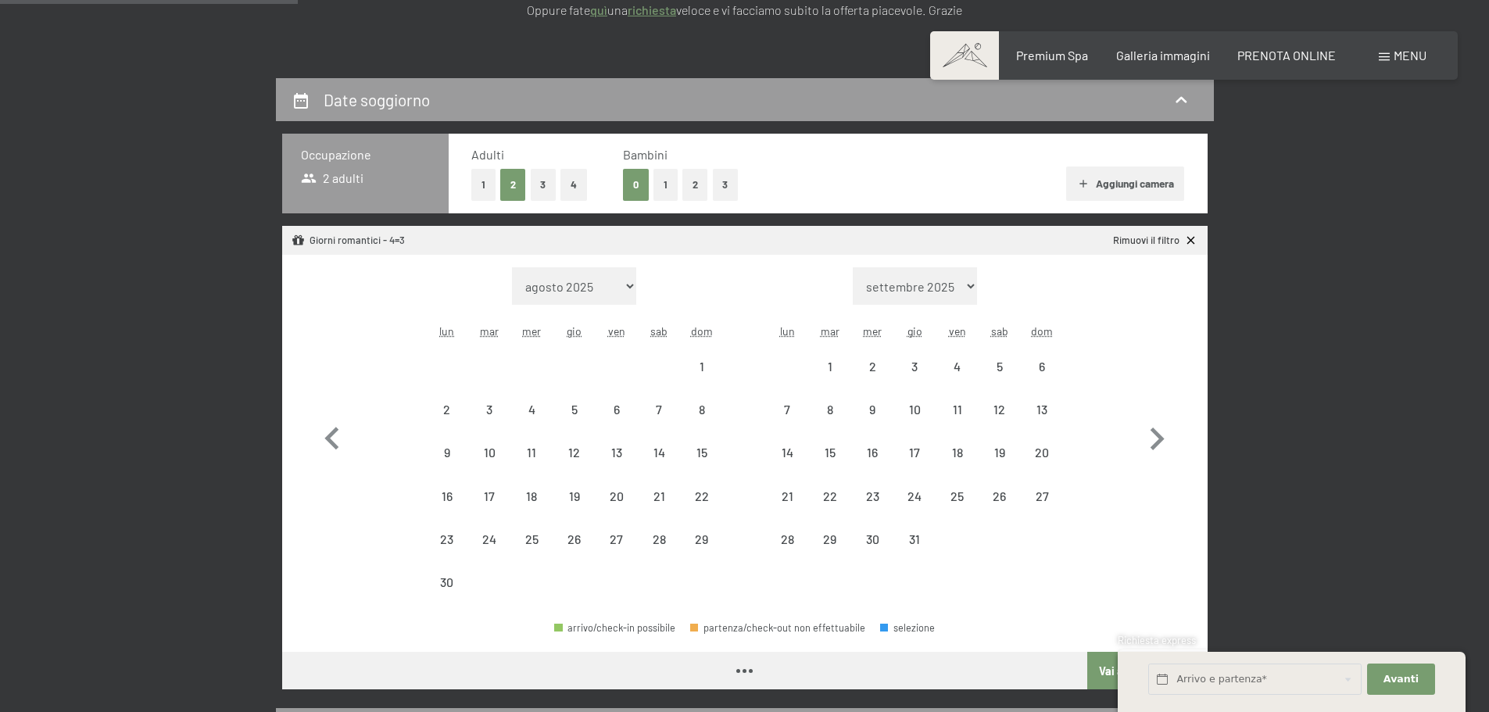
select select "[DATE]"
click at [337, 429] on icon "button" at bounding box center [331, 438] width 14 height 23
select select "[DATE]"
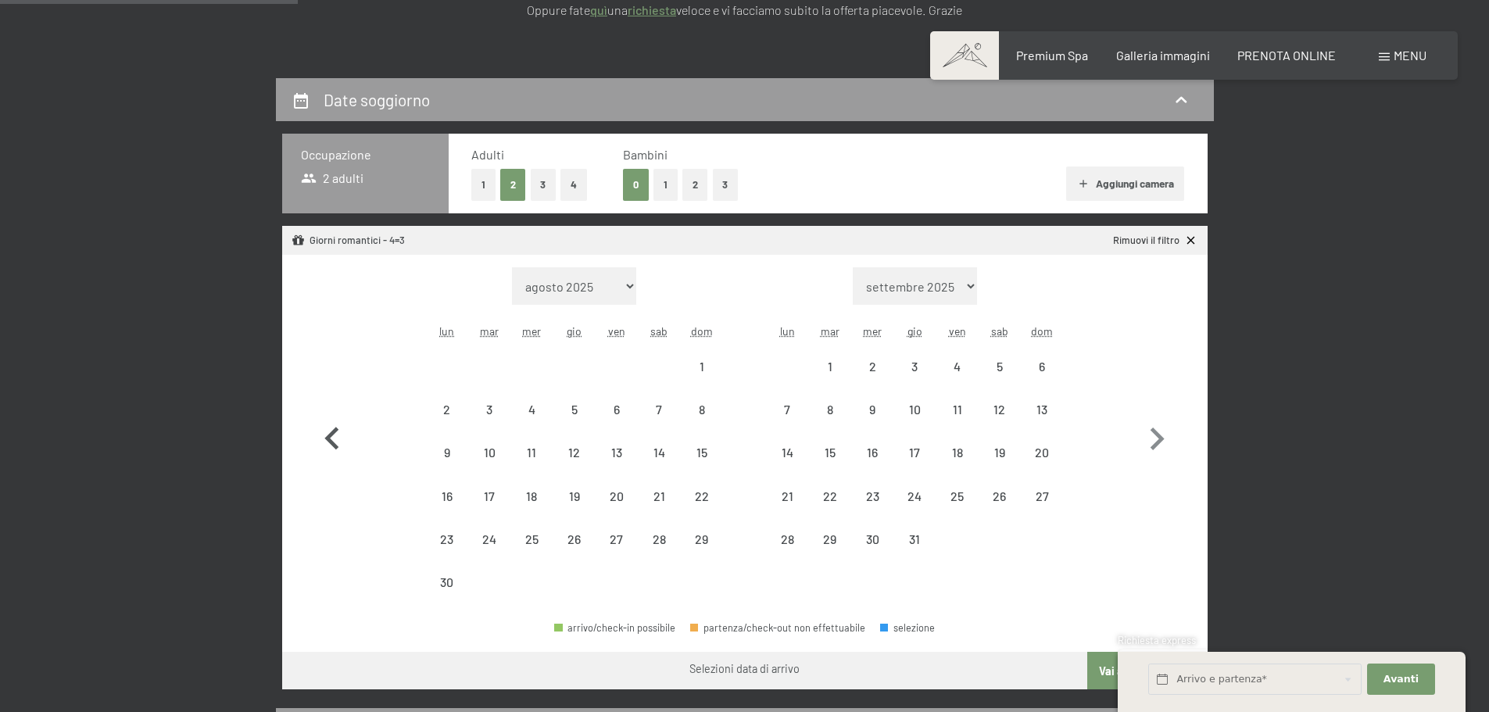
select select "[DATE]"
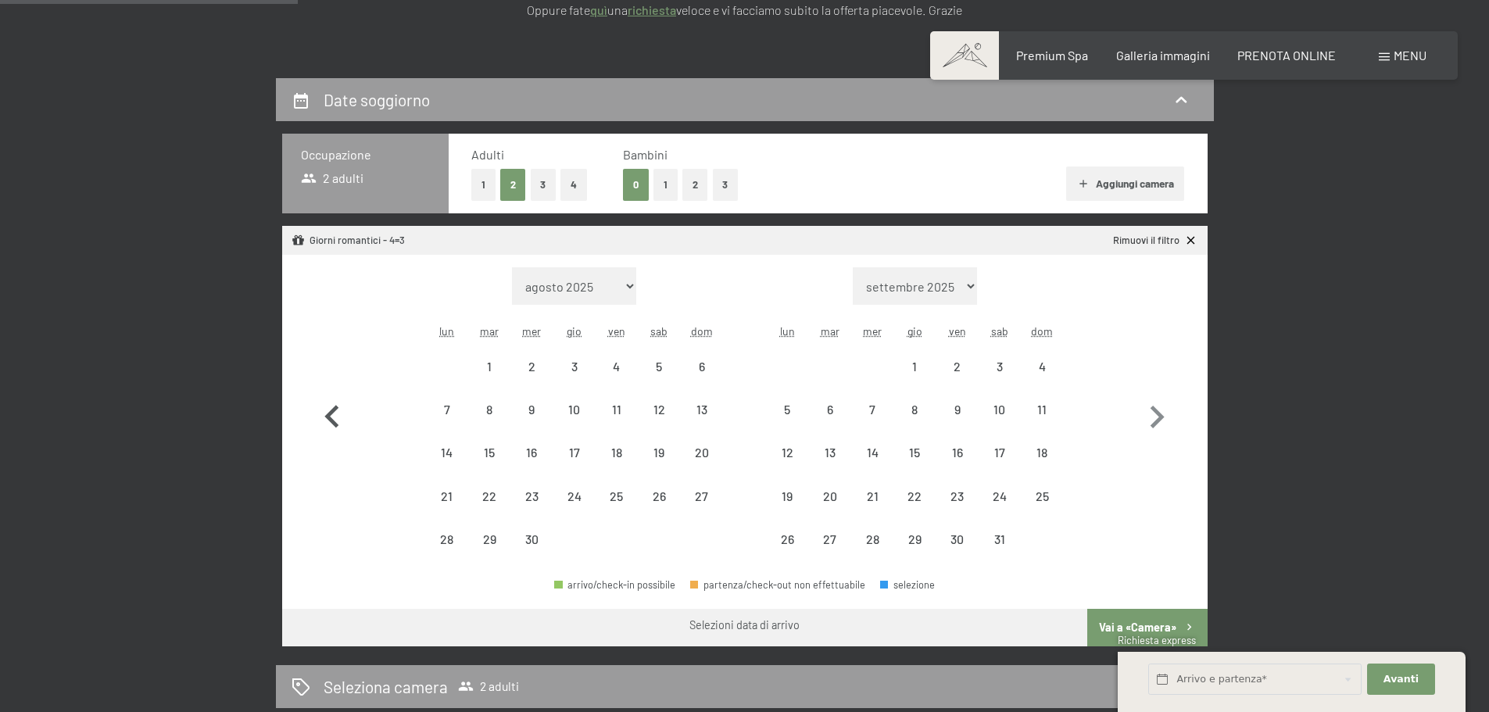
click at [337, 429] on icon "button" at bounding box center [332, 417] width 45 height 45
select select "[DATE]"
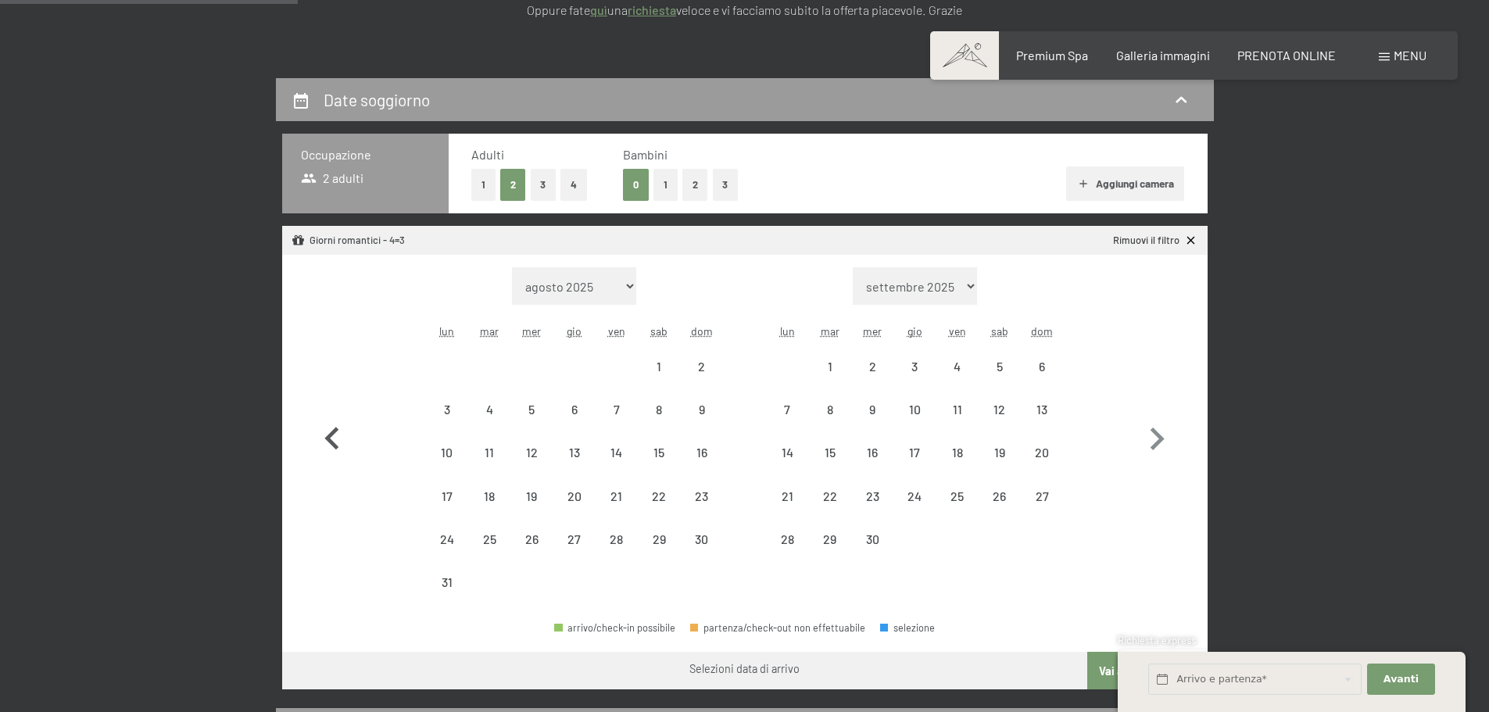
click at [337, 429] on icon "button" at bounding box center [331, 438] width 14 height 23
select select "[DATE]"
click at [337, 429] on icon "button" at bounding box center [331, 438] width 14 height 23
select select "[DATE]"
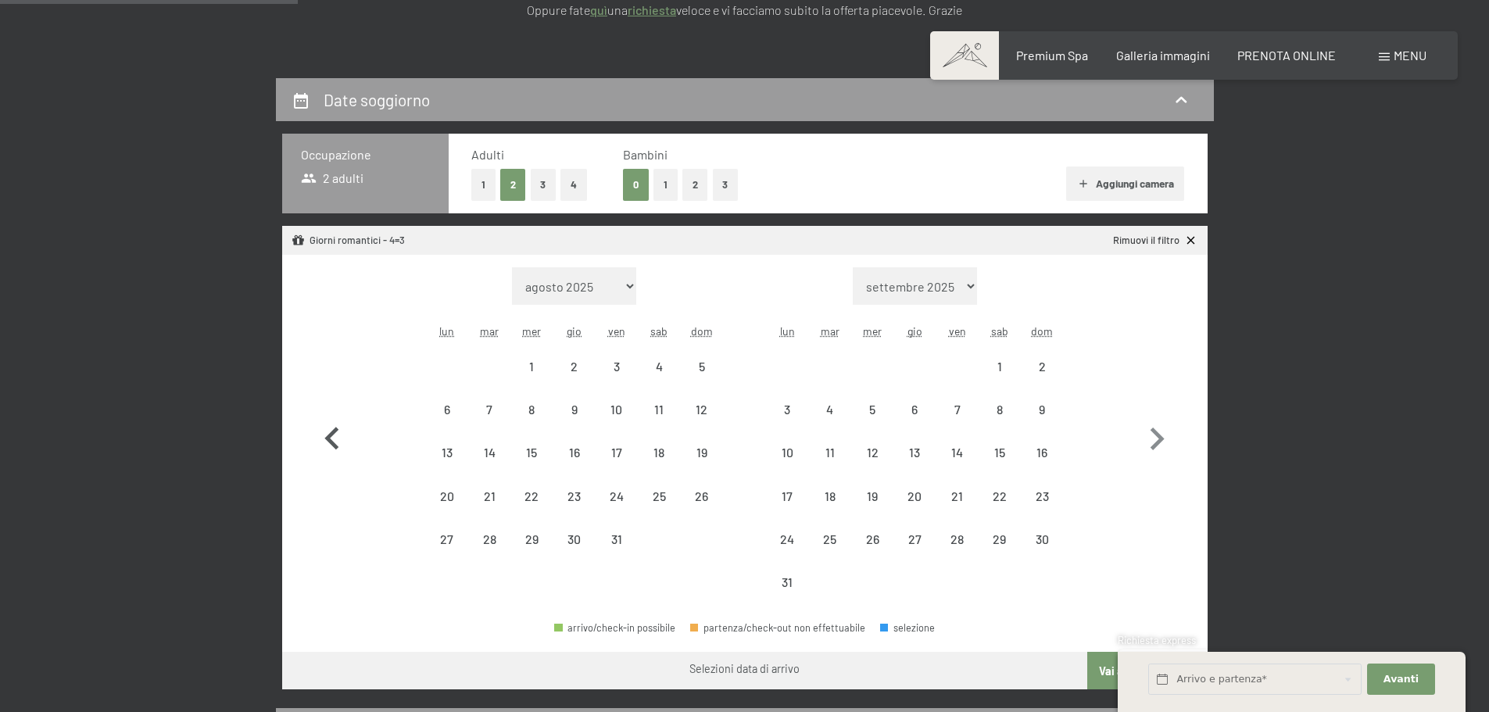
select select "[DATE]"
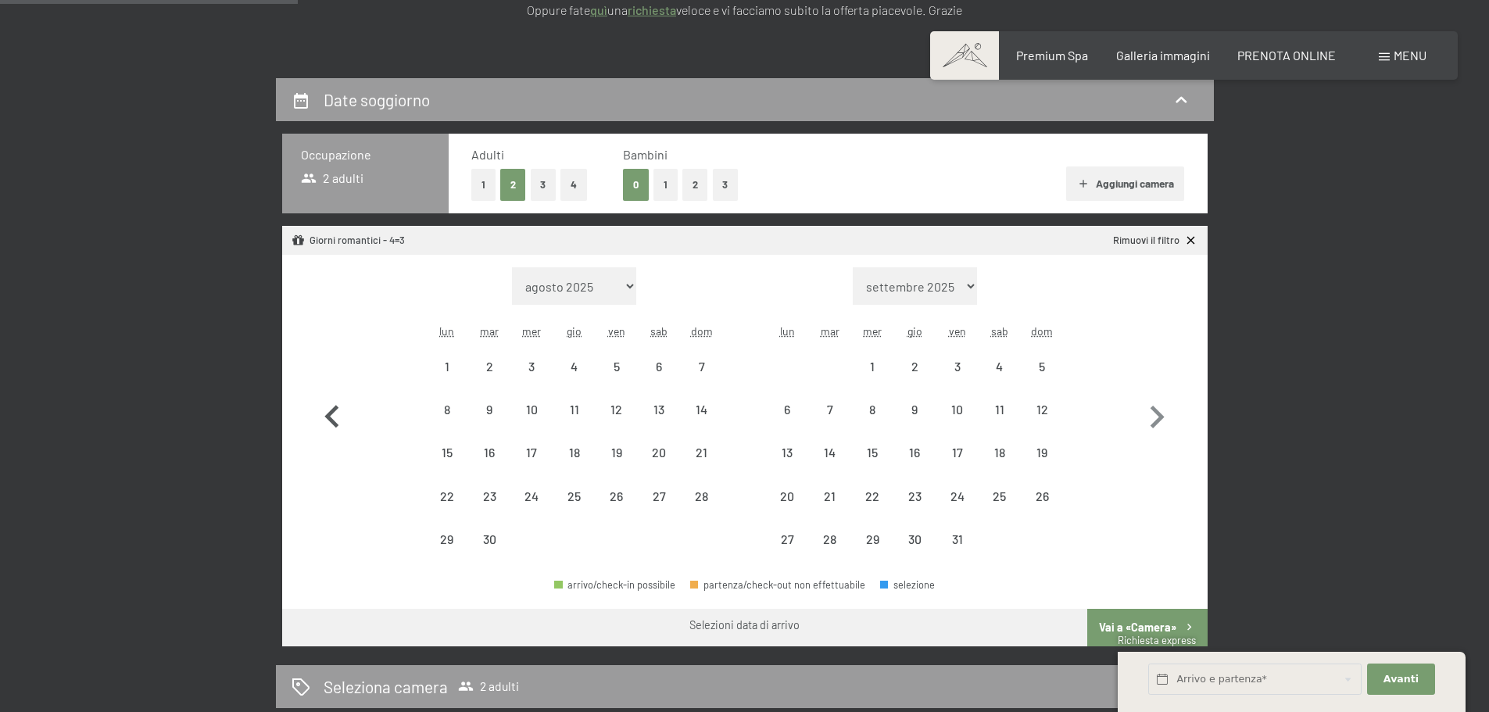
click at [337, 429] on icon "button" at bounding box center [332, 417] width 45 height 45
select select "[DATE]"
click at [339, 429] on icon "button" at bounding box center [332, 417] width 45 height 45
select select "[DATE]"
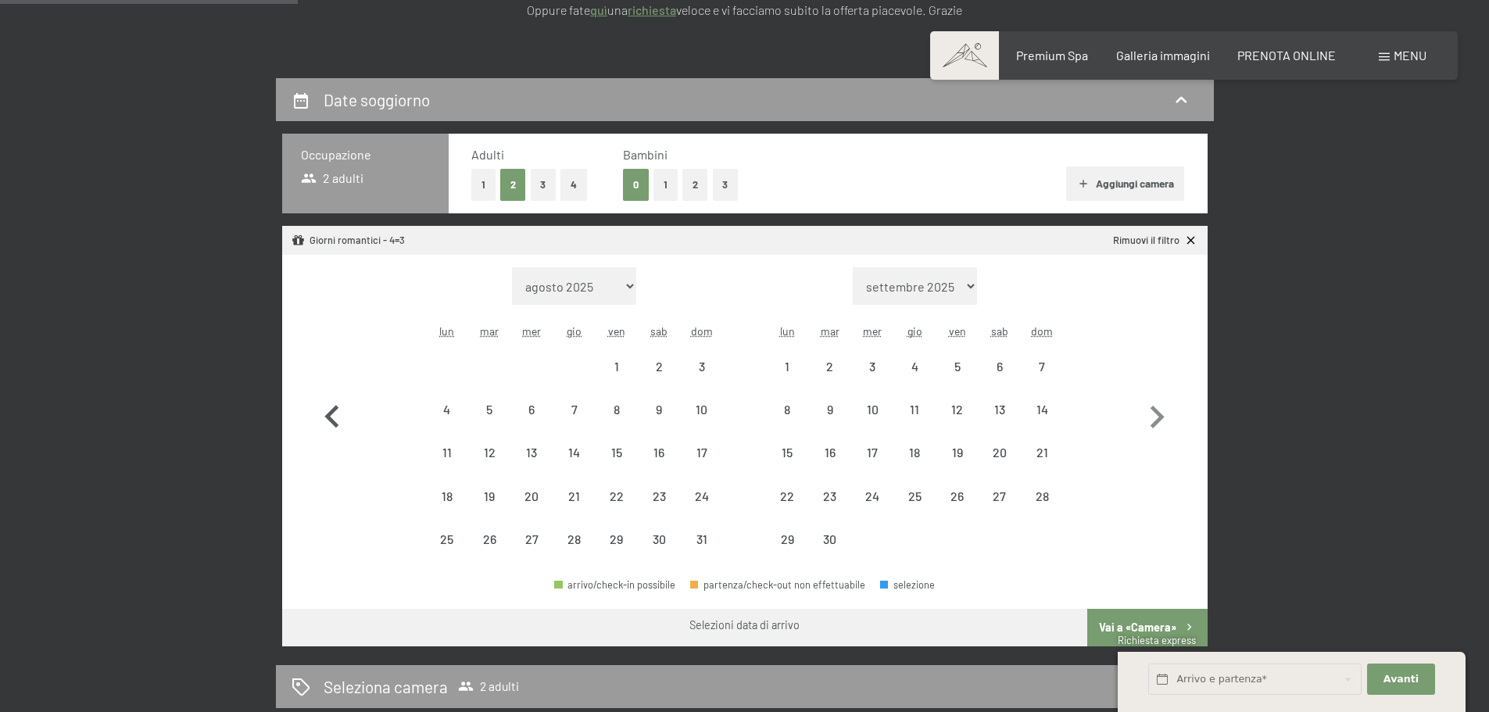
select select "[DATE]"
click at [456, 410] on div "6" at bounding box center [447, 422] width 39 height 39
select select "[DATE]"
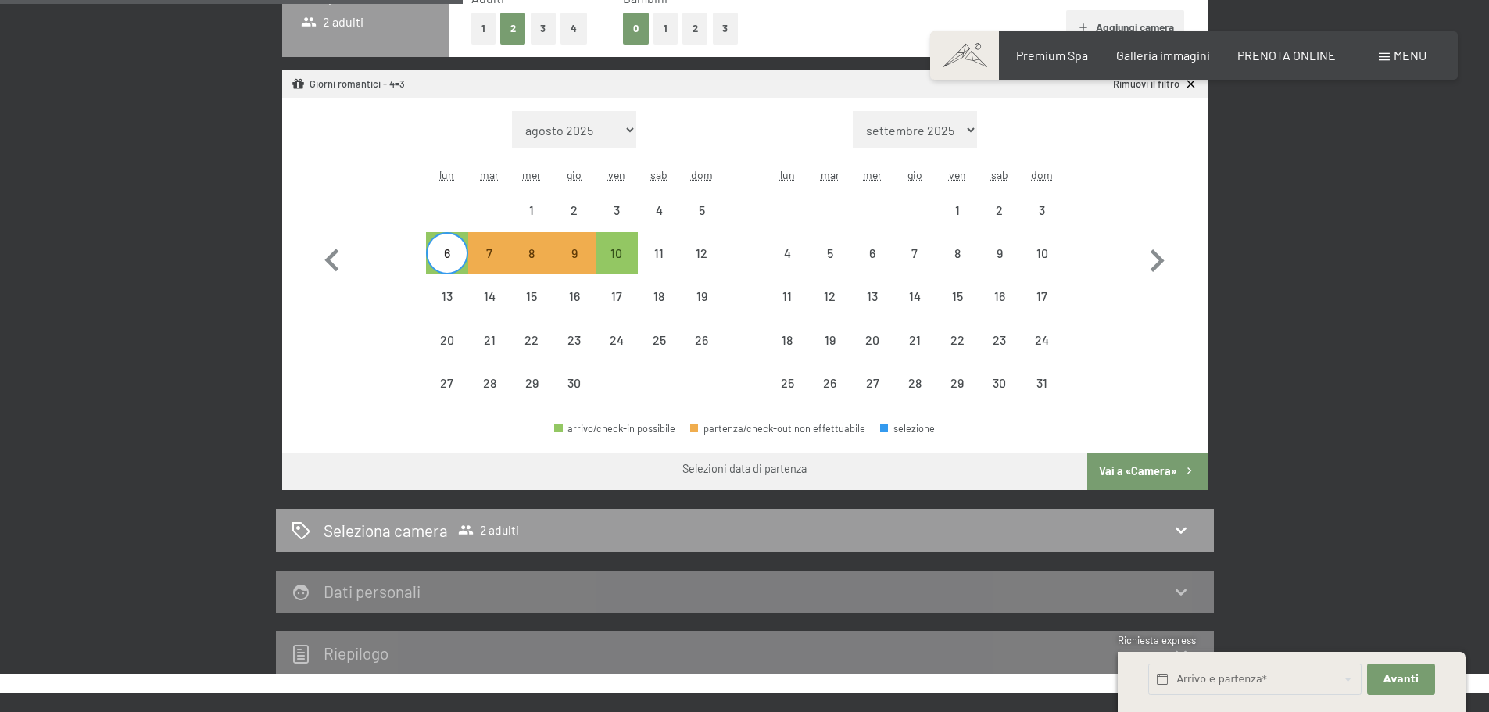
click at [1151, 480] on button "Vai a «Camera»" at bounding box center [1147, 472] width 120 height 38
select select "[DATE]"
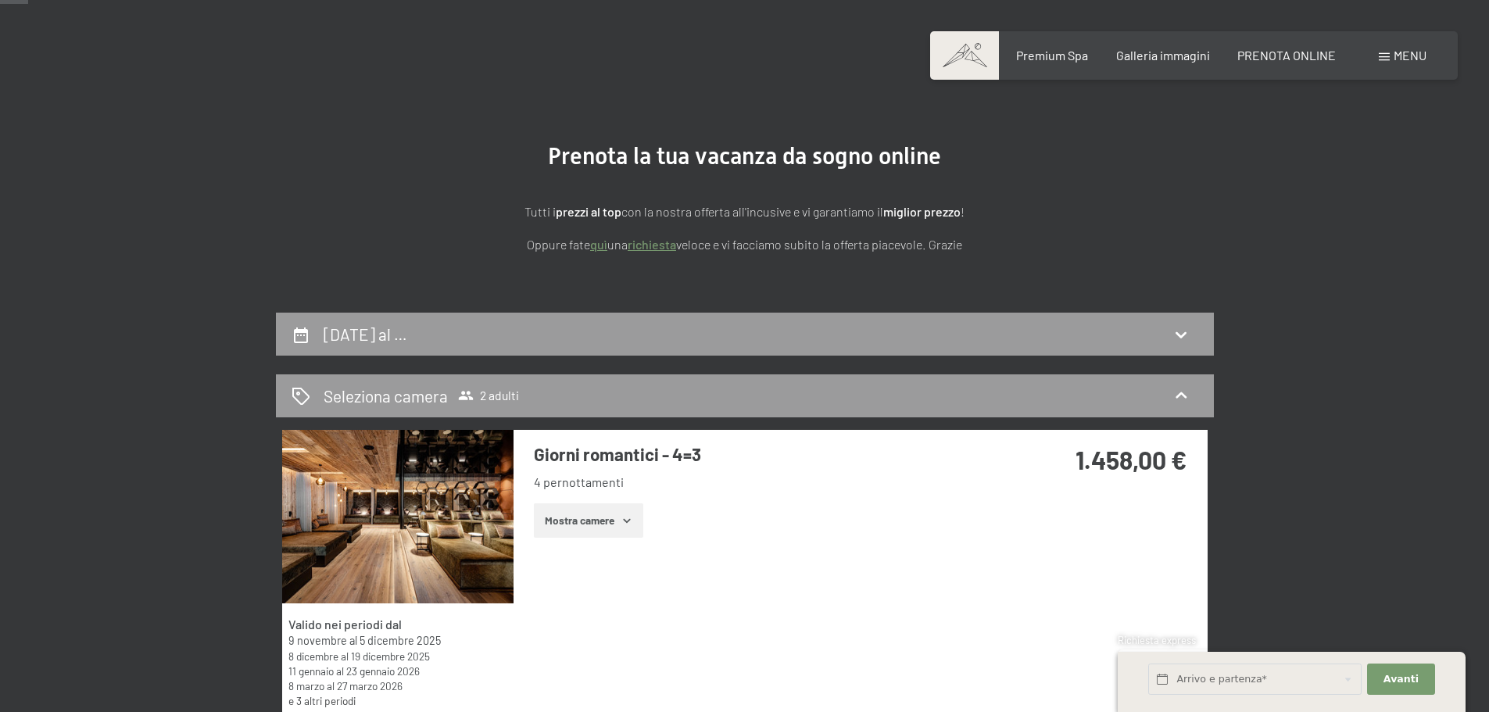
scroll to position [0, 0]
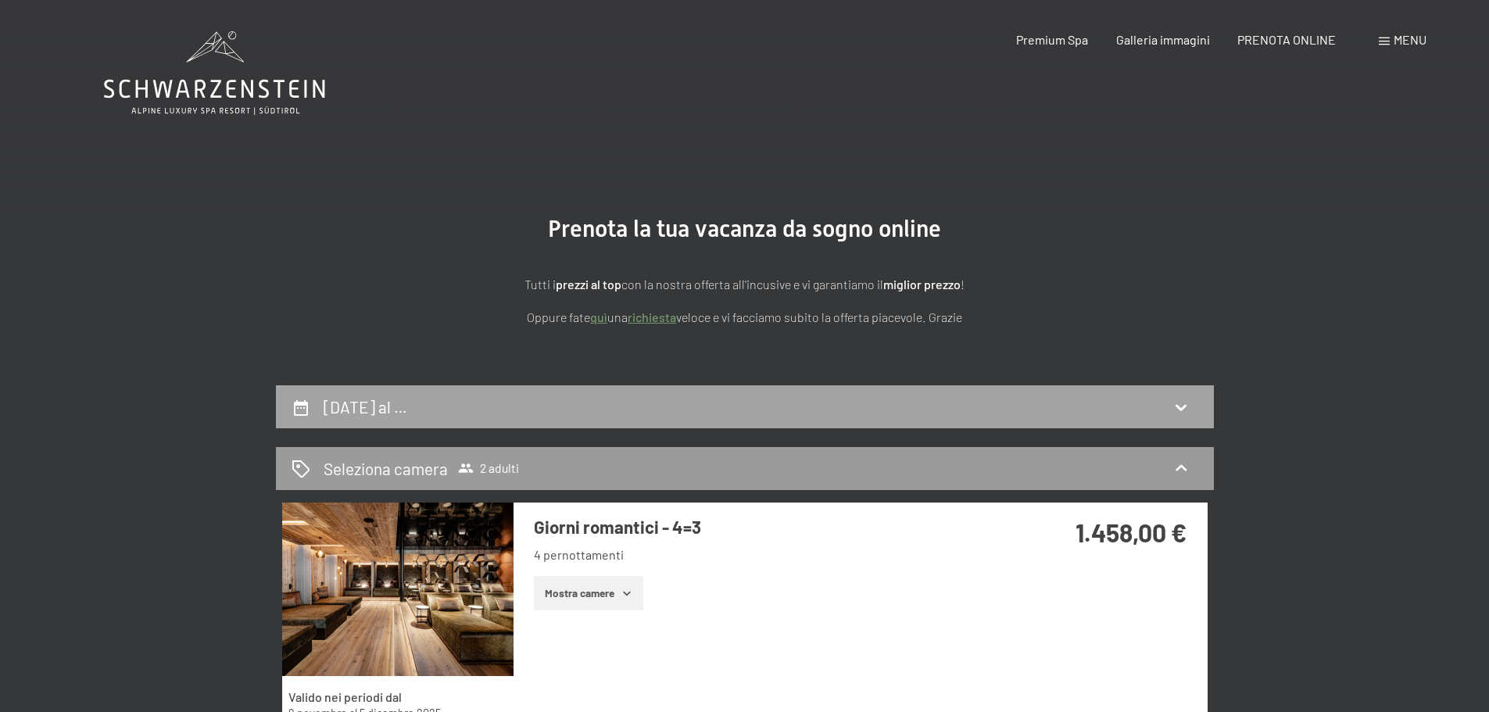
click at [471, 400] on div "[DATE] al …" at bounding box center [745, 407] width 907 height 23
select select "[DATE]"
